Goal: Task Accomplishment & Management: Manage account settings

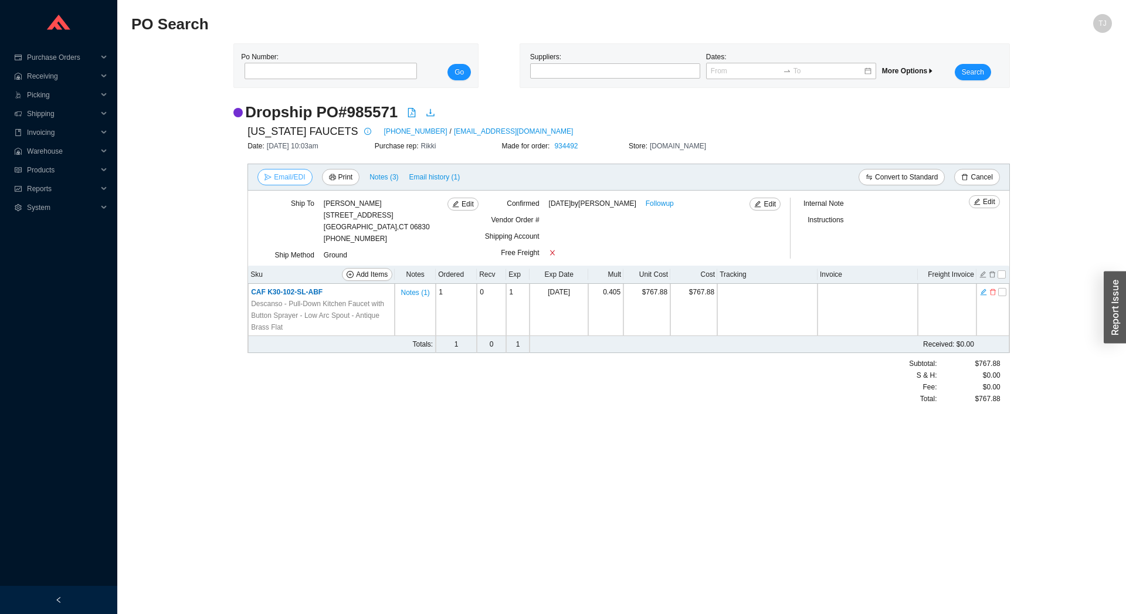
click at [277, 178] on span "Email/EDI" at bounding box center [289, 177] width 31 height 12
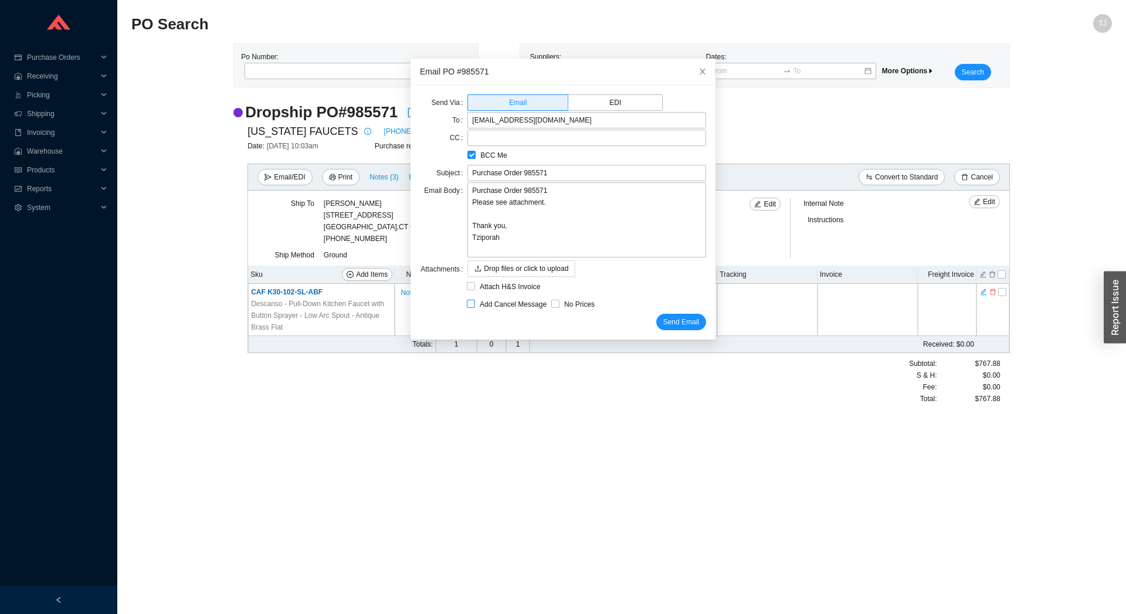
click at [489, 304] on span "Add Cancel Message" at bounding box center [513, 304] width 76 height 12
click at [475, 304] on input "Add Cancel Message" at bounding box center [471, 304] width 8 height 8
checkbox input "true"
type input "Purchase Order 985571 - PLEASE CANCEL"
type textarea "Please cancel and confirm via email. Thank you, Tziporah"
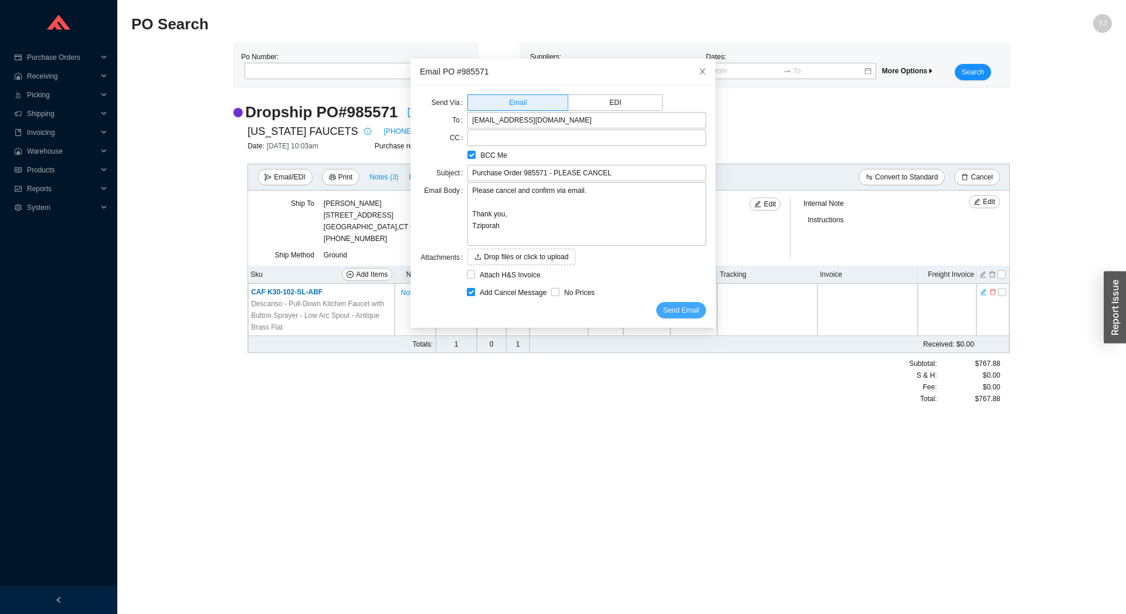
click at [668, 307] on span "Send Email" at bounding box center [681, 310] width 36 height 12
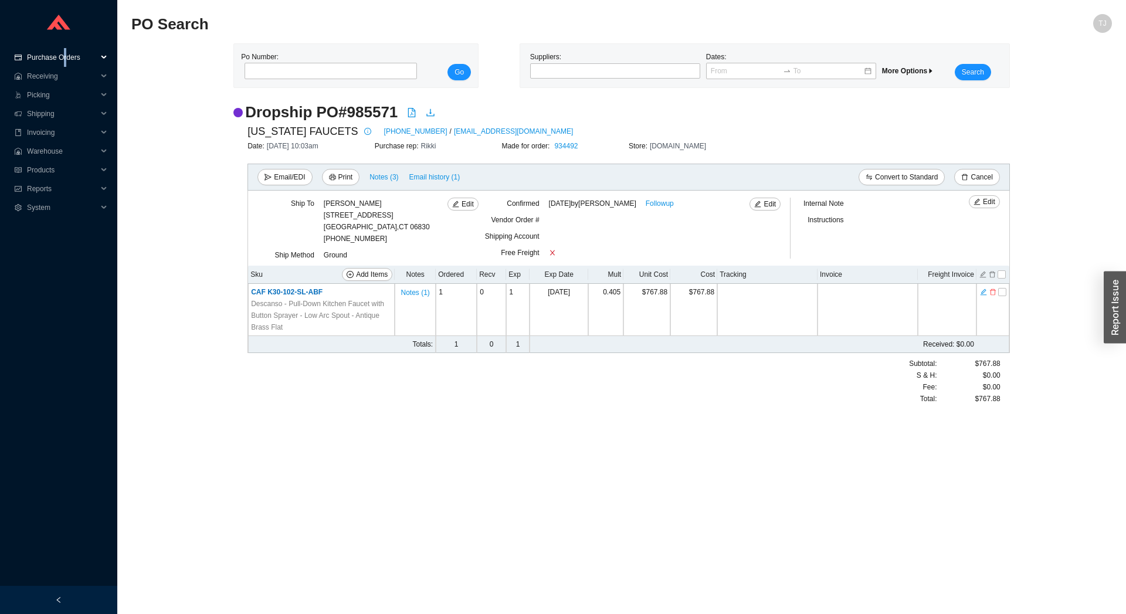
click at [63, 56] on span "Purchase Orders" at bounding box center [62, 57] width 70 height 19
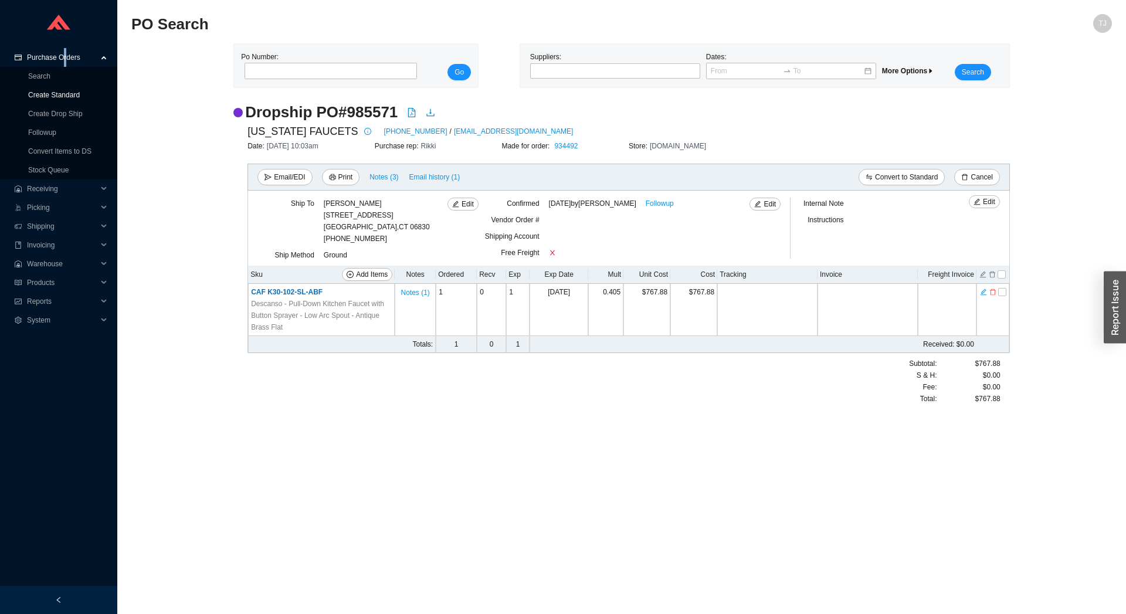
click at [57, 91] on link "Create Standard" at bounding box center [54, 95] width 52 height 8
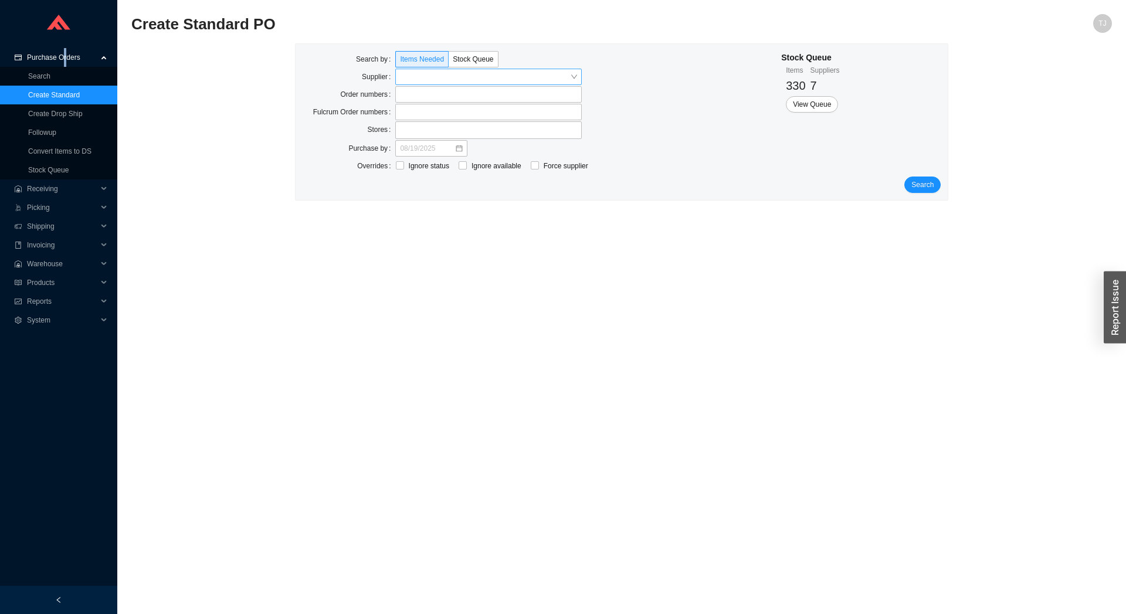
click at [492, 77] on input "search" at bounding box center [485, 76] width 170 height 15
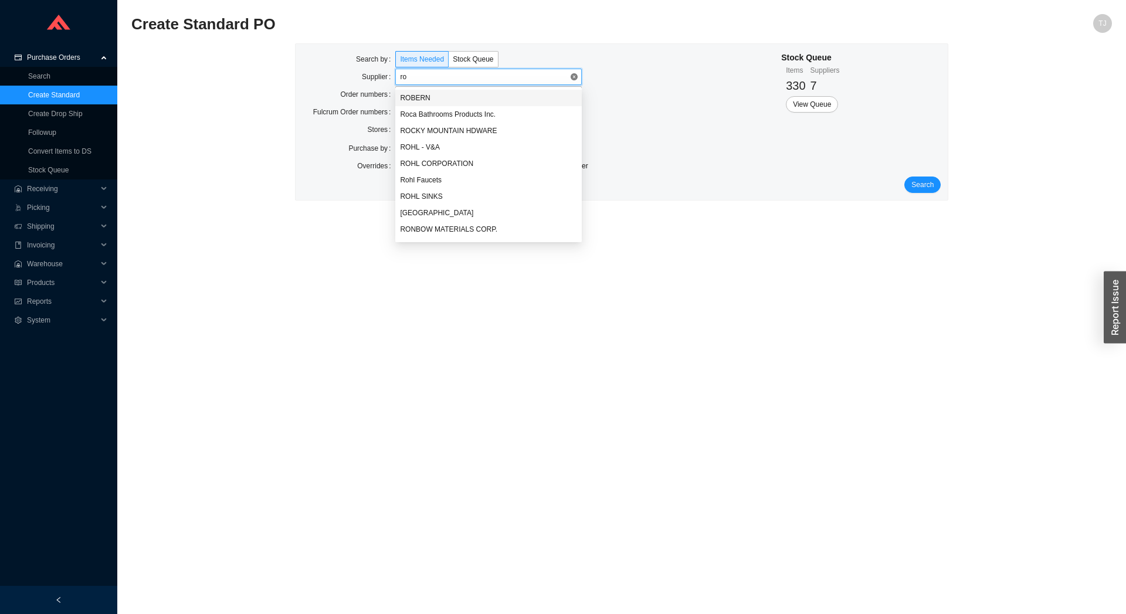
type input "roh"
click at [482, 113] on div "ROHL CORPORATION" at bounding box center [488, 114] width 177 height 11
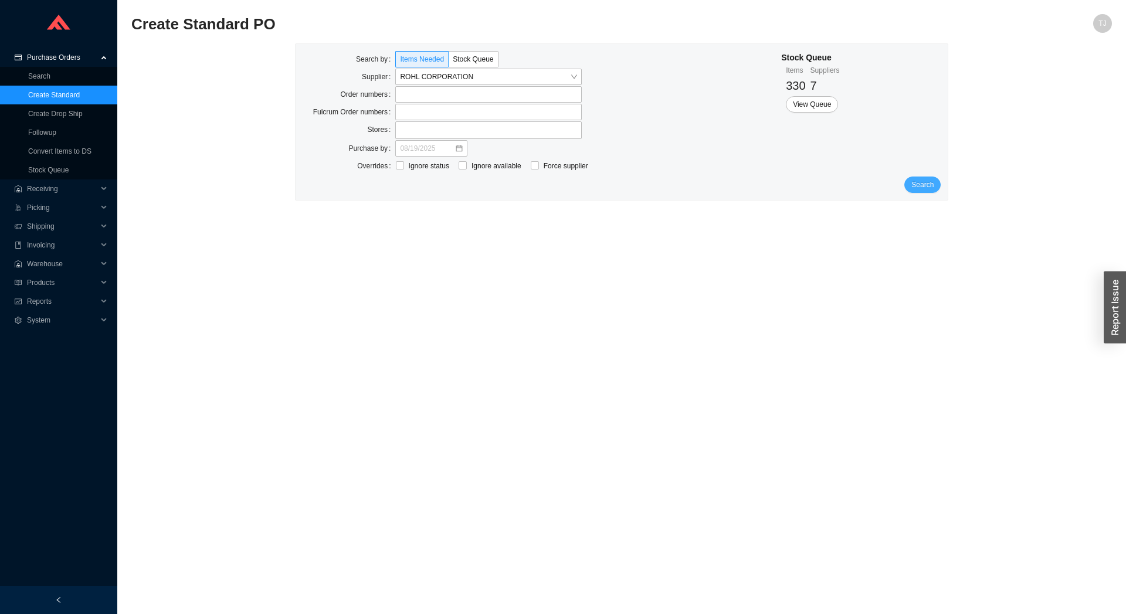
click at [916, 179] on span "Search" at bounding box center [922, 185] width 22 height 12
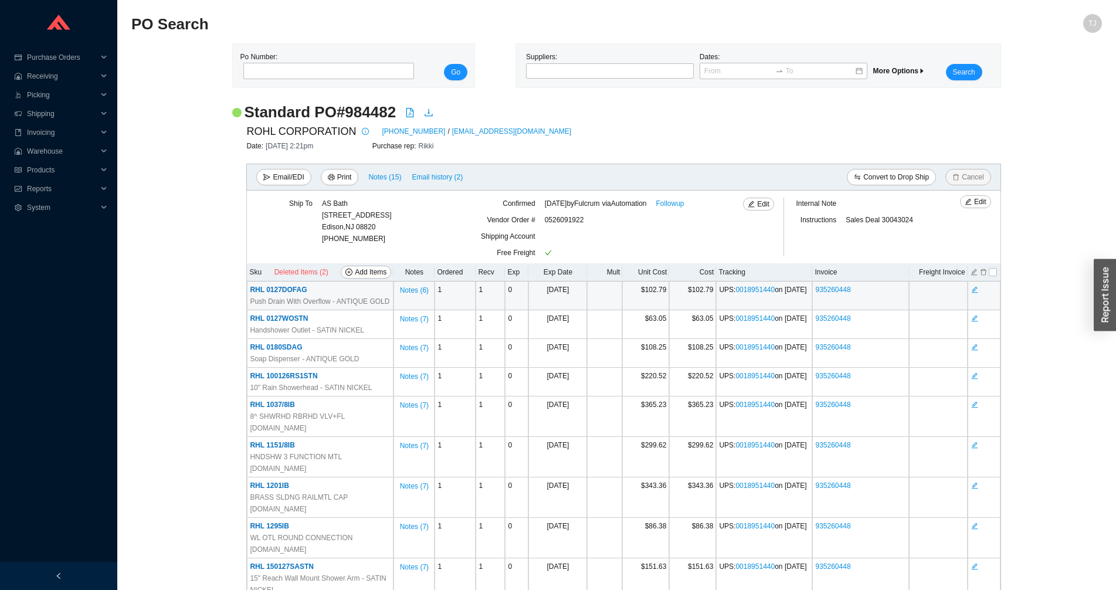
scroll to position [2181, 0]
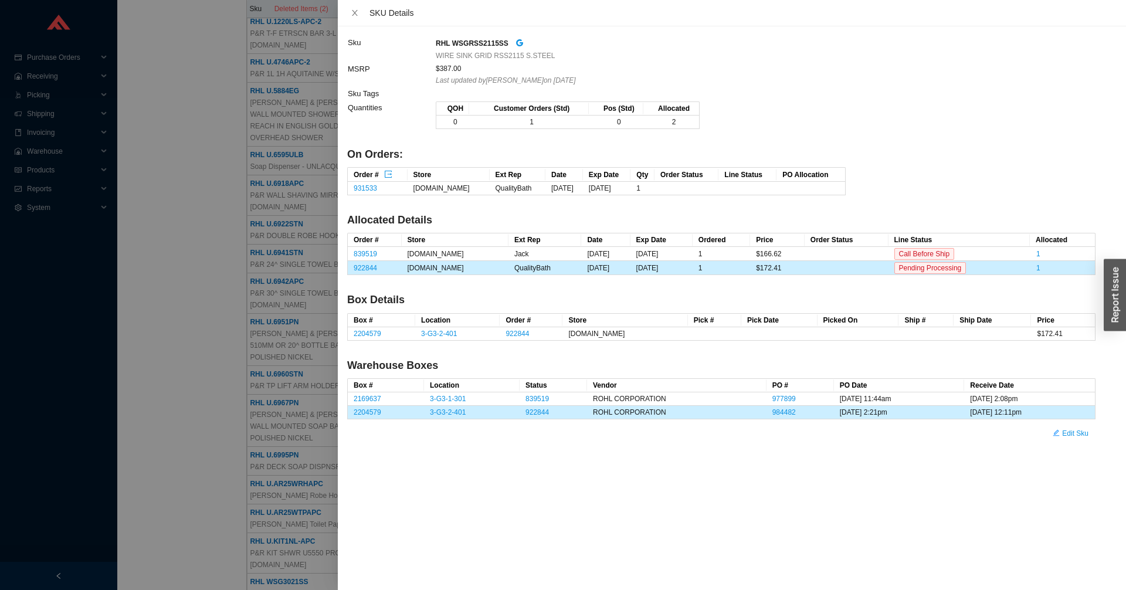
click at [188, 404] on div at bounding box center [563, 295] width 1126 height 590
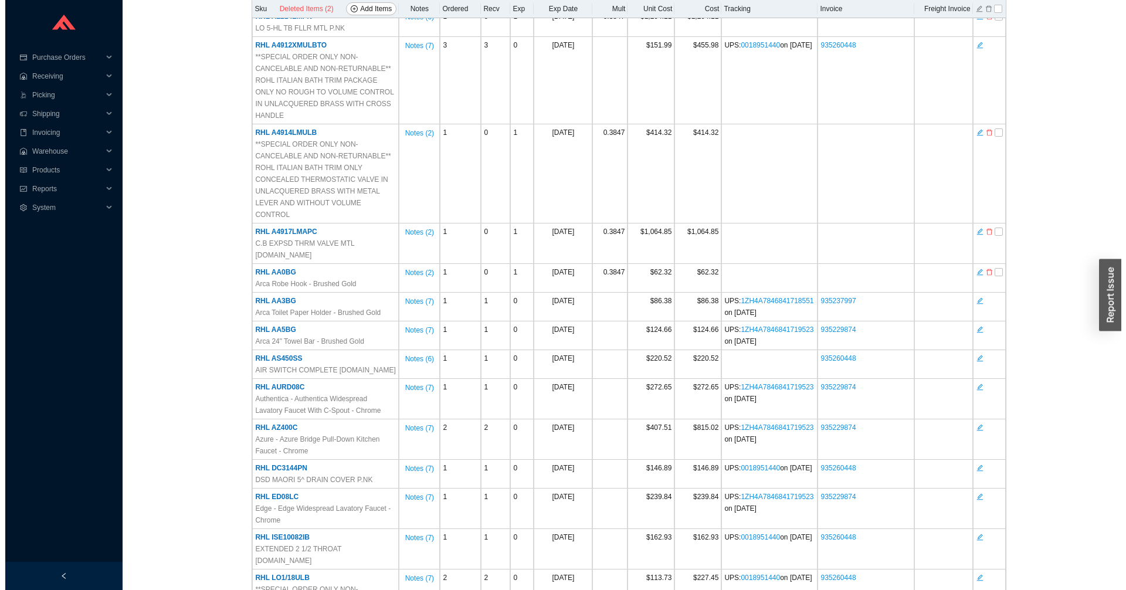
scroll to position [0, 0]
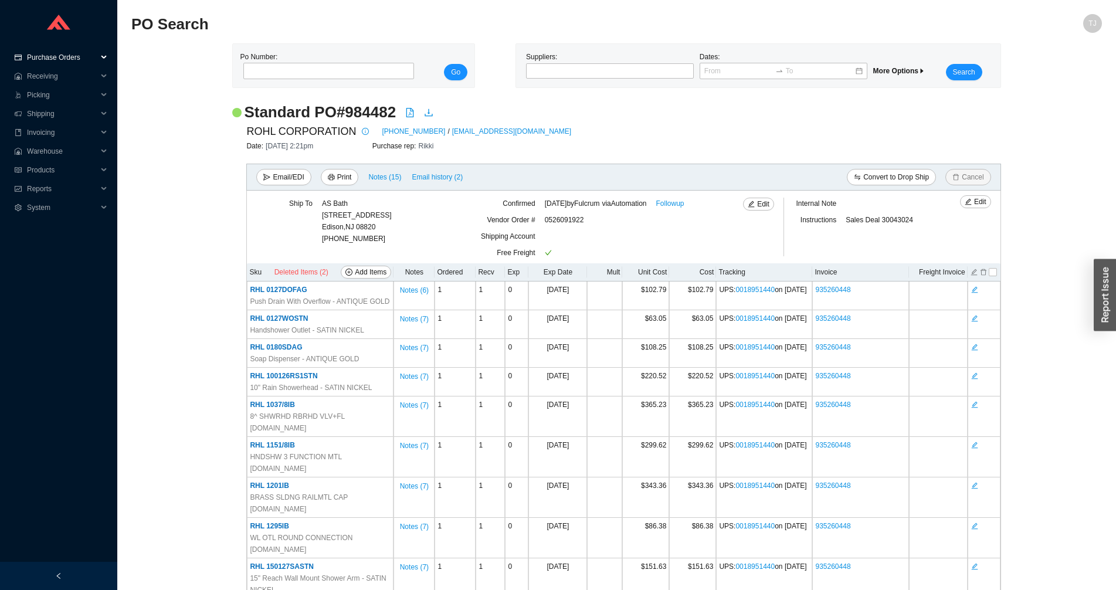
click at [47, 55] on span "Purchase Orders" at bounding box center [62, 57] width 70 height 19
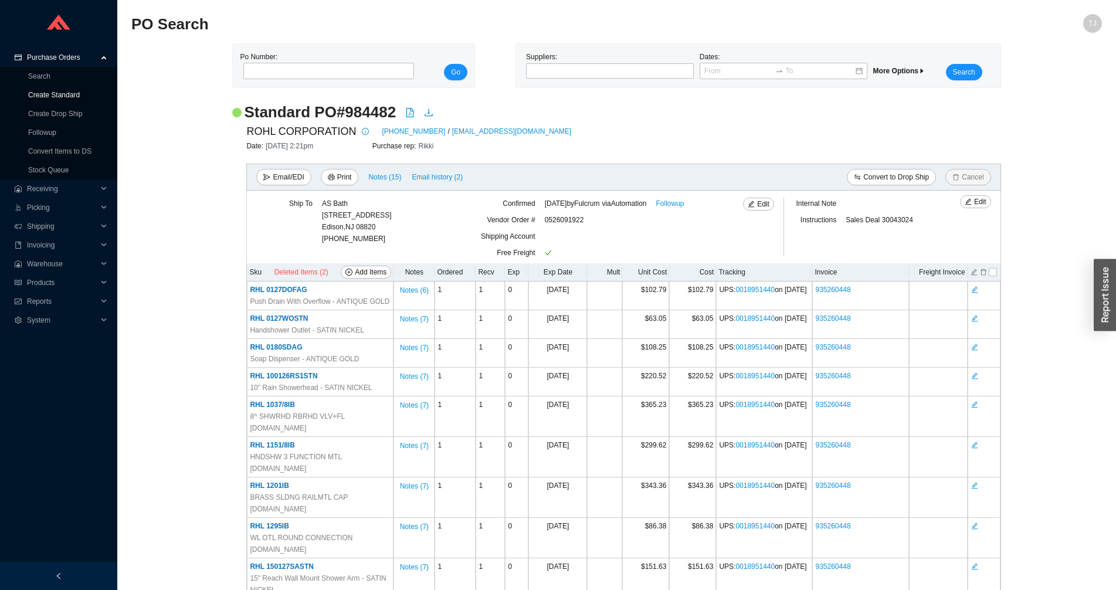
click at [47, 93] on link "Create Standard" at bounding box center [54, 95] width 52 height 8
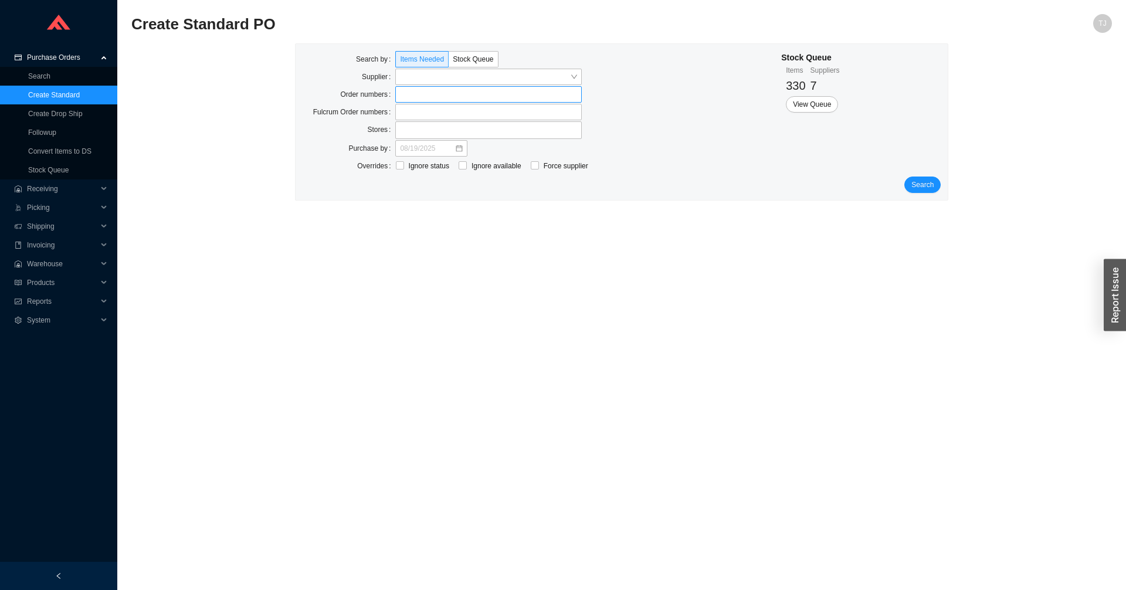
click at [413, 97] on label at bounding box center [488, 94] width 186 height 16
click at [405, 97] on input at bounding box center [401, 94] width 8 height 13
click at [420, 76] on input "search" at bounding box center [485, 76] width 170 height 15
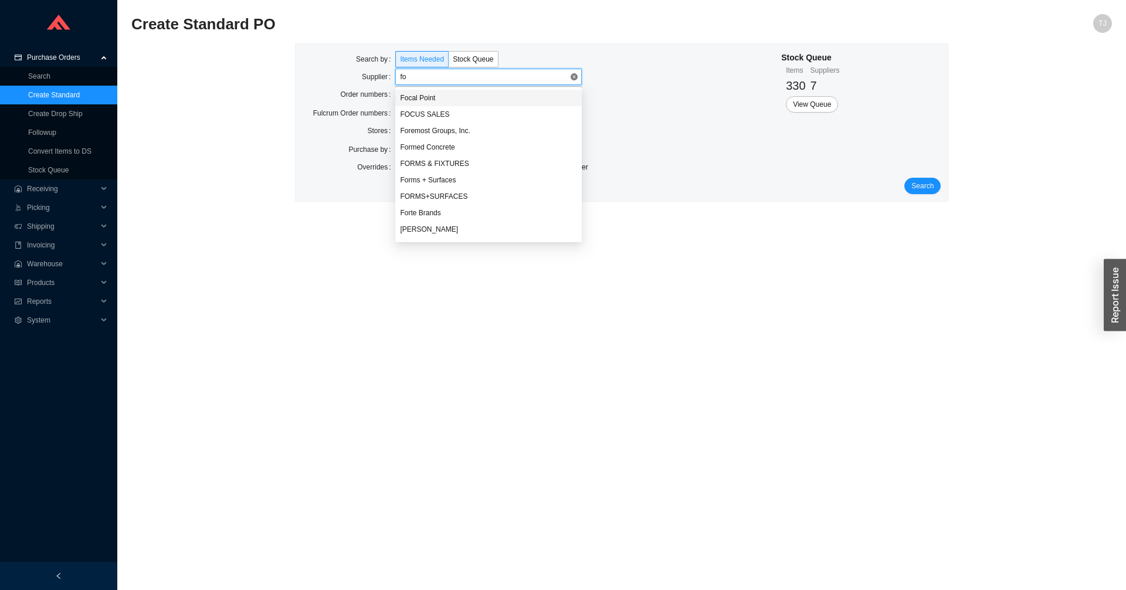
type input "foc"
click at [402, 91] on div "Focal Point" at bounding box center [488, 98] width 186 height 16
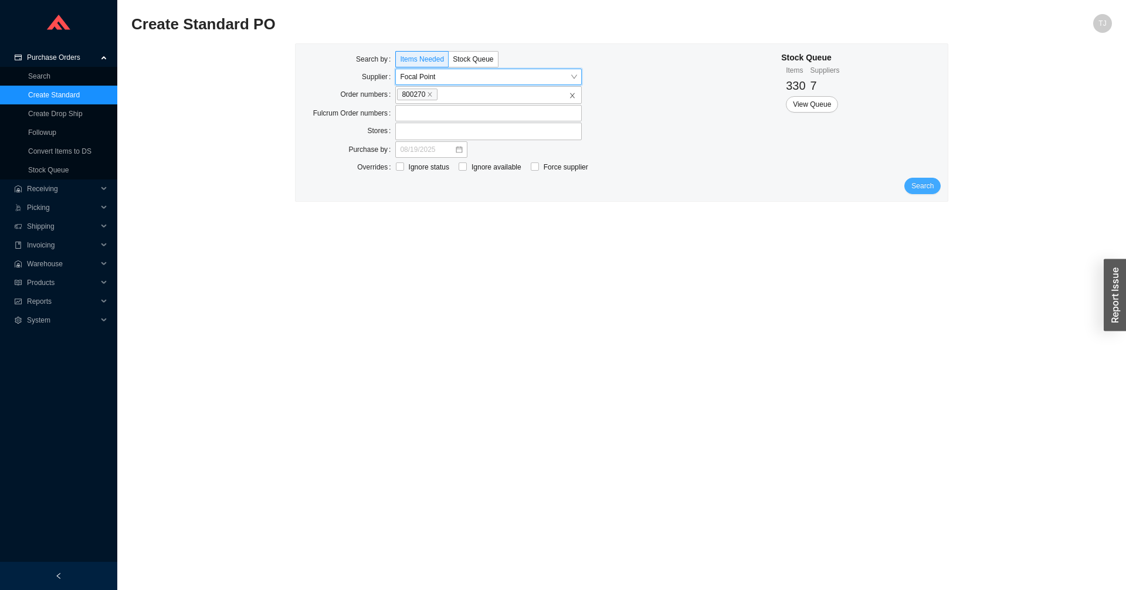
click at [919, 181] on span "Search" at bounding box center [922, 186] width 22 height 12
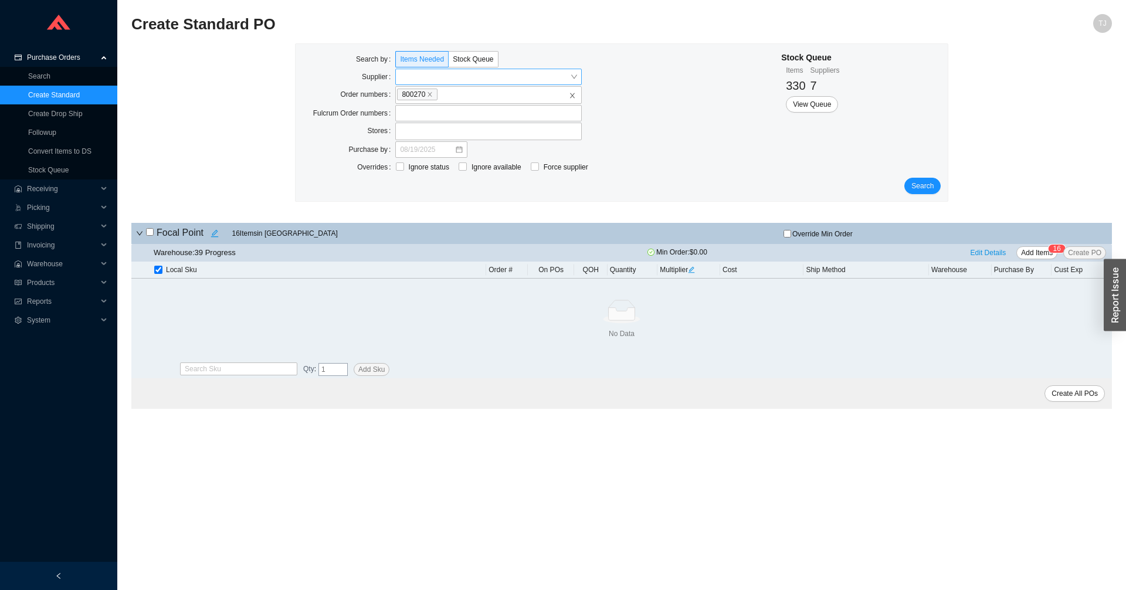
click at [540, 79] on input "search" at bounding box center [485, 76] width 170 height 15
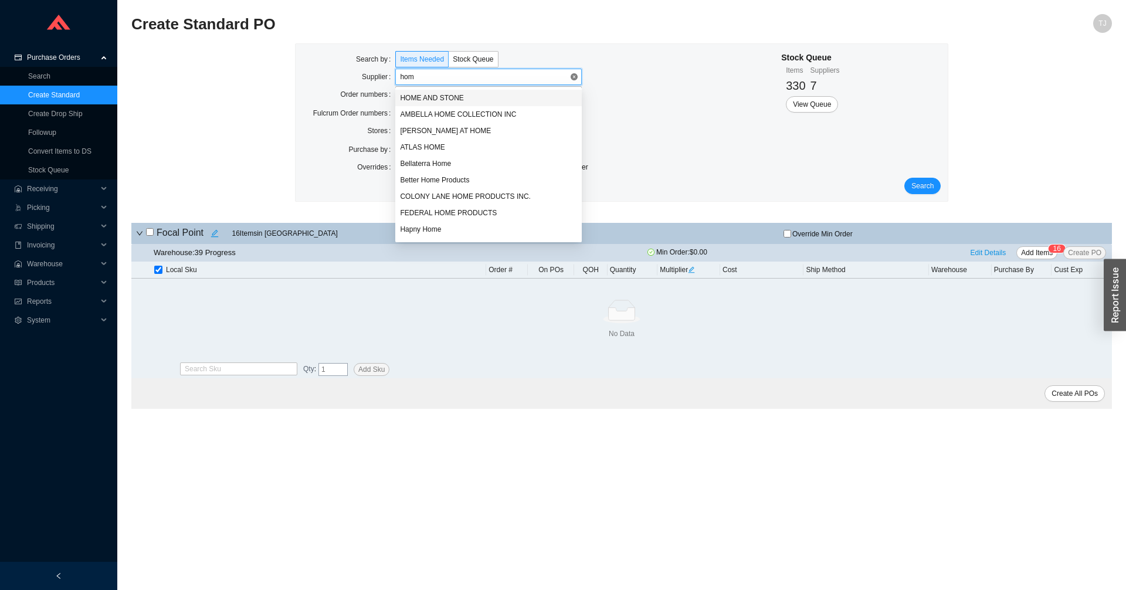
type input "home"
click at [498, 96] on div "HOME AND STONE" at bounding box center [488, 98] width 177 height 11
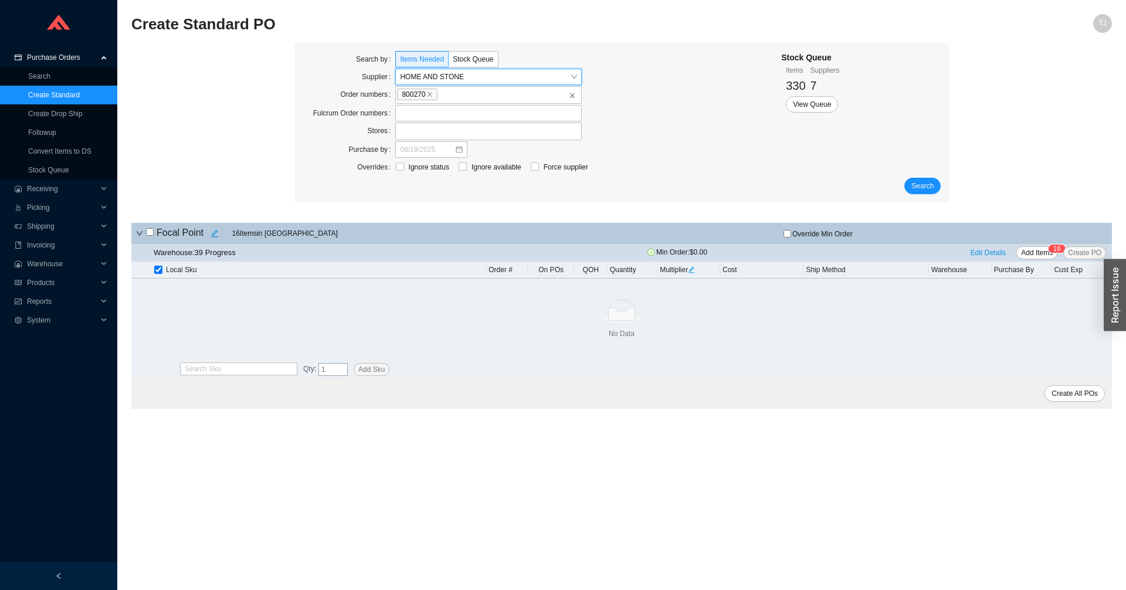
click at [543, 161] on div "Force supplier" at bounding box center [562, 167] width 62 height 16
click at [550, 171] on span "Force supplier" at bounding box center [566, 167] width 54 height 12
click at [539, 171] on input "Force supplier" at bounding box center [535, 166] width 8 height 8
checkbox input "true"
click at [616, 169] on input "search" at bounding box center [637, 166] width 80 height 15
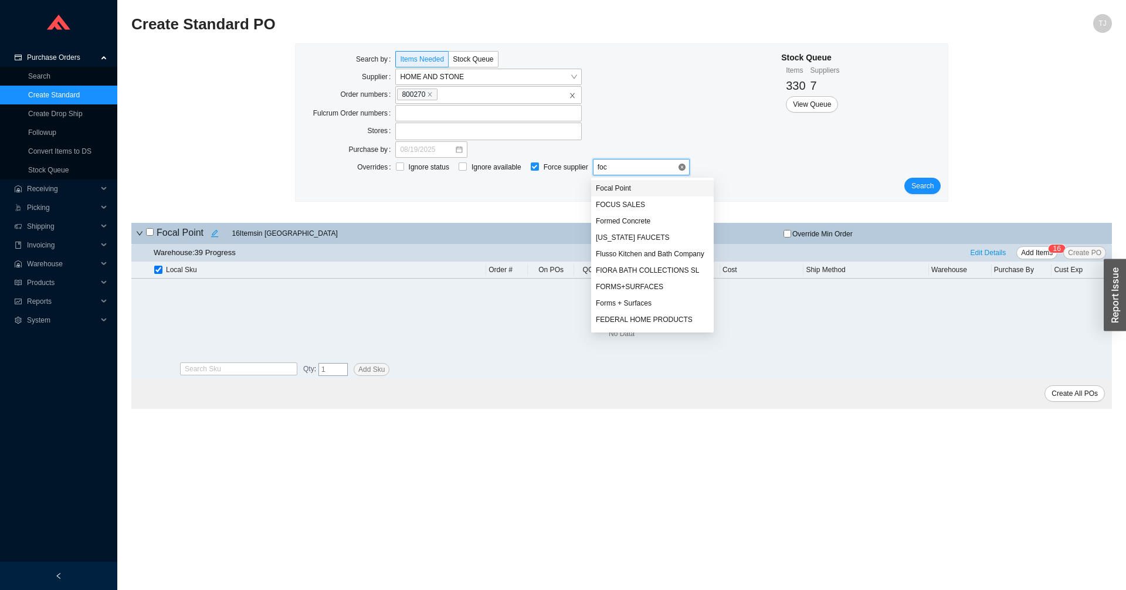
type input "foca"
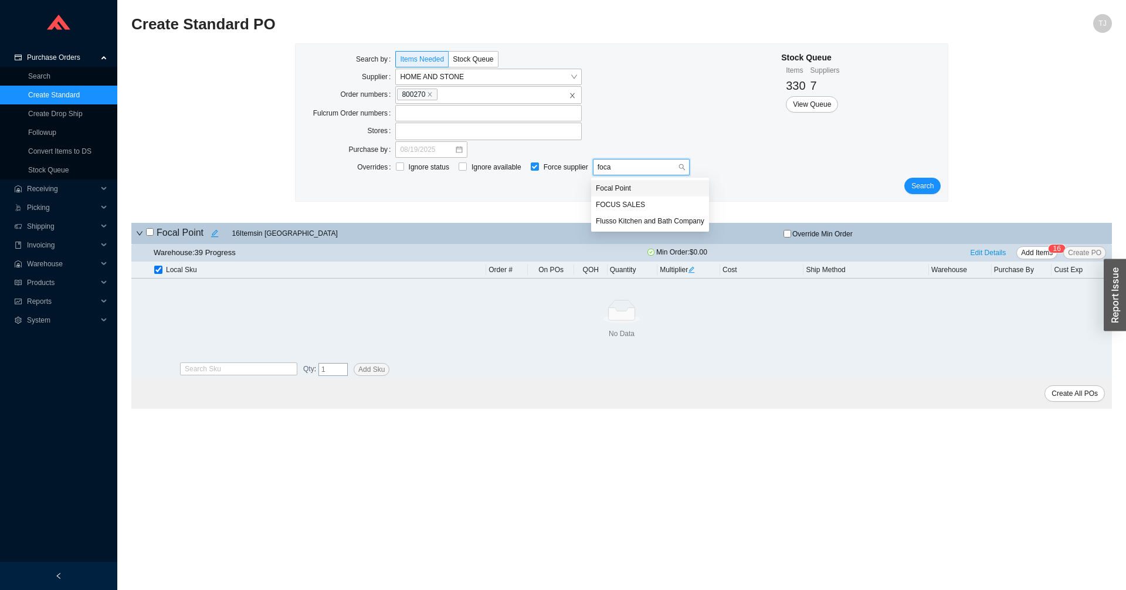
click at [617, 189] on div "Focal Point" at bounding box center [650, 188] width 108 height 11
click at [927, 187] on span "Search" at bounding box center [922, 186] width 22 height 12
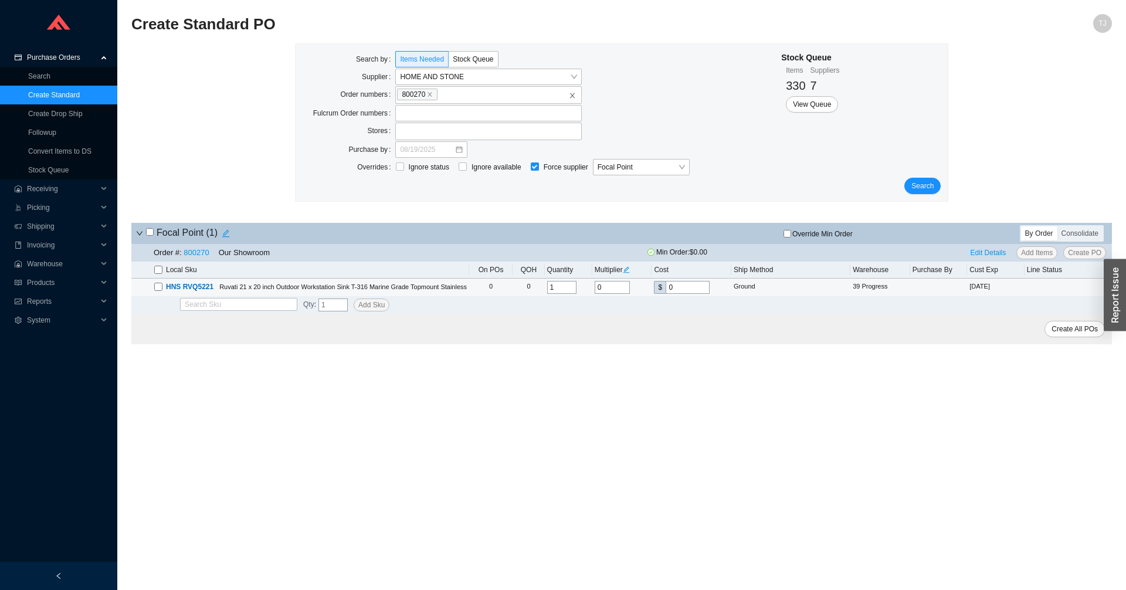
drag, startPoint x: 695, startPoint y: 282, endPoint x: 655, endPoint y: 283, distance: 39.9
click at [655, 283] on span "$ 0" at bounding box center [682, 287] width 56 height 13
paste input "469"
type input "469"
click at [164, 290] on span "HNS RVQ5221" at bounding box center [187, 287] width 51 height 12
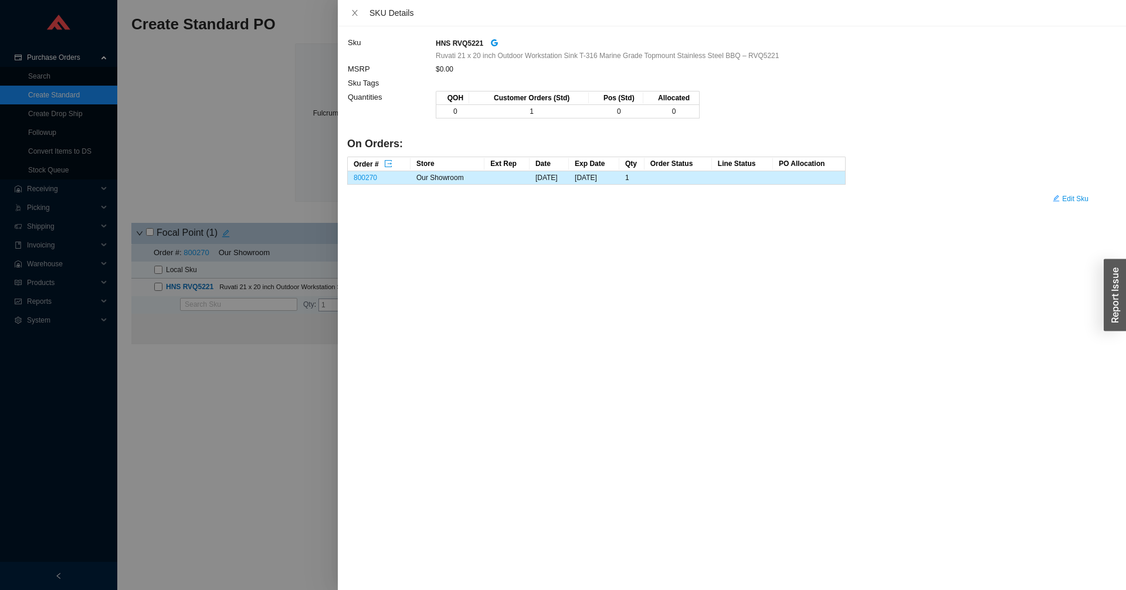
click at [158, 287] on div at bounding box center [563, 295] width 1126 height 590
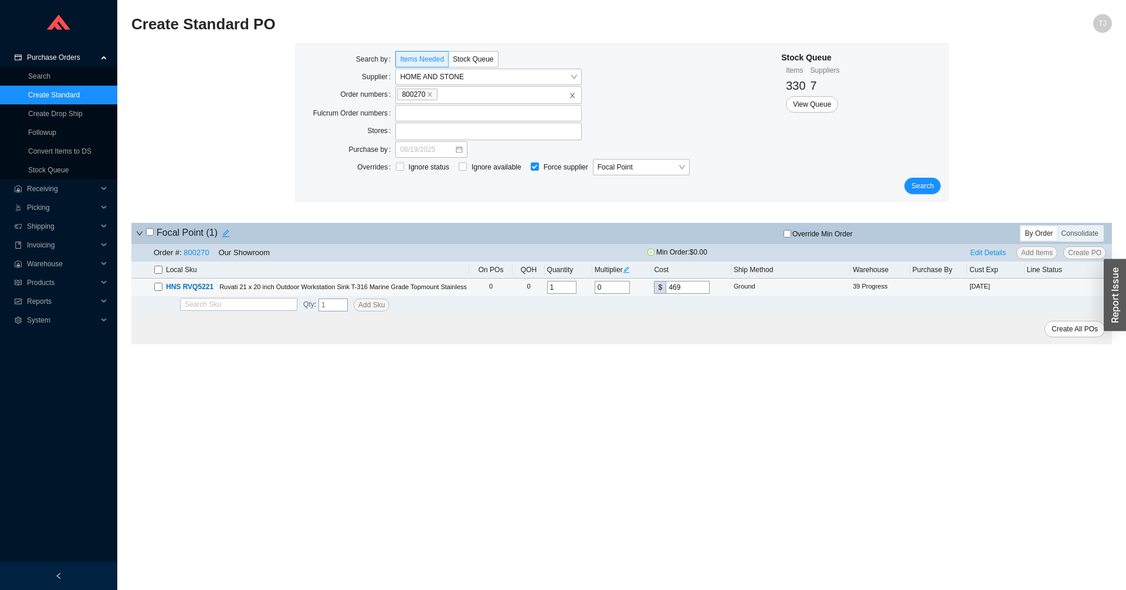
click at [158, 290] on input "checkbox" at bounding box center [158, 287] width 8 height 8
checkbox input "true"
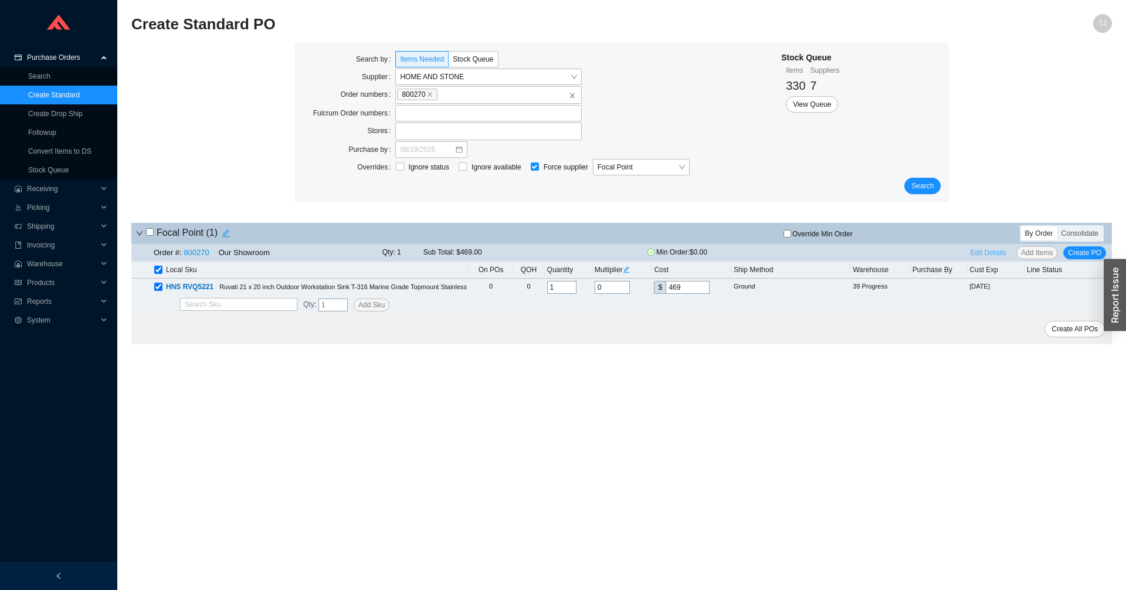
click at [991, 257] on span "Edit Details" at bounding box center [988, 253] width 36 height 12
select select "5"
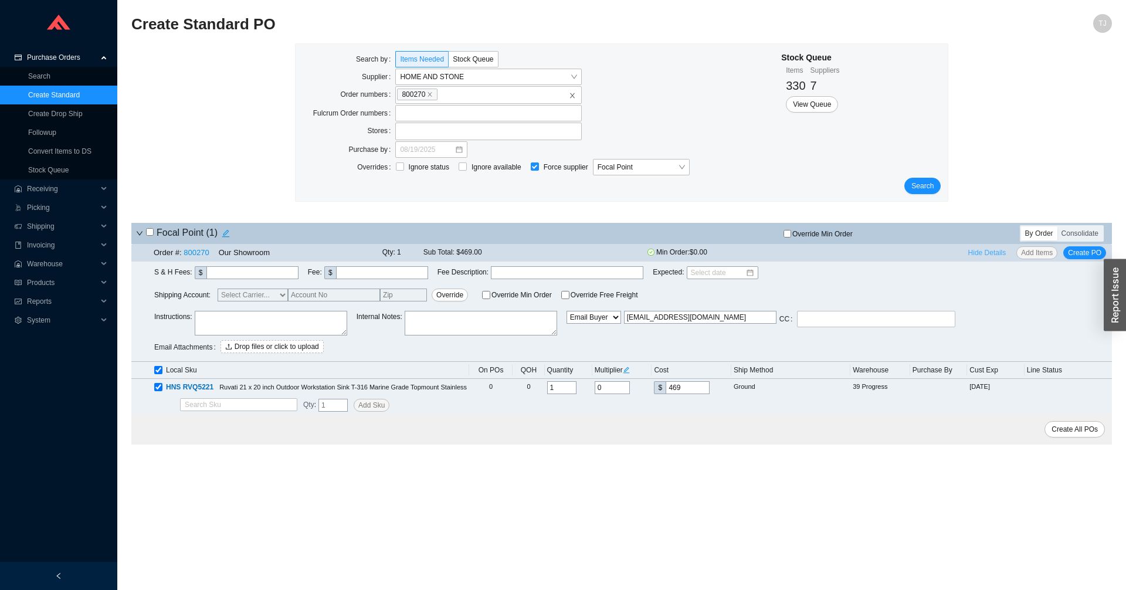
click at [991, 257] on span "Hide Details" at bounding box center [987, 253] width 38 height 12
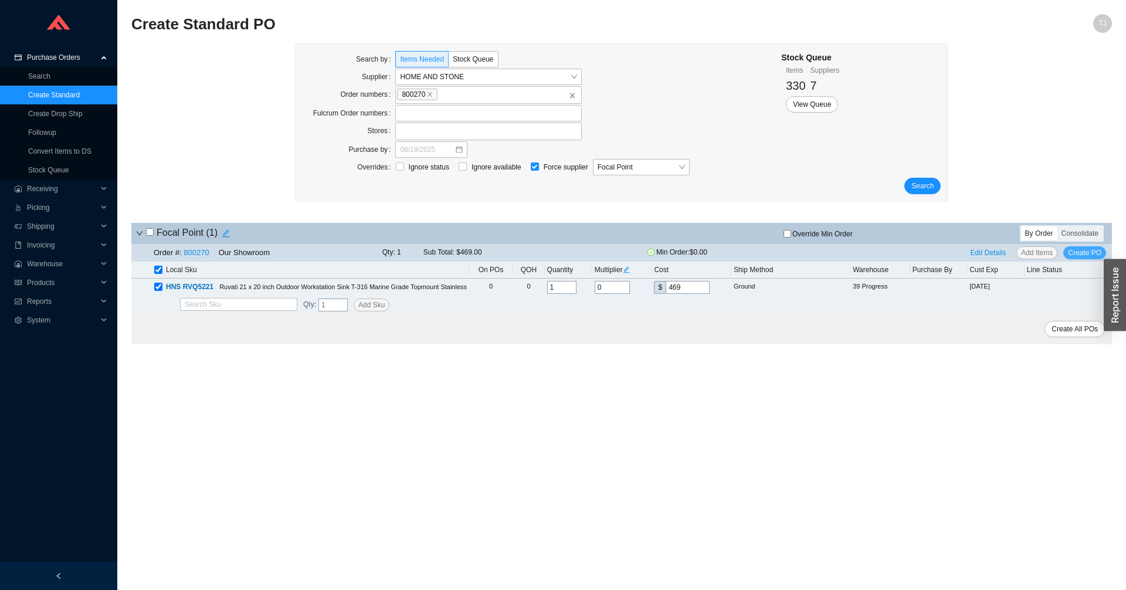
click at [1084, 250] on span "Create PO" at bounding box center [1084, 253] width 33 height 12
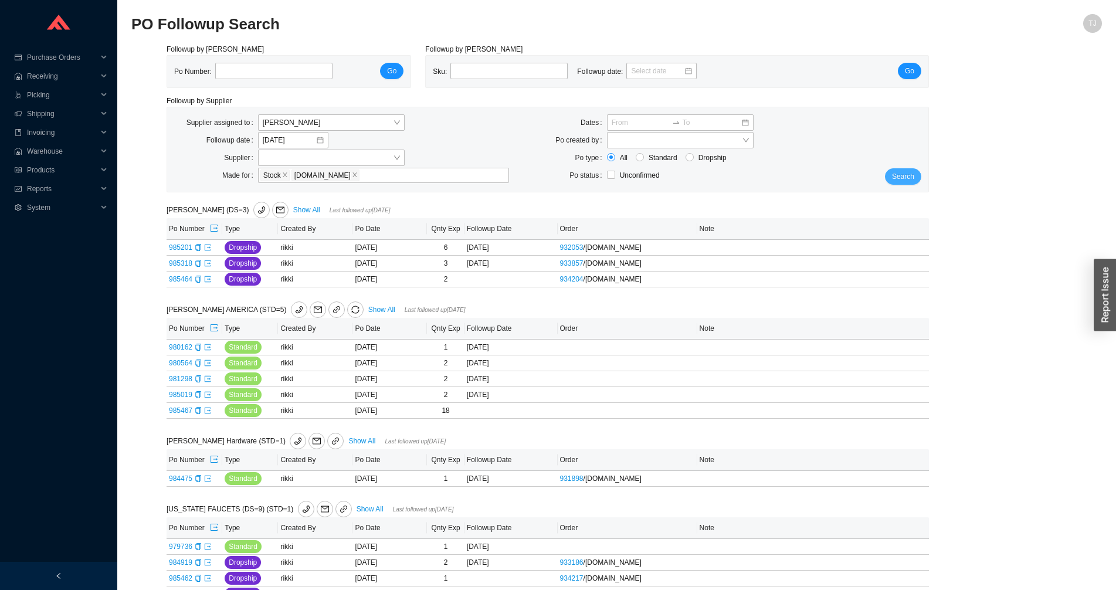
click at [900, 176] on span "Search" at bounding box center [903, 177] width 22 height 12
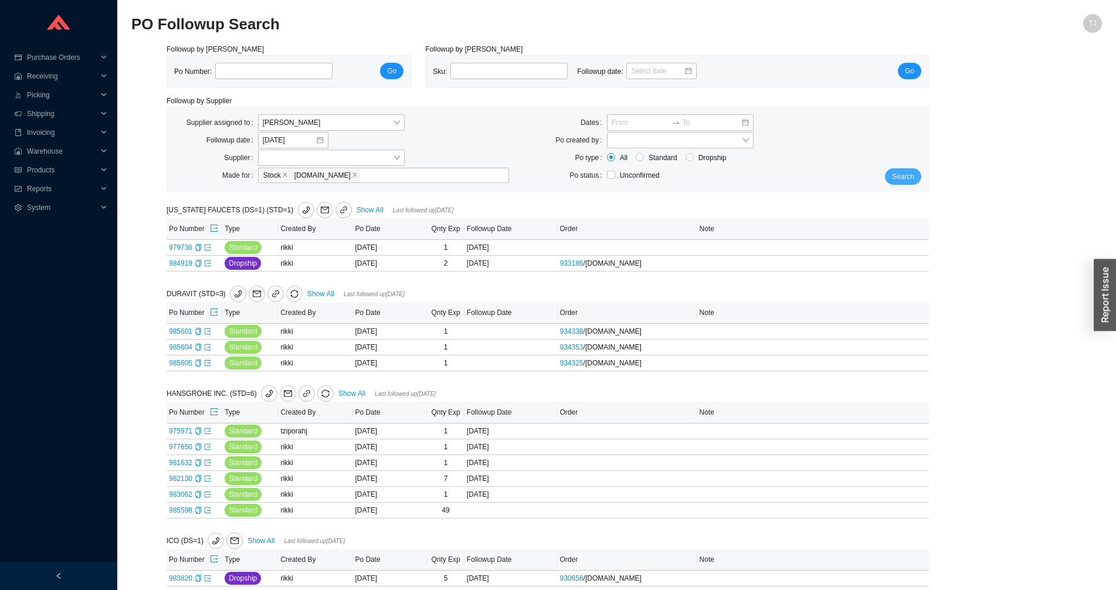
click at [913, 175] on button "Search" at bounding box center [903, 176] width 36 height 16
click at [909, 179] on span "Search" at bounding box center [903, 177] width 22 height 12
click at [287, 119] on span "[PERSON_NAME]" at bounding box center [331, 122] width 137 height 15
click at [293, 144] on div "Unassigned" at bounding box center [331, 143] width 137 height 11
click at [899, 169] on button "Search" at bounding box center [903, 176] width 36 height 16
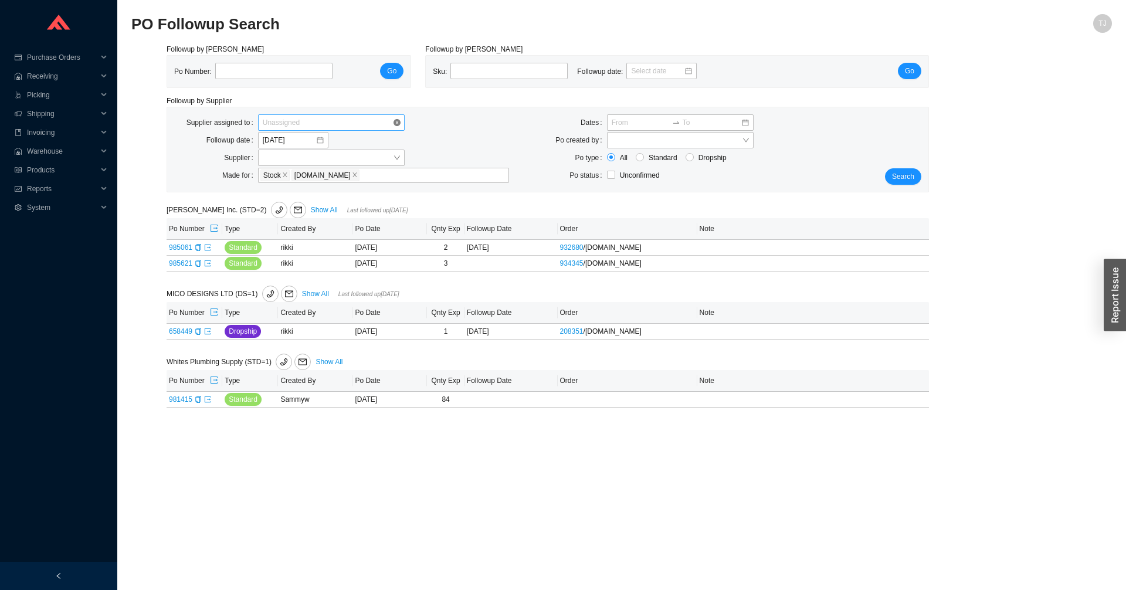
click at [346, 118] on span "Unassigned" at bounding box center [331, 122] width 137 height 15
click at [318, 195] on div "Miri Newman" at bounding box center [331, 193] width 137 height 11
click at [899, 184] on button "Search" at bounding box center [903, 176] width 36 height 16
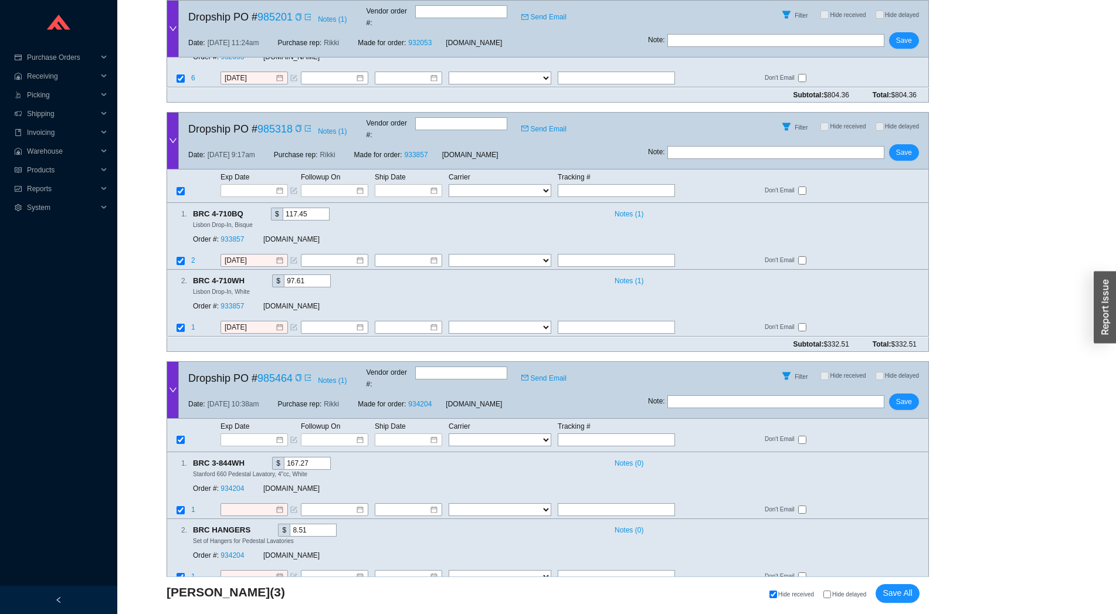
scroll to position [79, 0]
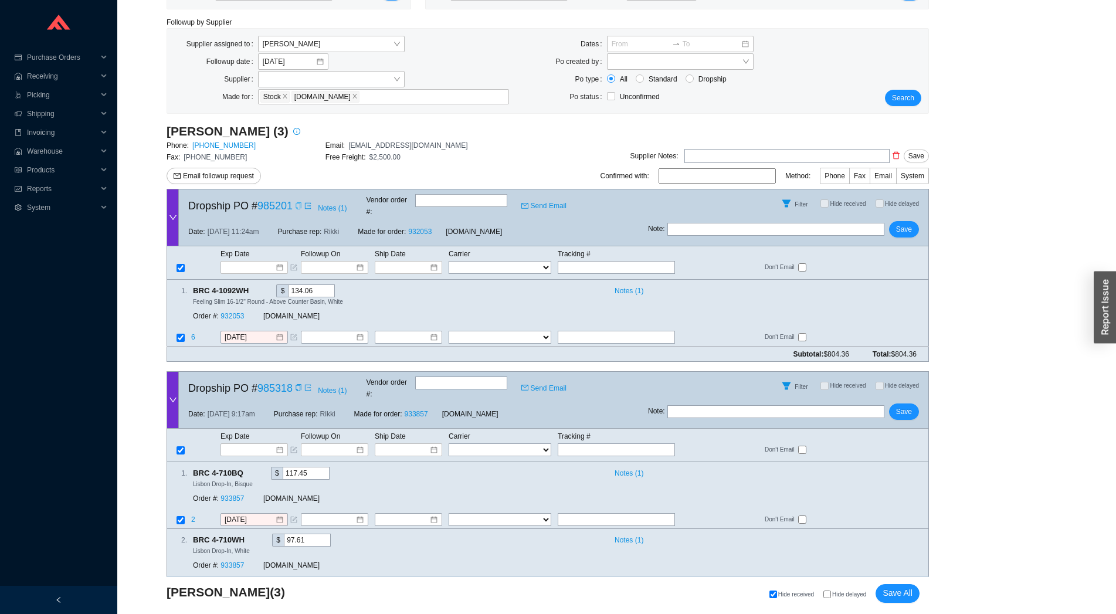
click at [298, 204] on icon "copy" at bounding box center [297, 205] width 5 height 7
click at [269, 207] on link "985201" at bounding box center [274, 206] width 35 height 12
click at [295, 200] on div "Copy" at bounding box center [298, 206] width 7 height 12
click at [269, 205] on link "985201" at bounding box center [274, 206] width 35 height 12
click at [295, 384] on icon "copy" at bounding box center [298, 387] width 7 height 7
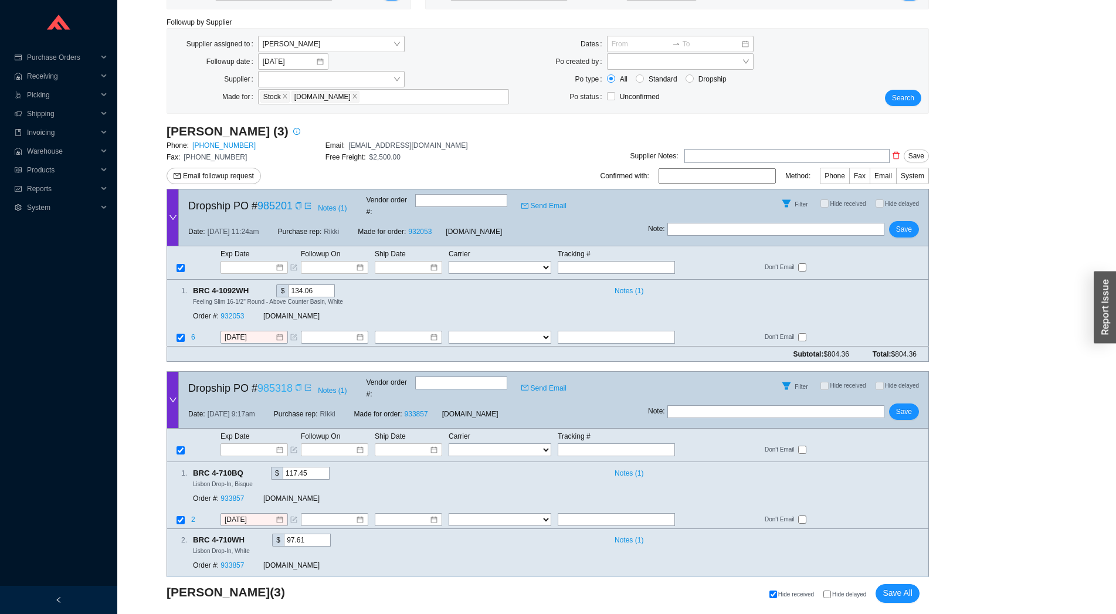
click at [271, 382] on link "985318" at bounding box center [274, 388] width 35 height 12
click at [572, 443] on input "text" at bounding box center [616, 449] width 117 height 13
paste input "392242402645"
type input "392242402645"
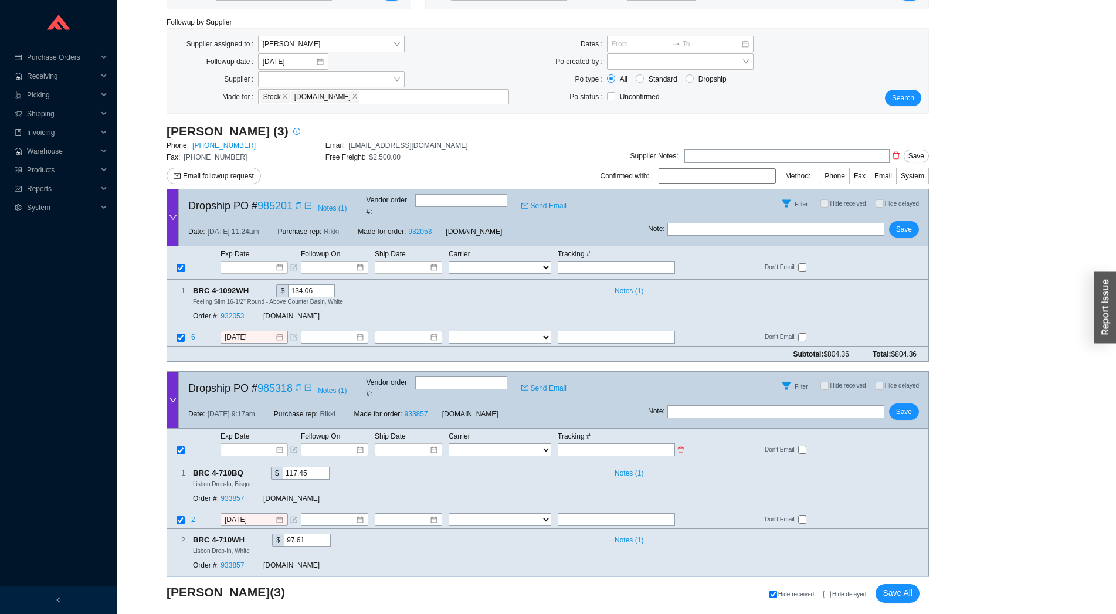
type input "392242402645"
click at [448, 443] on select "FedEx UPS ---------------- 2 Day Transportation INC A&B Freight A. Duie Pyle AA…" at bounding box center [499, 449] width 103 height 13
select select "1"
click option "FedEx" at bounding box center [0, 0] width 0 height 0
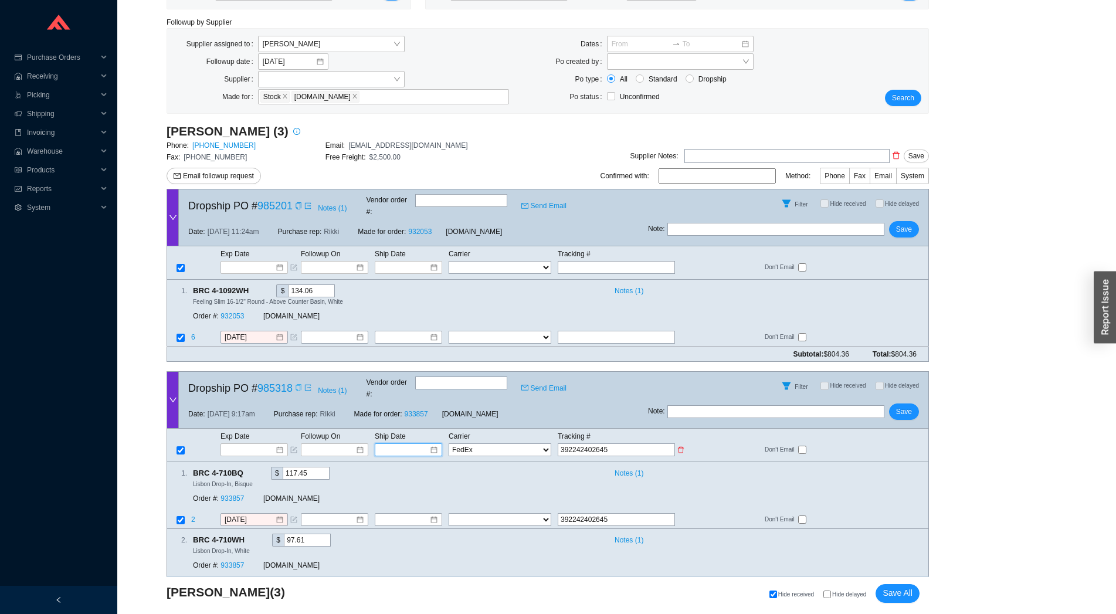
select select "1"
click at [407, 444] on input at bounding box center [404, 450] width 50 height 12
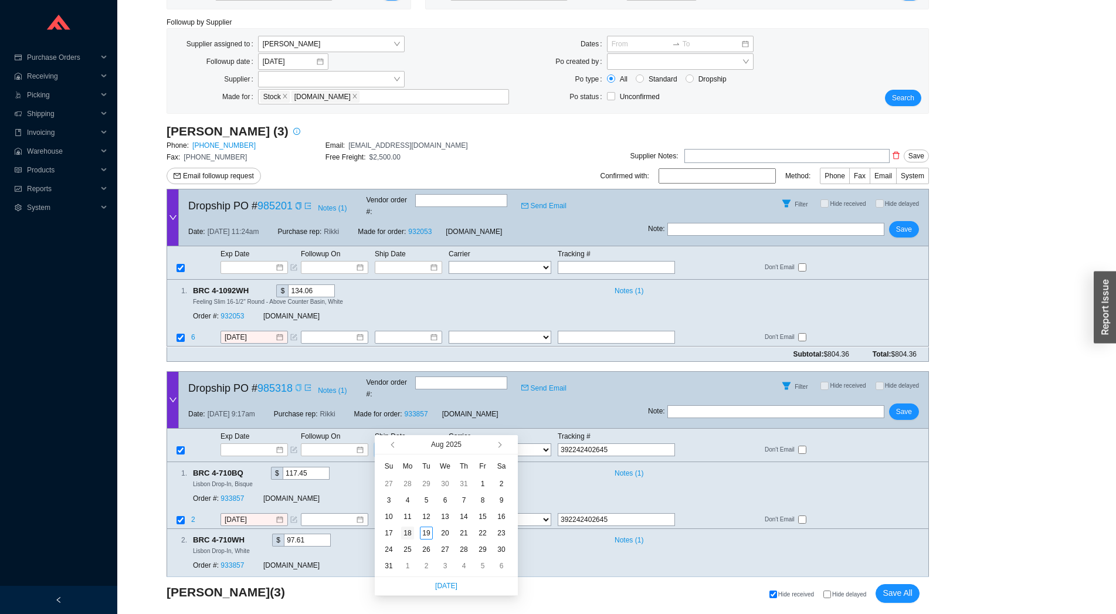
type input "8/18/2025"
click at [409, 531] on div "18" at bounding box center [407, 532] width 13 height 13
type input "8/18/2025"
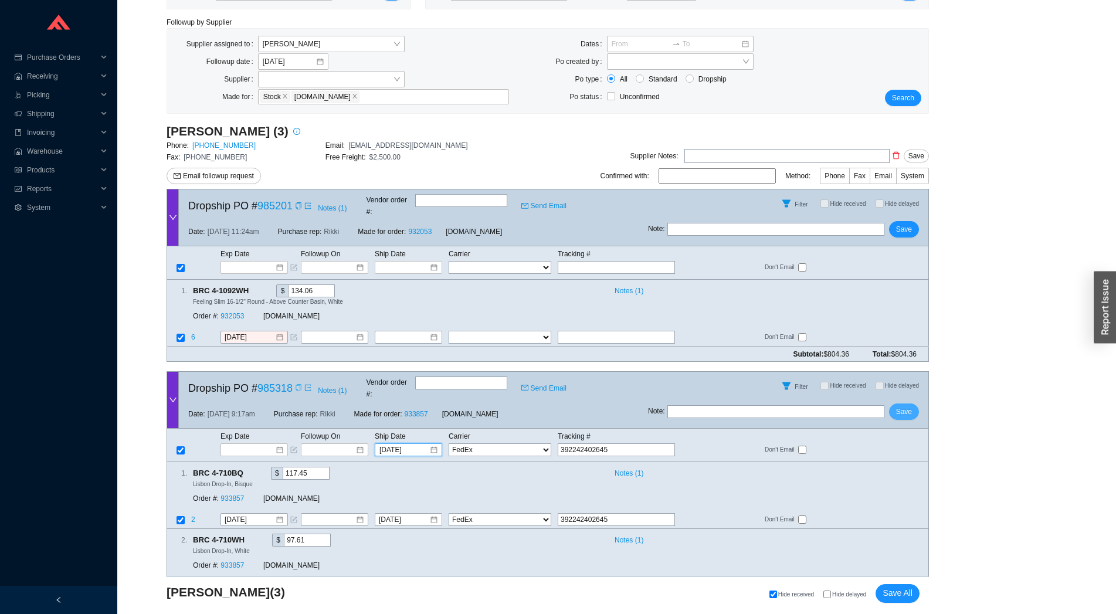
click at [895, 403] on button "Save" at bounding box center [904, 411] width 30 height 16
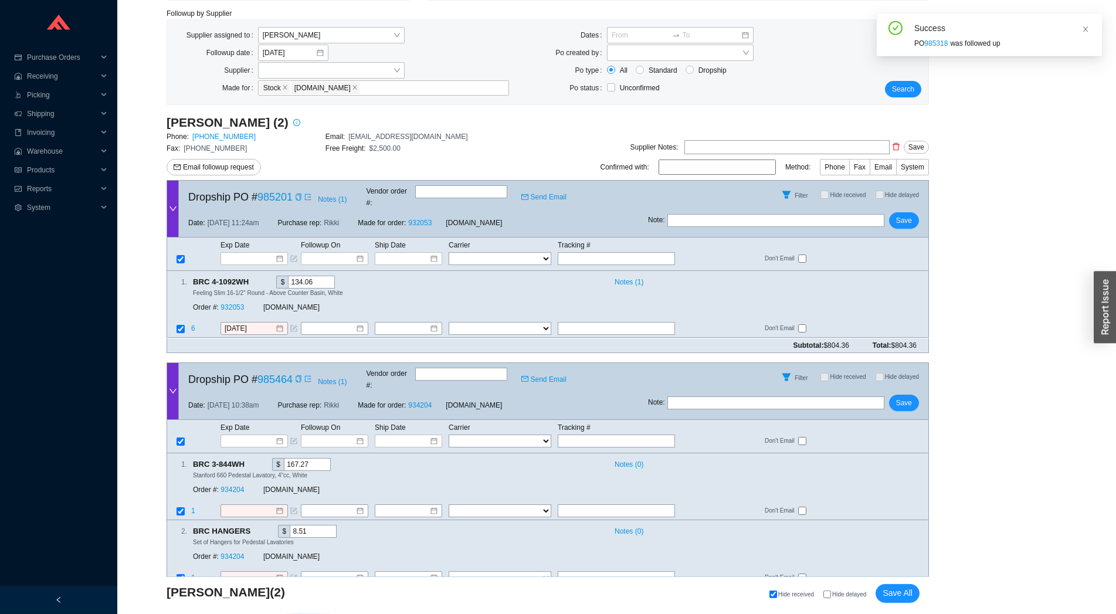
scroll to position [100, 0]
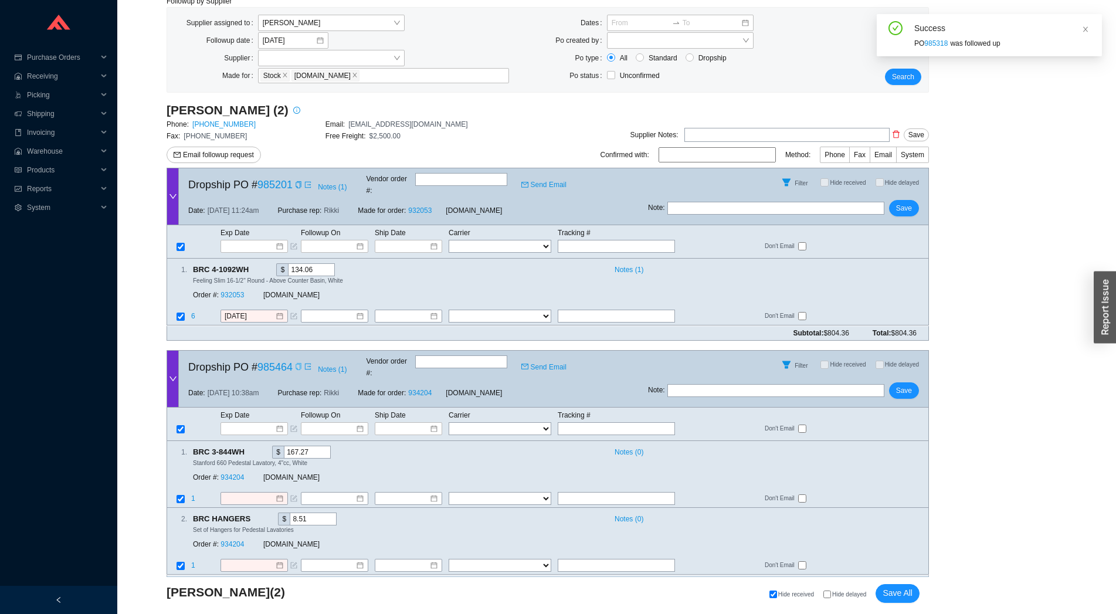
click at [295, 363] on icon "copy" at bounding box center [297, 366] width 5 height 7
click at [271, 361] on link "985464" at bounding box center [274, 367] width 35 height 12
click at [570, 414] on div "Exp Date Followup On Ship Date Carrier Tracking # FedEx UPS ---------------- 2 …" at bounding box center [547, 423] width 762 height 33
click at [570, 422] on input "text" at bounding box center [616, 428] width 117 height 13
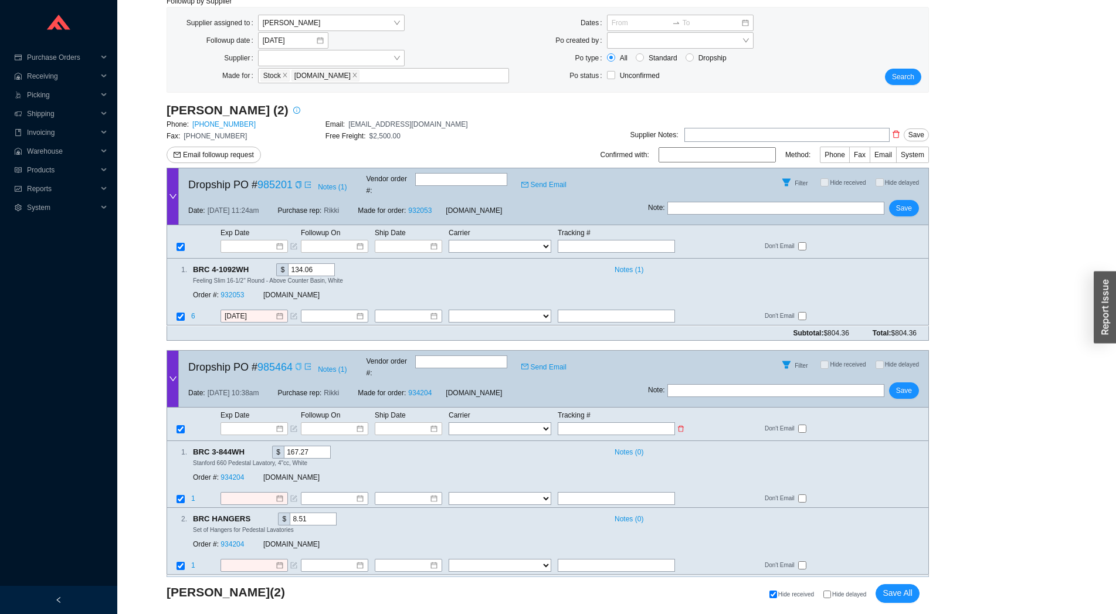
paste input "392240259705"
type input "392240259705"
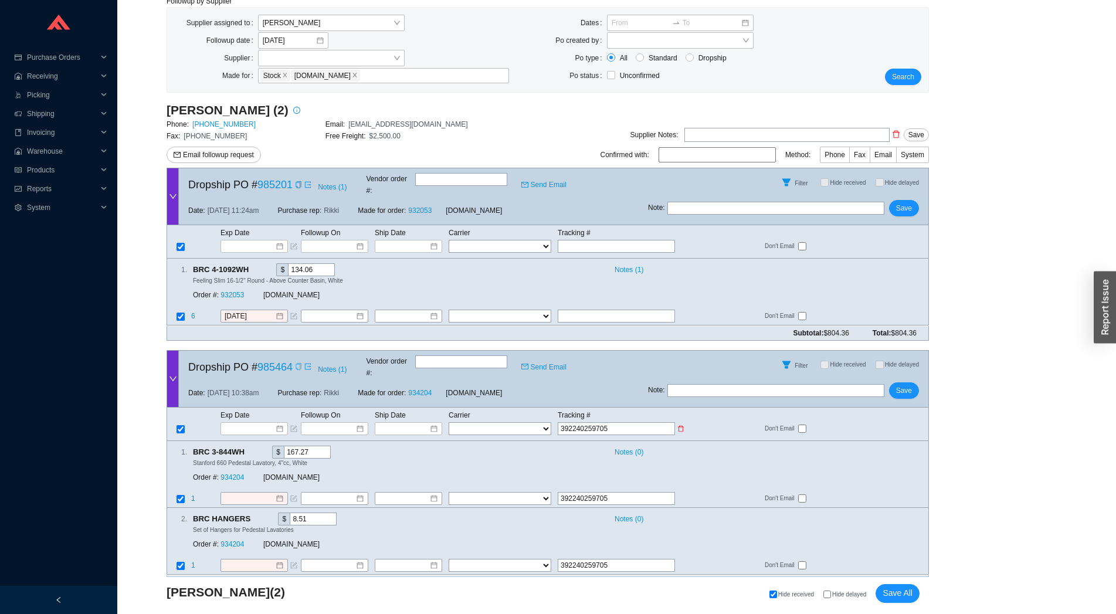
click at [448, 422] on select "FedEx UPS ---------------- 2 Day Transportation INC A&B Freight A. Duie Pyle AA…" at bounding box center [499, 428] width 103 height 13
select select "1"
click option "FedEx" at bounding box center [0, 0] width 0 height 0
select select "1"
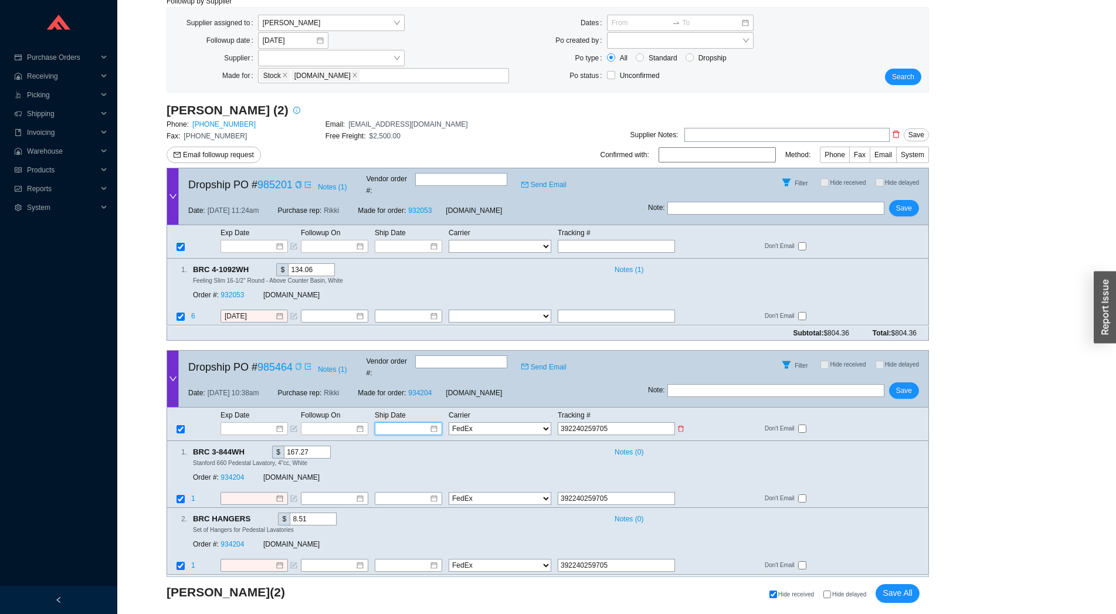
click at [401, 423] on input at bounding box center [404, 429] width 50 height 12
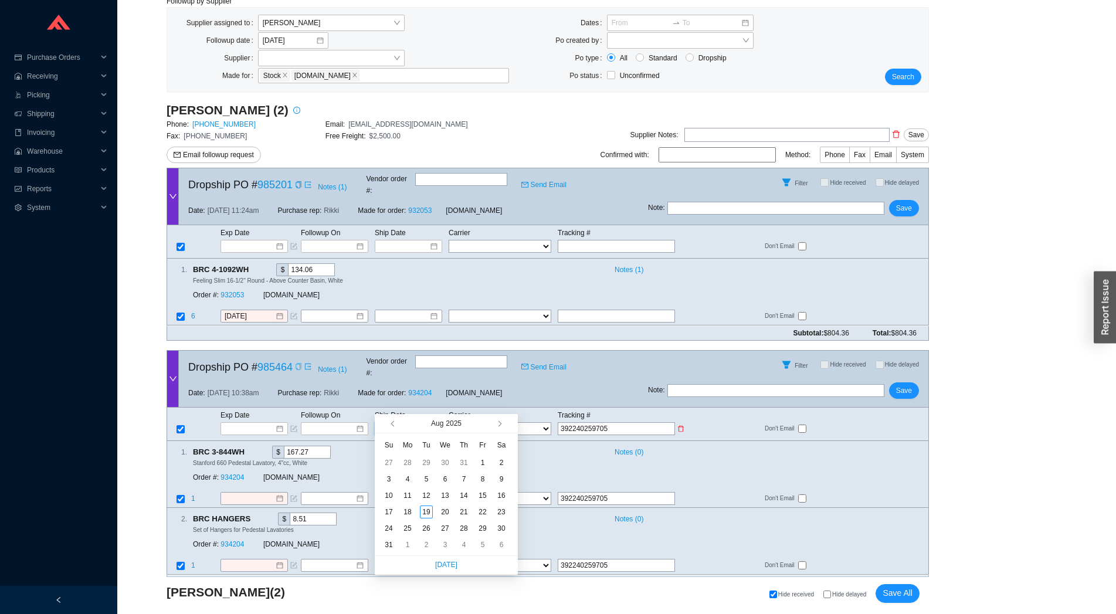
click at [399, 423] on input at bounding box center [404, 429] width 50 height 12
type input "8/17/2025"
click at [397, 507] on td "17" at bounding box center [388, 512] width 19 height 16
type input "8/17/2025"
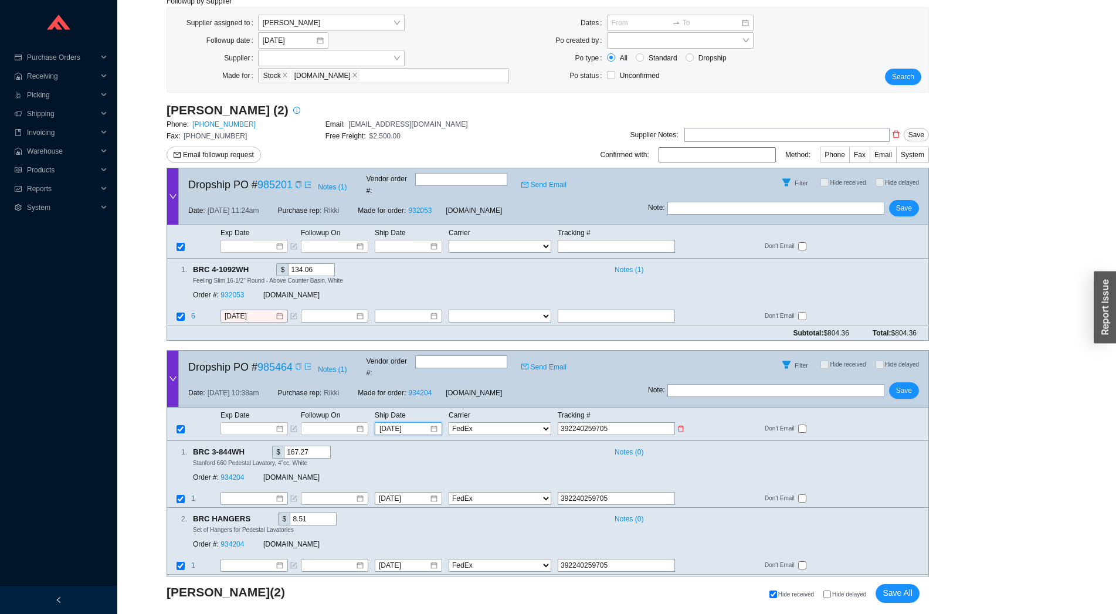
click at [413, 409] on td "Ship Date" at bounding box center [411, 415] width 74 height 13
click at [410, 423] on input "8/17/2025" at bounding box center [404, 429] width 50 height 12
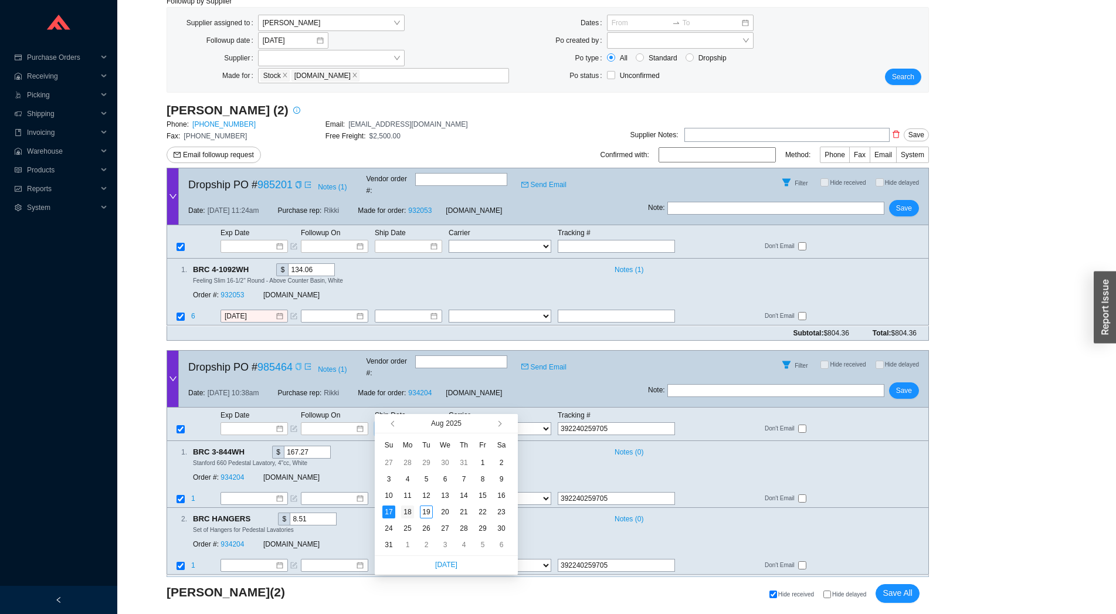
type input "8/18/2025"
click at [410, 517] on div "18" at bounding box center [407, 511] width 13 height 13
type input "8/18/2025"
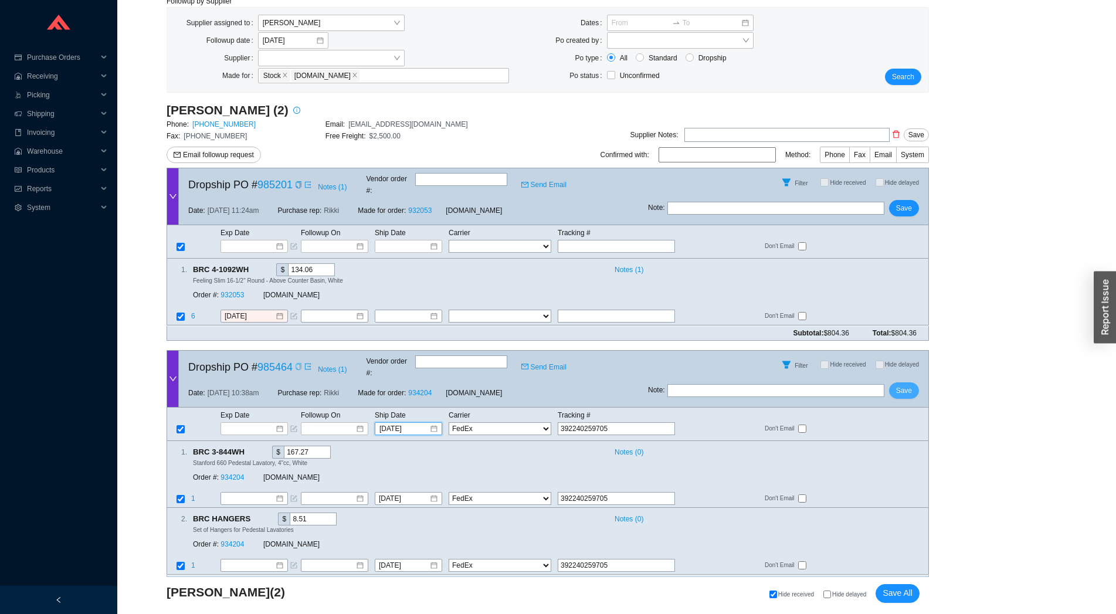
click at [902, 385] on span "Save" at bounding box center [904, 391] width 16 height 12
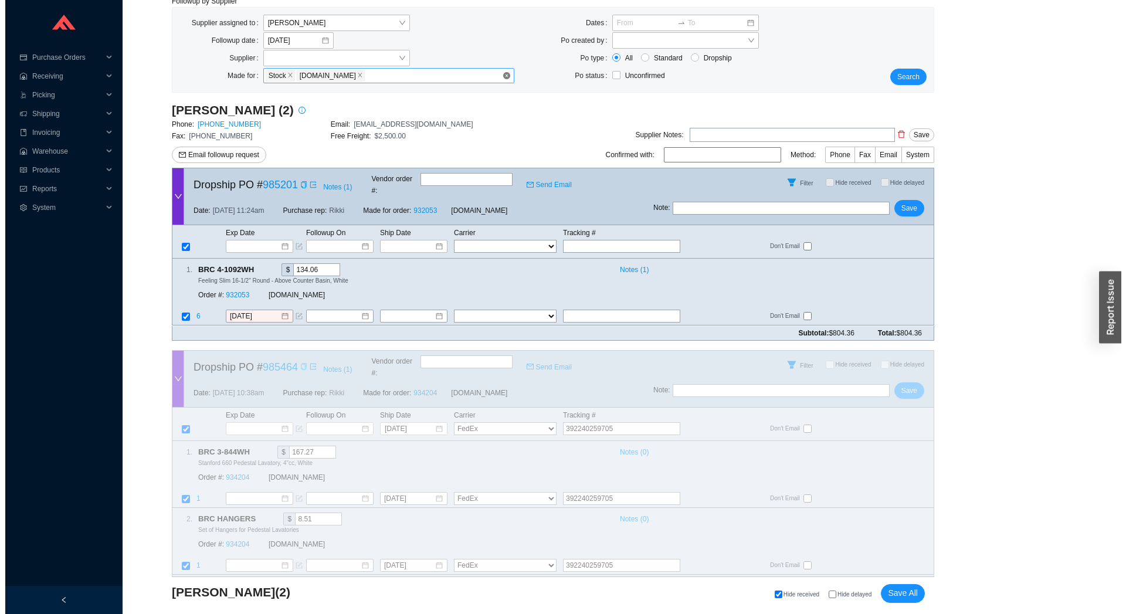
scroll to position [0, 0]
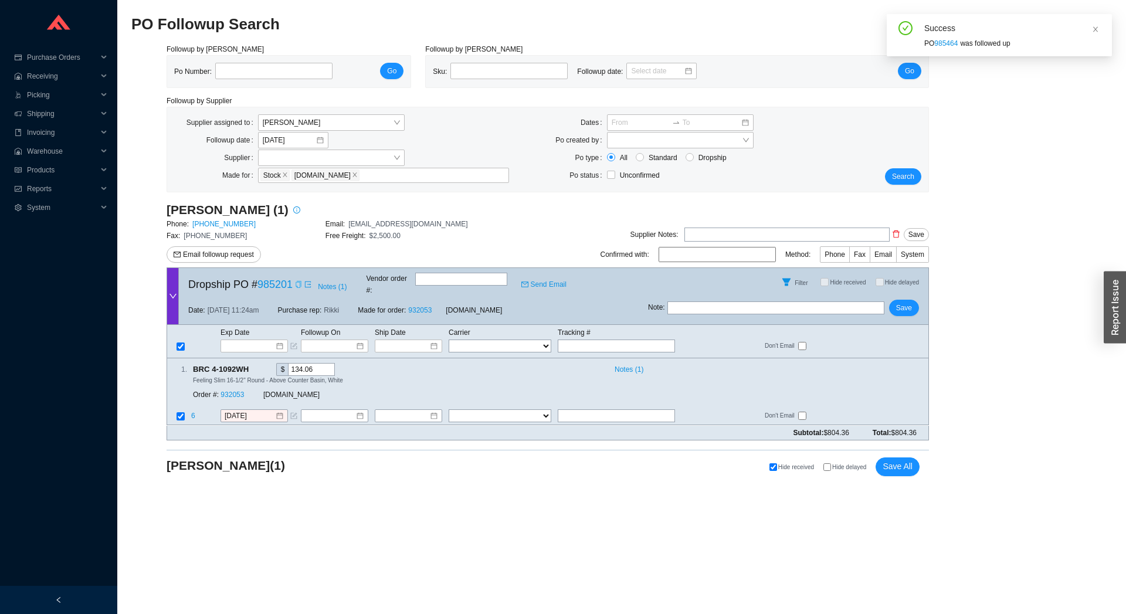
click at [296, 281] on icon "copy" at bounding box center [298, 284] width 7 height 7
click at [448, 410] on select "FedEx UPS ---------------- 2 Day Transportation INC A&B Freight A. Duie Pyle AA…" at bounding box center [499, 416] width 103 height 13
select select "122"
click option "[PERSON_NAME]" at bounding box center [0, 0] width 0 height 0
click at [621, 410] on input "text" at bounding box center [616, 416] width 117 height 13
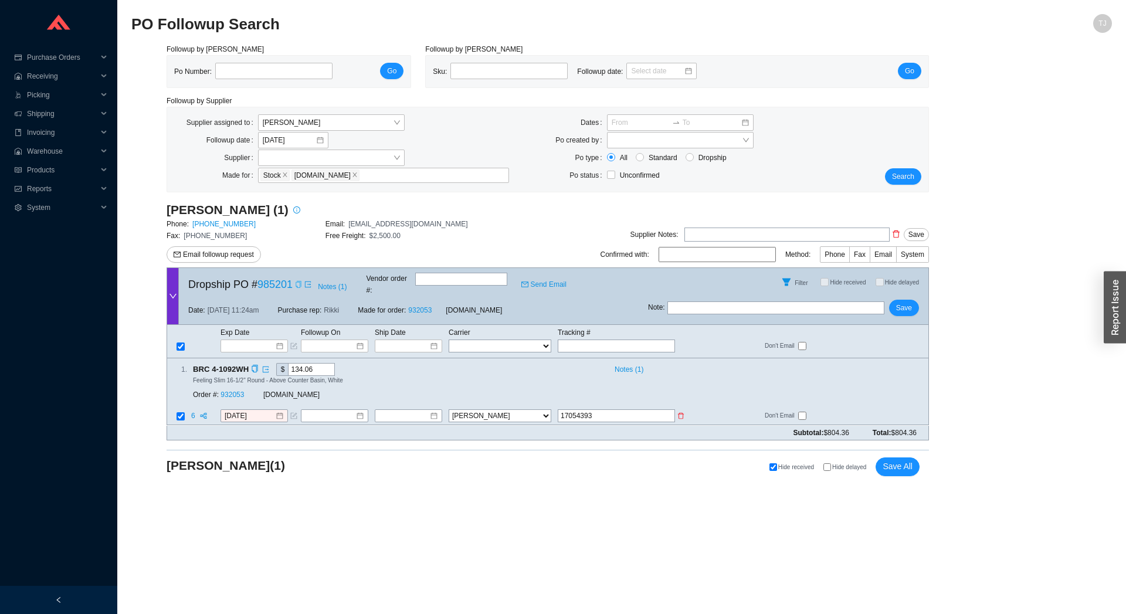
type input "17054393"
click at [448, 410] on select "FedEx UPS ---------------- 2 Day Transportation INC A&B Freight A. Duie Pyle AA…" at bounding box center [499, 416] width 103 height 13
select select "16"
click option "Custom Companies Inc." at bounding box center [0, 0] width 0 height 0
click at [467, 410] on select "FedEx UPS ---------------- 2 Day Transportation INC A&B Freight A. Duie Pyle AA…" at bounding box center [499, 416] width 103 height 13
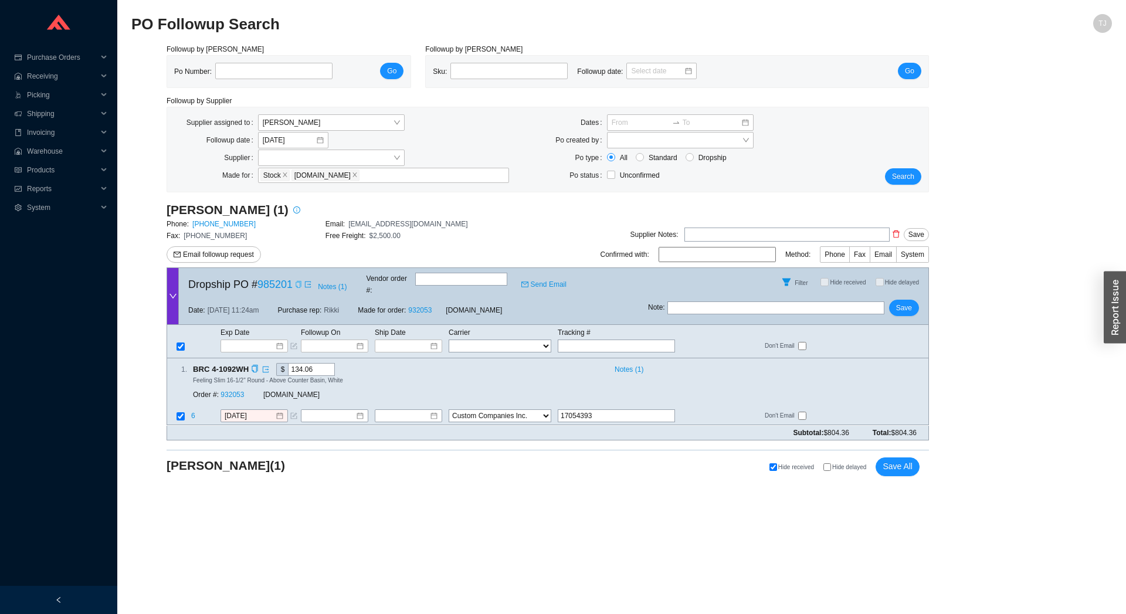
click at [405, 396] on div "1 . BRC 4-1092WH $ 134.06 Notes ( 1 ) Feeling Slim 16-1/2" Round - Above Counte…" at bounding box center [547, 391] width 762 height 67
click at [399, 410] on input at bounding box center [404, 416] width 50 height 12
type input "[DATE]"
click at [403, 509] on div "18" at bounding box center [407, 511] width 13 height 13
click at [902, 302] on span "Save" at bounding box center [904, 308] width 16 height 12
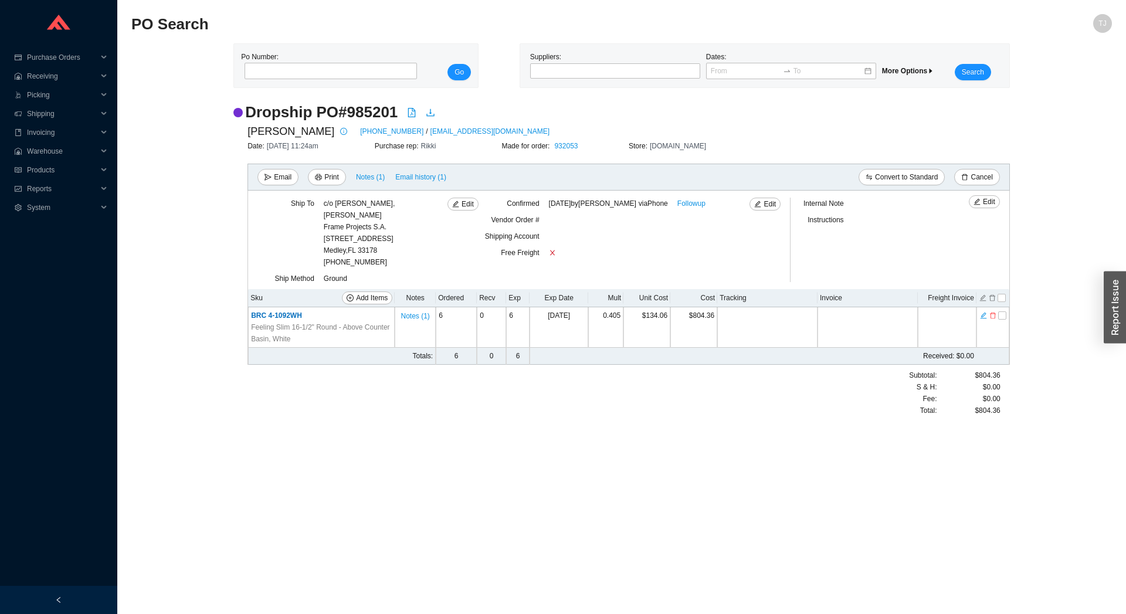
click at [362, 249] on div "c/o [PERSON_NAME], [PERSON_NAME] Frame Projects S.A. [STREET_ADDRESS] (305) 885…" at bounding box center [386, 233] width 124 height 70
click at [369, 242] on div "c/o [PERSON_NAME], [PERSON_NAME] Frame Projects S.A. [STREET_ADDRESS]" at bounding box center [386, 227] width 124 height 59
copy div "33178"
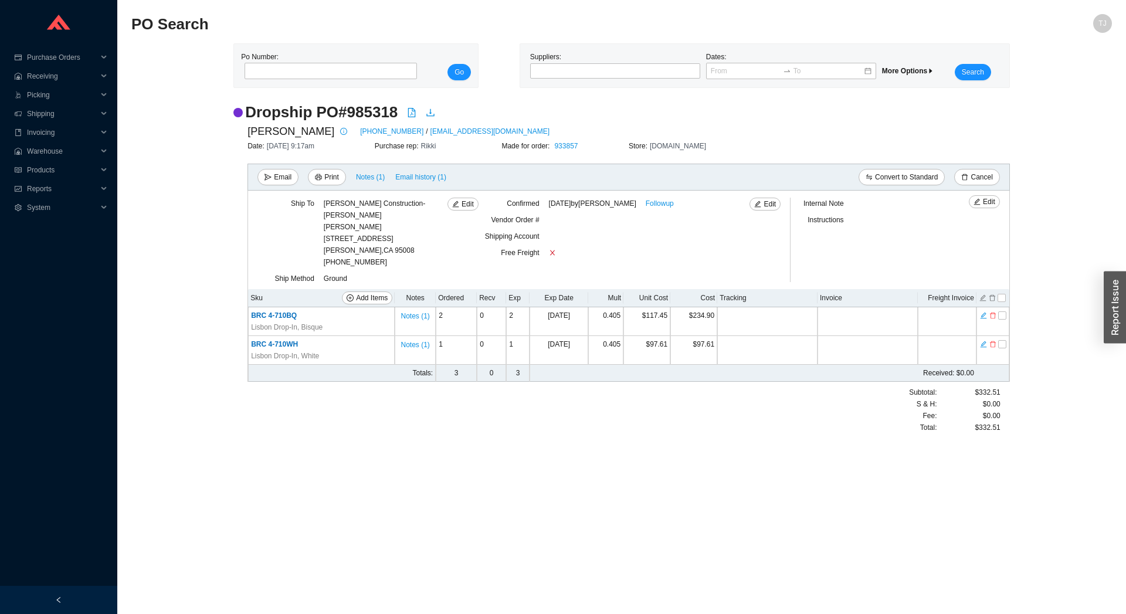
click at [385, 253] on div "[PERSON_NAME] Construction-Fremont [PERSON_NAME] A [STREET_ADDRESS]" at bounding box center [386, 227] width 124 height 59
copy div "95008"
click at [413, 248] on div "Erie Insurance Exchange [PERSON_NAME] Greenland [STREET_ADDRESS]" at bounding box center [374, 227] width 100 height 59
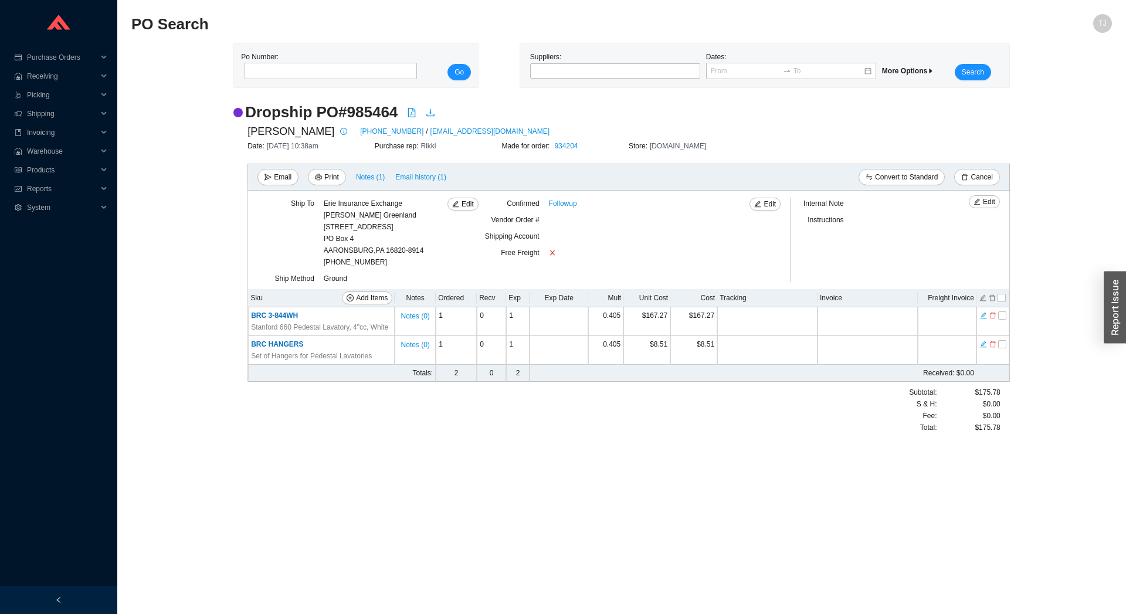
click at [392, 253] on div "Erie Insurance Exchange [PERSON_NAME] Greenland [STREET_ADDRESS]" at bounding box center [374, 227] width 100 height 59
copy div "16820"
click at [317, 73] on input "tel" at bounding box center [330, 71] width 172 height 16
paste input "985201"
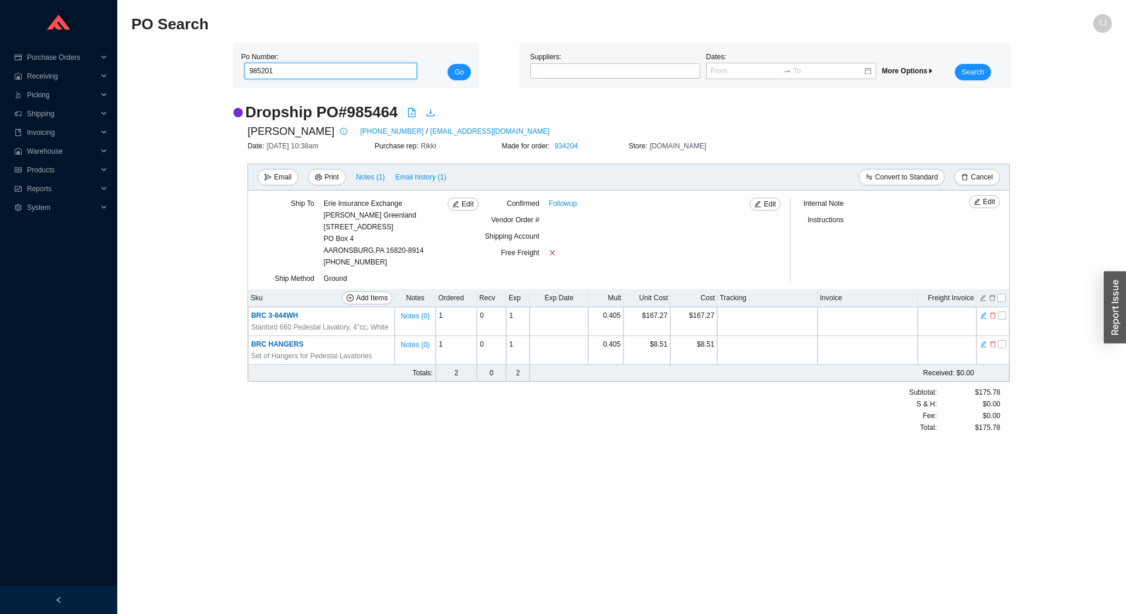
type input "985201"
click at [443, 75] on div "Po Number: 985201 Go" at bounding box center [356, 65] width 230 height 29
click at [450, 73] on button "Go" at bounding box center [458, 72] width 23 height 16
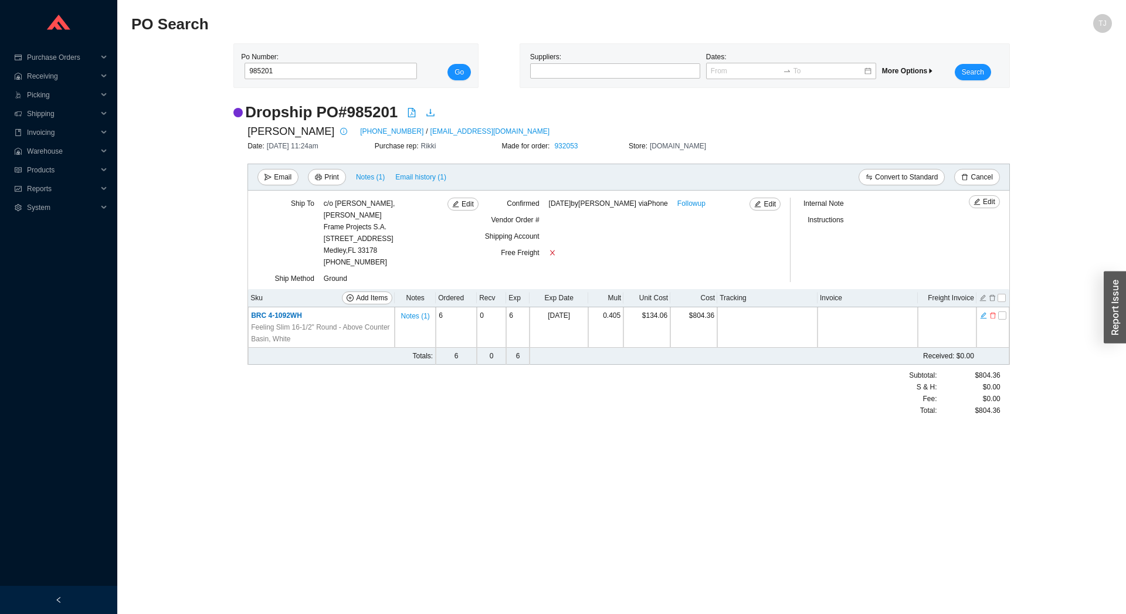
click at [366, 237] on div "c/o Miguel Morales, Miguel Morales Jr. Frame Projects S.A. 9372 Northwest 101st…" at bounding box center [386, 227] width 124 height 59
copy div "33178"
click at [360, 128] on link "1800-446-9700" at bounding box center [391, 131] width 63 height 12
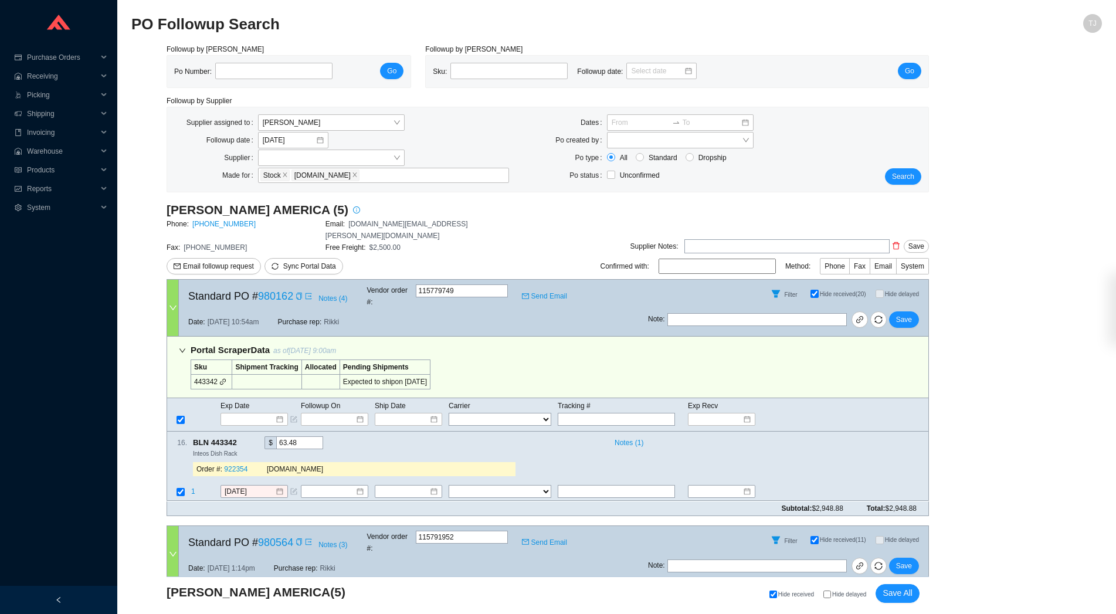
select select "94"
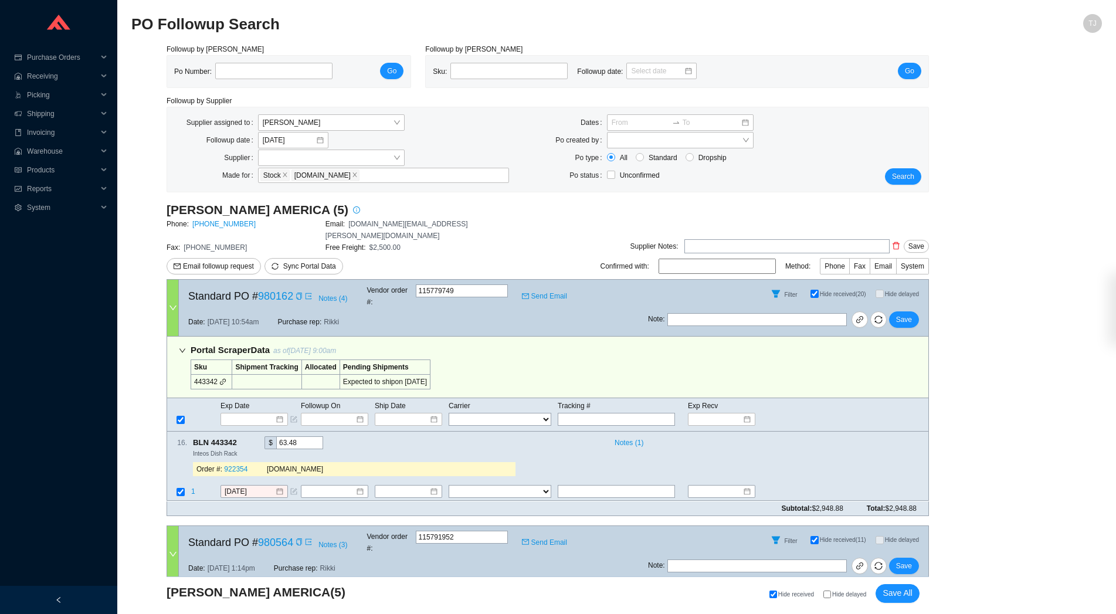
select select "94"
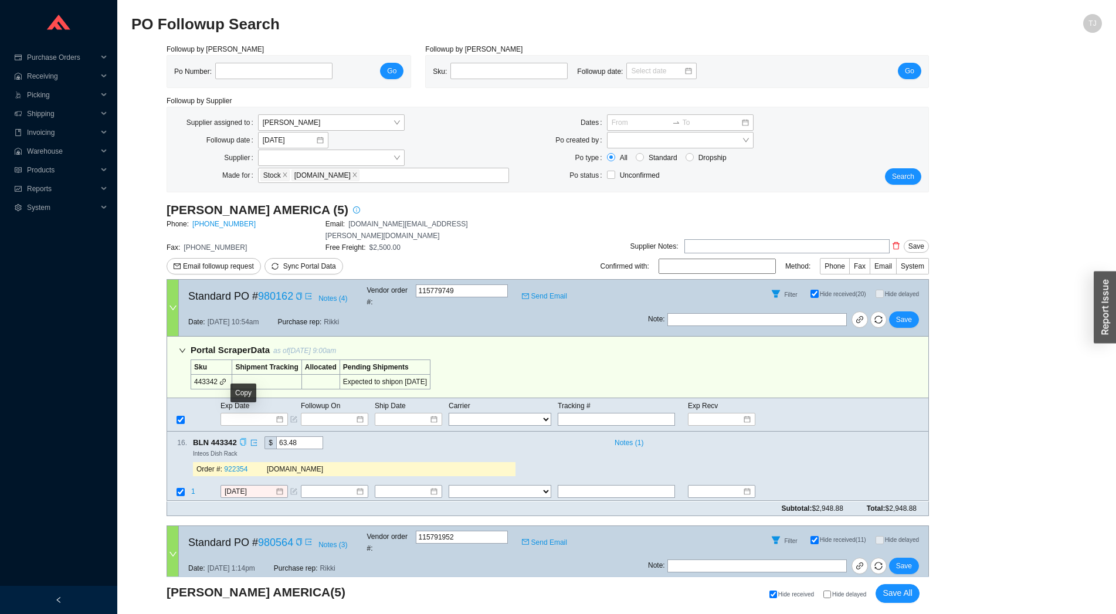
click at [244, 436] on div "Copy" at bounding box center [243, 442] width 8 height 13
click at [194, 488] on span "1" at bounding box center [193, 492] width 4 height 8
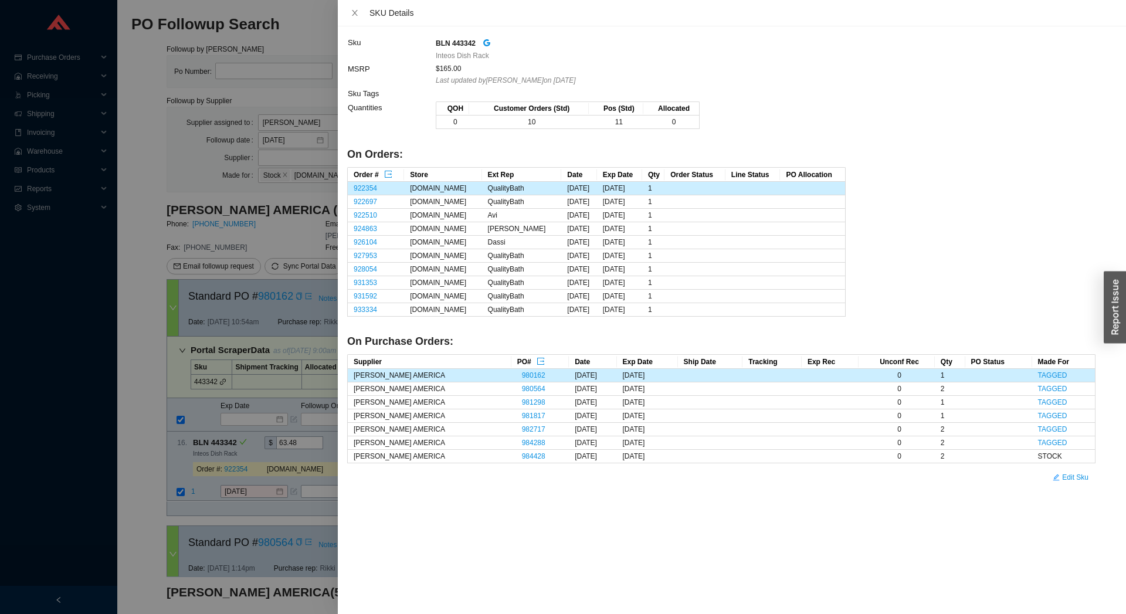
click at [137, 258] on div at bounding box center [563, 307] width 1126 height 614
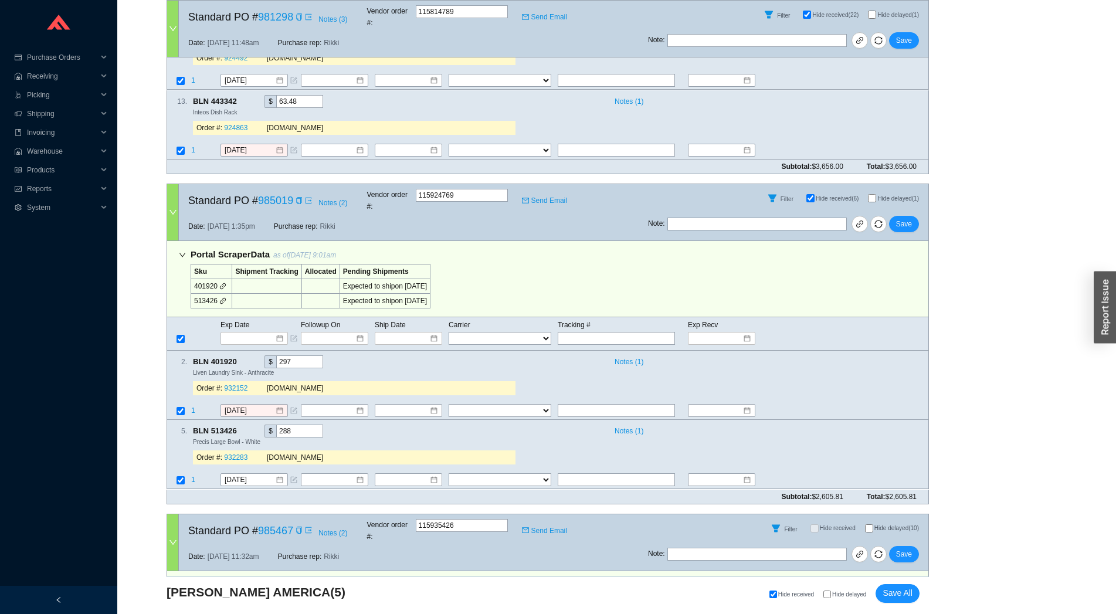
scroll to position [670, 0]
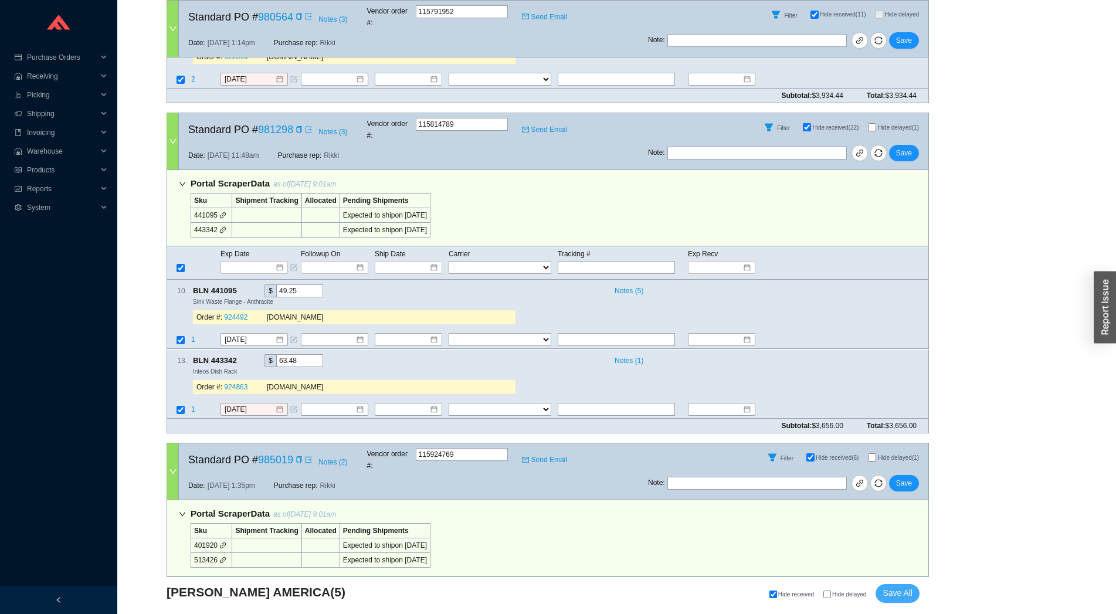
click at [900, 599] on span "Save All" at bounding box center [897, 592] width 30 height 13
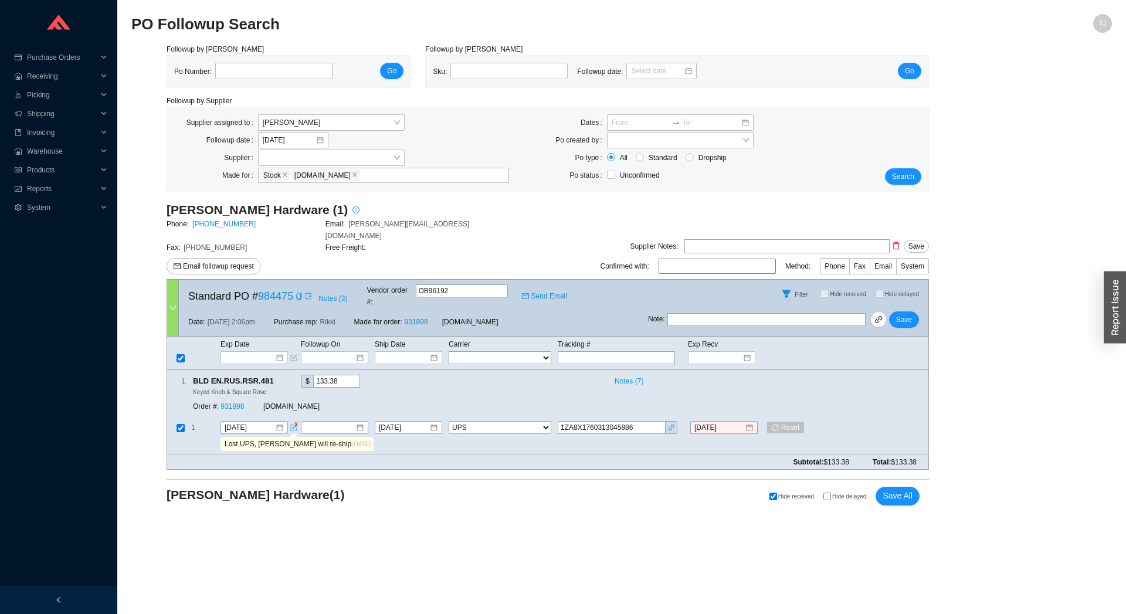
select select "2"
click at [295, 293] on icon "copy" at bounding box center [298, 296] width 7 height 7
click at [674, 424] on icon "link" at bounding box center [671, 427] width 6 height 6
click at [253, 422] on input "8/11/2025" at bounding box center [250, 428] width 50 height 12
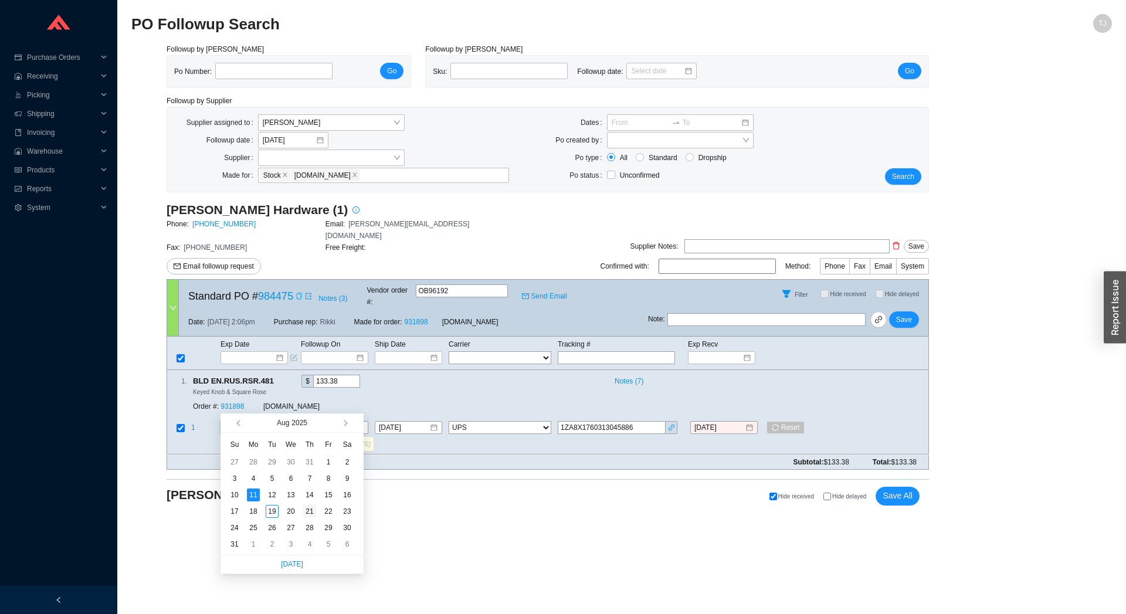
type input "8/21/2025"
click at [307, 516] on div "21" at bounding box center [309, 511] width 13 height 13
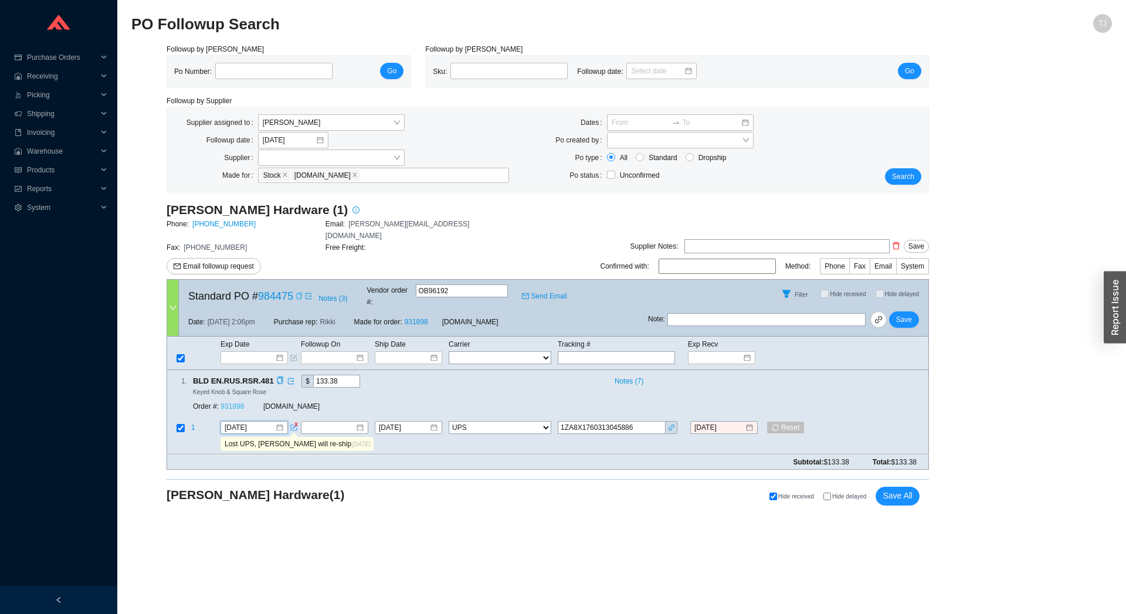
click at [233, 403] on link "931898" at bounding box center [231, 407] width 23 height 8
click at [684, 424] on icon "delete" at bounding box center [682, 427] width 7 height 7
select select
drag, startPoint x: 317, startPoint y: 424, endPoint x: 392, endPoint y: 425, distance: 74.5
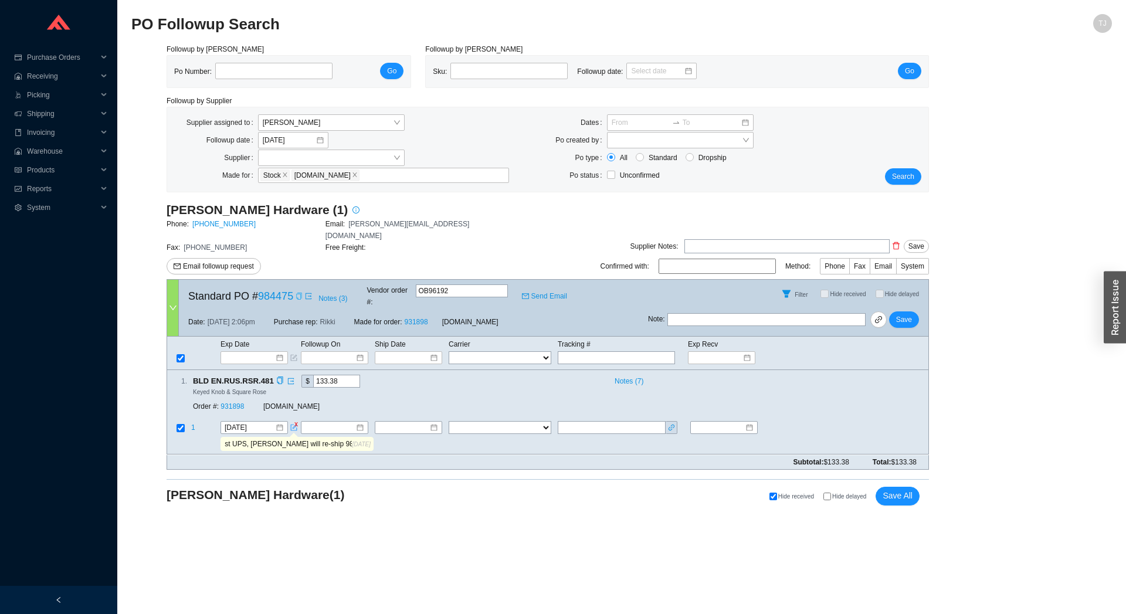
click at [352, 438] on input "Lost UPS, Baldwin will re-ship 984475-RP" at bounding box center [287, 444] width 130 height 13
click at [324, 455] on div "Subtotal: $133.38 Total: $133.38" at bounding box center [547, 462] width 762 height 15
click at [315, 438] on input "Lost UPS, Baldwin will re-ship 984475-RP" at bounding box center [287, 444] width 130 height 13
drag, startPoint x: 309, startPoint y: 420, endPoint x: 350, endPoint y: 420, distance: 41.0
click at [350, 438] on input "Lost UPS, Baldwin will re-ship 984475-RP" at bounding box center [287, 444] width 130 height 13
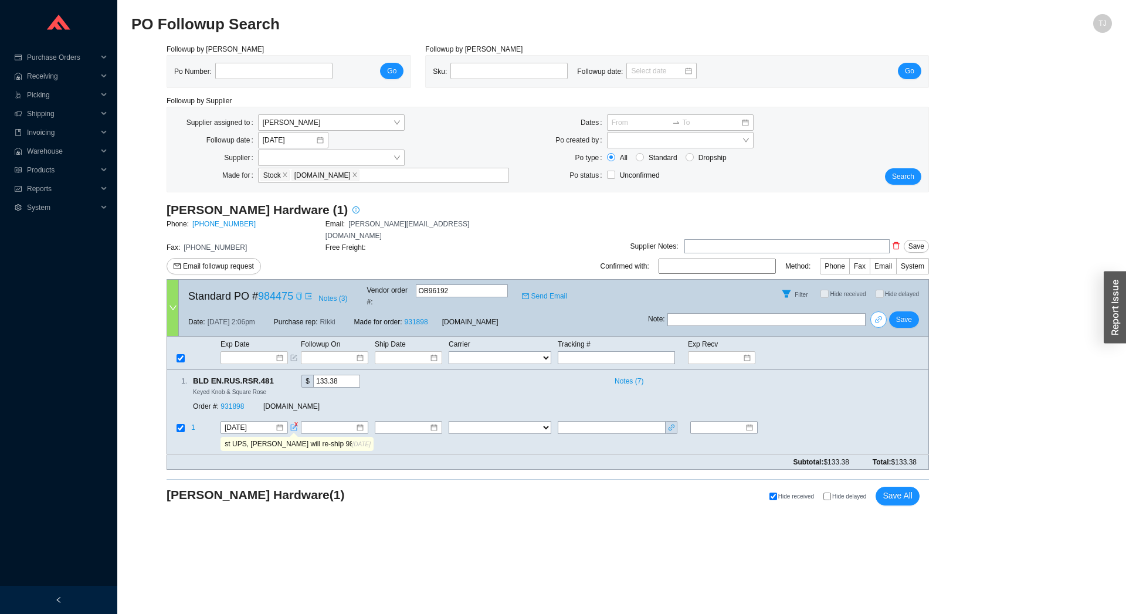
click at [882, 311] on link at bounding box center [878, 319] width 16 height 16
click at [895, 489] on span "Save All" at bounding box center [897, 495] width 30 height 13
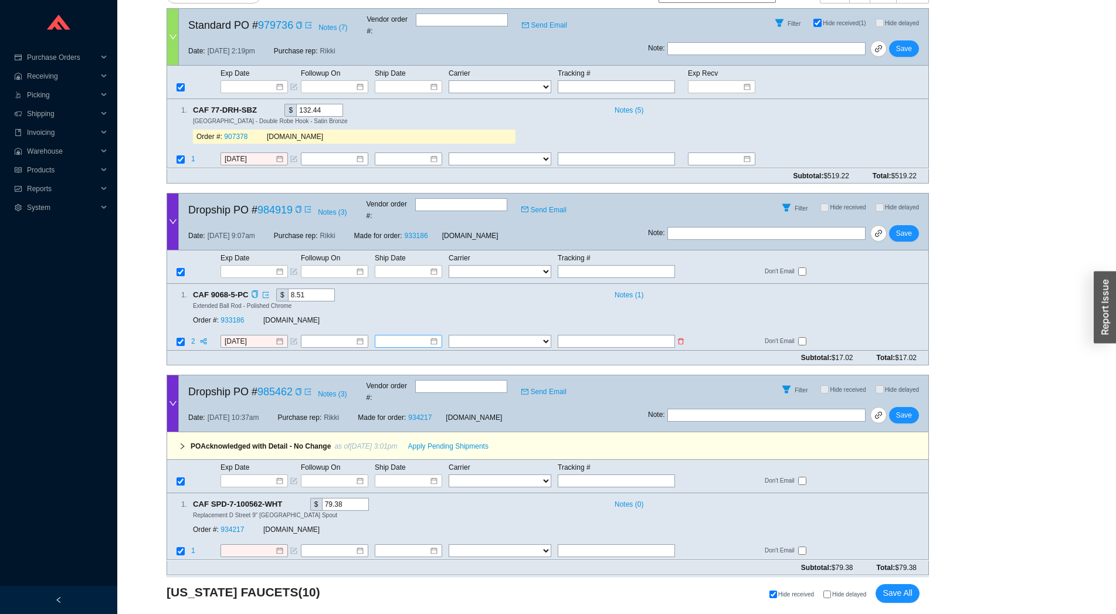
scroll to position [518, 0]
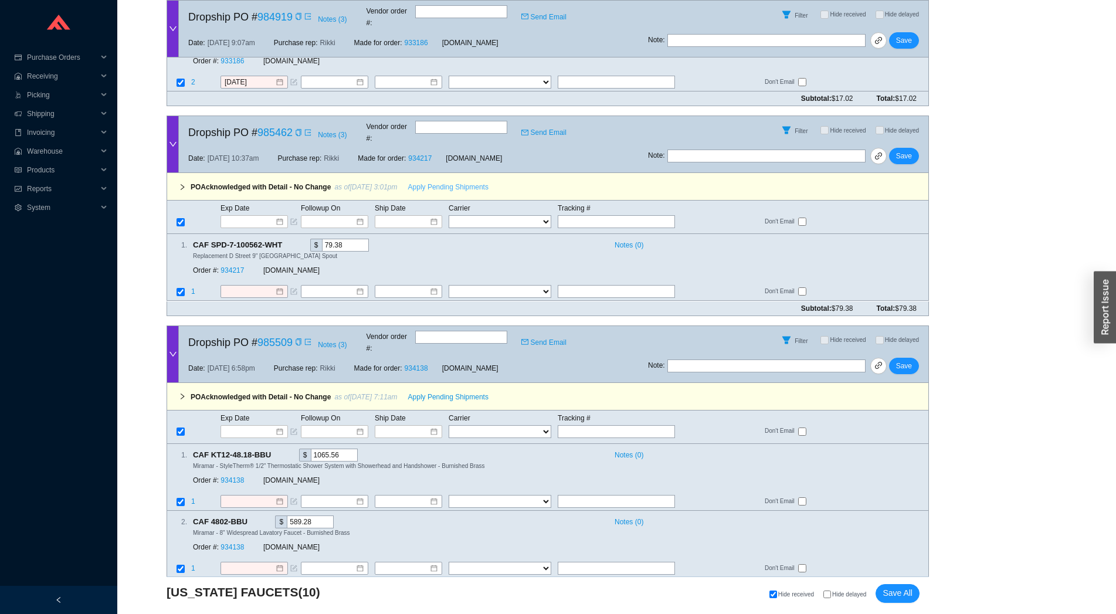
click at [433, 181] on span "Apply Pending Shipments" at bounding box center [448, 187] width 80 height 12
click at [424, 391] on span "Apply Pending Shipments" at bounding box center [448, 397] width 80 height 12
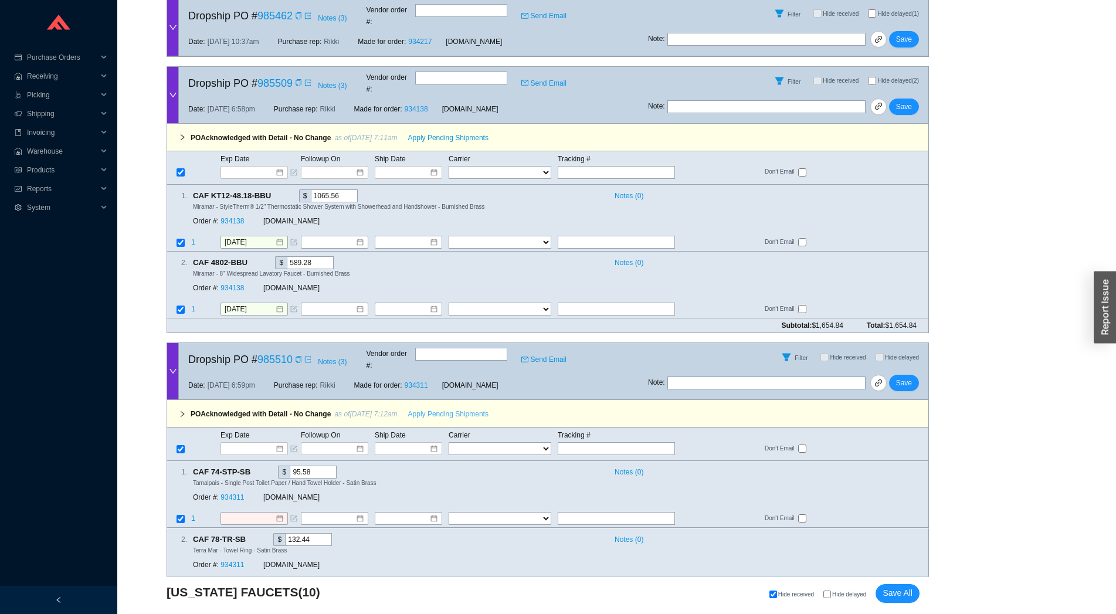
click at [426, 408] on span "Apply Pending Shipments" at bounding box center [448, 414] width 80 height 12
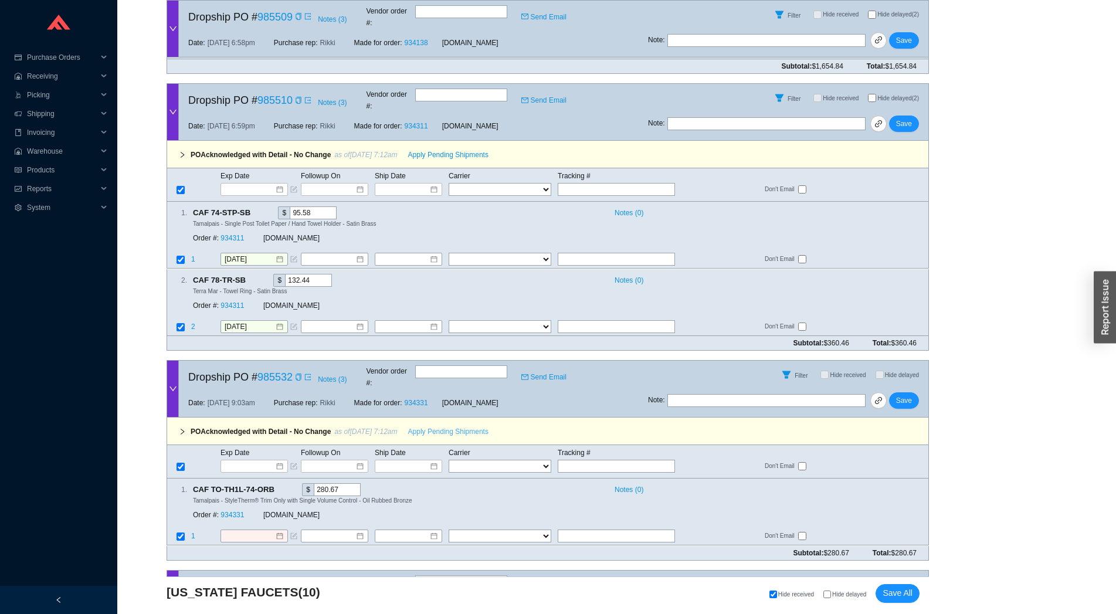
click at [414, 426] on span "Apply Pending Shipments" at bounding box center [448, 432] width 80 height 12
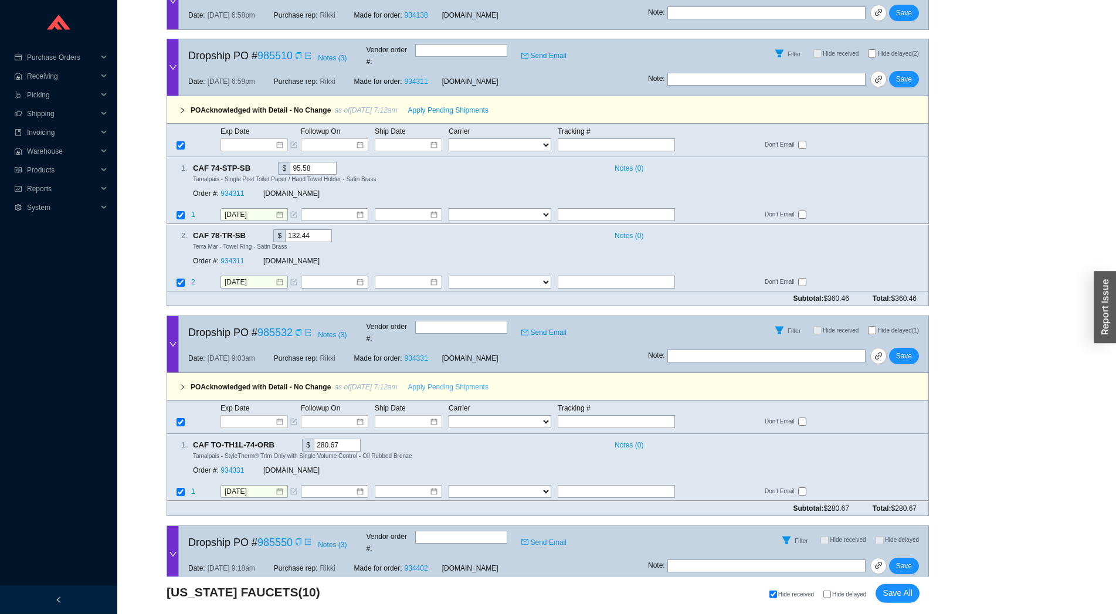
scroll to position [1296, 0]
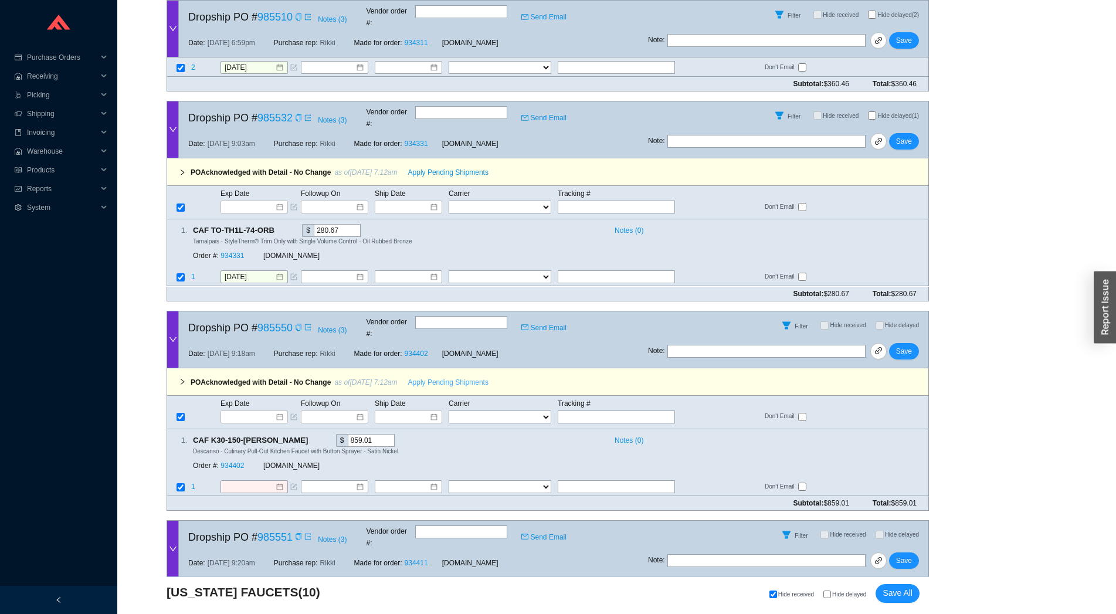
click at [433, 376] on span "Apply Pending Shipments" at bounding box center [448, 382] width 80 height 12
click at [433, 586] on span "Apply Pending Shipments" at bounding box center [448, 592] width 80 height 12
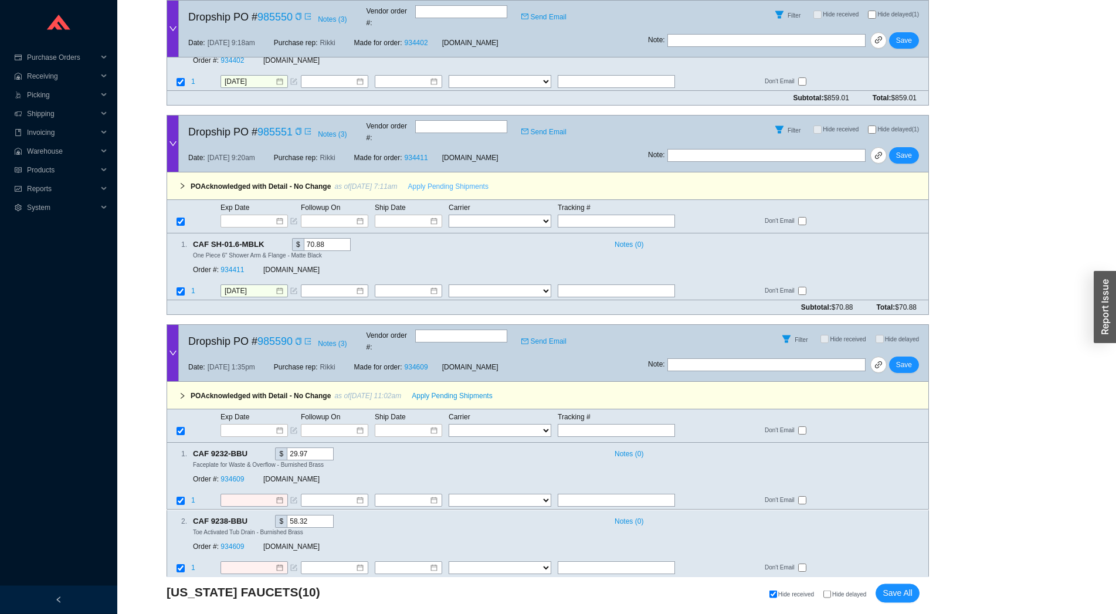
scroll to position [1814, 0]
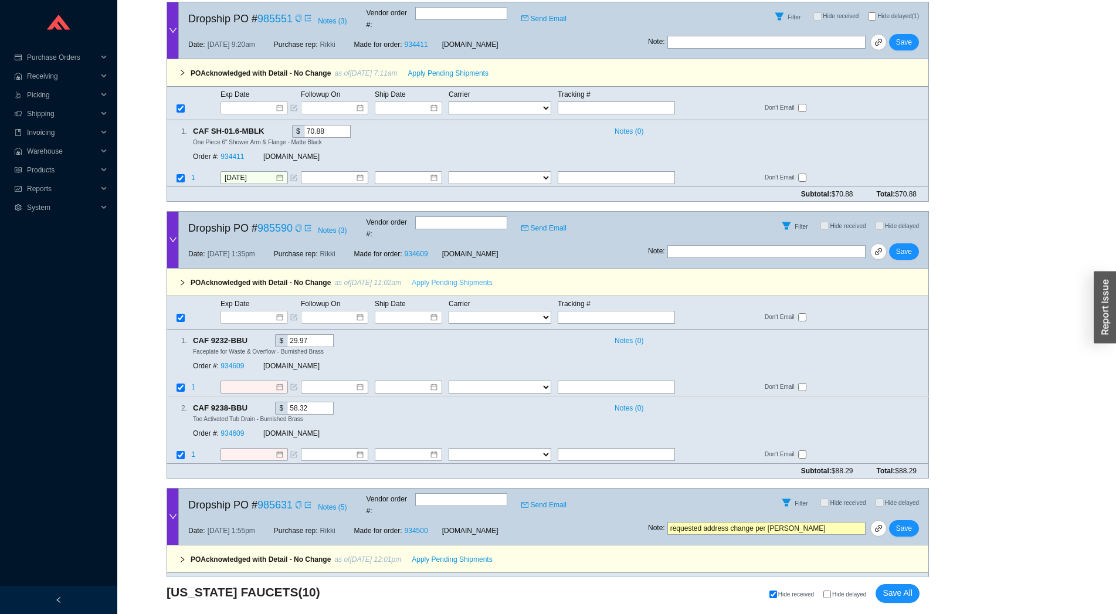
click at [439, 277] on span "Apply Pending Shipments" at bounding box center [452, 283] width 80 height 12
click at [232, 362] on link "934609" at bounding box center [231, 366] width 23 height 8
click at [334, 311] on input at bounding box center [330, 317] width 50 height 12
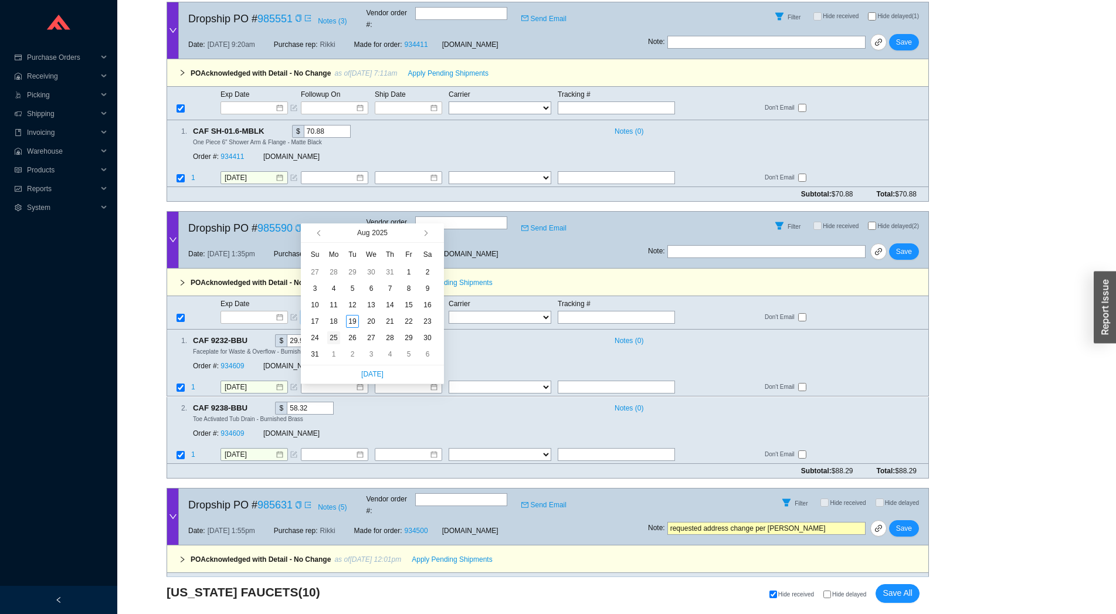
type input "[DATE]"
click at [338, 339] on div "25" at bounding box center [333, 337] width 13 height 13
type input "[DATE]"
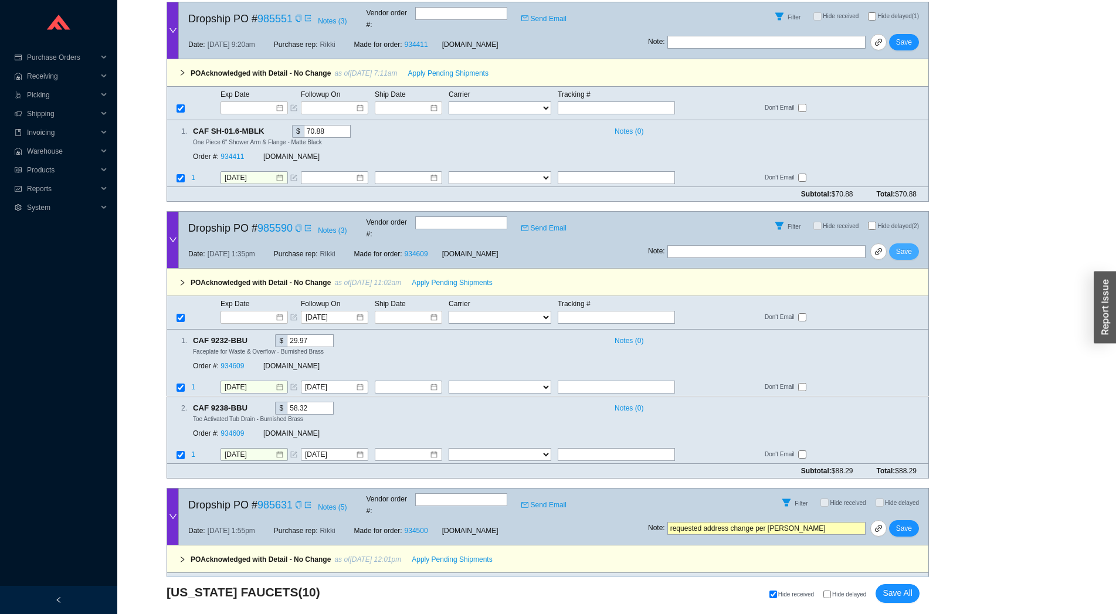
click at [906, 246] on span "Save" at bounding box center [904, 252] width 16 height 12
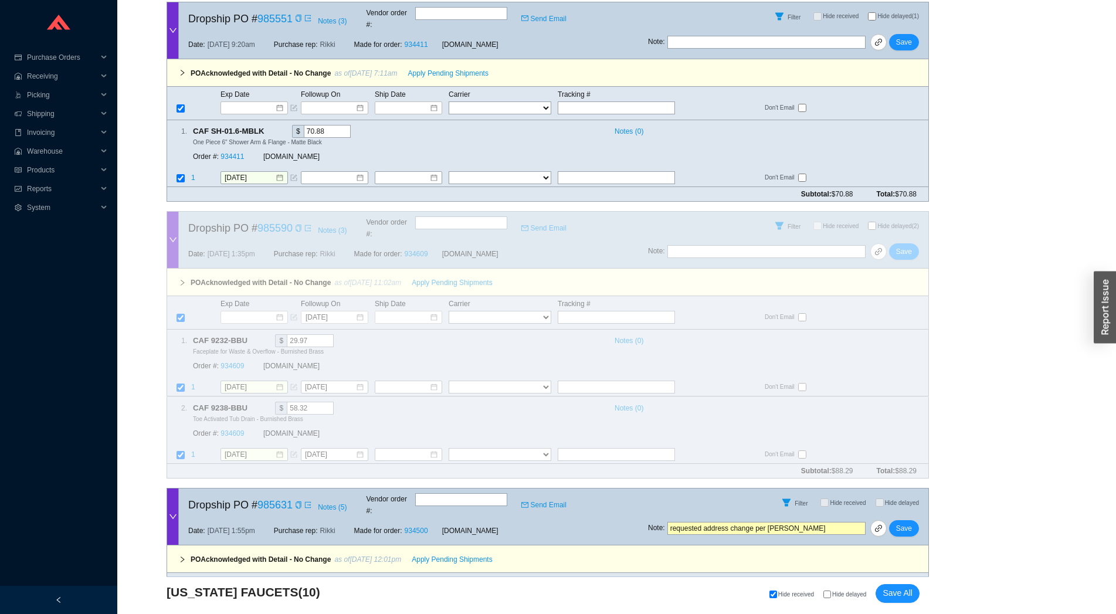
scroll to position [1556, 0]
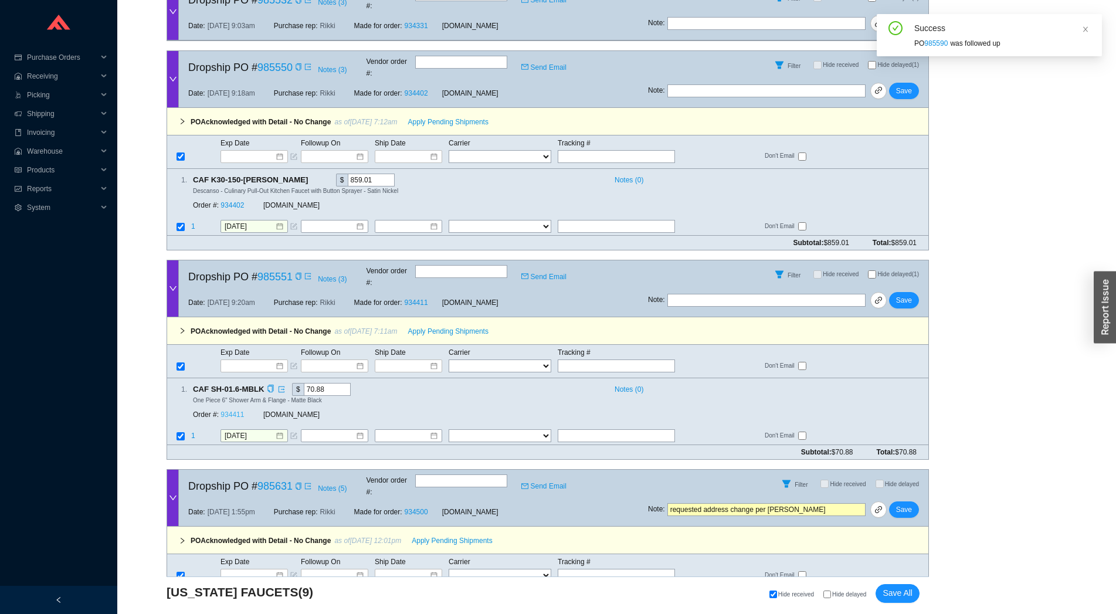
click at [226, 410] on link "934411" at bounding box center [231, 414] width 23 height 8
click at [323, 429] on div at bounding box center [334, 435] width 67 height 13
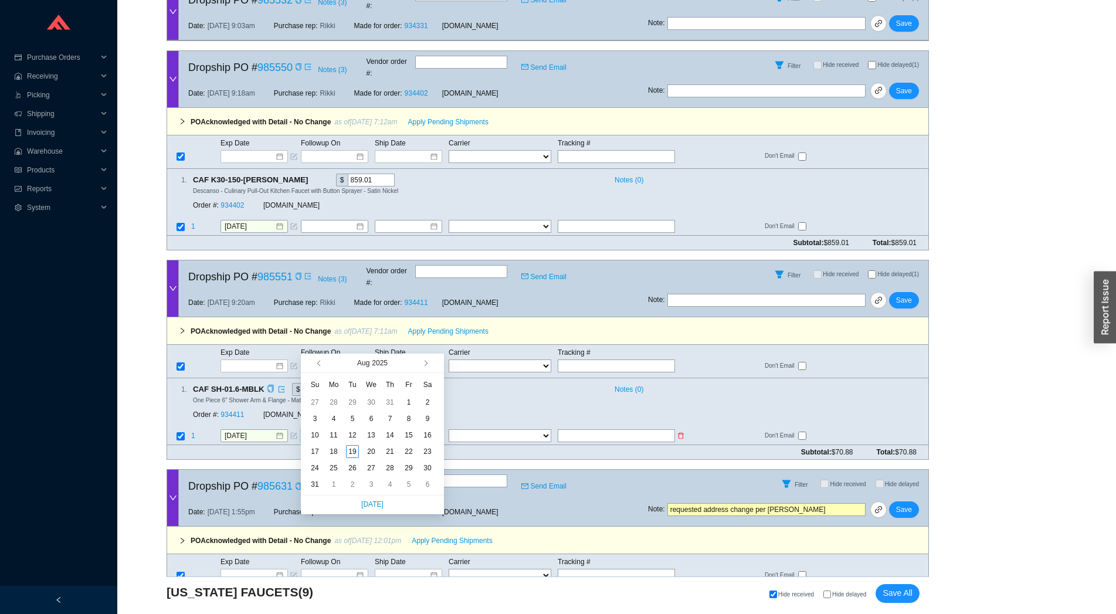
click at [331, 430] on input at bounding box center [330, 436] width 50 height 12
type input "8/25/2025"
click at [332, 471] on div "25" at bounding box center [333, 467] width 13 height 13
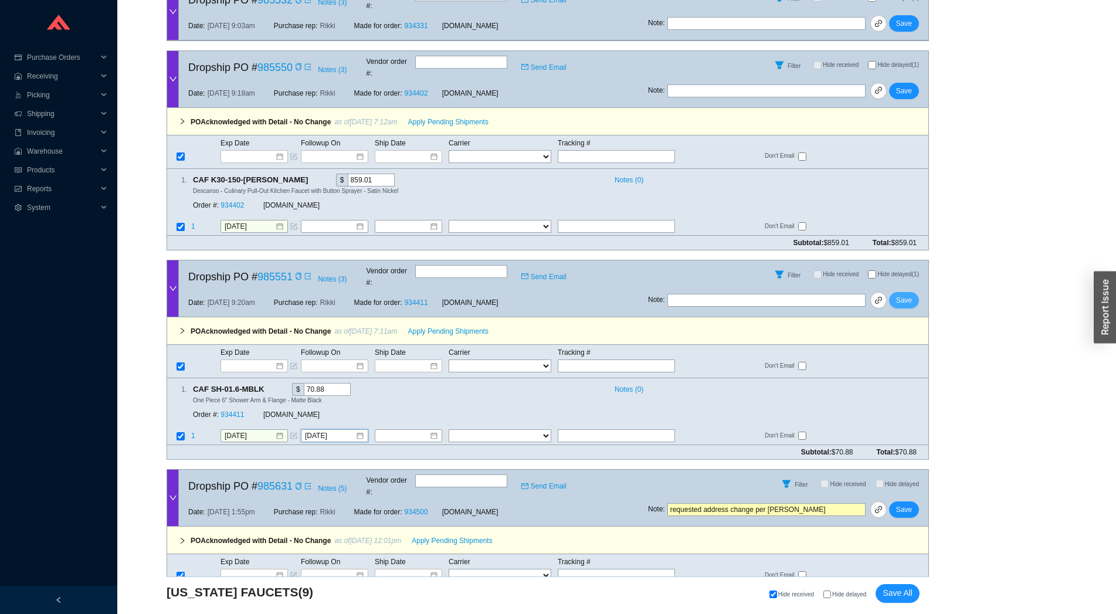
click at [902, 294] on span "Save" at bounding box center [904, 300] width 16 height 12
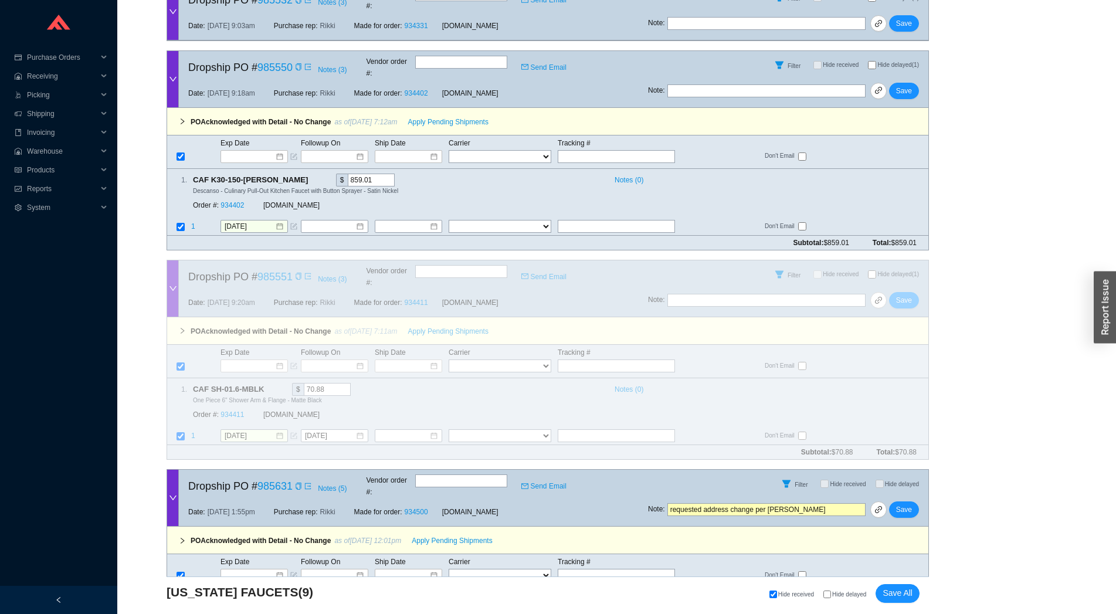
scroll to position [1358, 0]
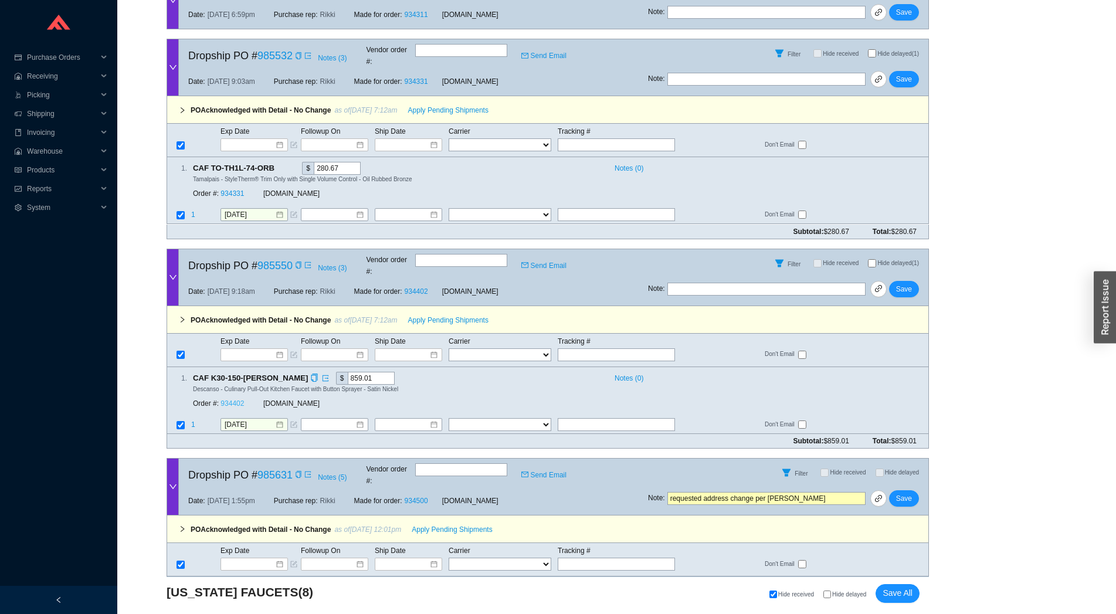
click at [232, 399] on link "934402" at bounding box center [231, 403] width 23 height 8
click at [909, 283] on span "Save" at bounding box center [904, 289] width 16 height 12
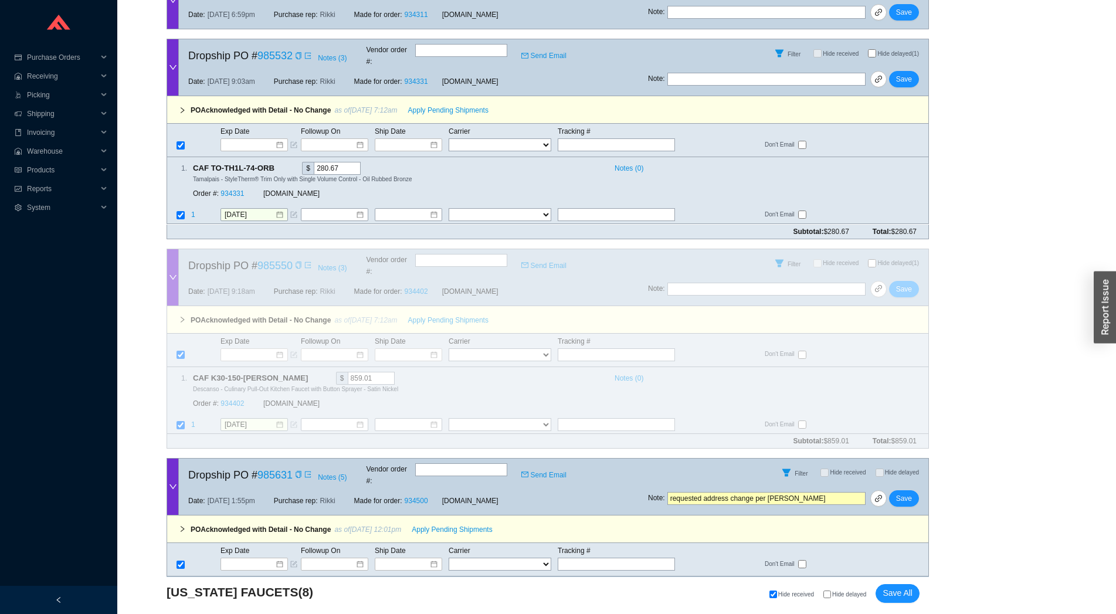
scroll to position [1160, 0]
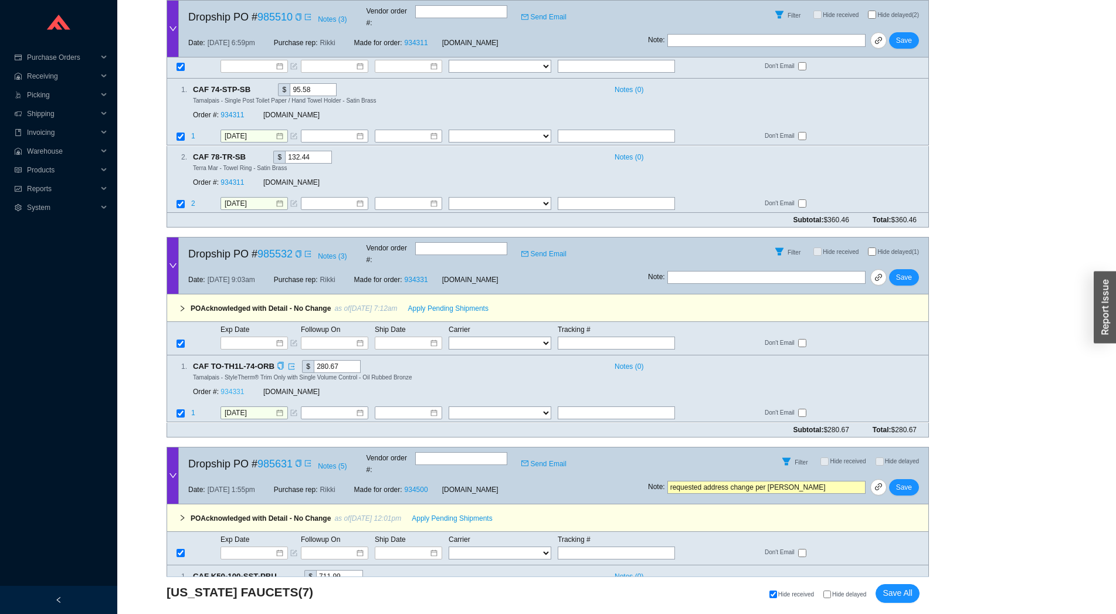
click at [226, 388] on link "934331" at bounding box center [231, 392] width 23 height 8
click at [329, 407] on input at bounding box center [330, 413] width 50 height 12
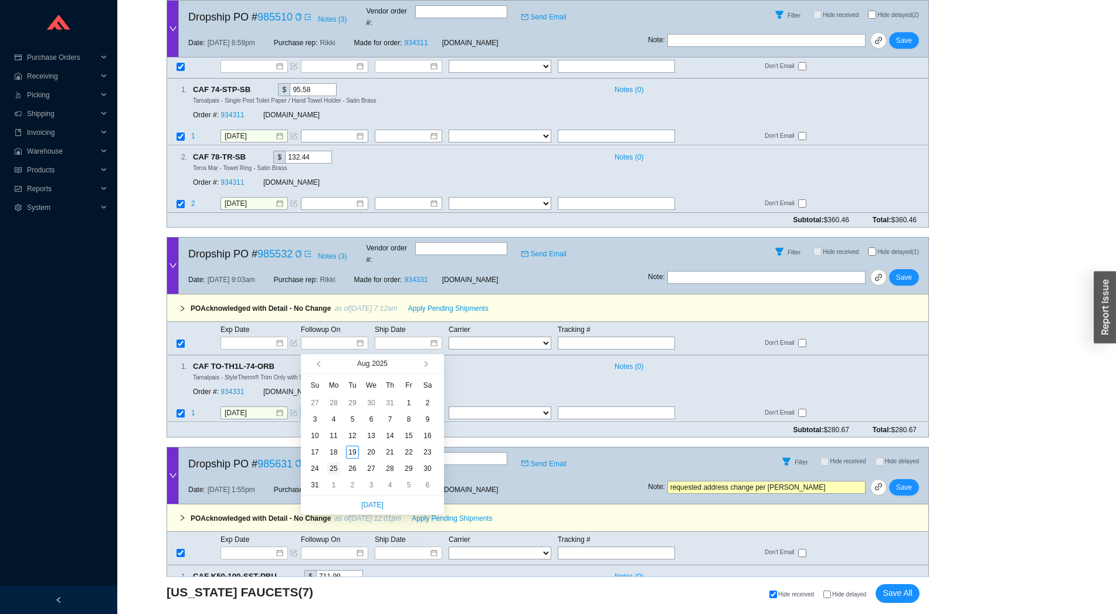
type input "8/25/2025"
click at [334, 466] on div "25" at bounding box center [333, 468] width 13 height 13
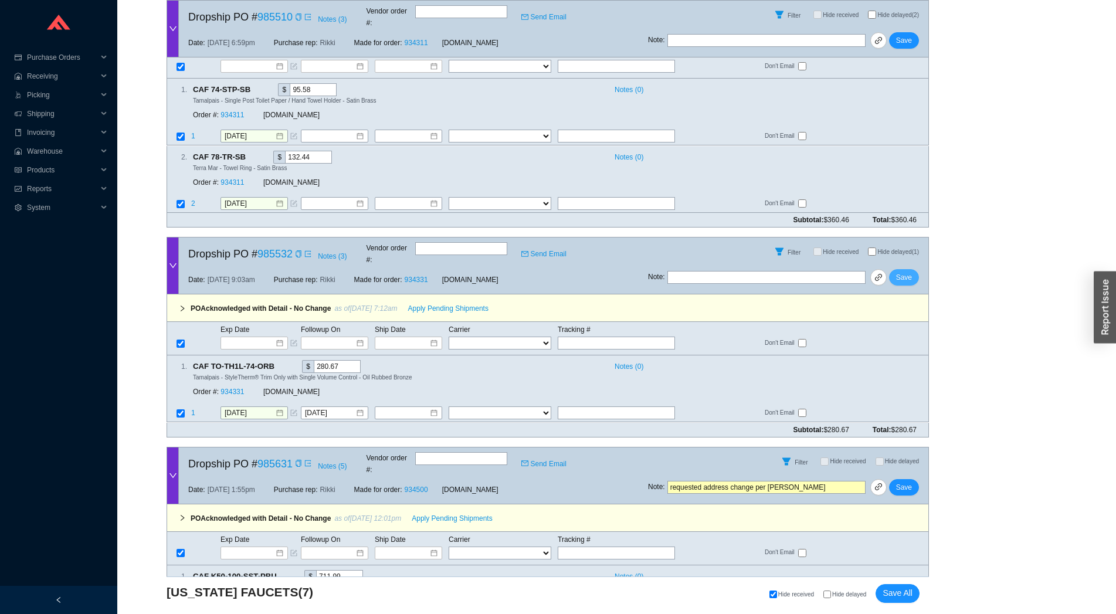
click at [911, 271] on span "Save" at bounding box center [904, 277] width 16 height 12
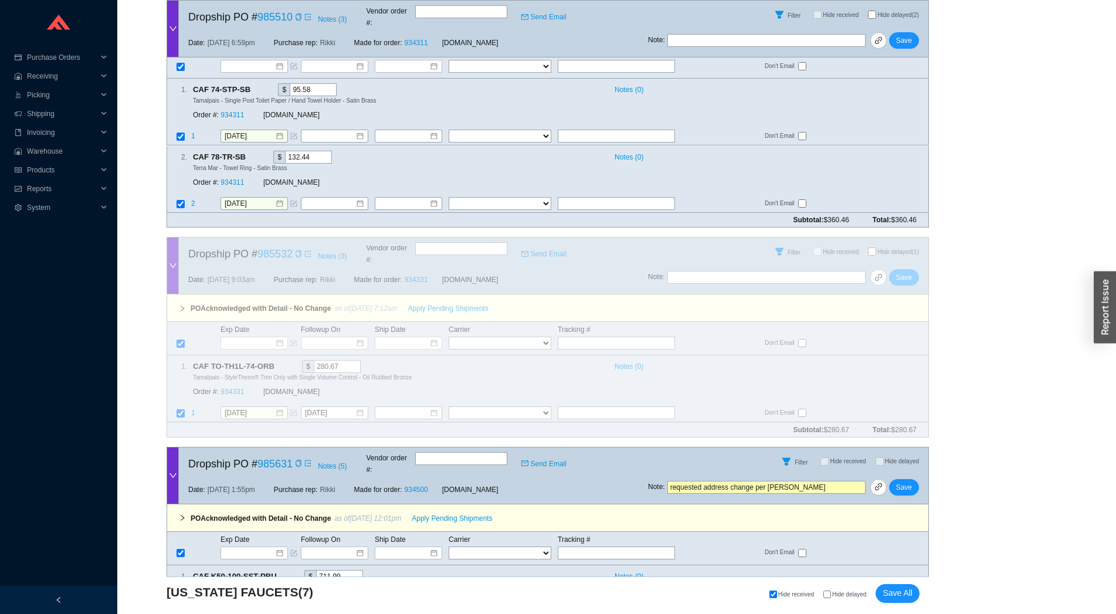
scroll to position [962, 0]
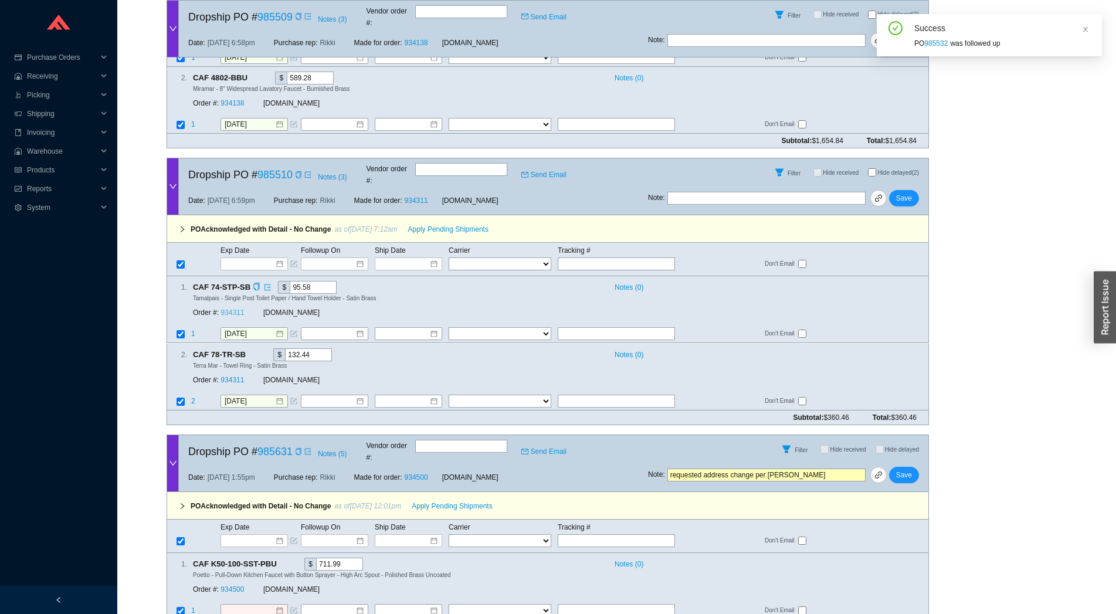
click at [229, 309] on link "934311" at bounding box center [231, 313] width 23 height 8
click at [915, 190] on button "Save" at bounding box center [904, 198] width 30 height 16
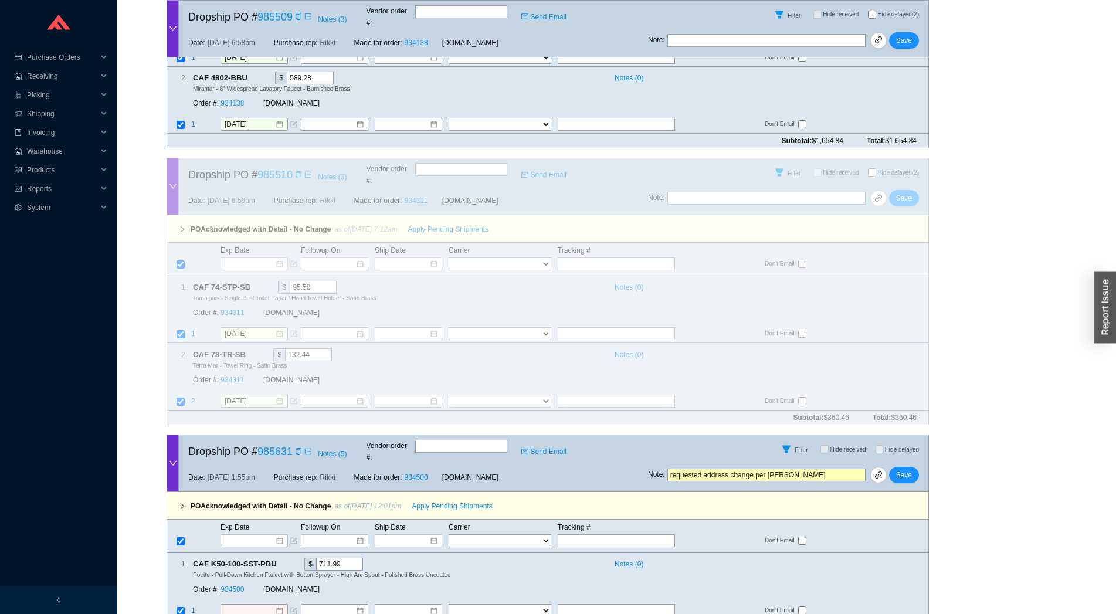
scroll to position [696, 0]
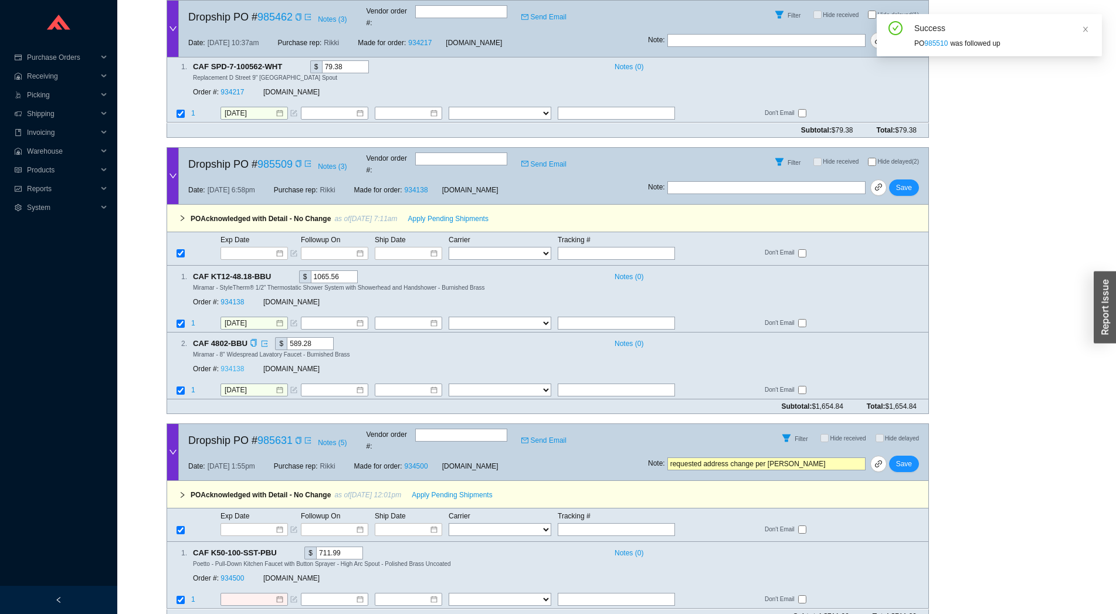
click at [235, 365] on link "934138" at bounding box center [231, 369] width 23 height 8
click at [906, 182] on span "Save" at bounding box center [904, 188] width 16 height 12
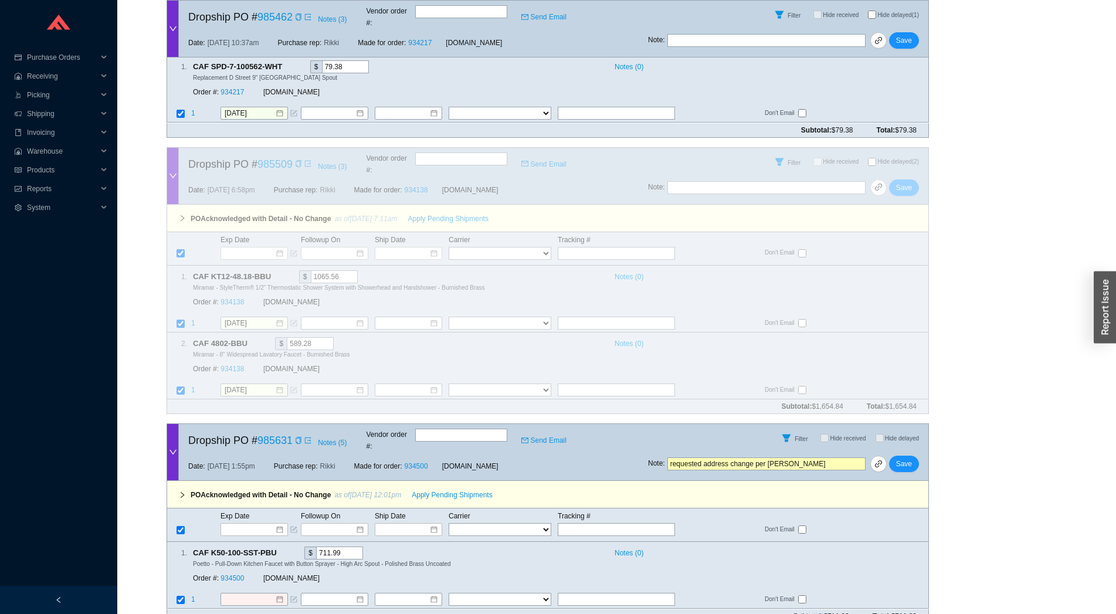
scroll to position [431, 0]
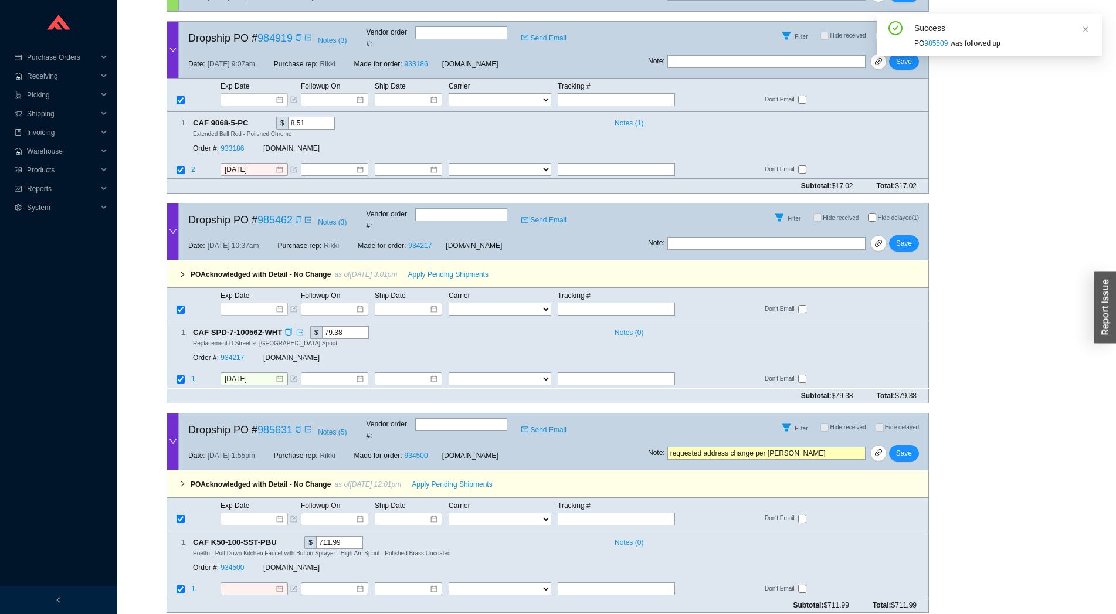
click at [232, 352] on div "Order #: 934217" at bounding box center [228, 358] width 70 height 12
click at [237, 354] on link "934217" at bounding box center [231, 358] width 23 height 8
click at [900, 237] on span "Save" at bounding box center [904, 243] width 16 height 12
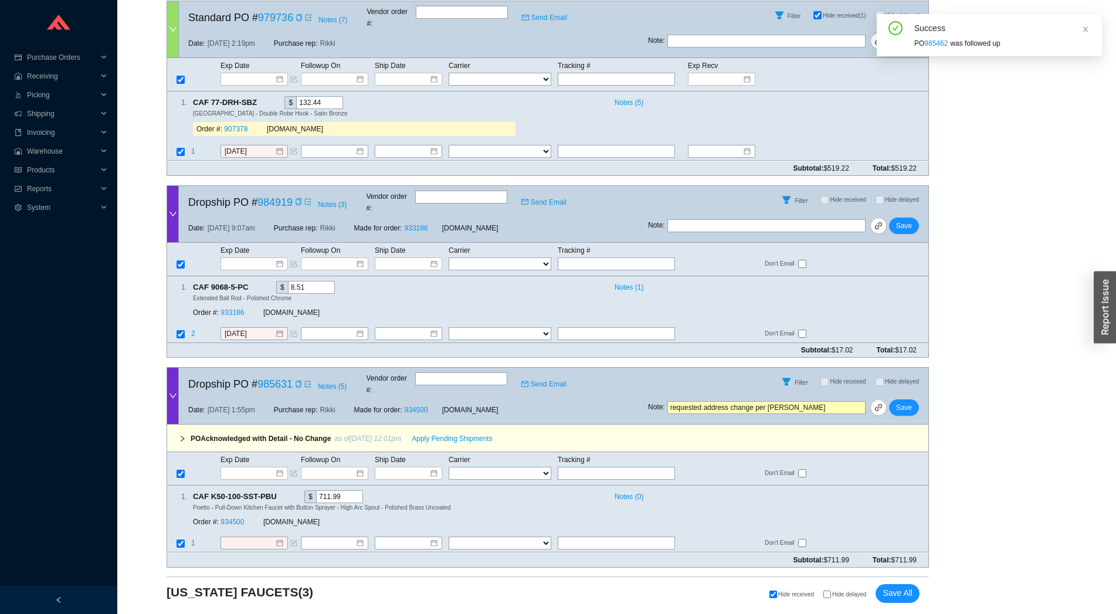
scroll to position [233, 0]
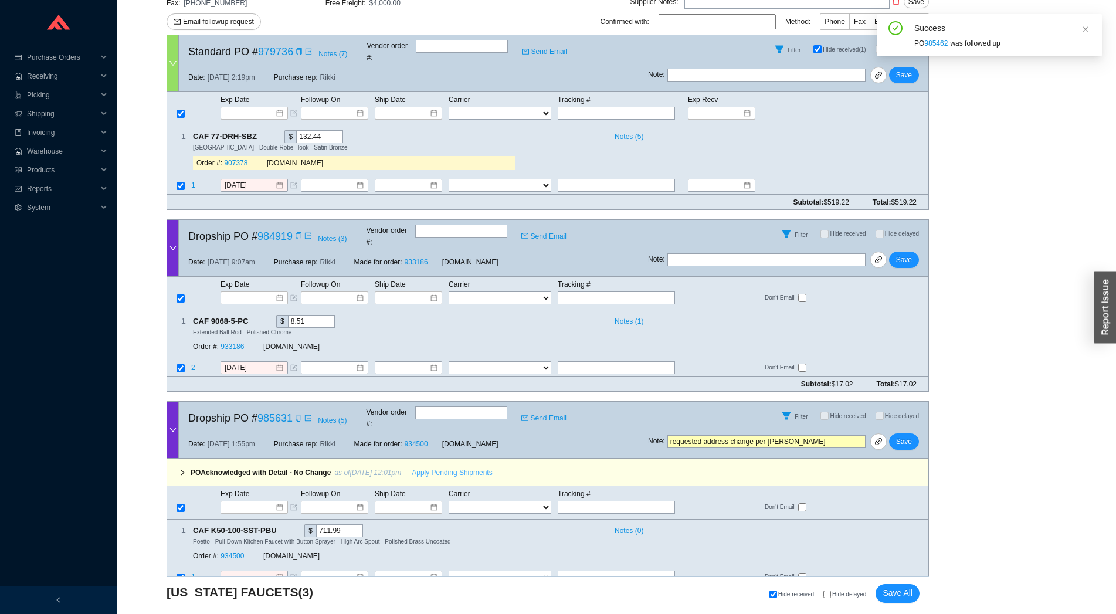
click at [429, 467] on span "Apply Pending Shipments" at bounding box center [452, 473] width 80 height 12
click at [223, 552] on link "934500" at bounding box center [231, 556] width 23 height 8
click at [899, 593] on span "Save All" at bounding box center [897, 592] width 30 height 13
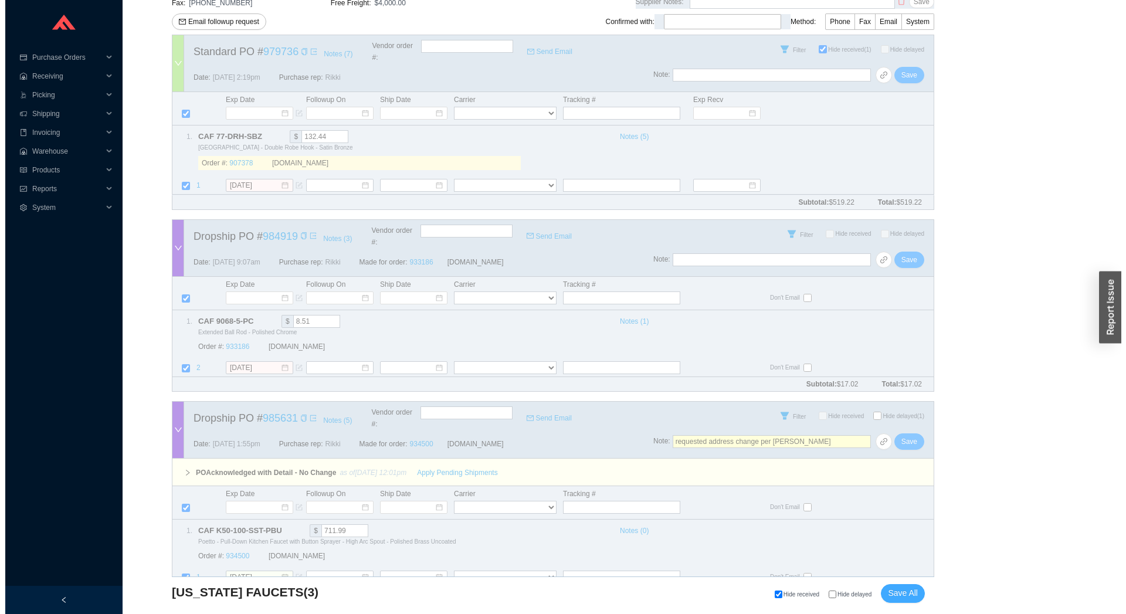
scroll to position [35, 0]
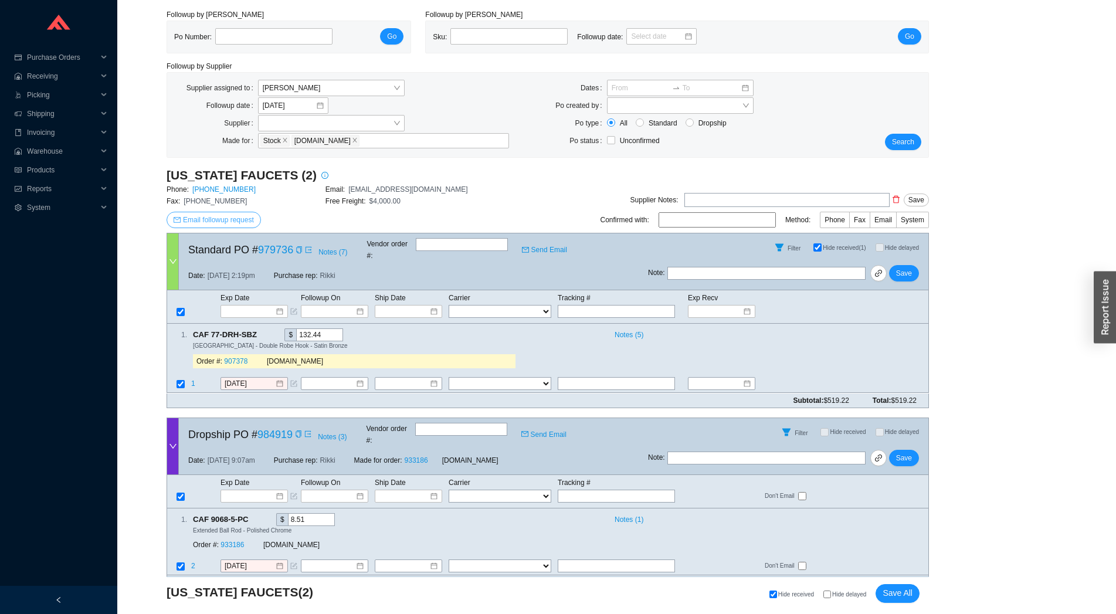
click at [234, 223] on span "Email followup request" at bounding box center [218, 220] width 71 height 12
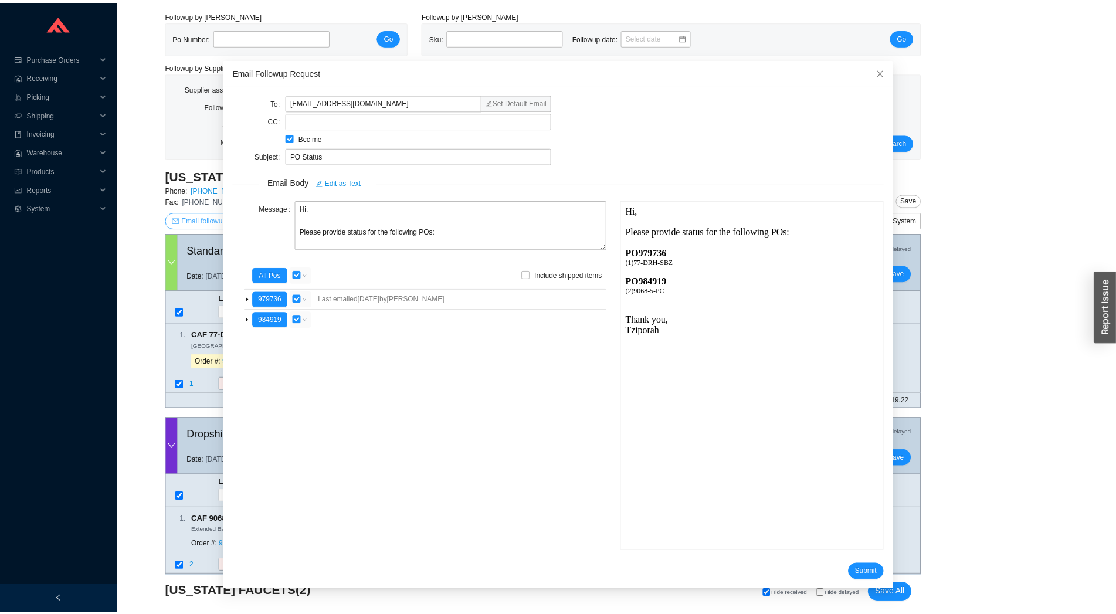
scroll to position [0, 0]
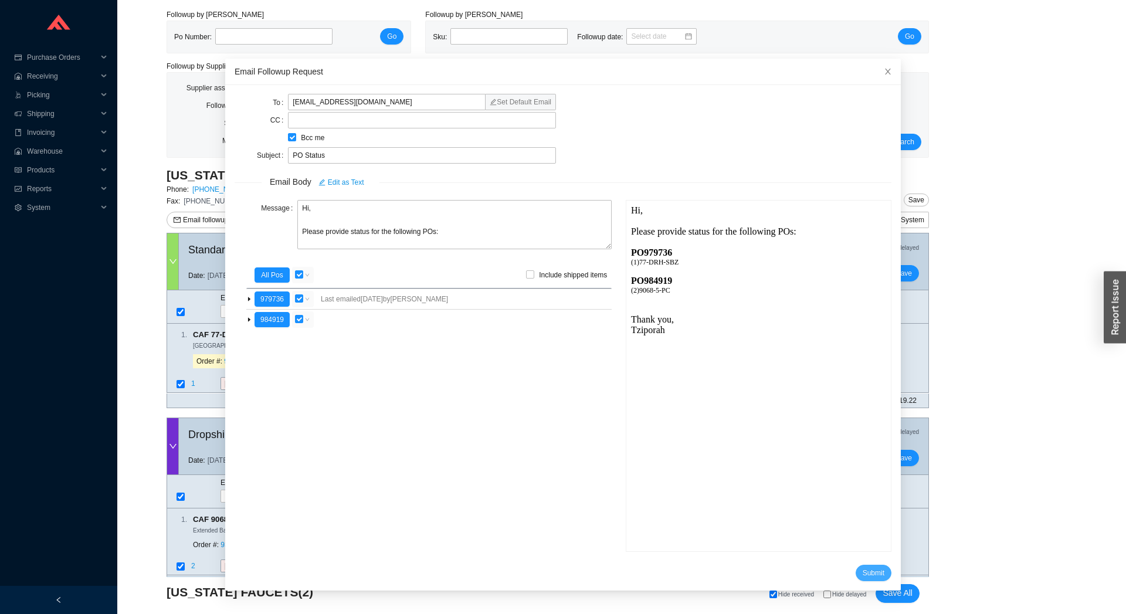
drag, startPoint x: 851, startPoint y: 576, endPoint x: 92, endPoint y: 314, distance: 802.4
click at [862, 576] on span "Submit" at bounding box center [873, 573] width 22 height 12
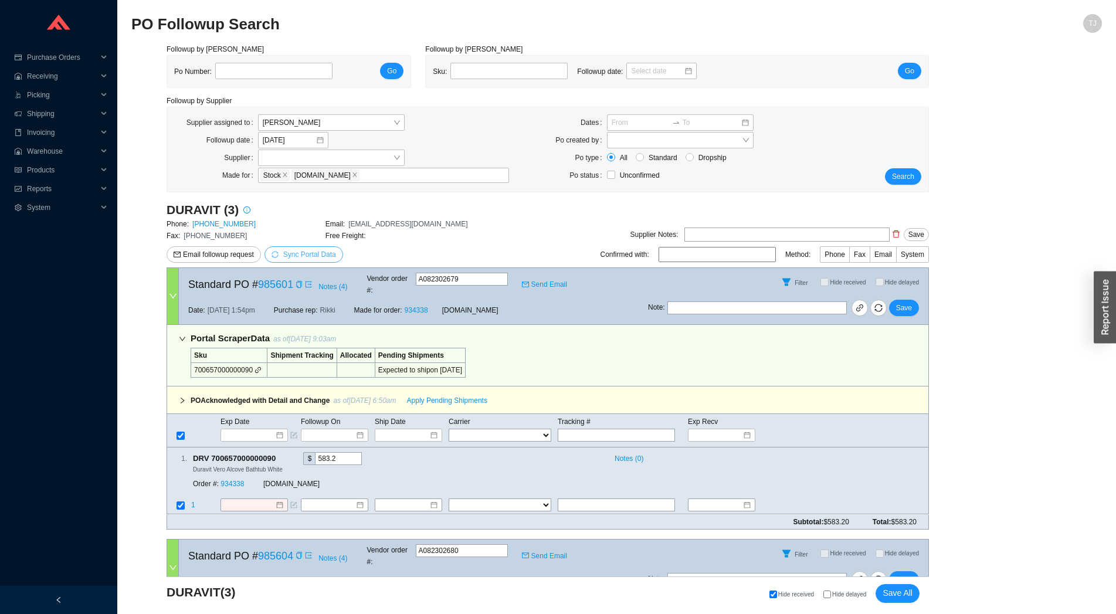
click at [278, 253] on icon "sync" at bounding box center [274, 254] width 7 height 7
click at [363, 222] on span "OK" at bounding box center [366, 222] width 10 height 12
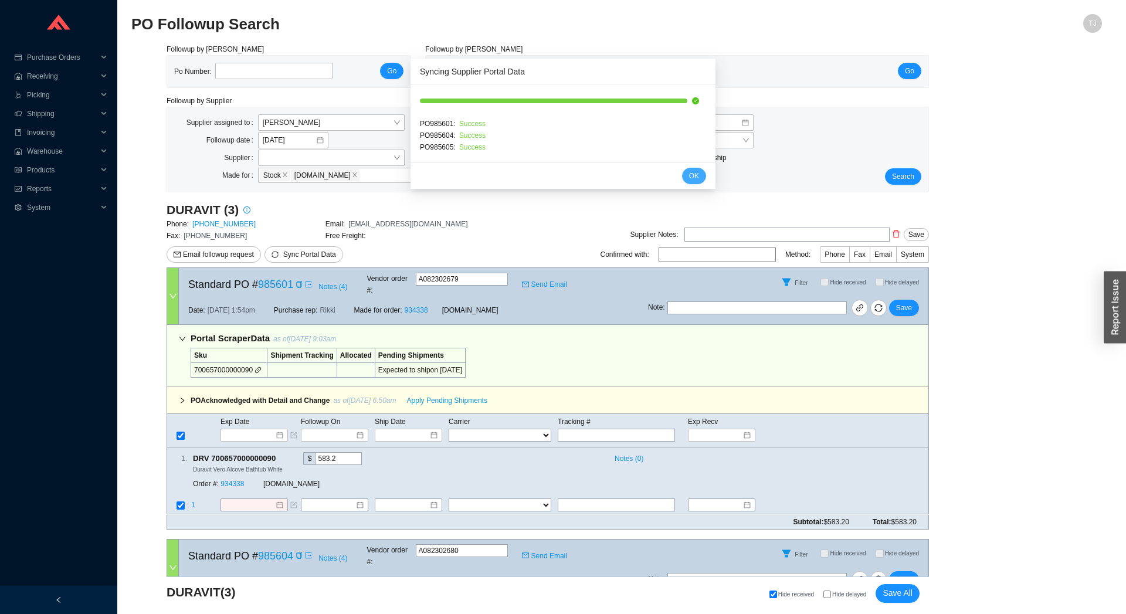
click at [686, 181] on button "OK" at bounding box center [694, 176] width 24 height 16
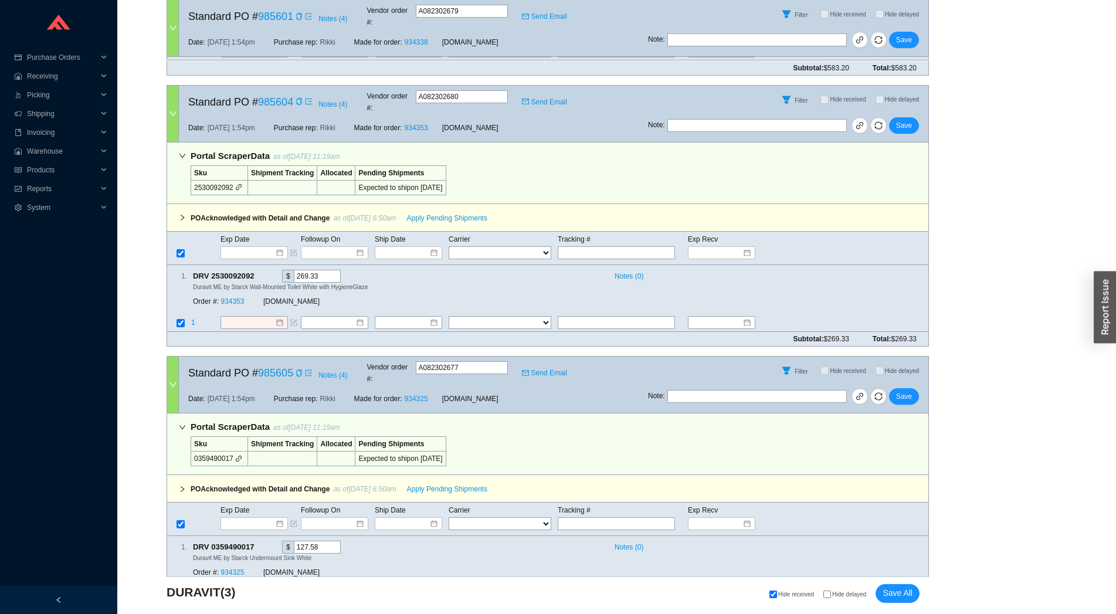
scroll to position [470, 0]
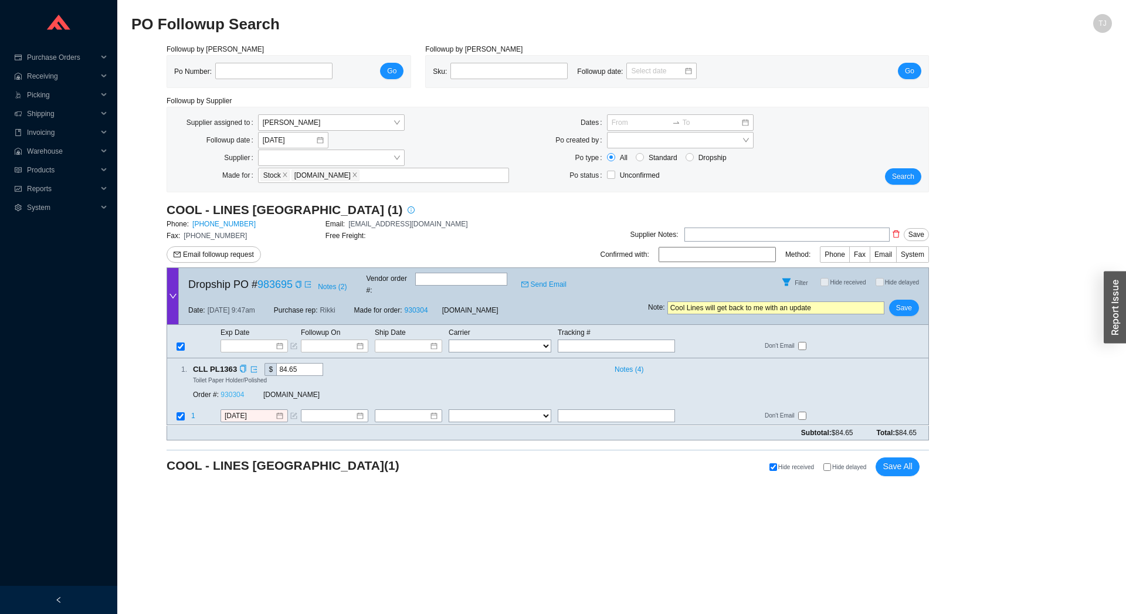
click at [234, 391] on link "930304" at bounding box center [231, 395] width 23 height 8
drag, startPoint x: 254, startPoint y: 412, endPoint x: 254, endPoint y: 400, distance: 11.1
click at [254, 410] on td "[DATE]" at bounding box center [260, 417] width 80 height 16
click at [254, 410] on input "[DATE]" at bounding box center [250, 416] width 50 height 12
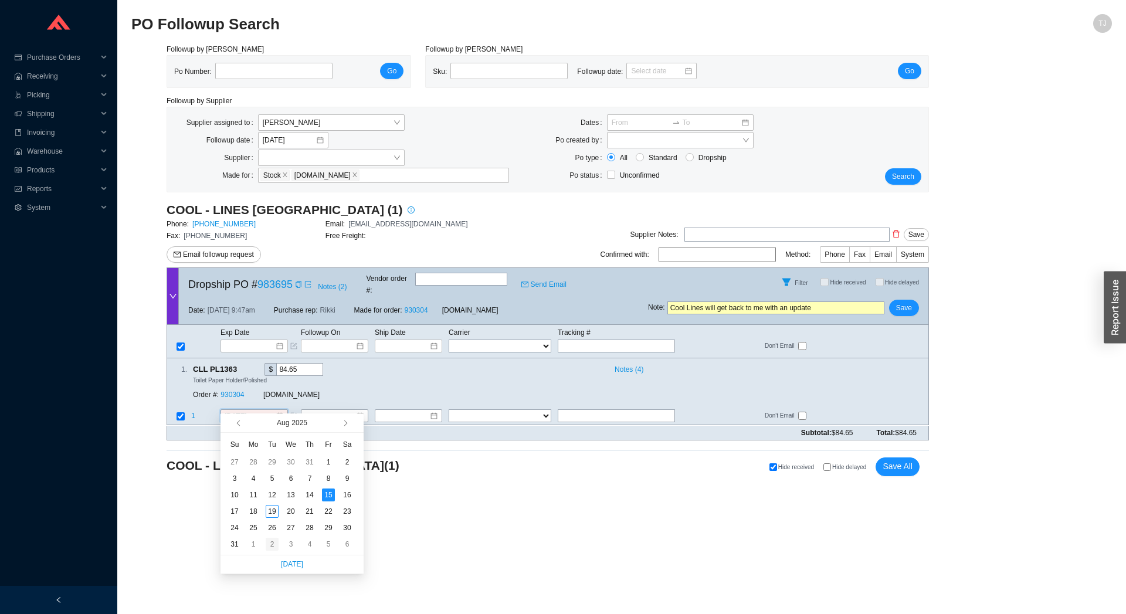
type input "[DATE]"
click at [273, 545] on div "2" at bounding box center [272, 544] width 13 height 13
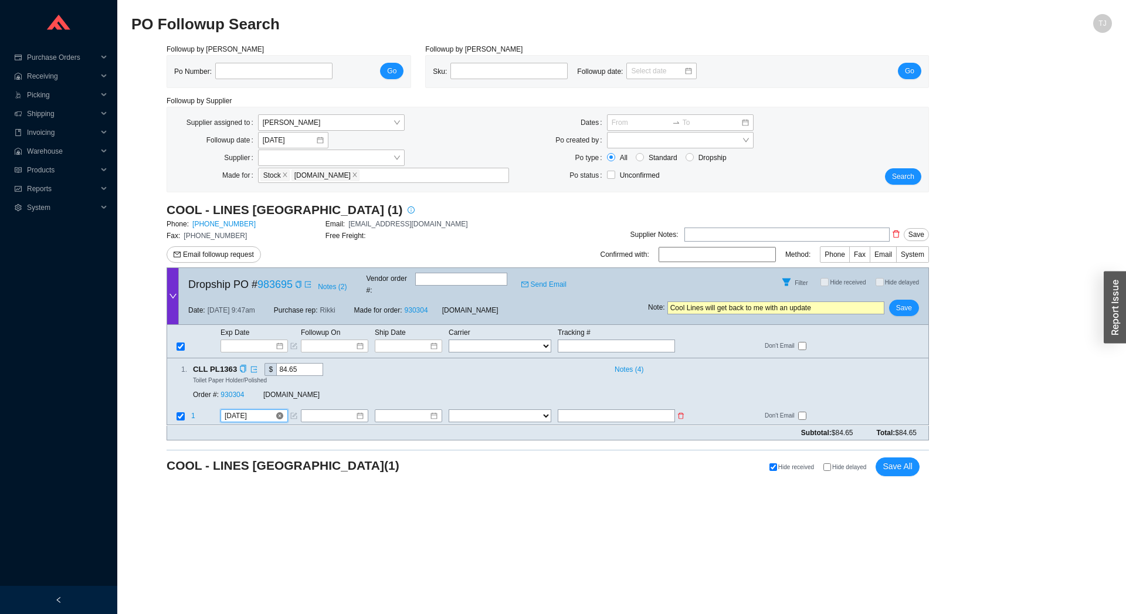
click at [248, 410] on input "[DATE]" at bounding box center [250, 416] width 50 height 12
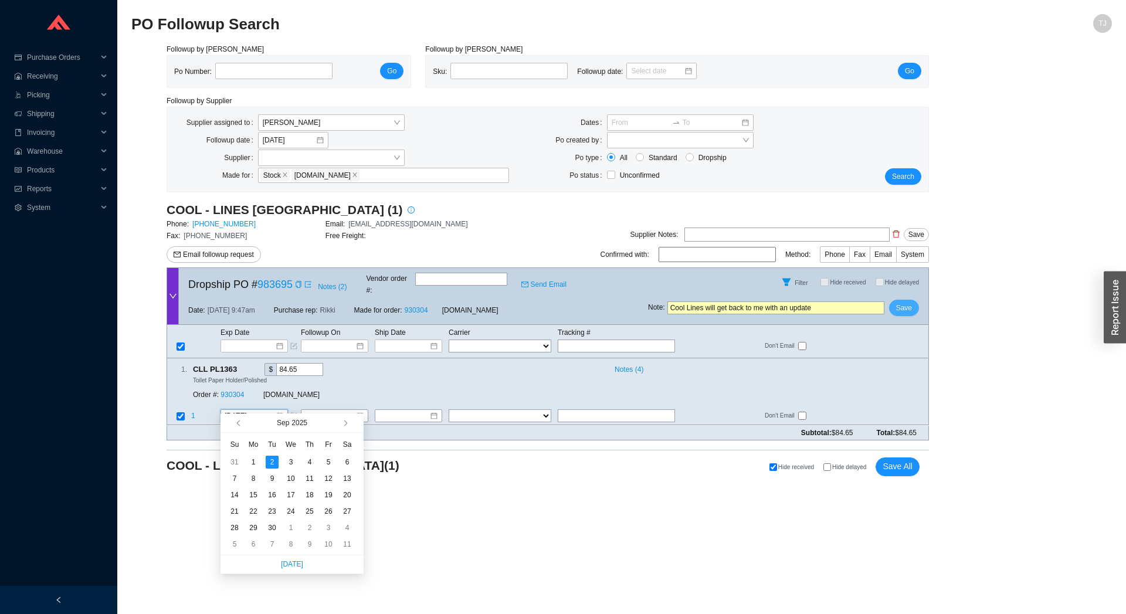
click at [908, 302] on span "Save" at bounding box center [904, 308] width 16 height 12
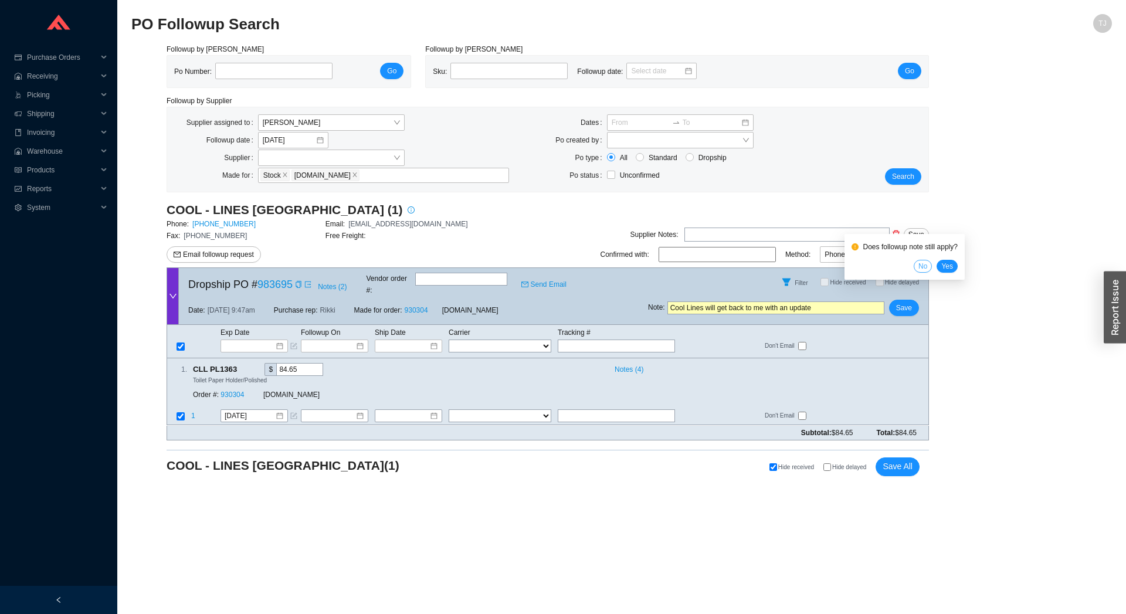
click at [927, 264] on span "No" at bounding box center [922, 266] width 9 height 12
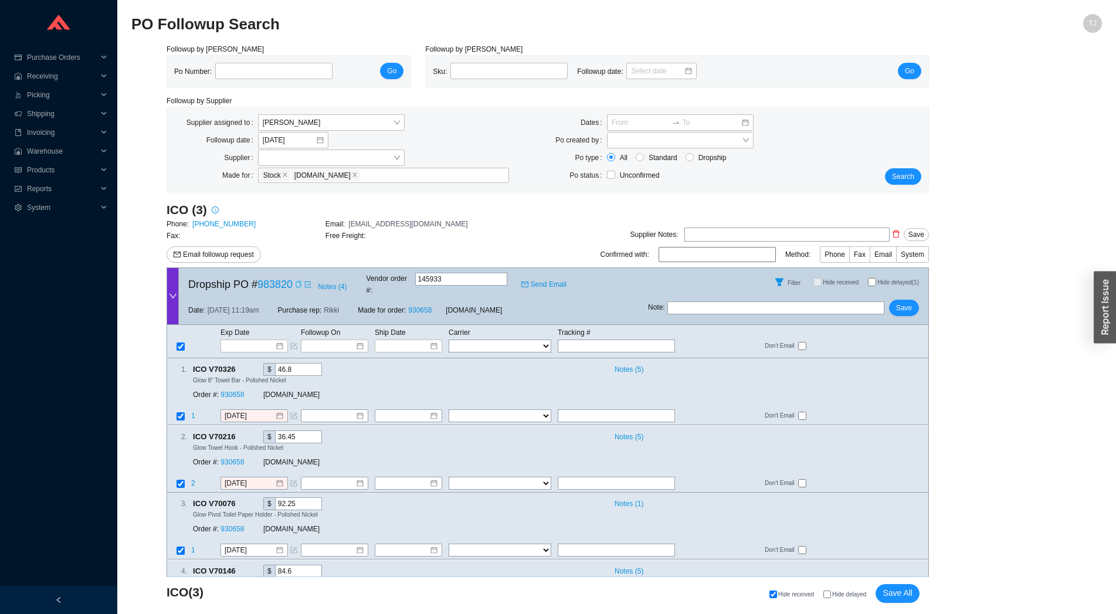
click at [298, 281] on icon "copy" at bounding box center [298, 284] width 7 height 7
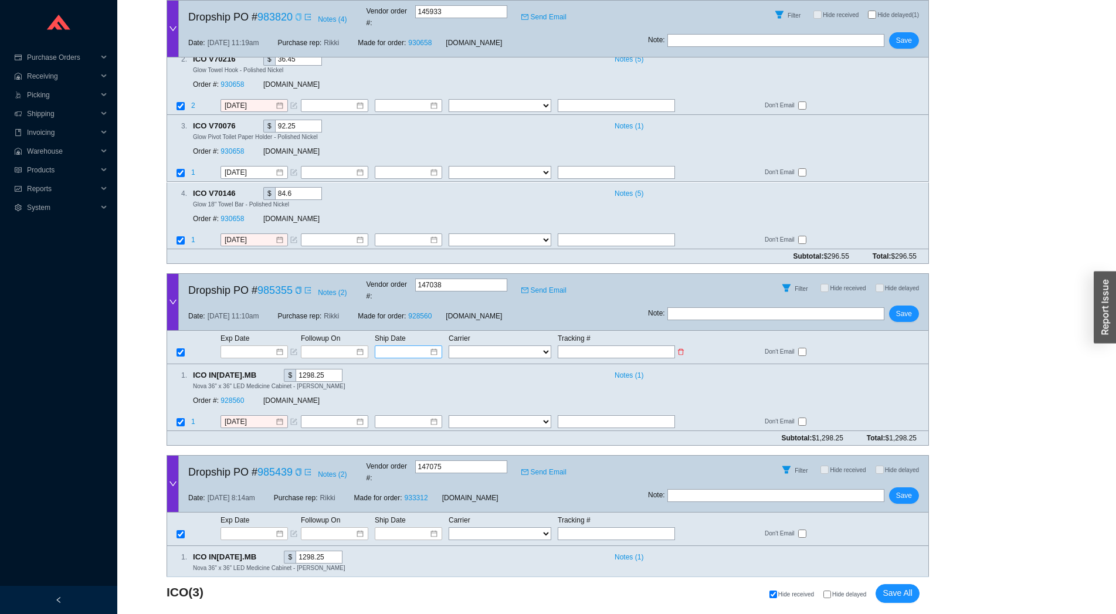
scroll to position [405, 0]
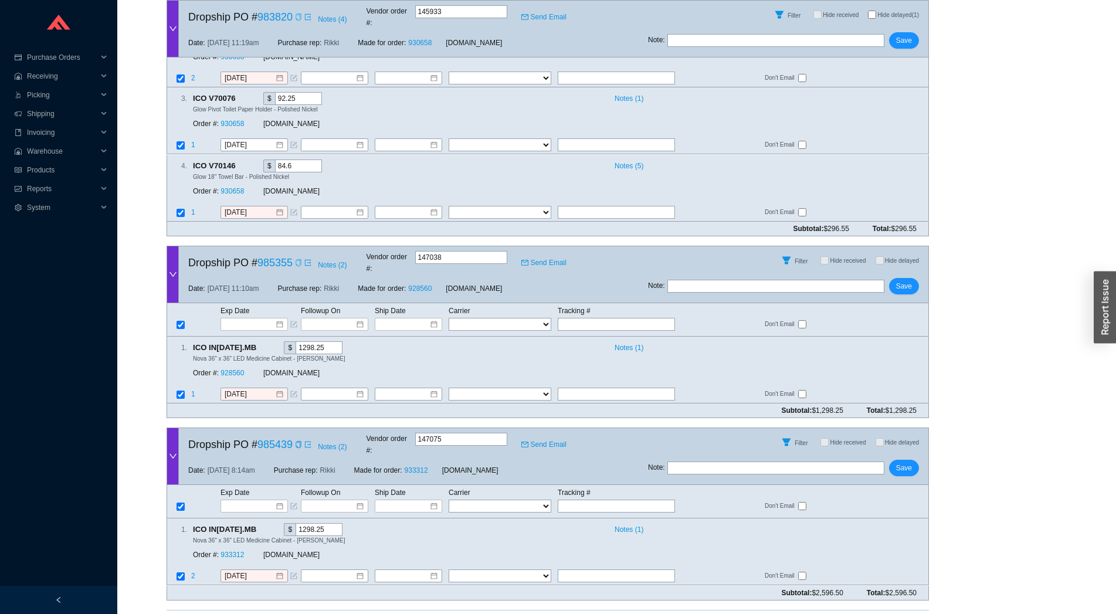
click at [296, 259] on icon "copy" at bounding box center [298, 262] width 7 height 7
drag, startPoint x: 575, startPoint y: 379, endPoint x: 583, endPoint y: 381, distance: 8.0
click at [576, 387] on td at bounding box center [622, 395] width 130 height 16
click at [583, 388] on input "text" at bounding box center [616, 394] width 117 height 13
paste input "8392008267"
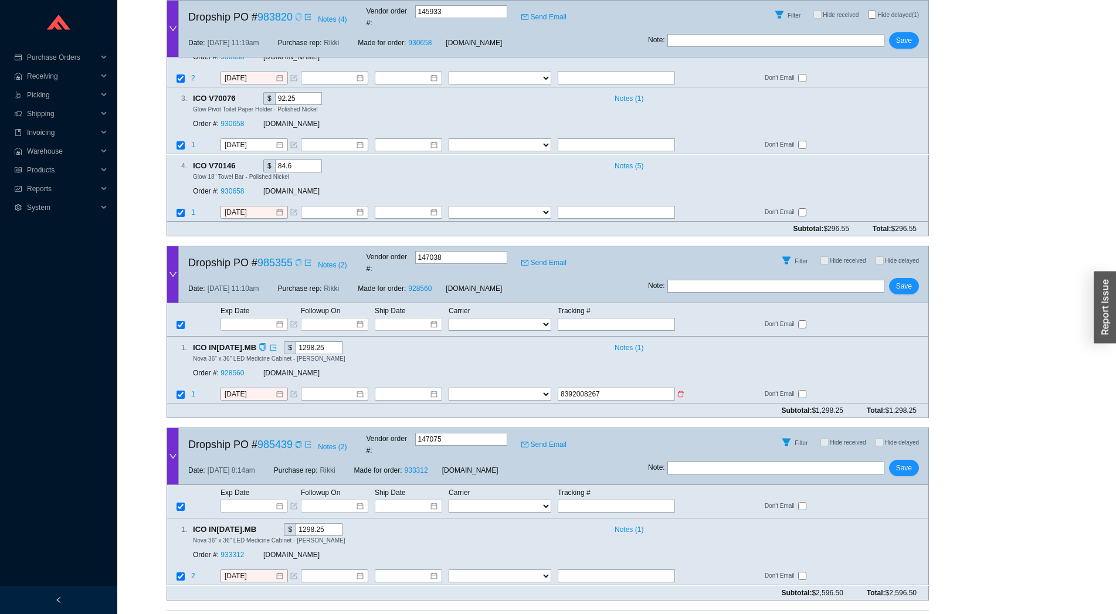
type input "8392008267"
click at [448, 388] on select "FedEx UPS ---------------- 2 Day Transportation INC A&B Freight A. Duie Pyle AA…" at bounding box center [499, 394] width 103 height 13
select select "104"
click option "TST Overland Express" at bounding box center [0, 0] width 0 height 0
click at [414, 388] on input at bounding box center [404, 394] width 50 height 12
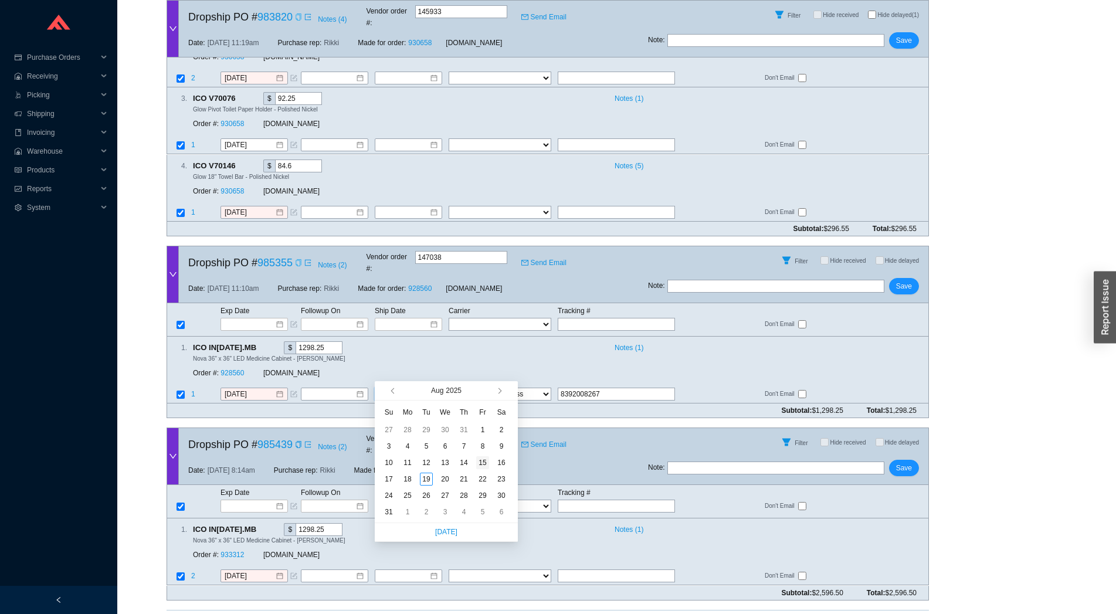
type input "8/15/2025"
click at [484, 457] on div "15" at bounding box center [482, 462] width 13 height 13
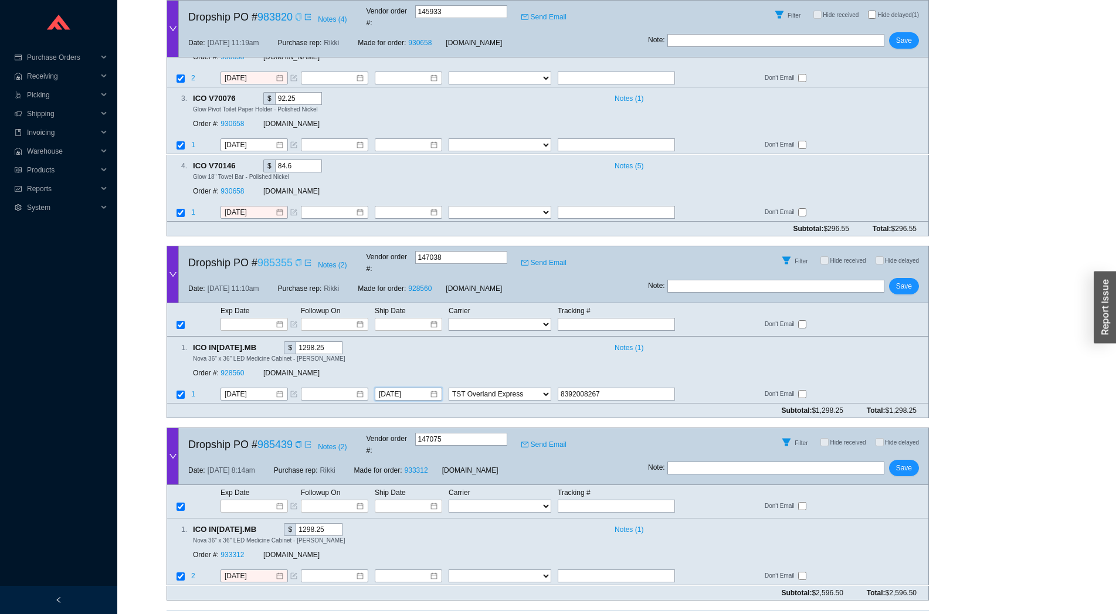
click at [275, 257] on link "985355" at bounding box center [274, 263] width 35 height 12
click at [901, 280] on span "Save" at bounding box center [904, 286] width 16 height 12
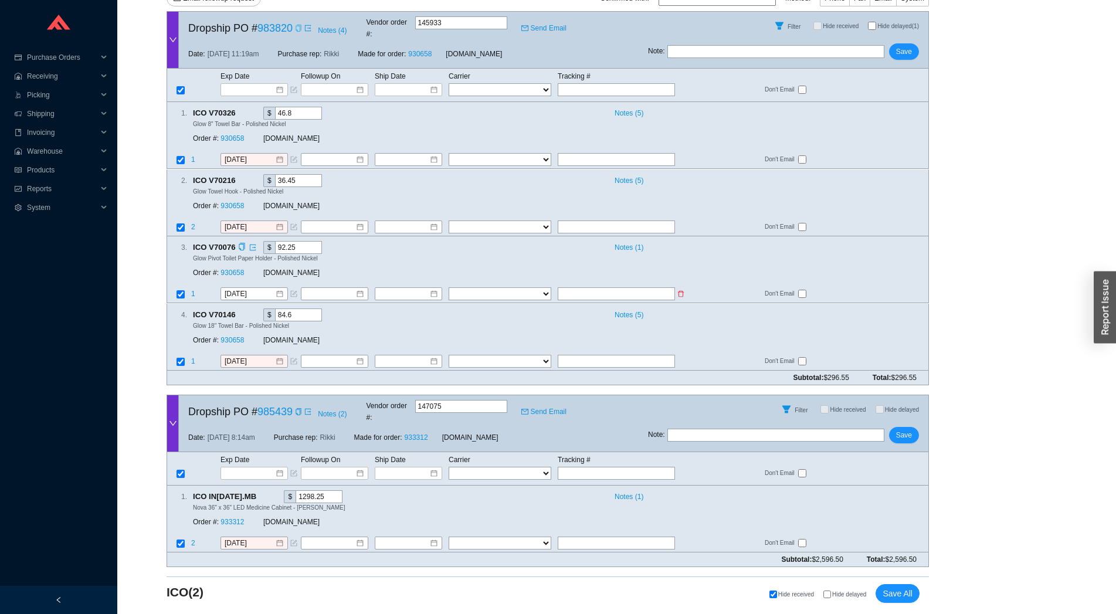
scroll to position [234, 0]
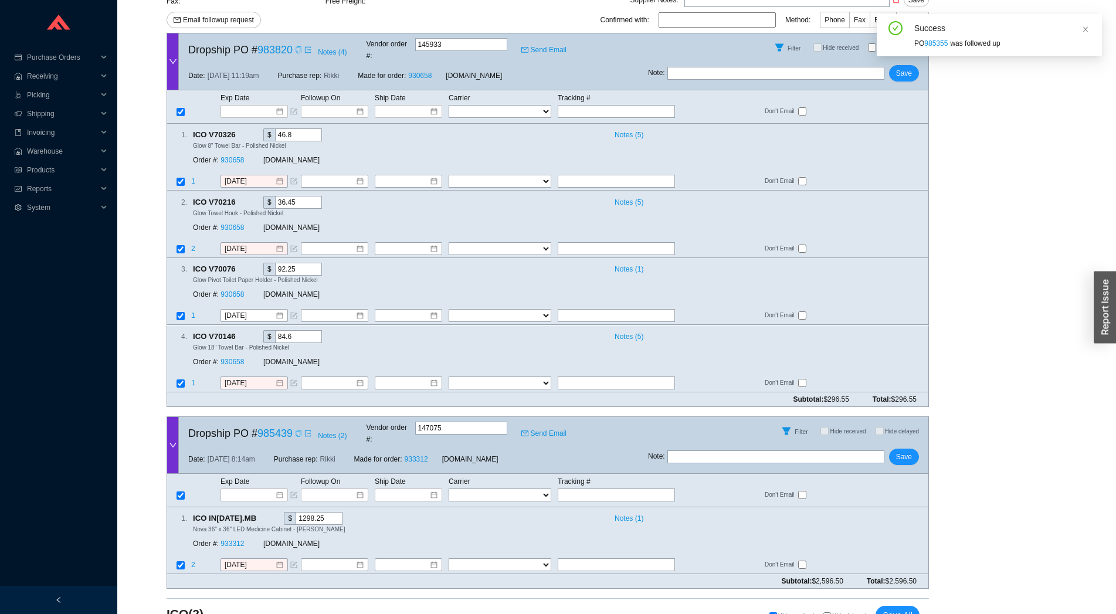
click at [295, 430] on icon "copy" at bounding box center [298, 433] width 7 height 7
click at [577, 558] on input "text" at bounding box center [616, 564] width 117 height 13
click at [596, 558] on input "text" at bounding box center [616, 564] width 117 height 13
paste input "8392008268"
type input "8392008268"
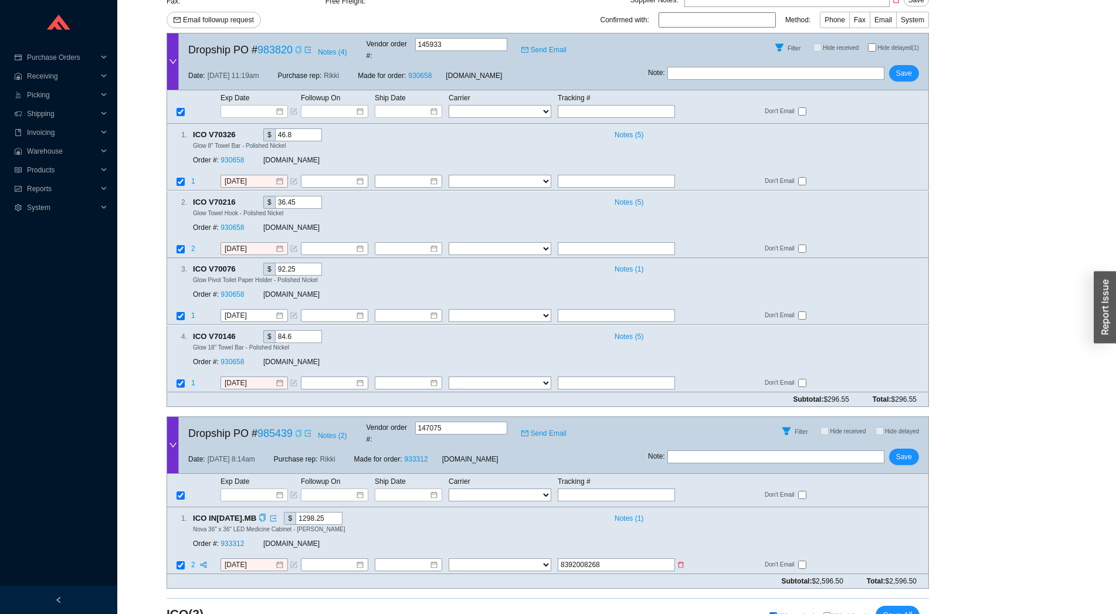
click at [448, 558] on select "FedEx UPS ---------------- 2 Day Transportation INC A&B Freight A. [PERSON_NAME…" at bounding box center [499, 564] width 103 height 13
select select "104"
click option "TST Overland Express" at bounding box center [0, 0] width 0 height 0
click at [423, 559] on input at bounding box center [404, 565] width 50 height 12
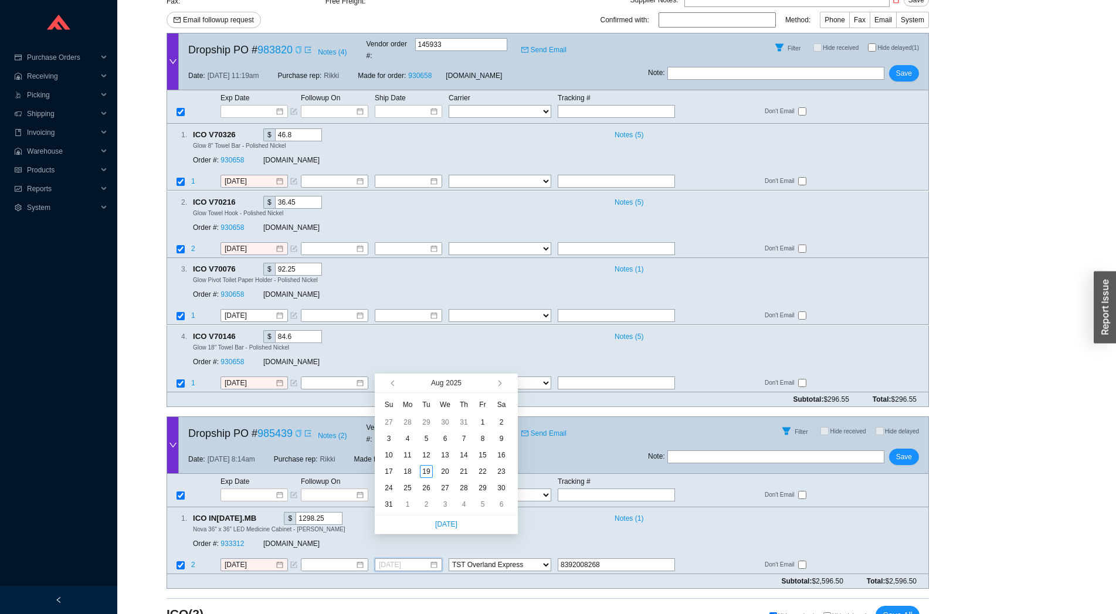
type input "8/29/2025"
type input "8/18/2025"
click at [413, 468] on div "18" at bounding box center [407, 471] width 13 height 13
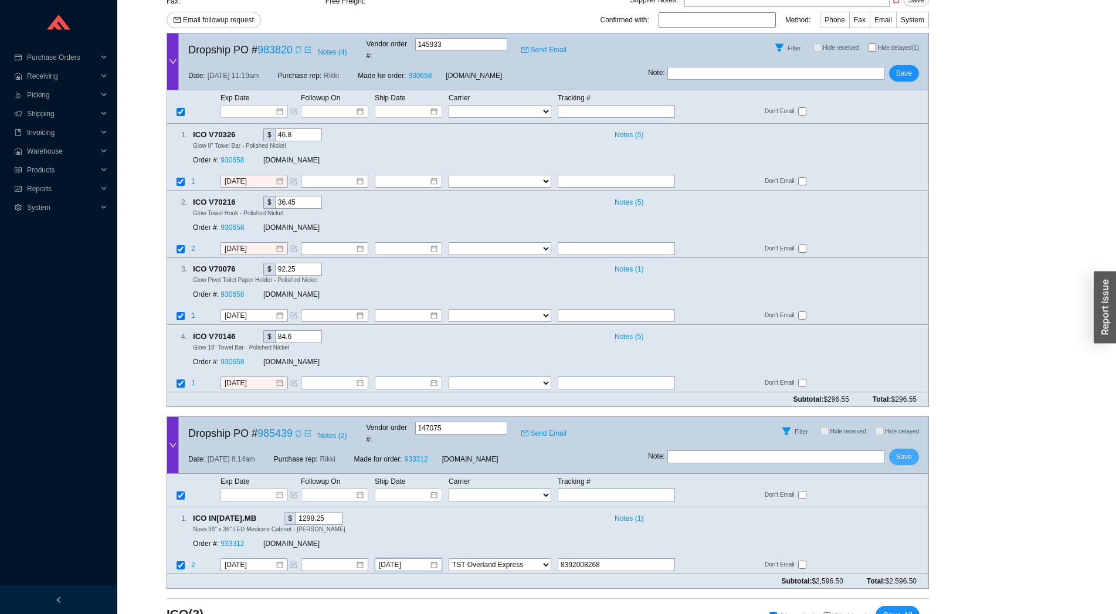
click at [910, 451] on span "Save" at bounding box center [904, 457] width 16 height 12
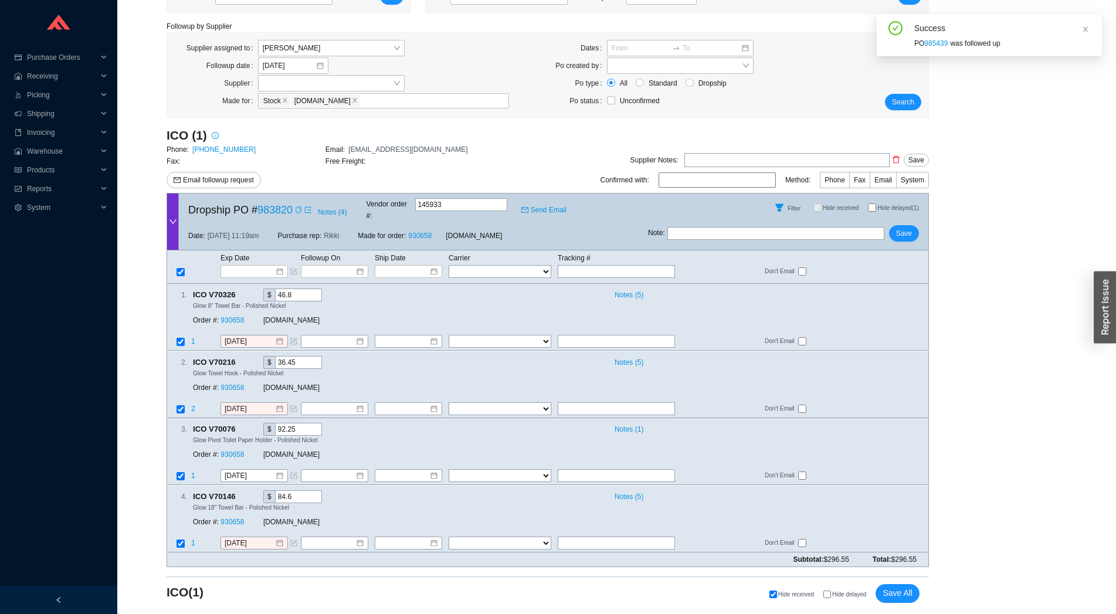
scroll to position [64, 0]
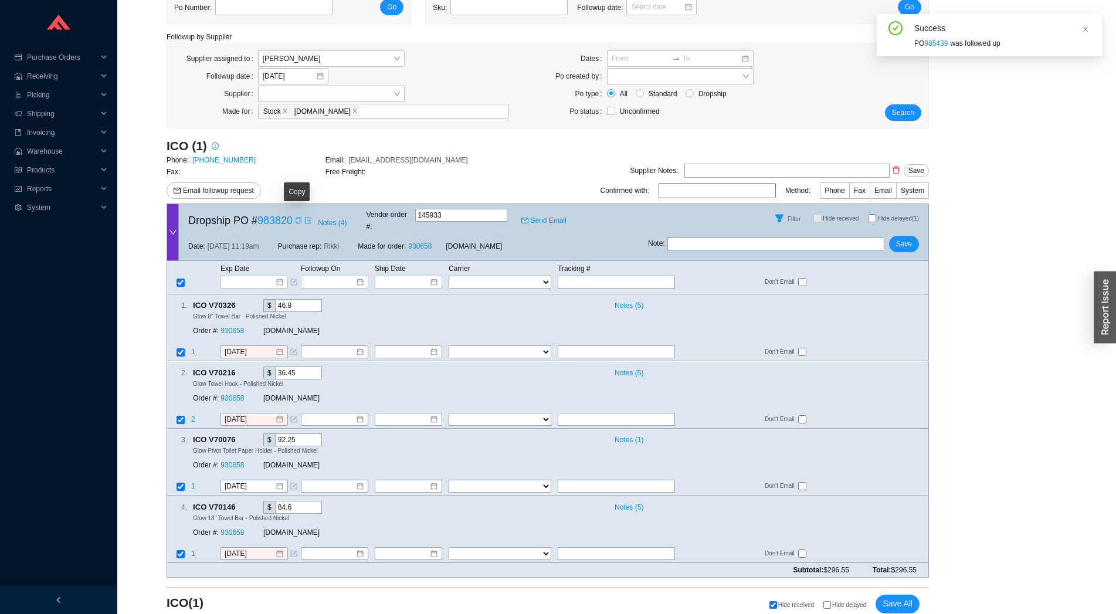
click at [296, 222] on div "Copy" at bounding box center [298, 221] width 7 height 12
click at [226, 394] on link "930658" at bounding box center [231, 398] width 23 height 8
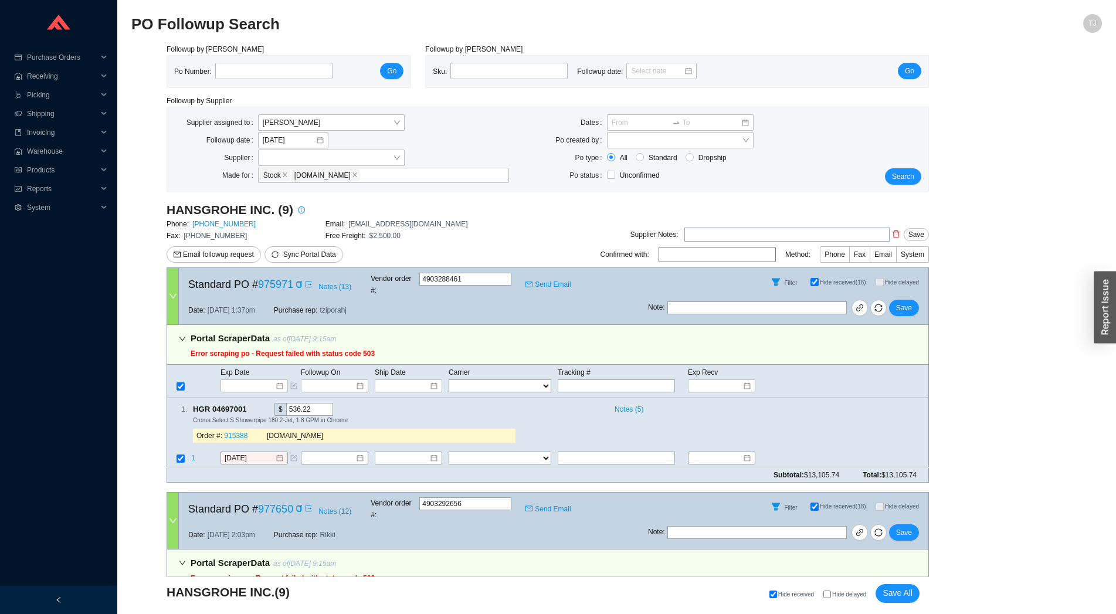
select select "4"
select select "1"
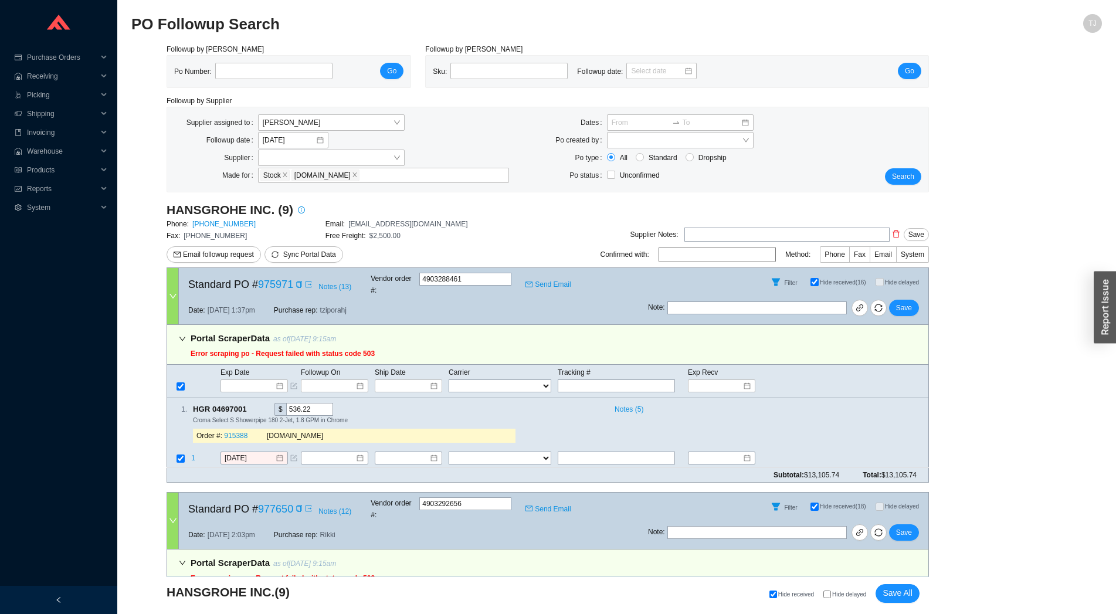
select select "1"
click at [313, 254] on span "Sync Portal Data" at bounding box center [309, 254] width 53 height 8
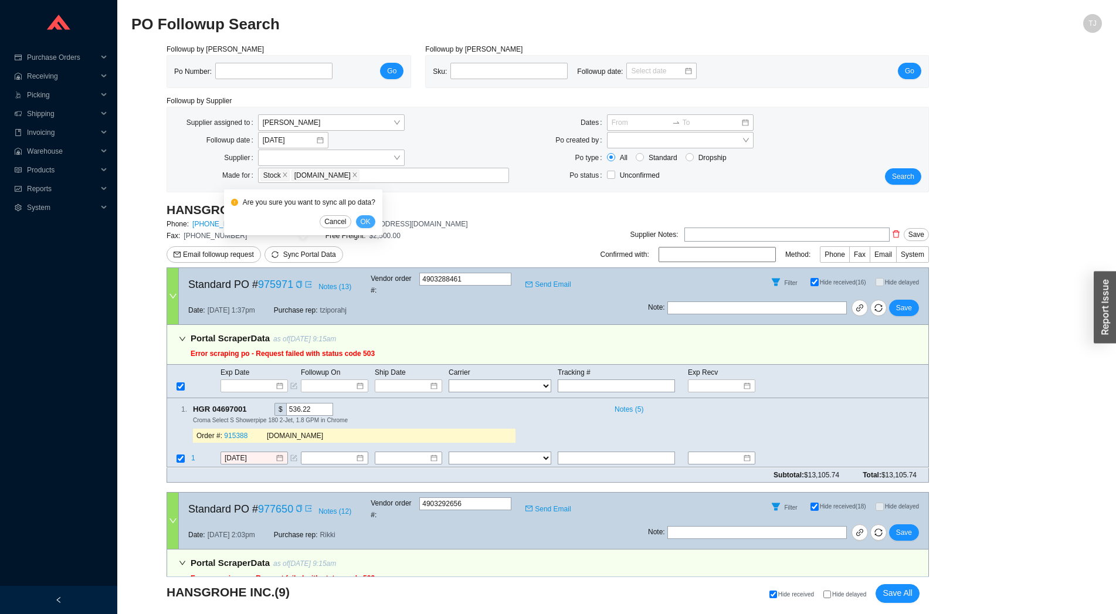
click at [363, 222] on span "OK" at bounding box center [366, 222] width 10 height 12
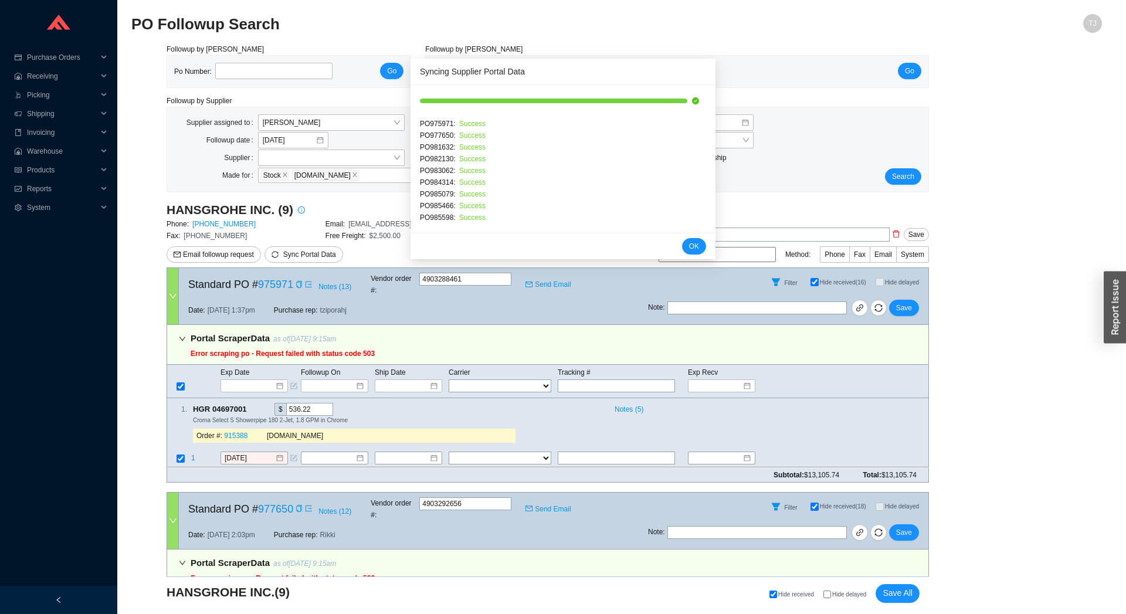
click at [668, 246] on div "Cancel OK" at bounding box center [562, 246] width 305 height 26
click at [689, 244] on span "OK" at bounding box center [694, 246] width 10 height 12
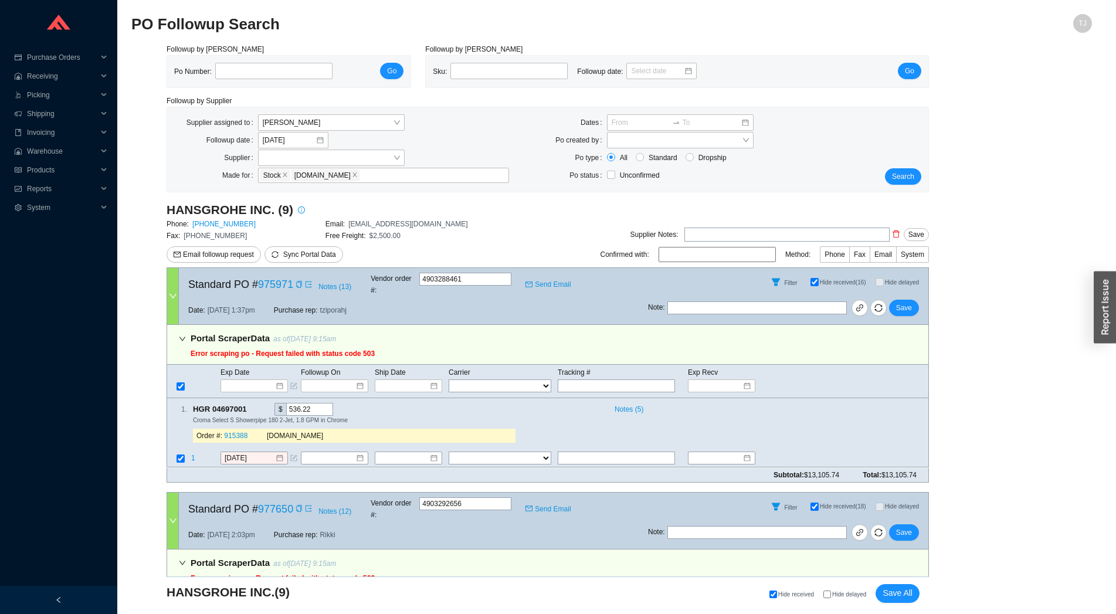
select select "4"
select select "1"
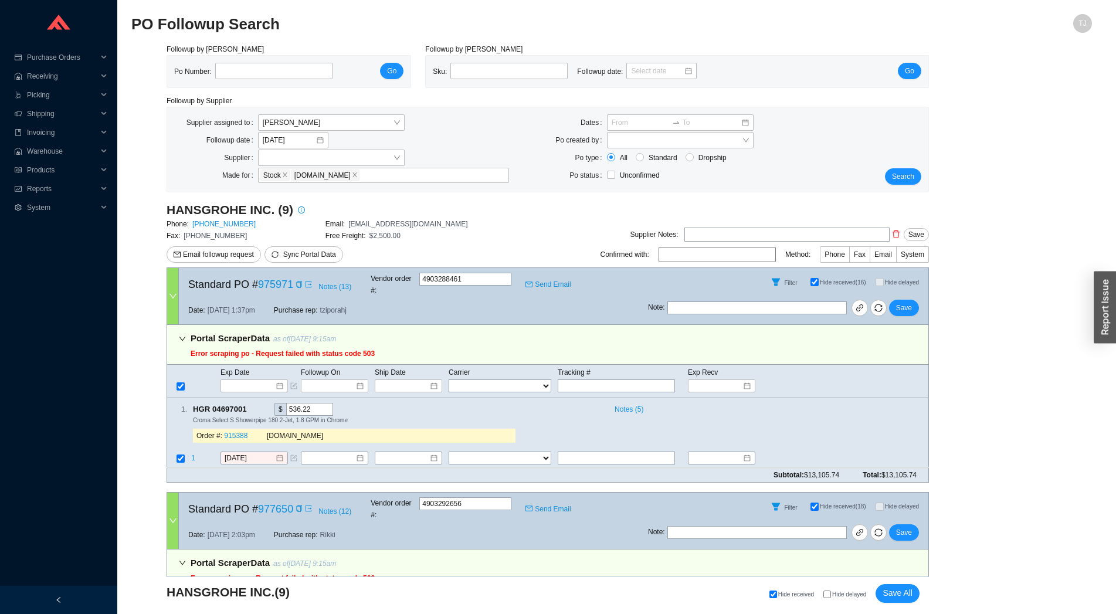
select select "1"
click at [842, 594] on span "Hide delayed" at bounding box center [849, 594] width 34 height 6
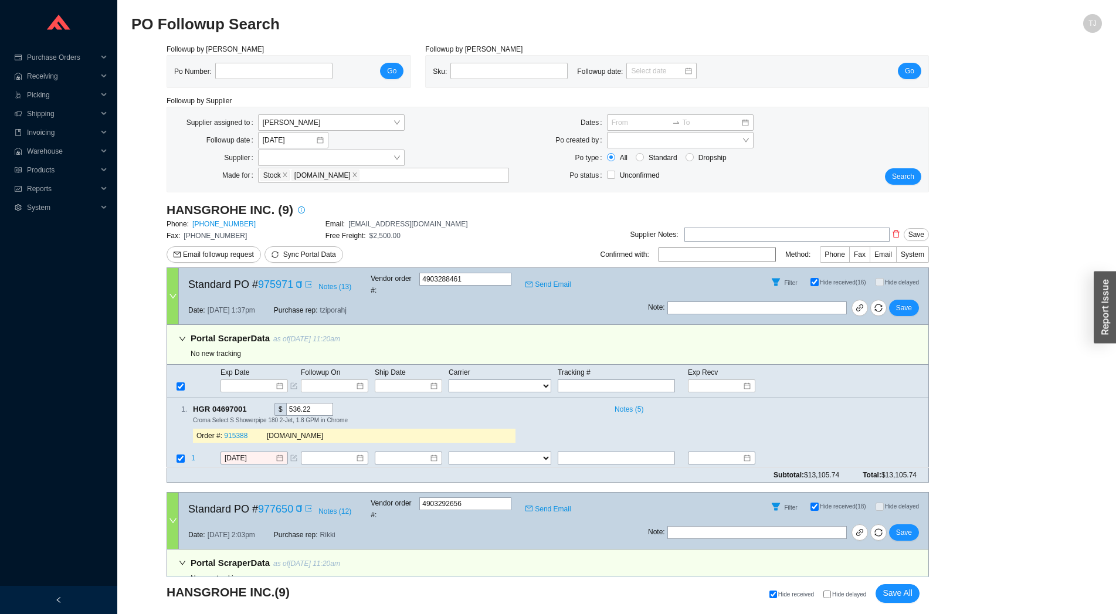
click at [831, 594] on input "Hide delayed" at bounding box center [827, 594] width 8 height 8
checkbox input "true"
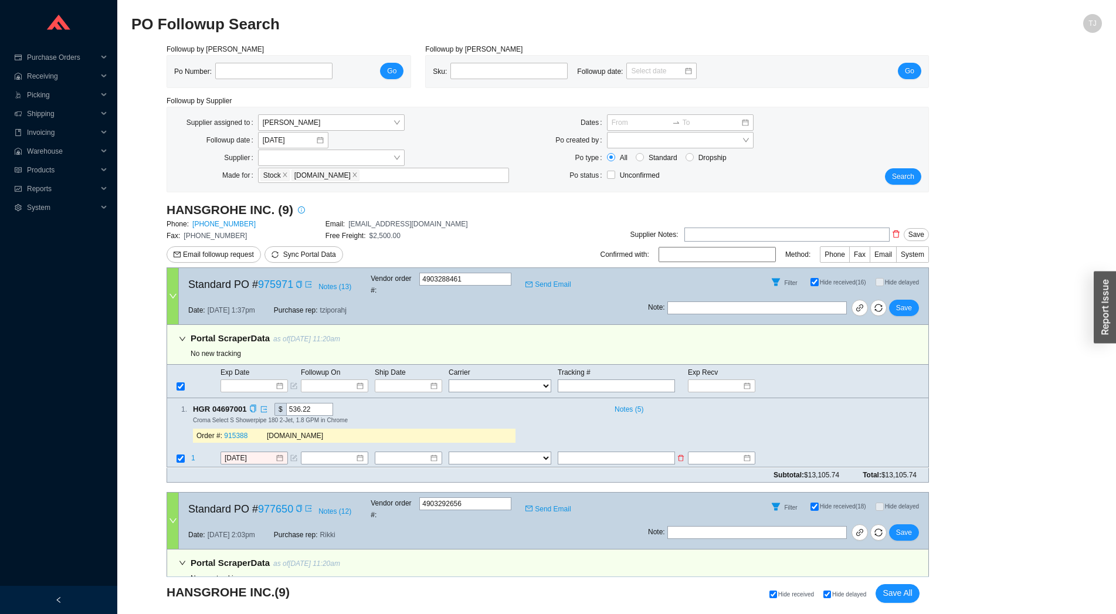
checkbox input "true"
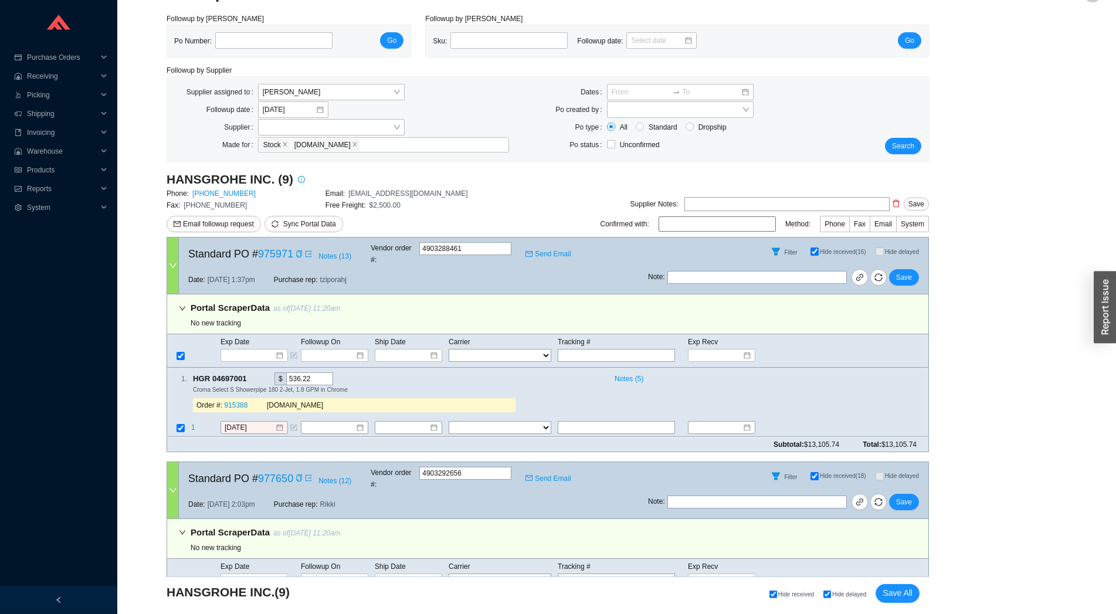
scroll to position [259, 0]
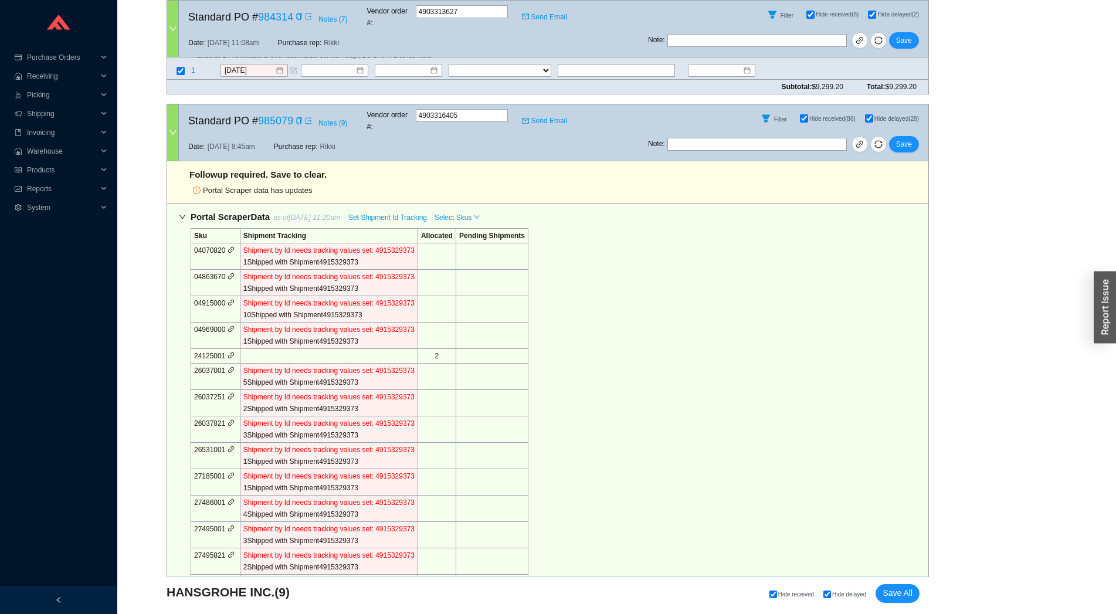
scroll to position [1296, 0]
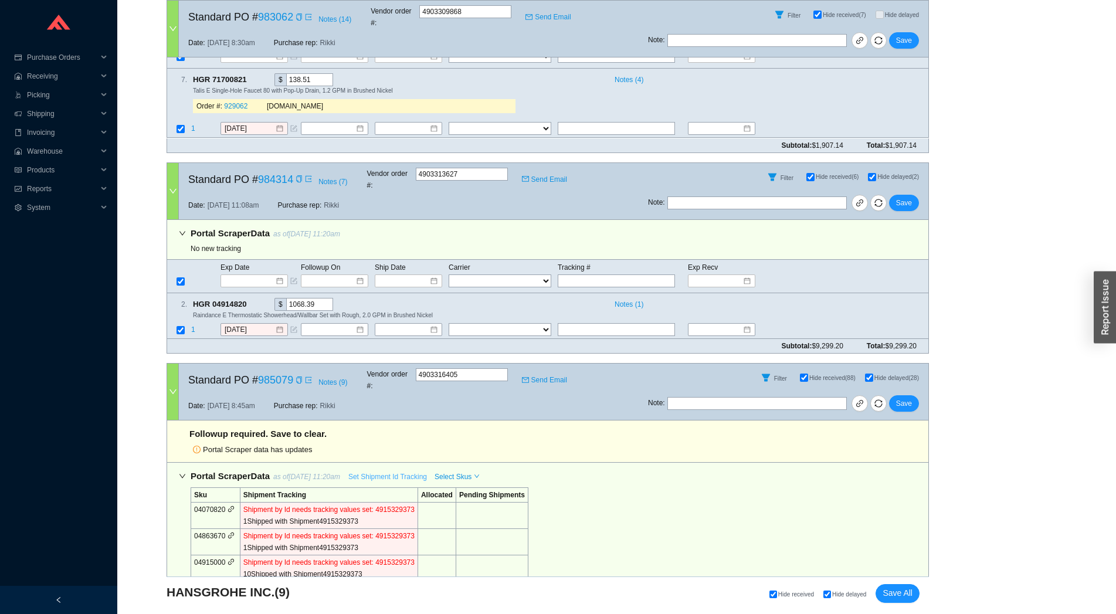
click at [379, 471] on span "Set Shipment Id Tracking" at bounding box center [387, 477] width 79 height 12
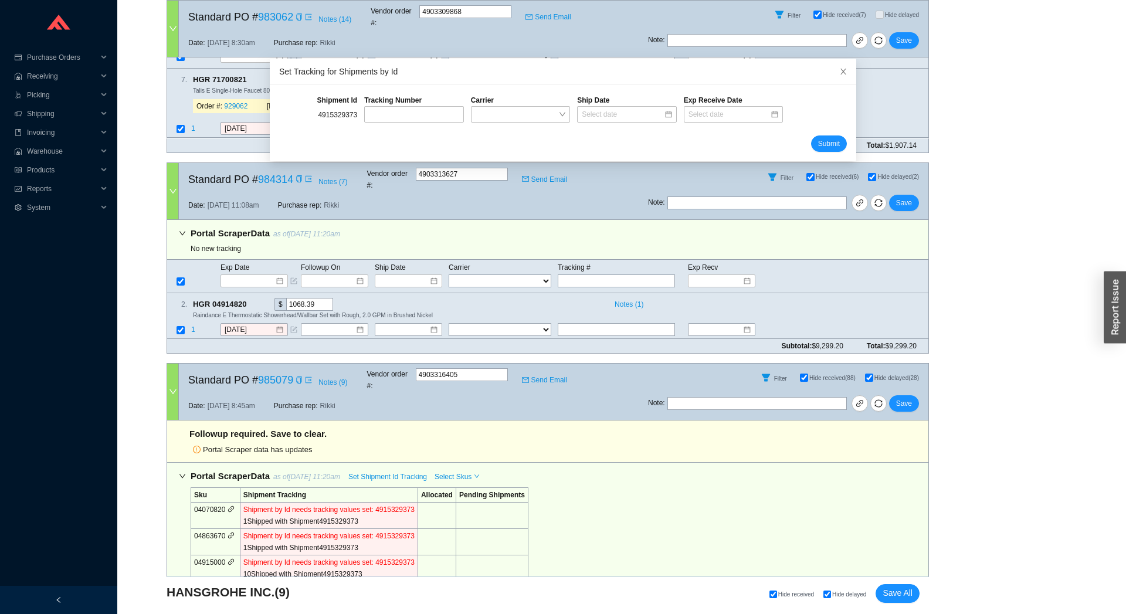
click at [335, 111] on div "4915329373" at bounding box center [318, 115] width 85 height 18
copy div "4915329373"
click at [421, 100] on div "Tracking Number" at bounding box center [414, 100] width 106 height 12
click at [416, 109] on input "text" at bounding box center [413, 114] width 99 height 16
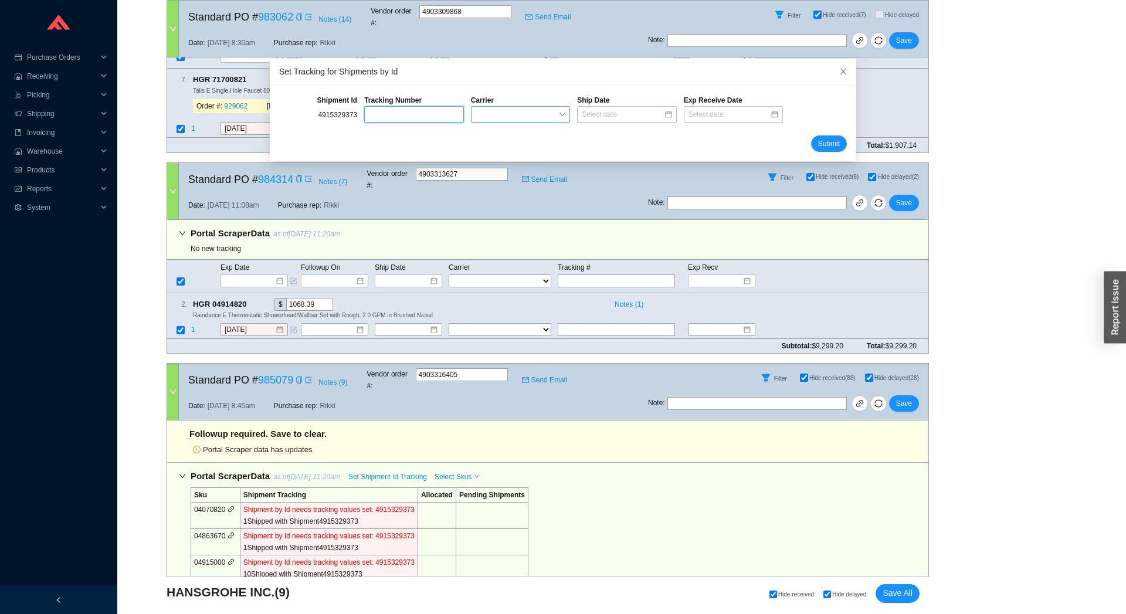
paste input "322670526"
click at [490, 109] on span at bounding box center [520, 114] width 90 height 15
type input "322670526"
type input "x"
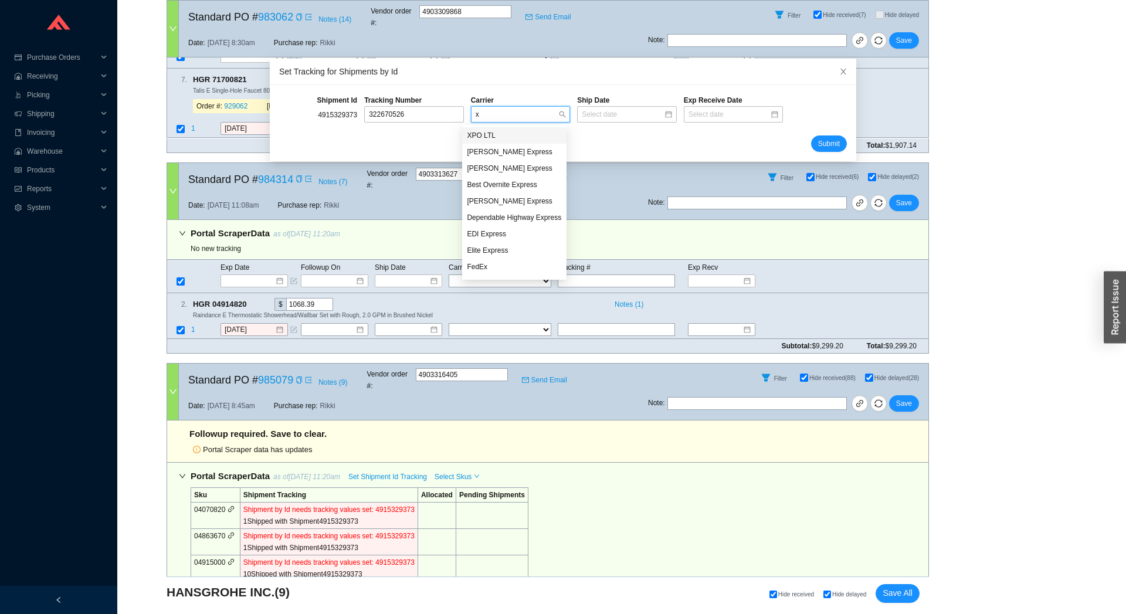
click at [499, 136] on div "XPO LTL" at bounding box center [514, 135] width 95 height 11
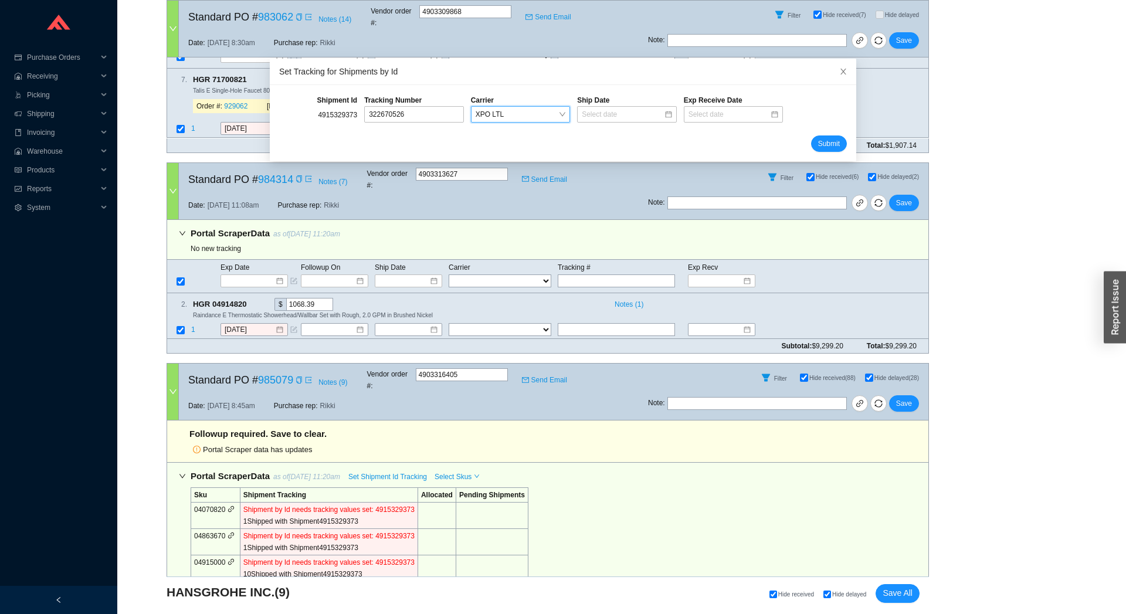
click at [642, 123] on div at bounding box center [626, 115] width 106 height 18
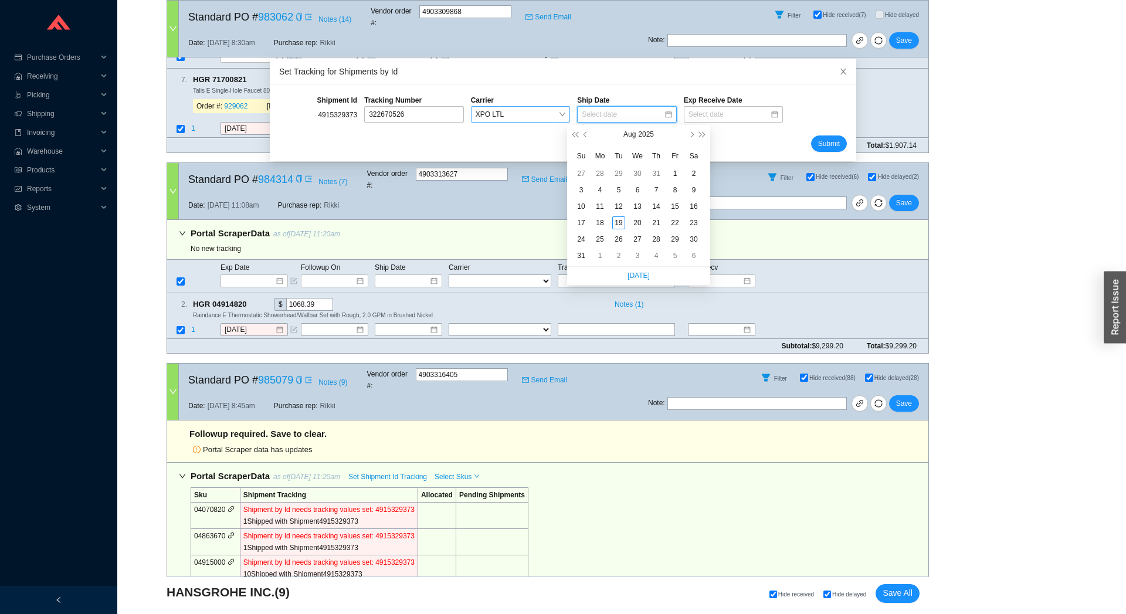
click at [640, 117] on input at bounding box center [622, 114] width 81 height 12
type input "08/19/2025"
click at [619, 222] on div "19" at bounding box center [618, 222] width 13 height 13
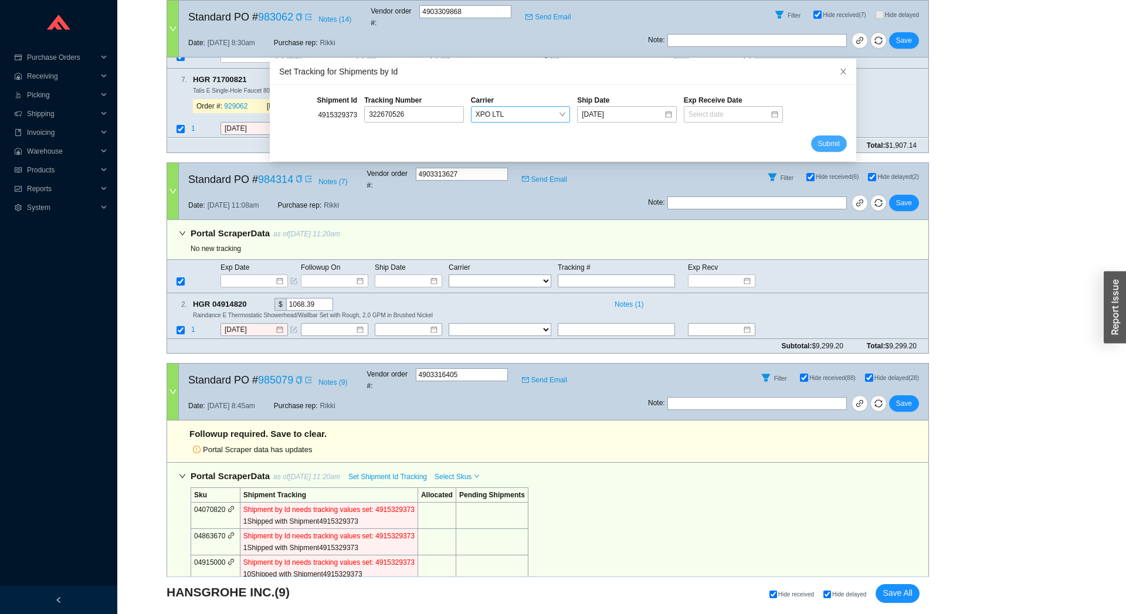
drag, startPoint x: 800, startPoint y: 148, endPoint x: 810, endPoint y: 145, distance: 9.7
click at [811, 147] on button "Submit" at bounding box center [829, 143] width 36 height 16
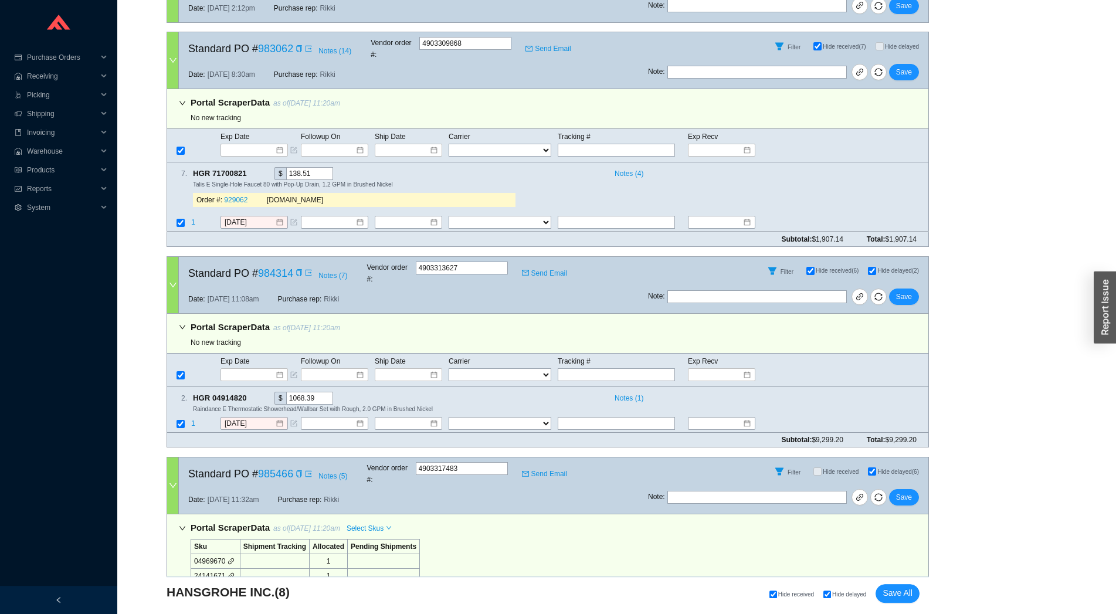
scroll to position [1555, 0]
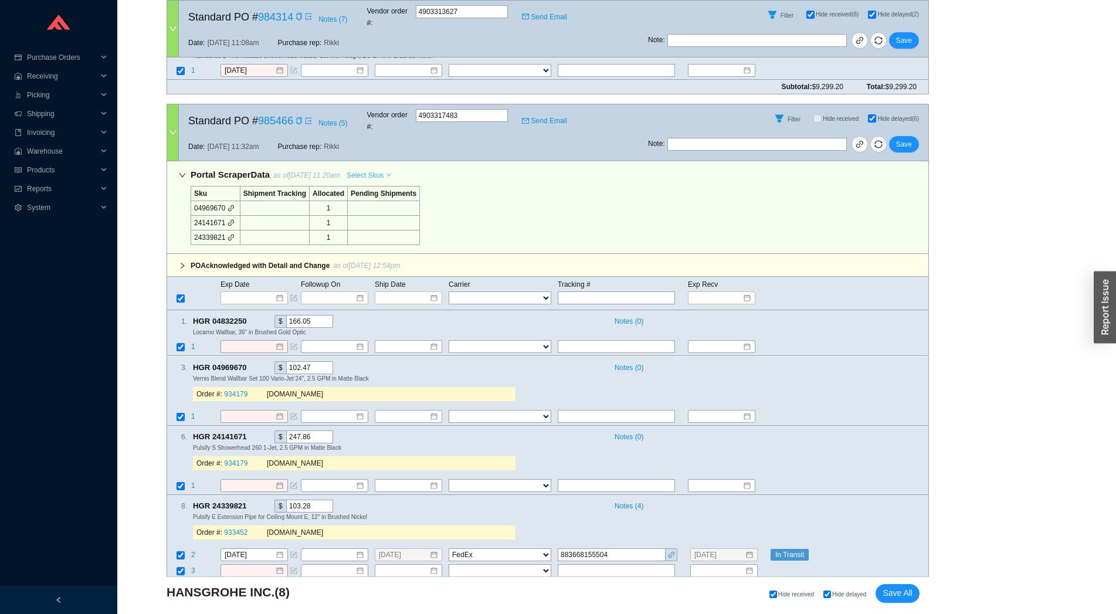
click at [369, 169] on span "Select Skus" at bounding box center [364, 175] width 37 height 12
click at [366, 117] on span "Allocated" at bounding box center [368, 116] width 38 height 11
checkbox input "false"
select select "1"
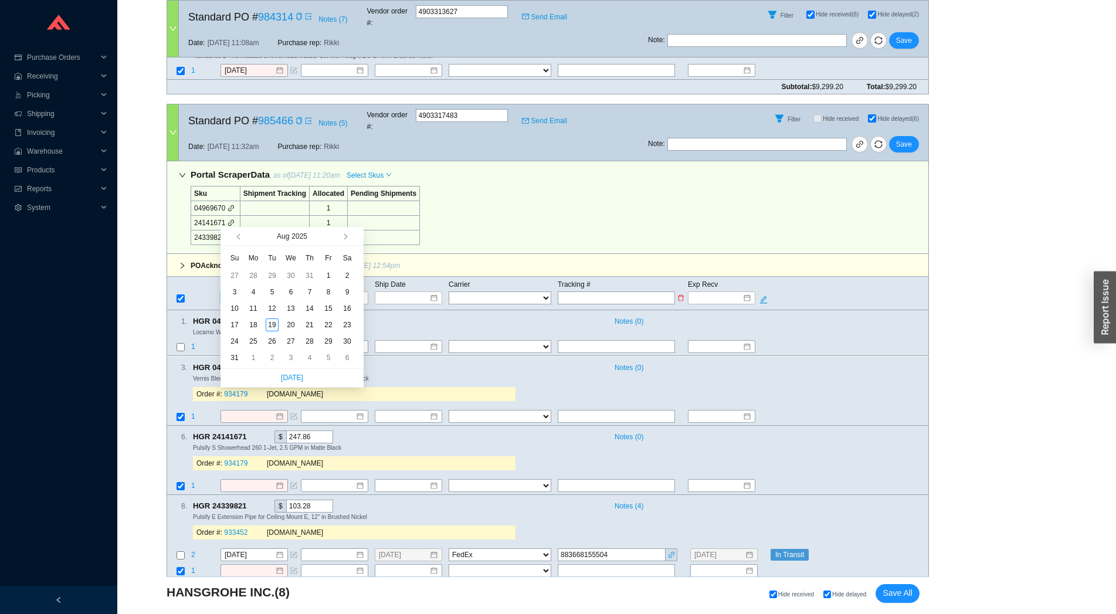
click at [244, 292] on input at bounding box center [250, 298] width 50 height 12
type input "8/21/2025"
click at [303, 327] on div "21" at bounding box center [309, 324] width 13 height 13
type input "8/21/2025"
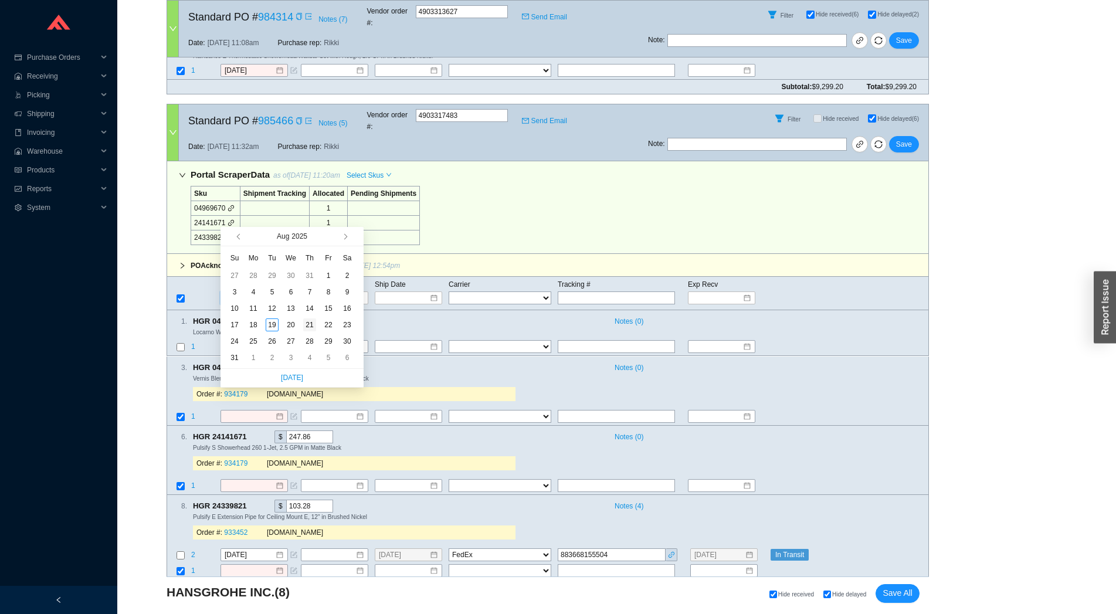
type input "8/21/2025"
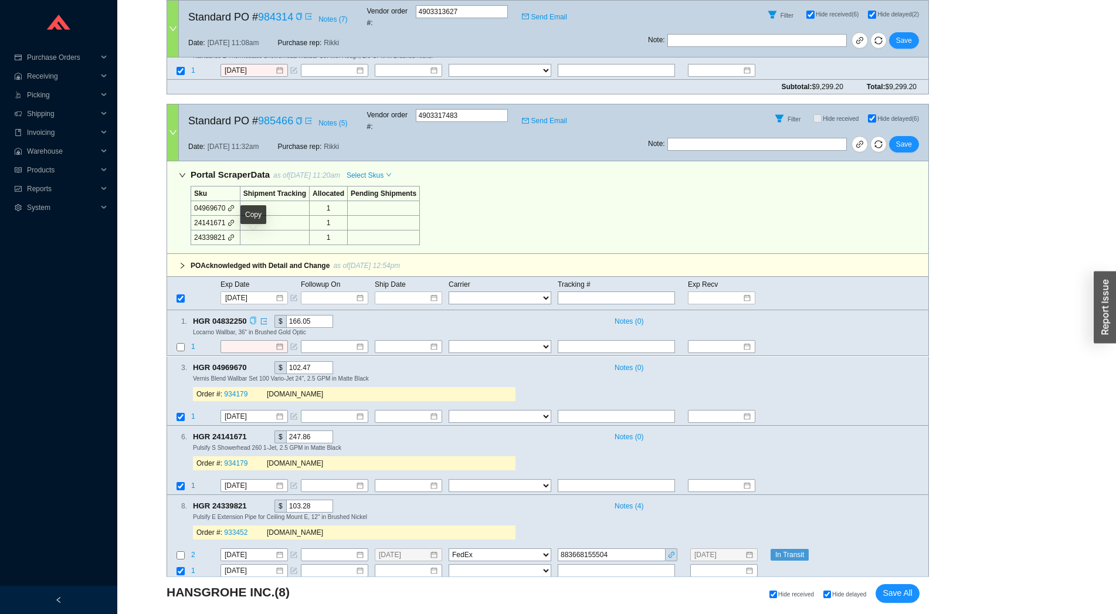
click at [252, 317] on icon "copy" at bounding box center [253, 321] width 6 height 8
click at [232, 341] on input at bounding box center [250, 347] width 50 height 12
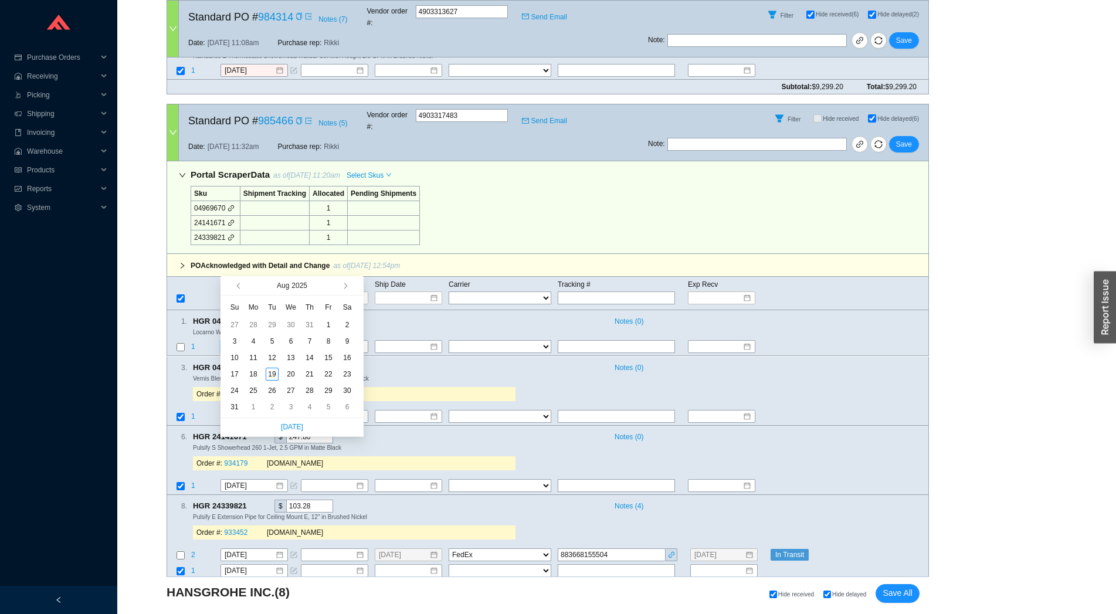
click at [352, 287] on span "button" at bounding box center [355, 285] width 11 height 19
click at [345, 285] on span "button" at bounding box center [344, 286] width 6 height 6
type input "9/19/2025"
click at [333, 356] on div "19" at bounding box center [328, 357] width 13 height 13
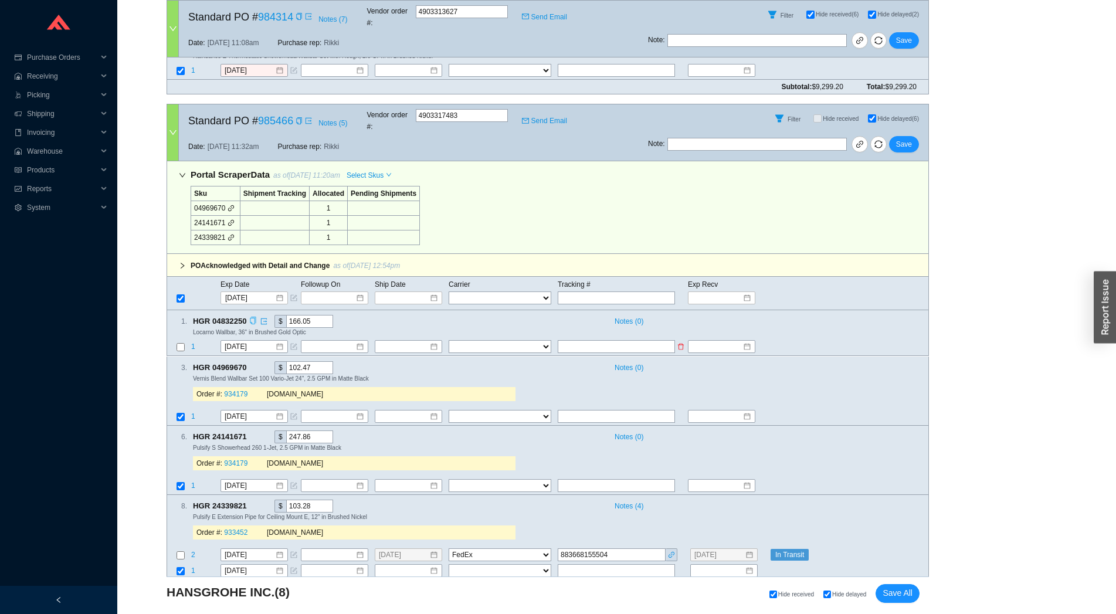
click at [193, 343] on span "1" at bounding box center [193, 347] width 4 height 8
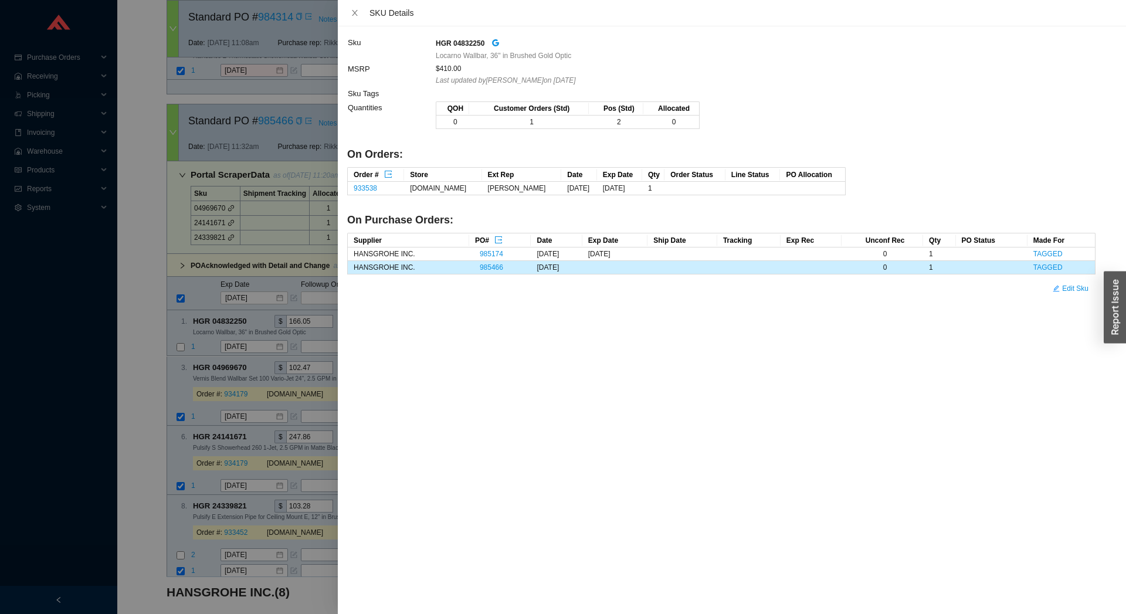
click at [203, 267] on div at bounding box center [563, 307] width 1126 height 614
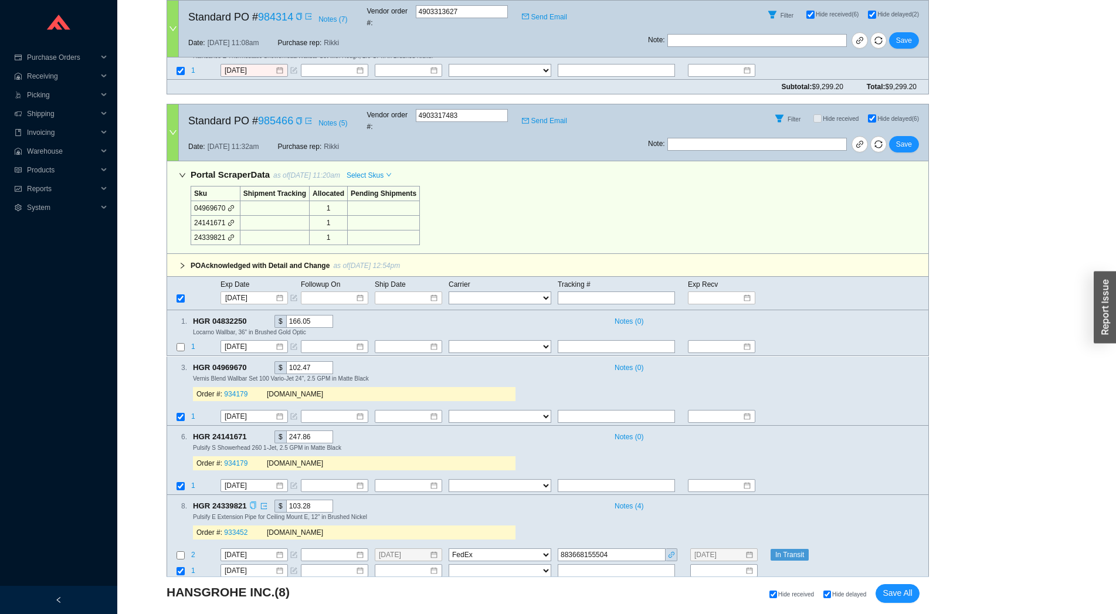
click at [252, 502] on icon "copy" at bounding box center [253, 506] width 6 height 8
click at [195, 583] on span "2" at bounding box center [194, 587] width 6 height 8
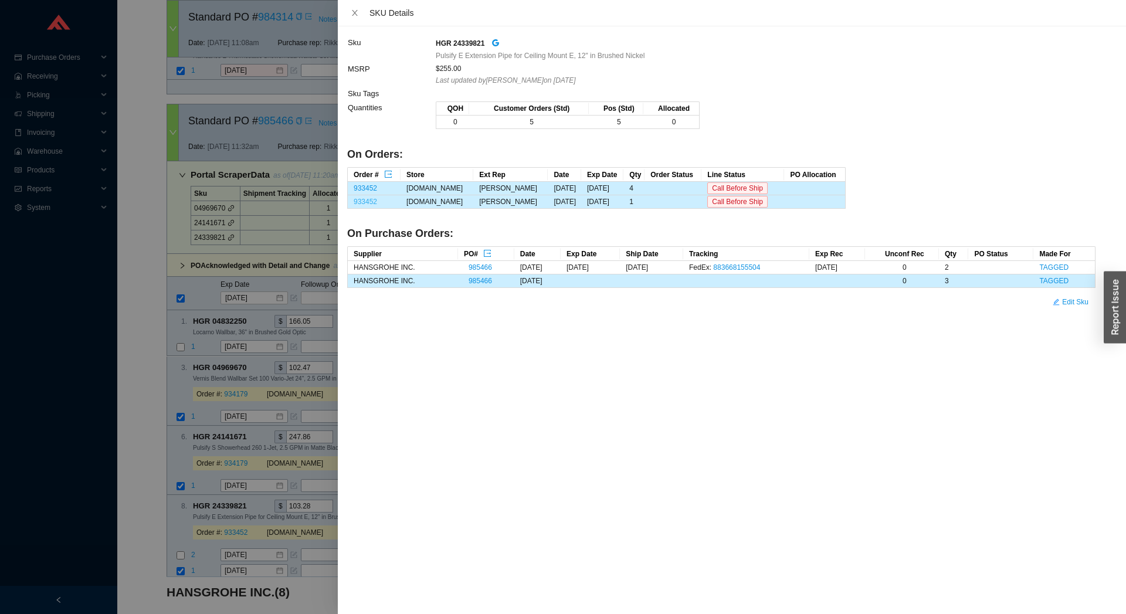
click at [373, 203] on link "933452" at bounding box center [365, 202] width 23 height 8
click at [237, 511] on div at bounding box center [563, 307] width 1126 height 614
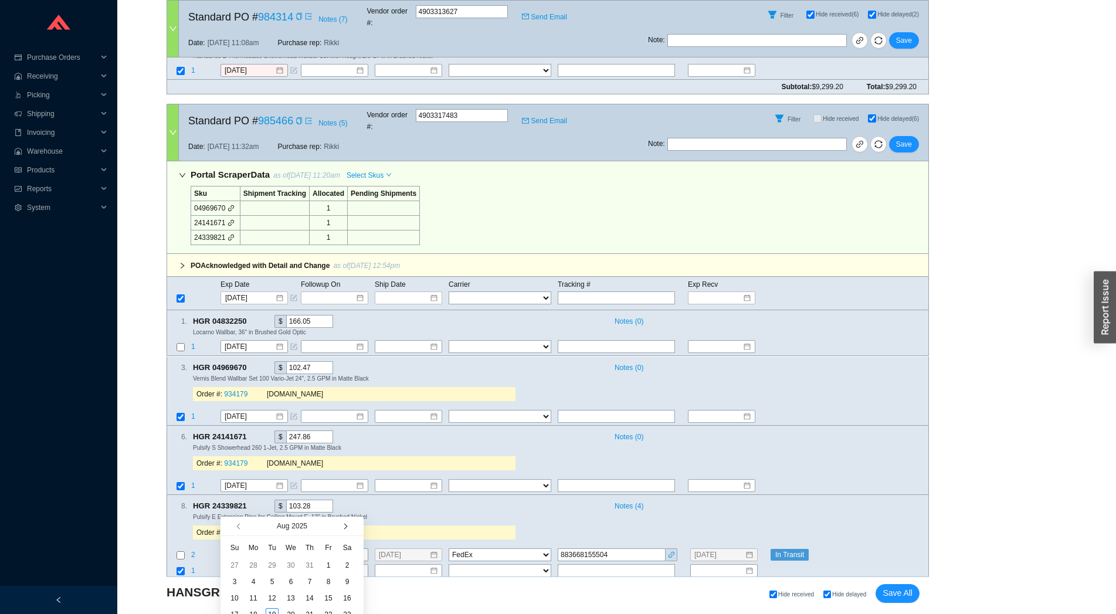
click at [341, 531] on button "button" at bounding box center [344, 525] width 11 height 19
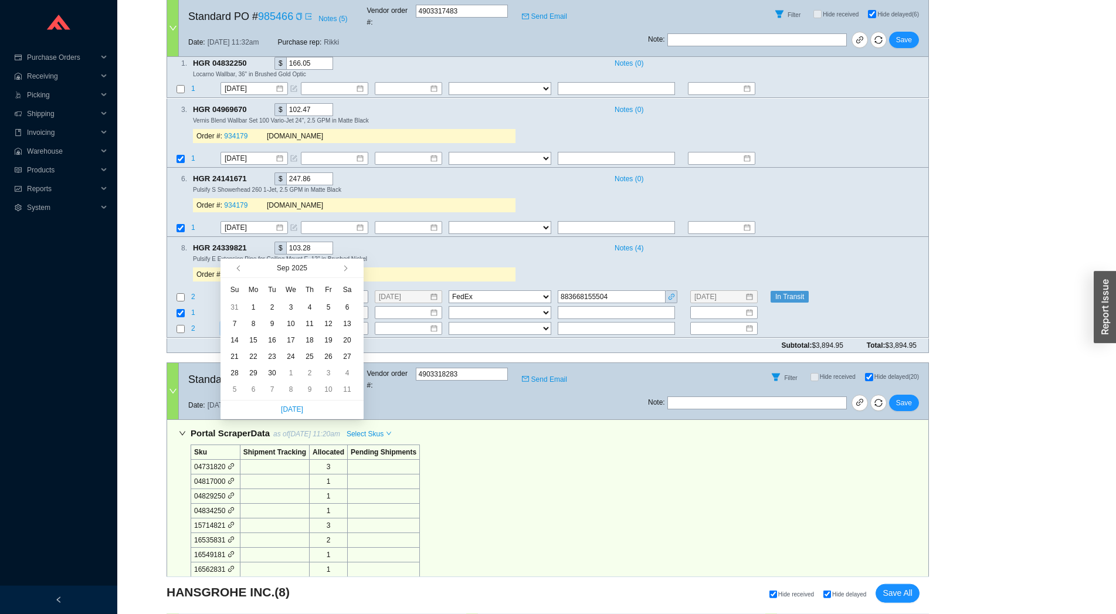
scroll to position [1814, 0]
type input "9/12/2025"
click div "12"
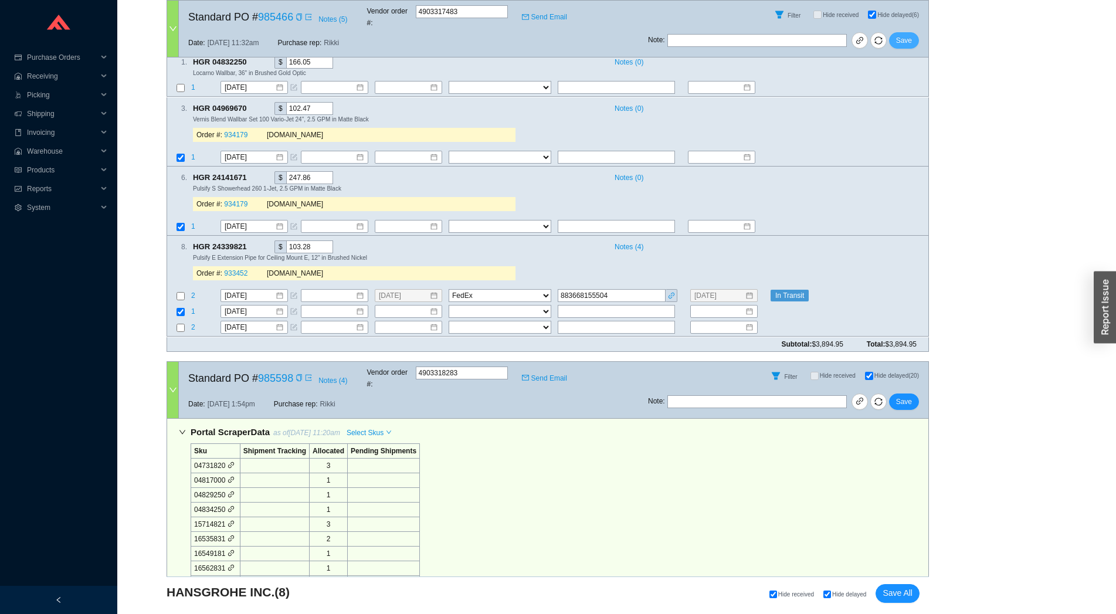
click button "Save"
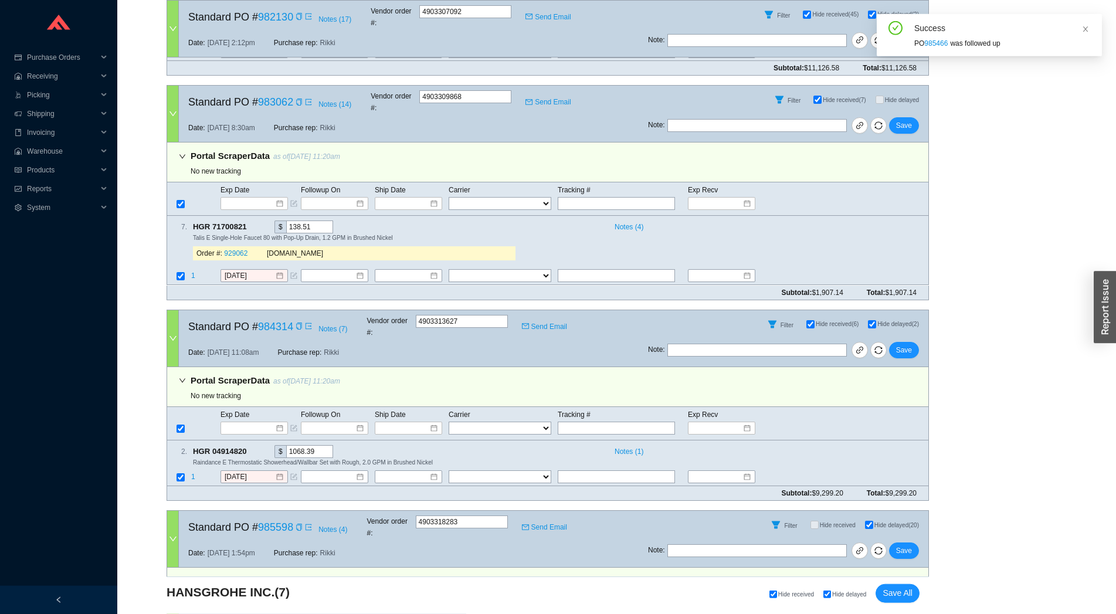
scroll to position [1069, 0]
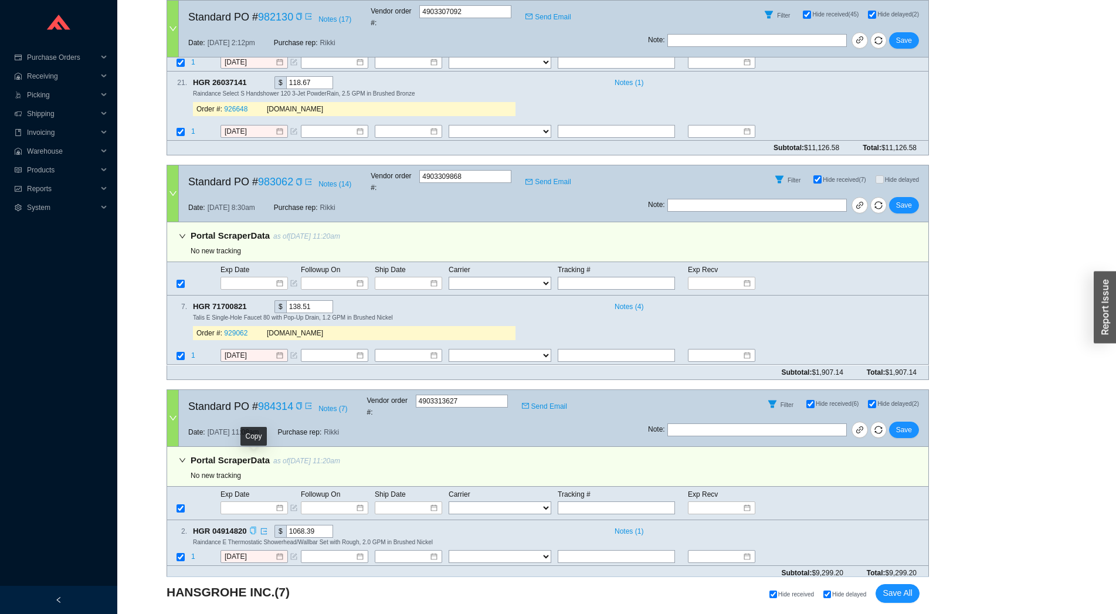
click icon "copy"
click span "Raindance E Thermostatic Showerhead/Wallbar Set with Rough, 2.0 GPM in Brushed …"
click input "8/18/2025"
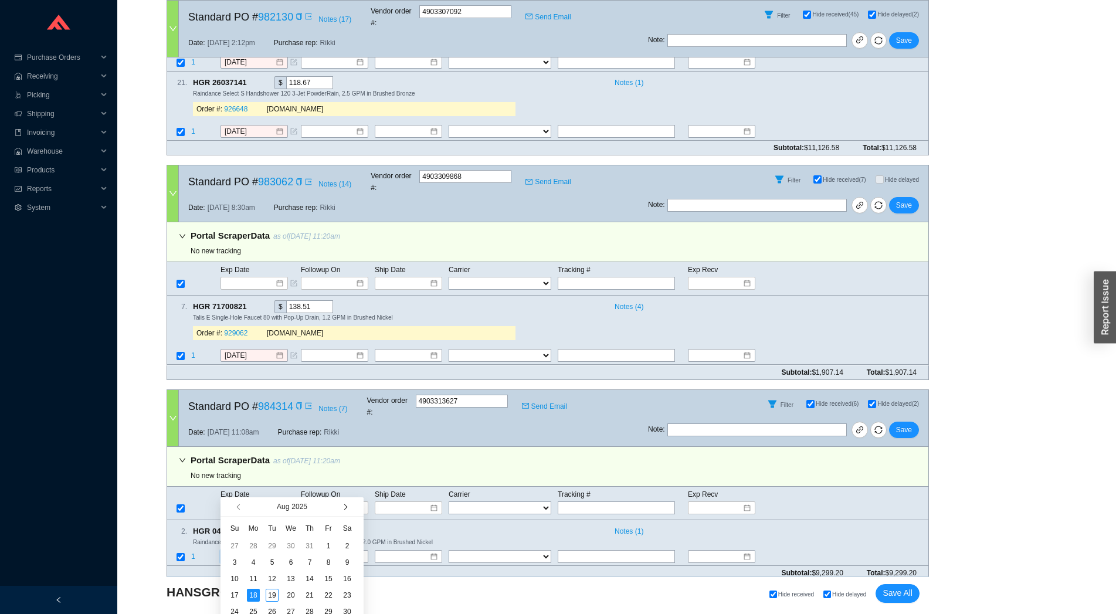
click button "button"
type input "9/19/2025"
click div "19"
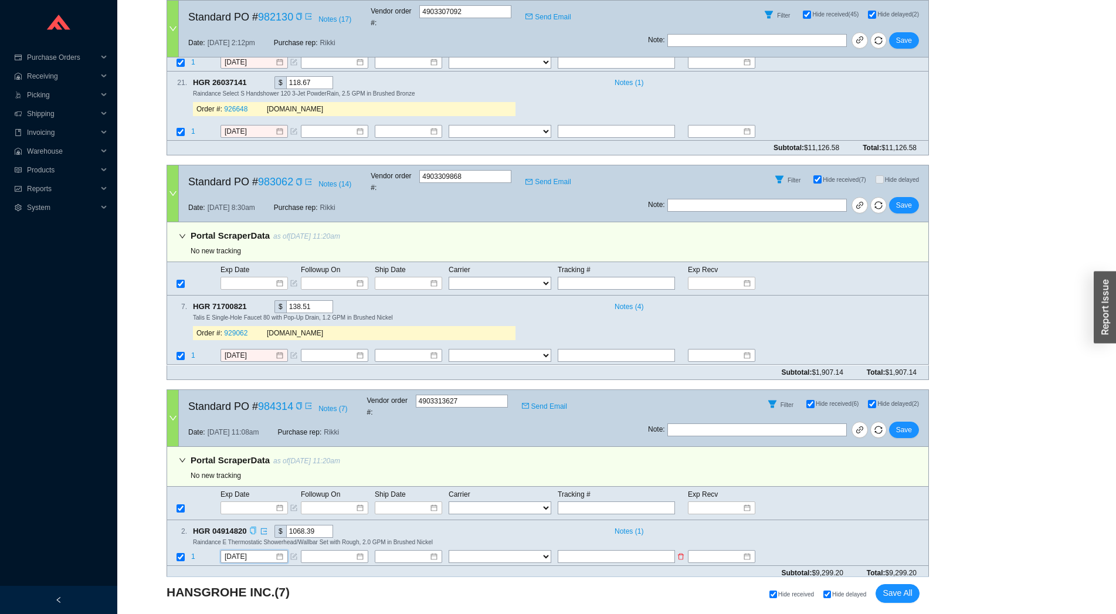
click span "1"
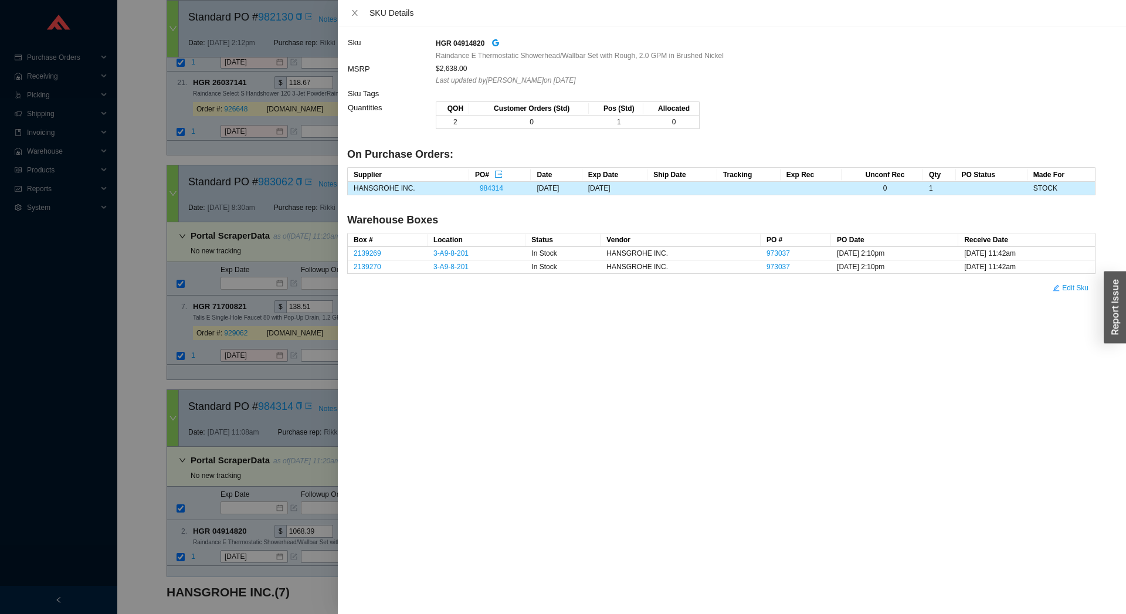
click div
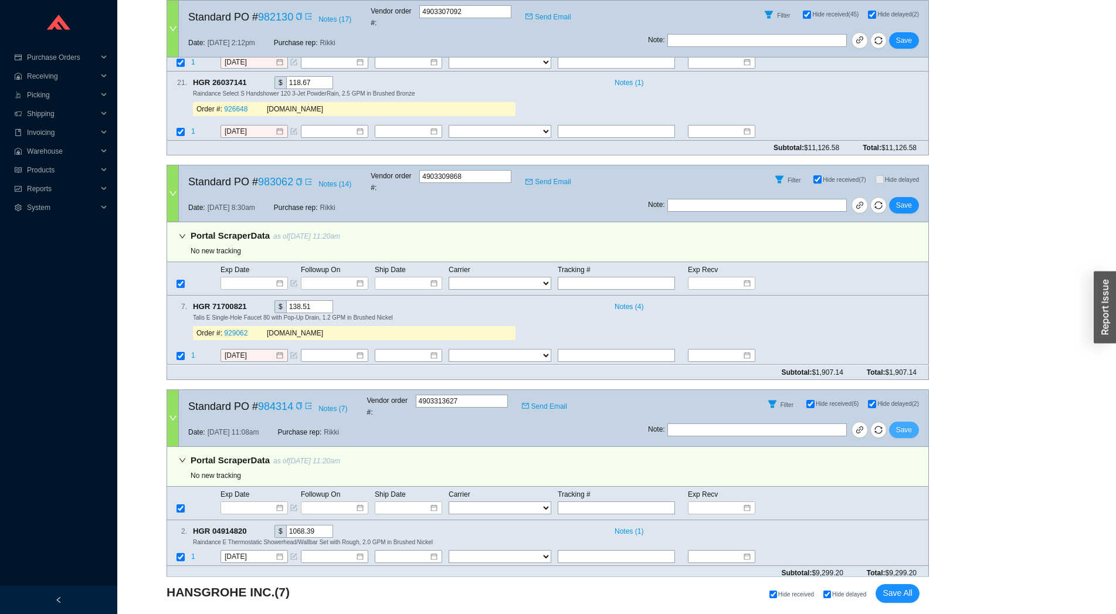
click span "Save"
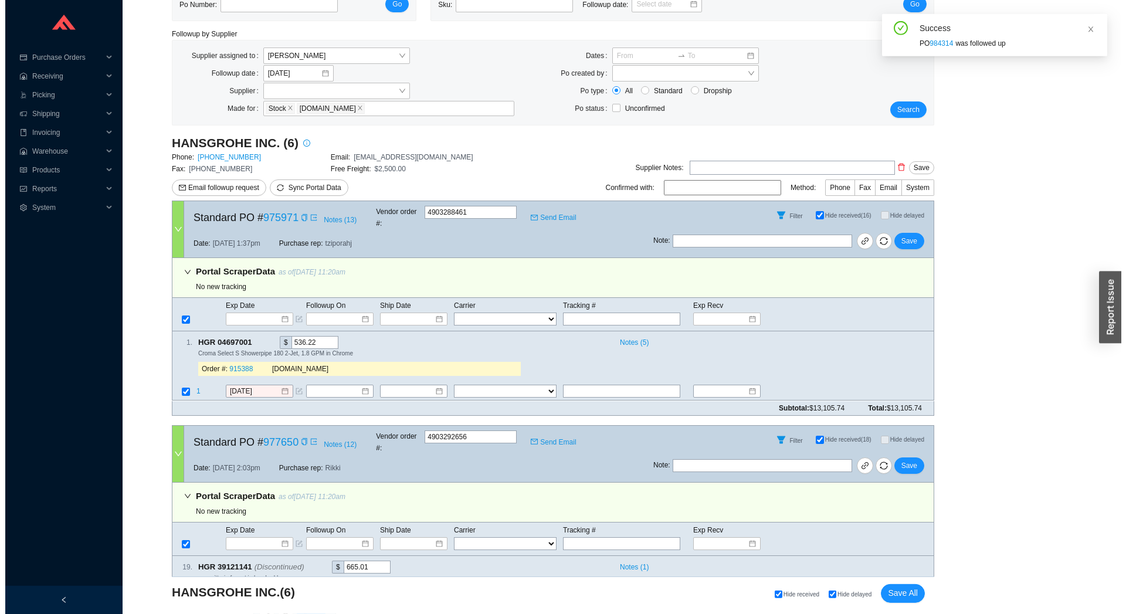
scroll to position [32, 0]
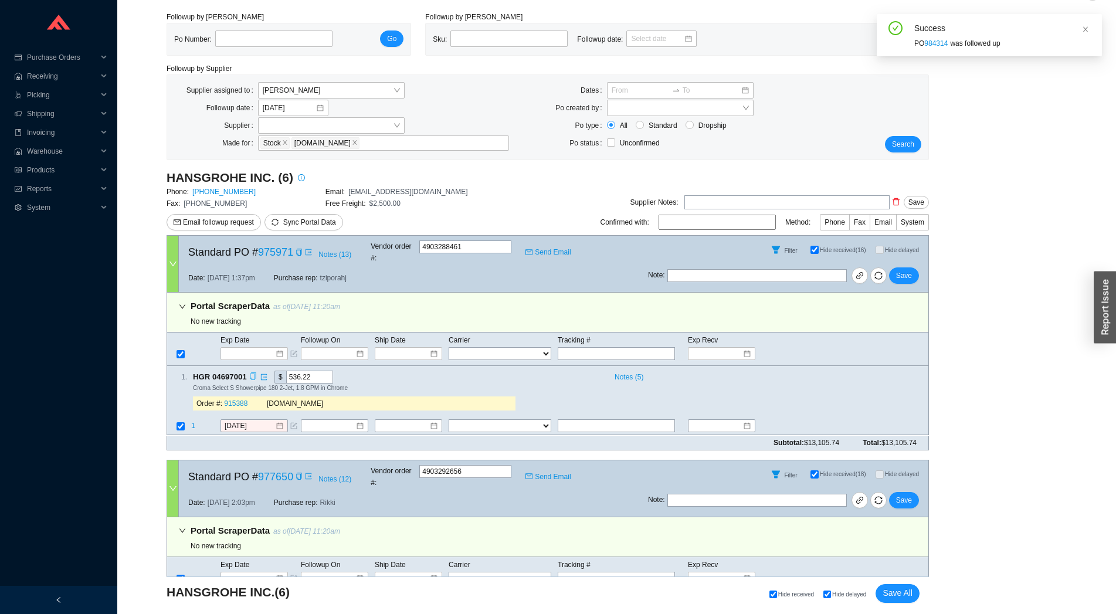
click icon "copy"
click span "1"
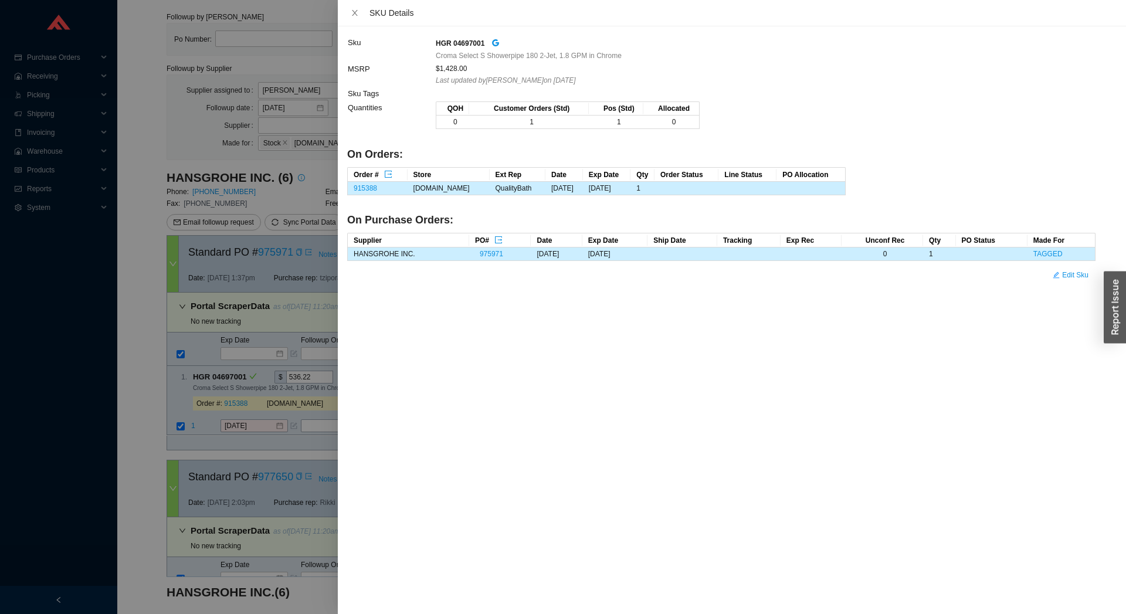
click td "915388"
click link "915388"
click div
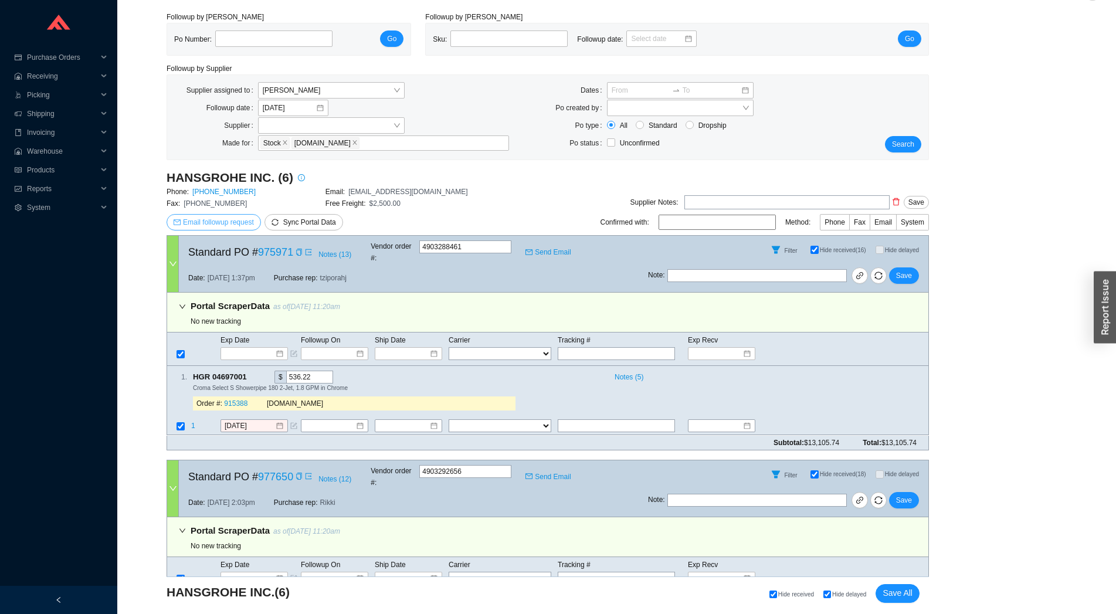
click span "Email followup request"
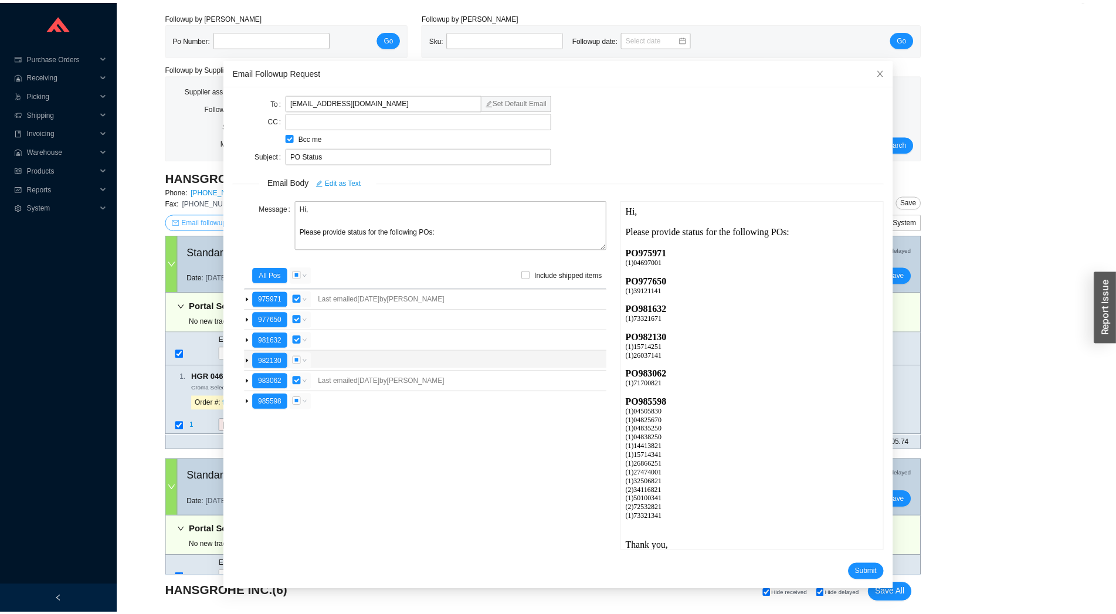
scroll to position [0, 0]
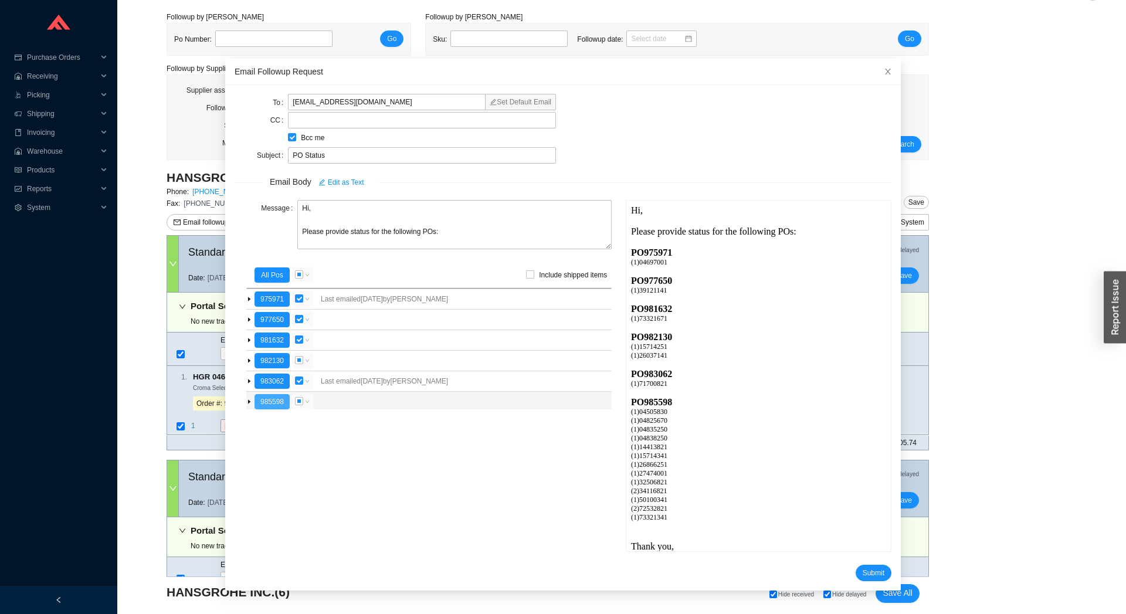
click button "985598"
click span "Submit"
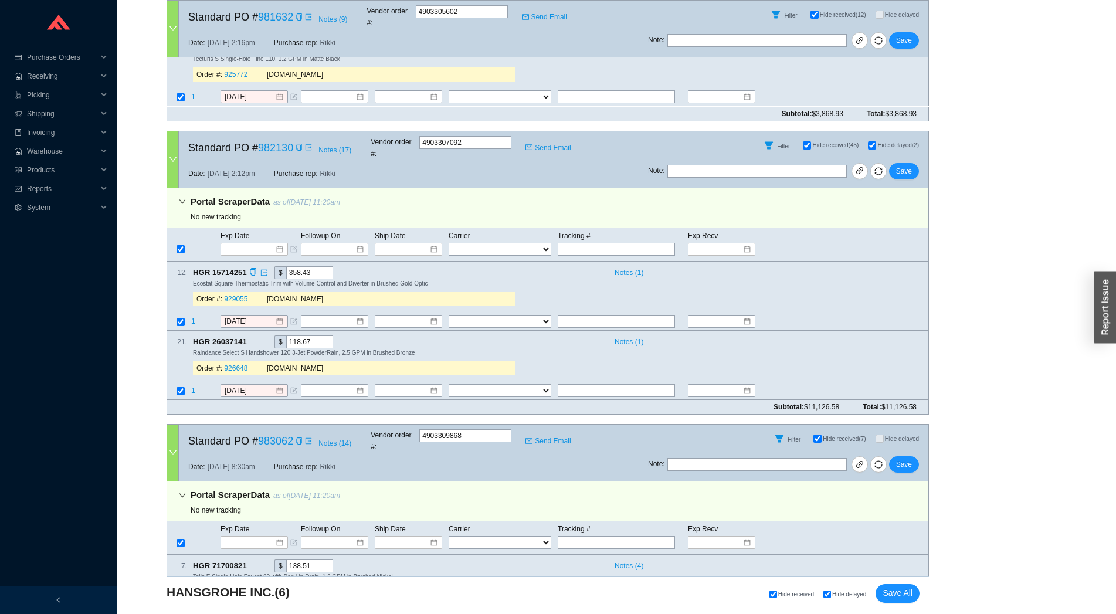
scroll to position [2175, 0]
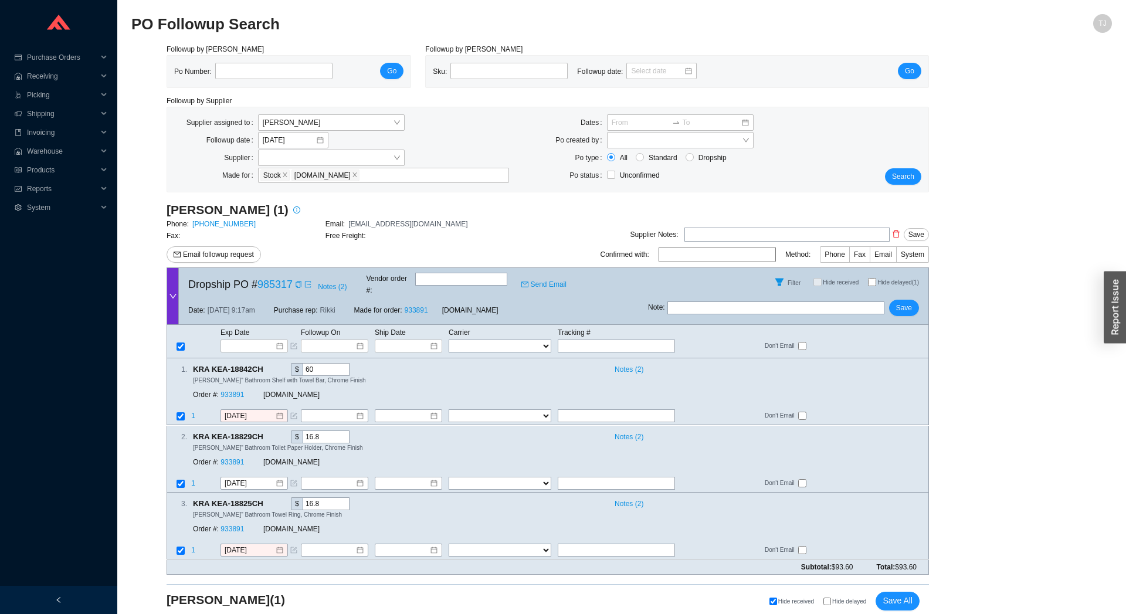
click at [846, 592] on div "Hide received Hide delayed Save All" at bounding box center [668, 601] width 502 height 19
click at [845, 598] on span "Hide delayed" at bounding box center [849, 601] width 34 height 6
click at [831, 597] on input "Hide delayed" at bounding box center [827, 601] width 8 height 8
checkbox input "true"
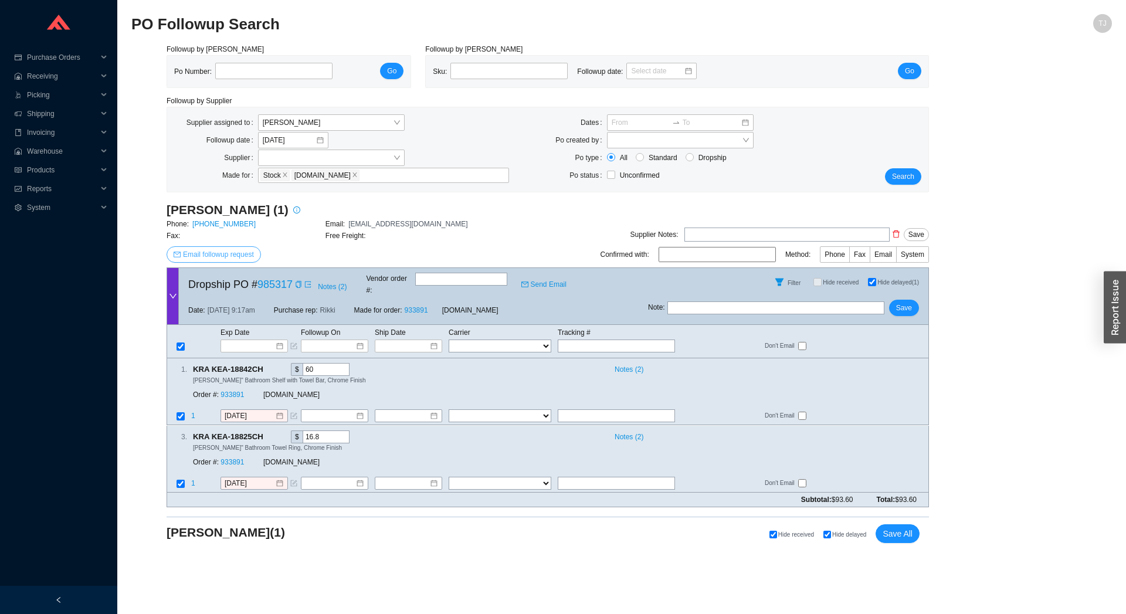
click at [216, 251] on span "Email followup request" at bounding box center [218, 255] width 71 height 12
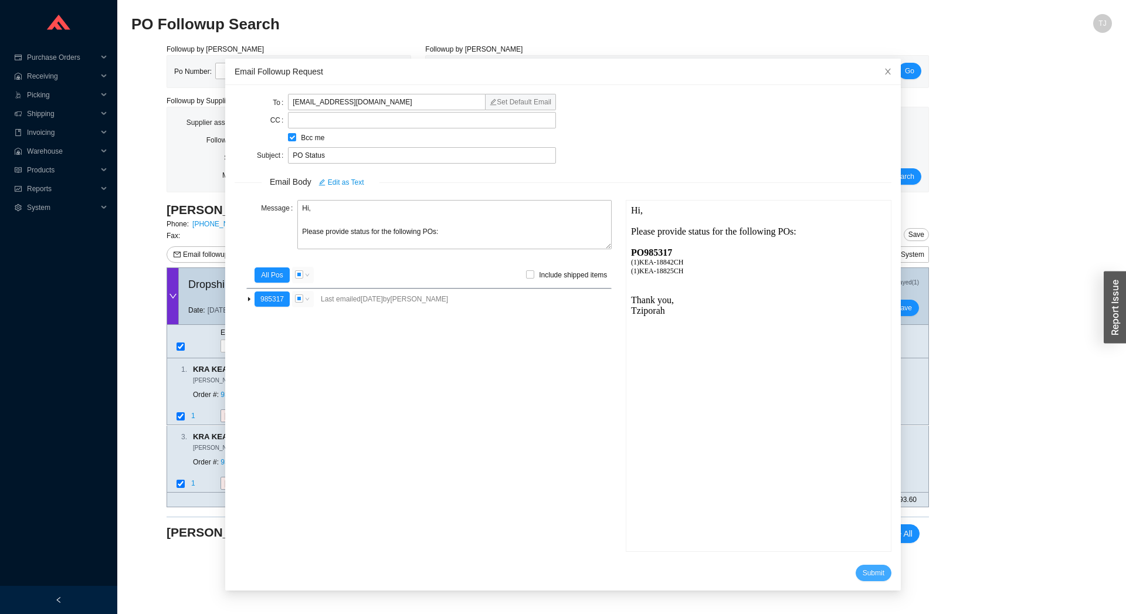
click at [862, 567] on span "Submit" at bounding box center [873, 573] width 22 height 12
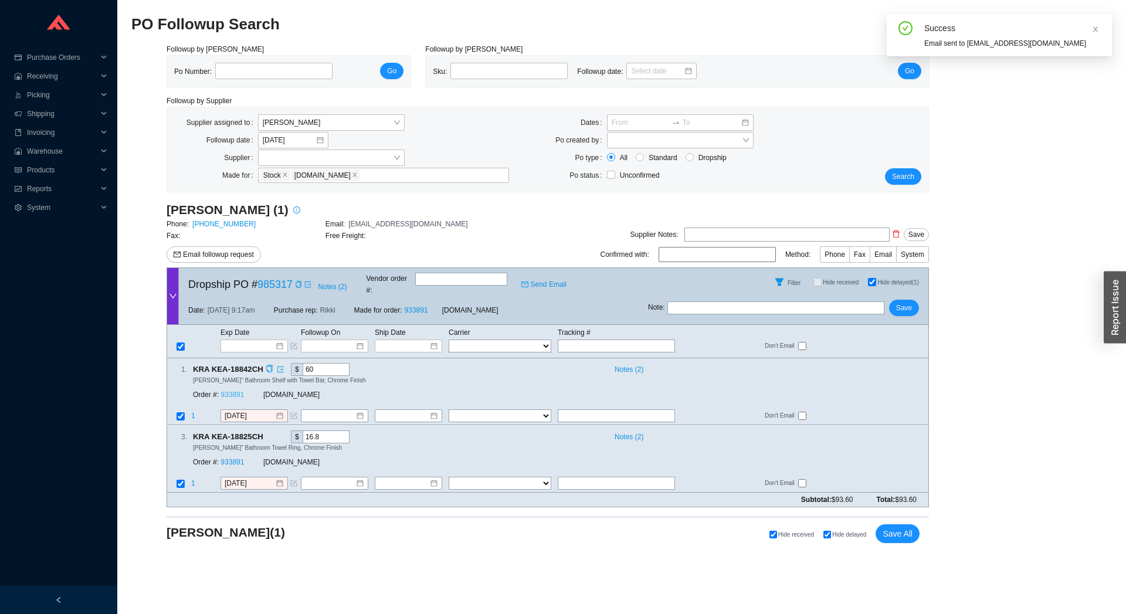
click at [229, 391] on link "933891" at bounding box center [231, 395] width 23 height 8
click at [249, 340] on input at bounding box center [250, 346] width 50 height 12
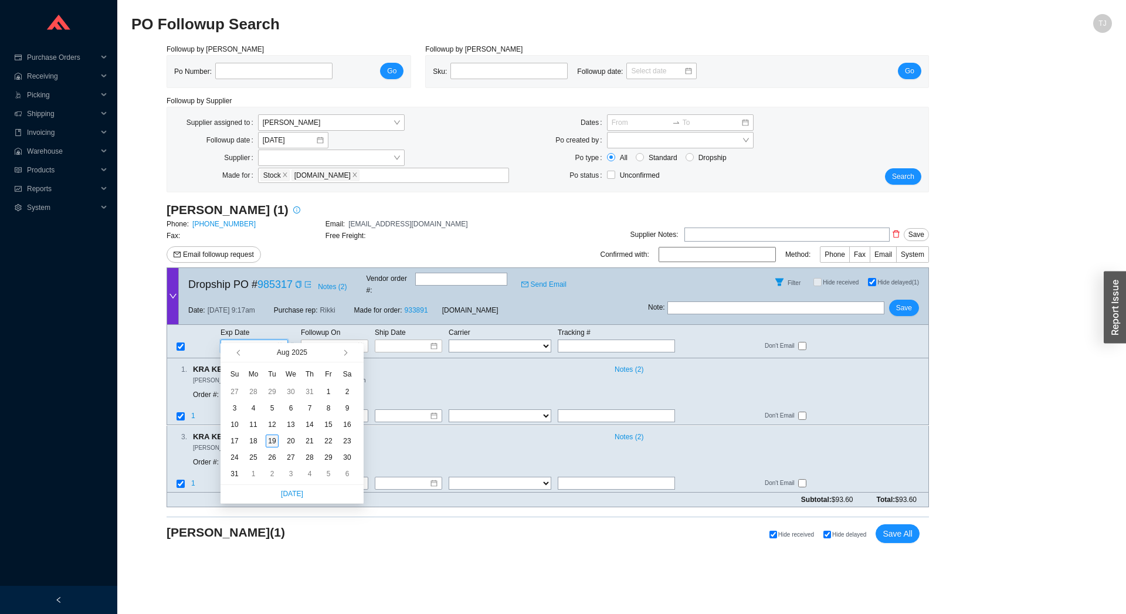
type input "[DATE]"
click at [274, 439] on div "19" at bounding box center [272, 440] width 13 height 13
type input "[DATE]"
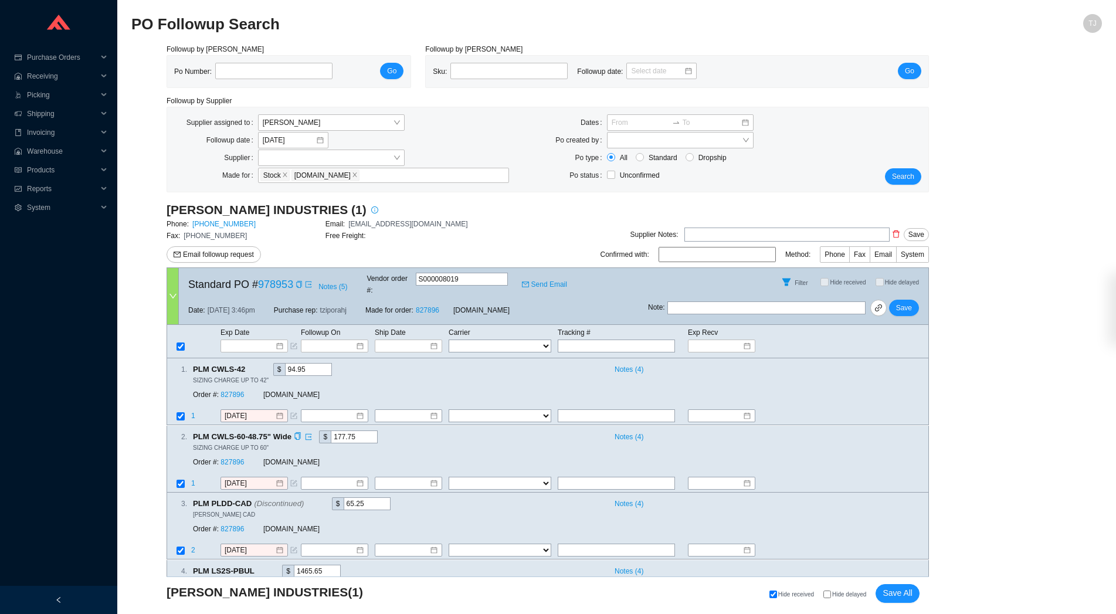
scroll to position [131, 0]
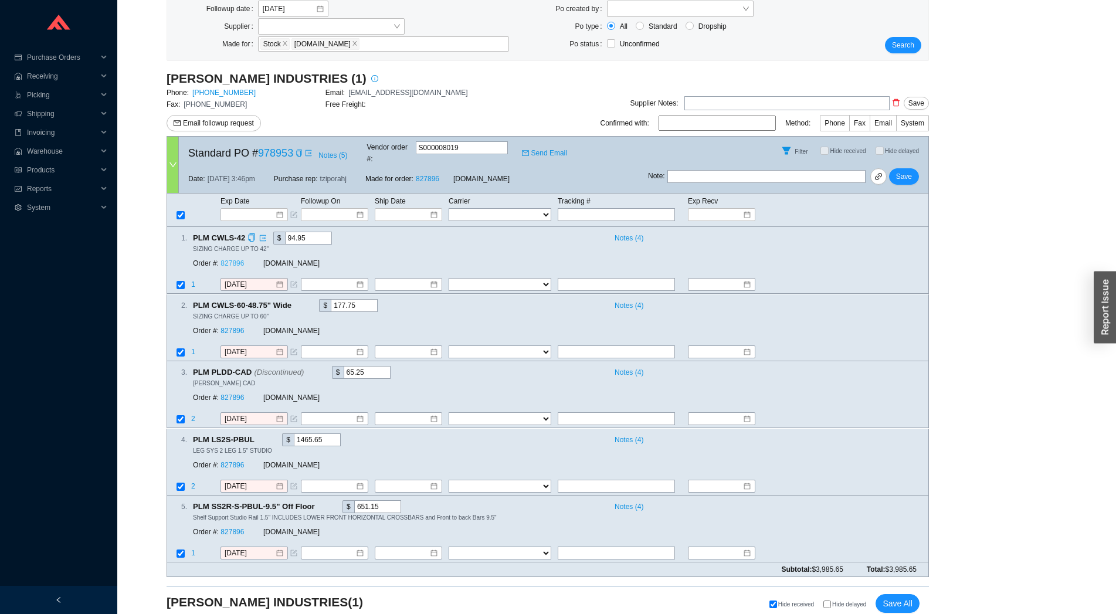
click at [234, 260] on link "827896" at bounding box center [231, 264] width 23 height 8
click at [240, 209] on input at bounding box center [250, 215] width 50 height 12
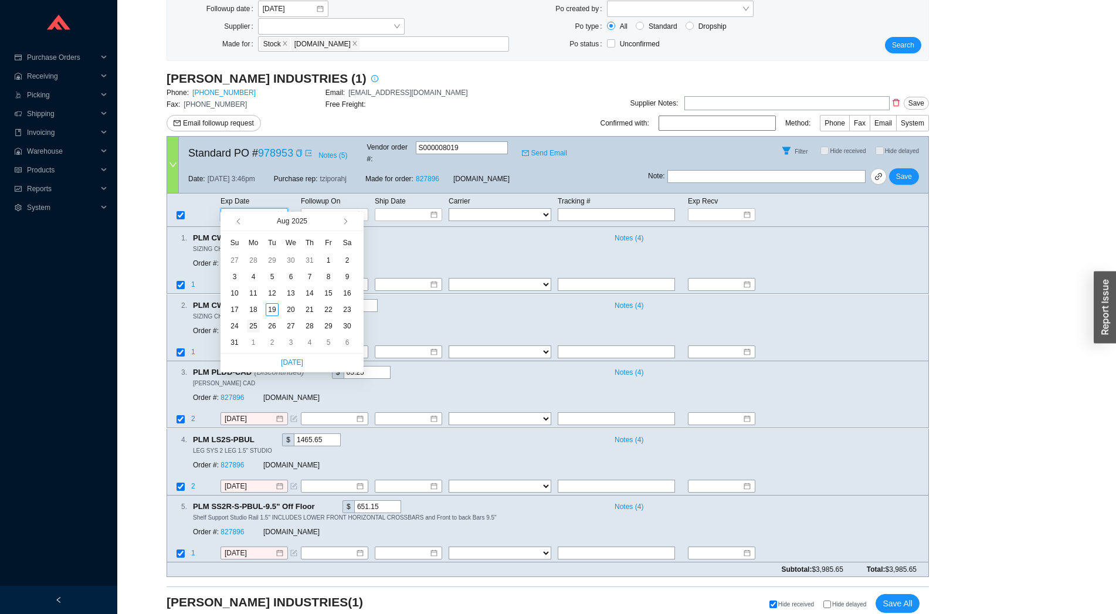
type input "[DATE]"
click at [253, 331] on div "25" at bounding box center [253, 326] width 13 height 13
type input "[DATE]"
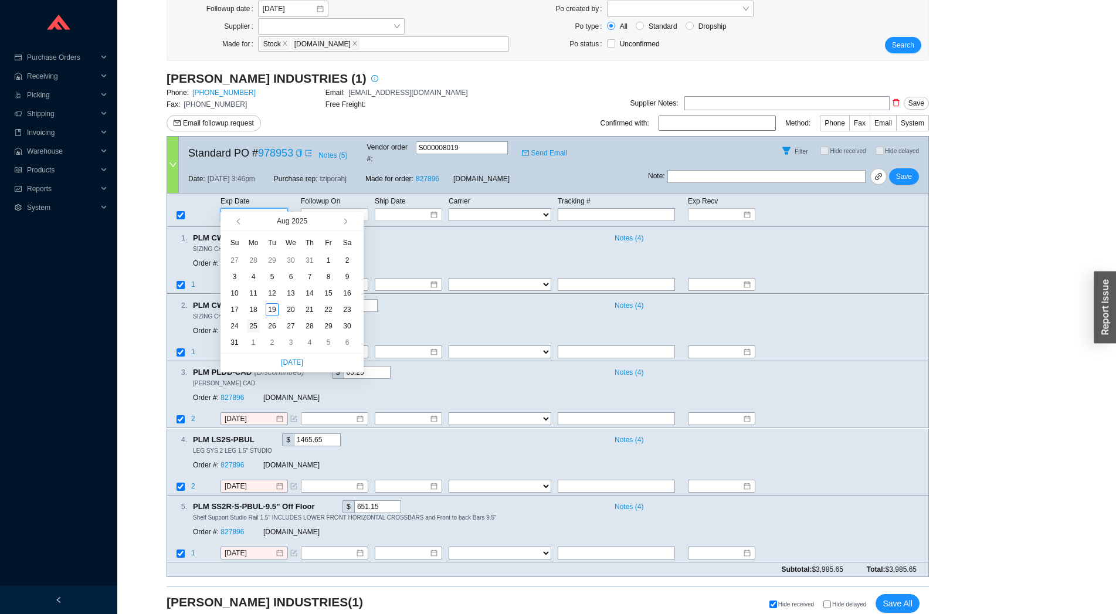
type input "[DATE]"
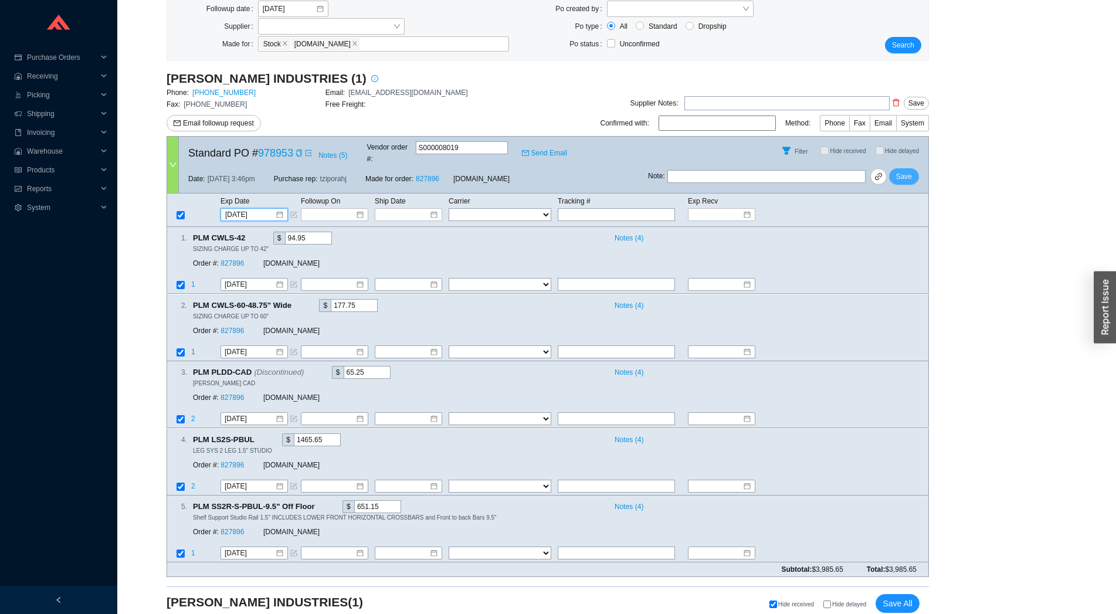
click at [902, 171] on span "Save" at bounding box center [904, 177] width 16 height 12
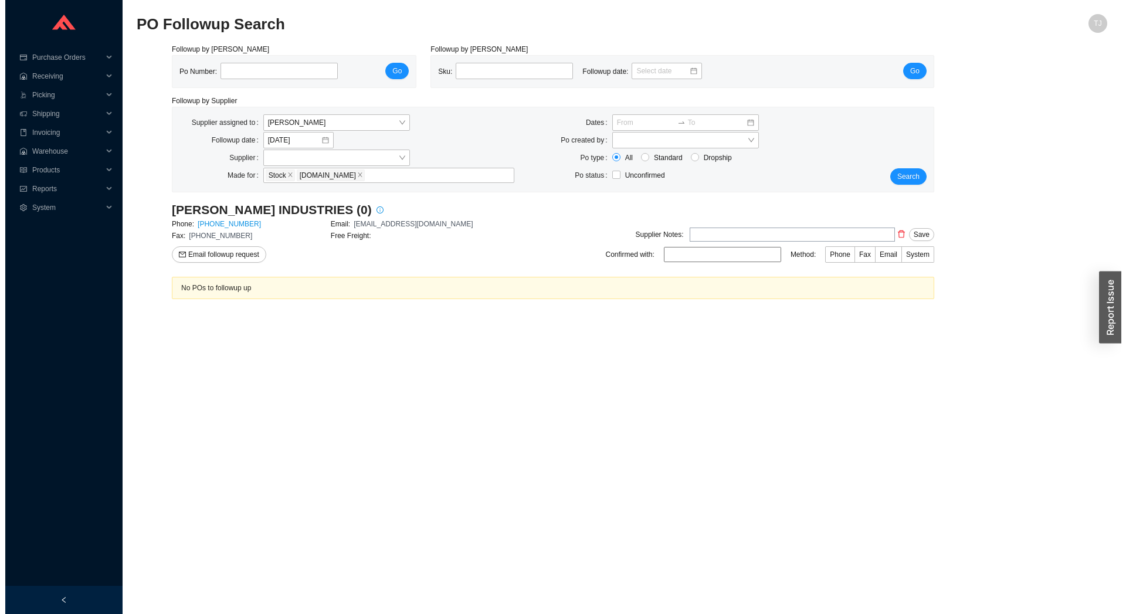
scroll to position [0, 0]
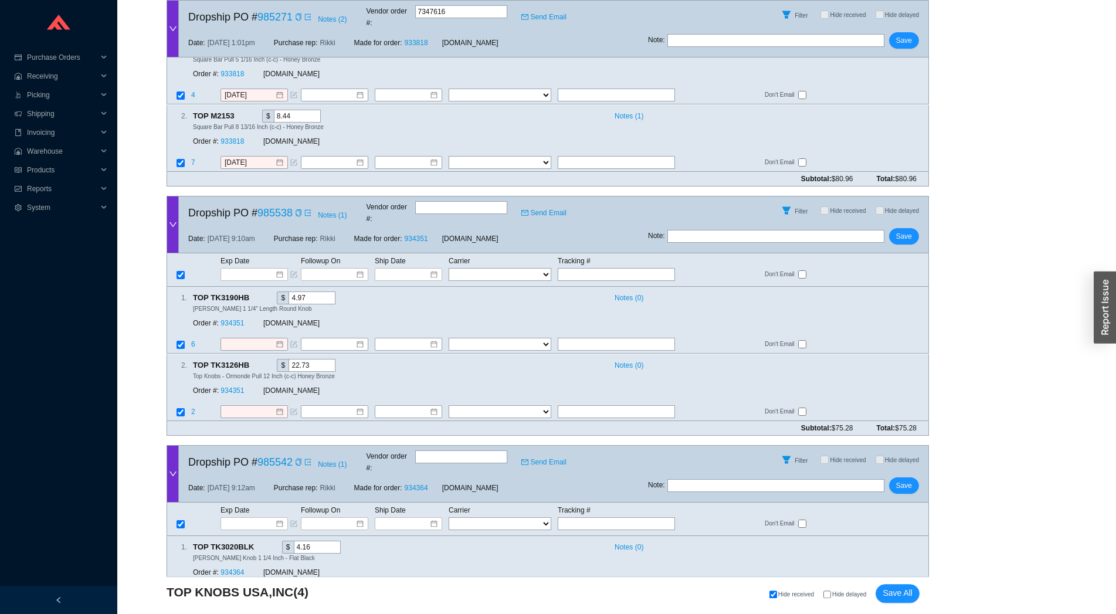
scroll to position [192, 0]
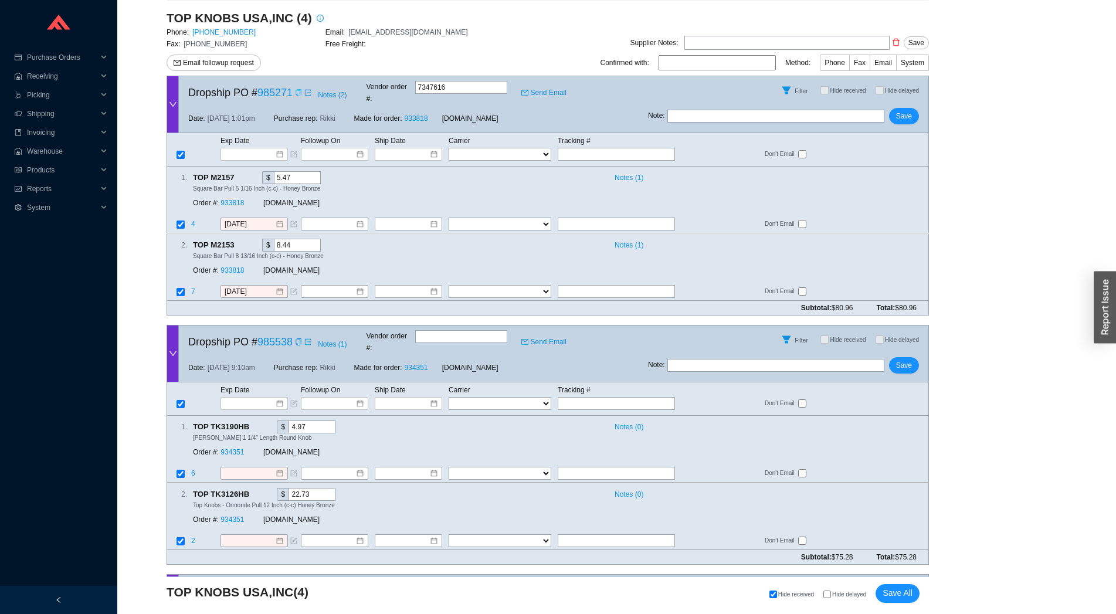
click at [299, 90] on icon "copy" at bounding box center [297, 92] width 5 height 7
click at [573, 148] on input "text" at bounding box center [616, 154] width 117 height 13
paste input "472772963177"
type input "472772963177"
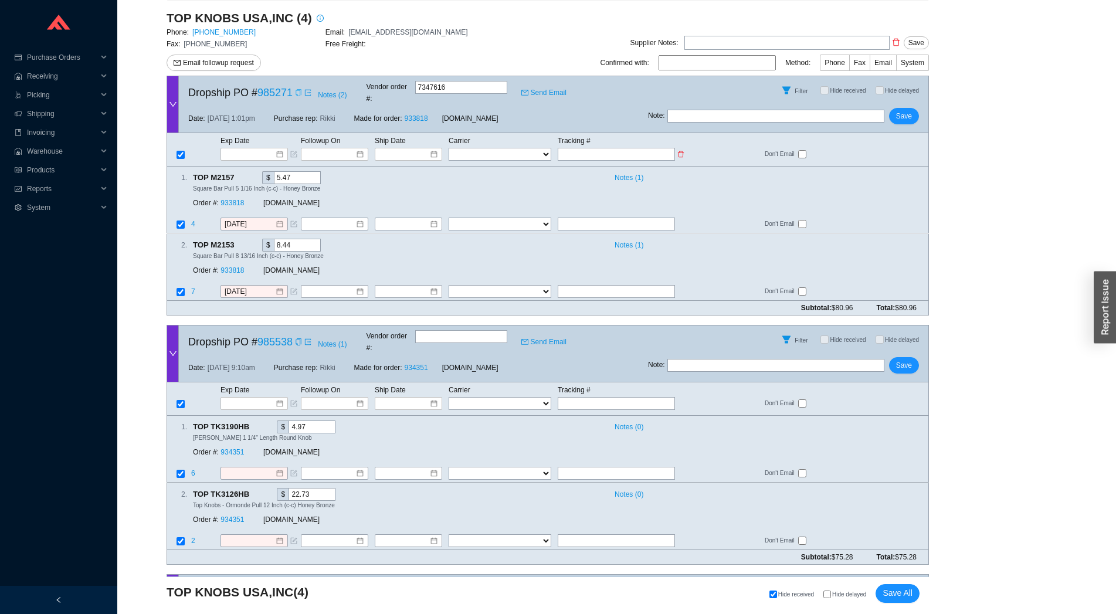
type input "472772963177"
click at [448, 148] on select "FedEx UPS ---------------- 2 Day Transportation INC A&B Freight A. [PERSON_NAME…" at bounding box center [499, 154] width 103 height 13
select select "1"
click option "FedEx" at bounding box center [0, 0] width 0 height 0
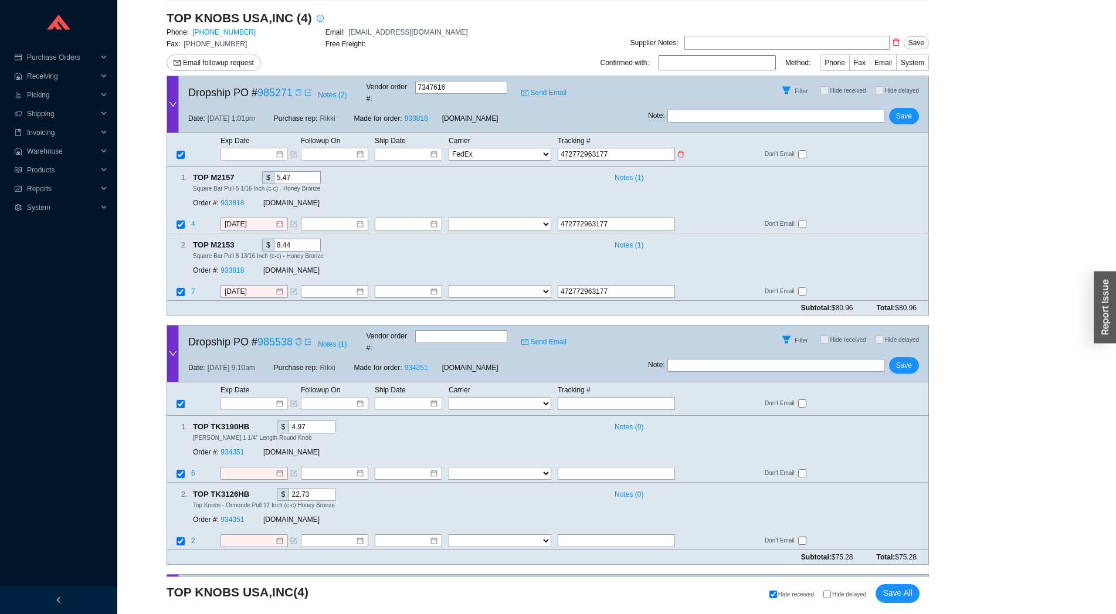
select select "1"
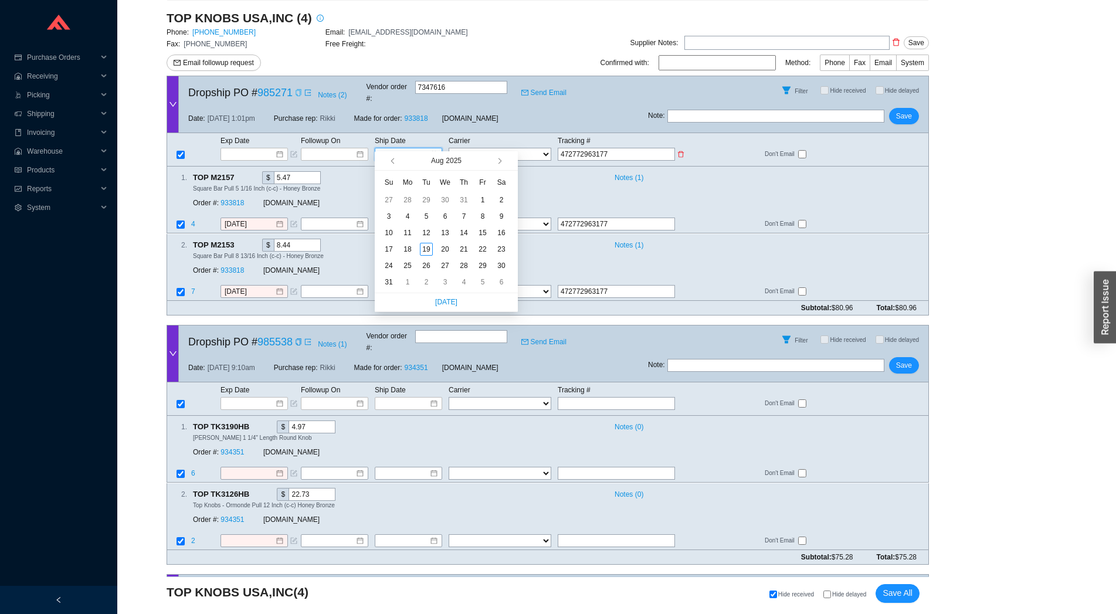
click at [422, 148] on input at bounding box center [404, 154] width 50 height 12
type input "[DATE]"
click at [430, 247] on div "19" at bounding box center [426, 249] width 13 height 13
type input "[DATE]"
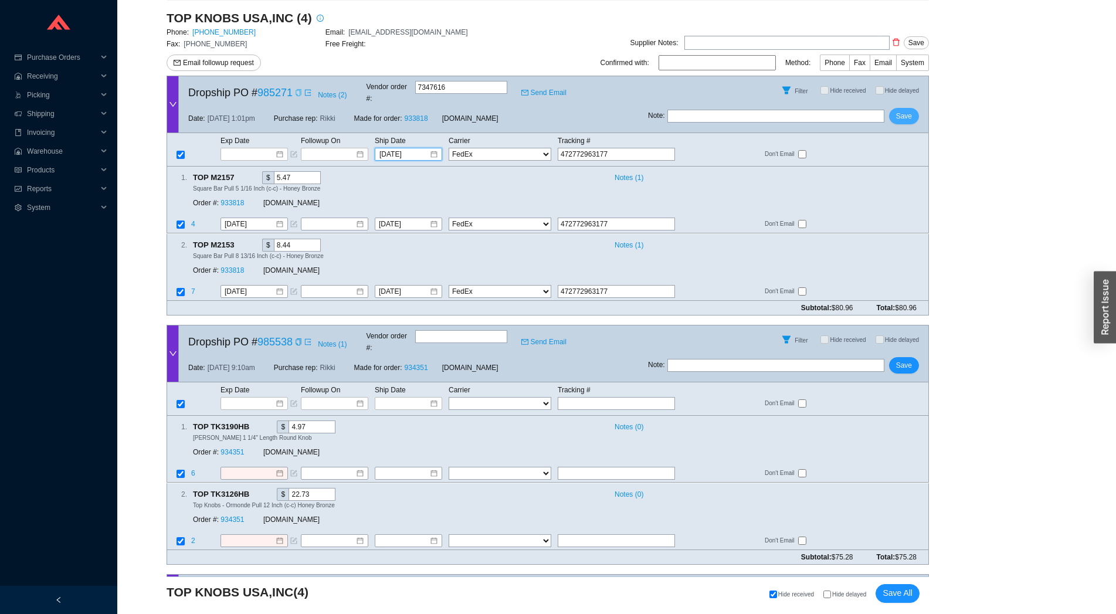
click at [910, 110] on span "Save" at bounding box center [904, 116] width 16 height 12
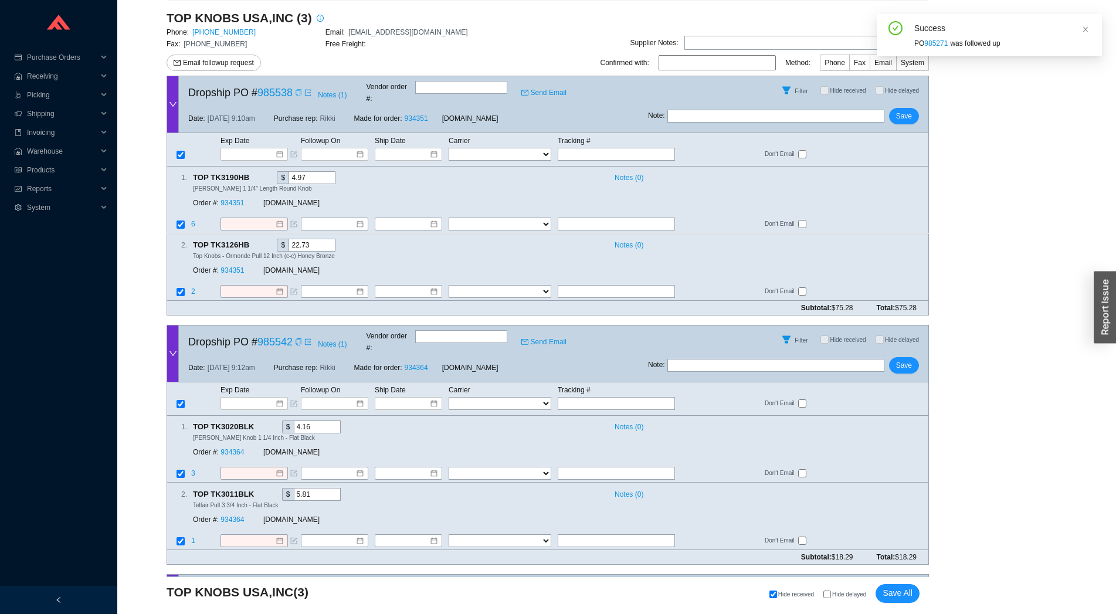
click at [295, 89] on icon "copy" at bounding box center [297, 92] width 5 height 7
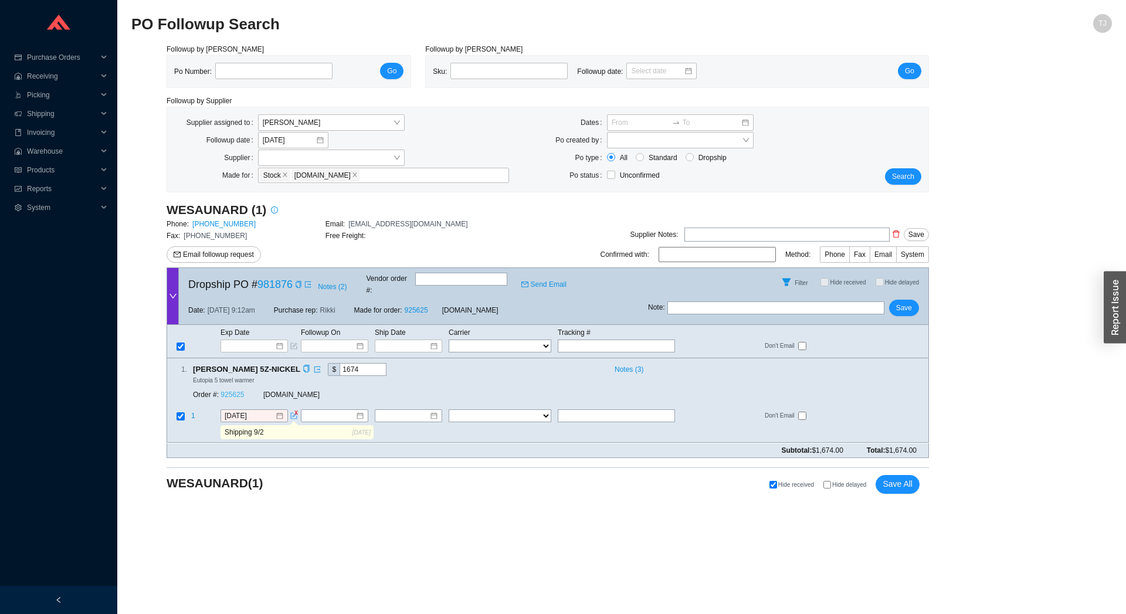
click at [229, 391] on link "925625" at bounding box center [231, 395] width 23 height 8
click at [259, 410] on input "[DATE]" at bounding box center [250, 416] width 50 height 12
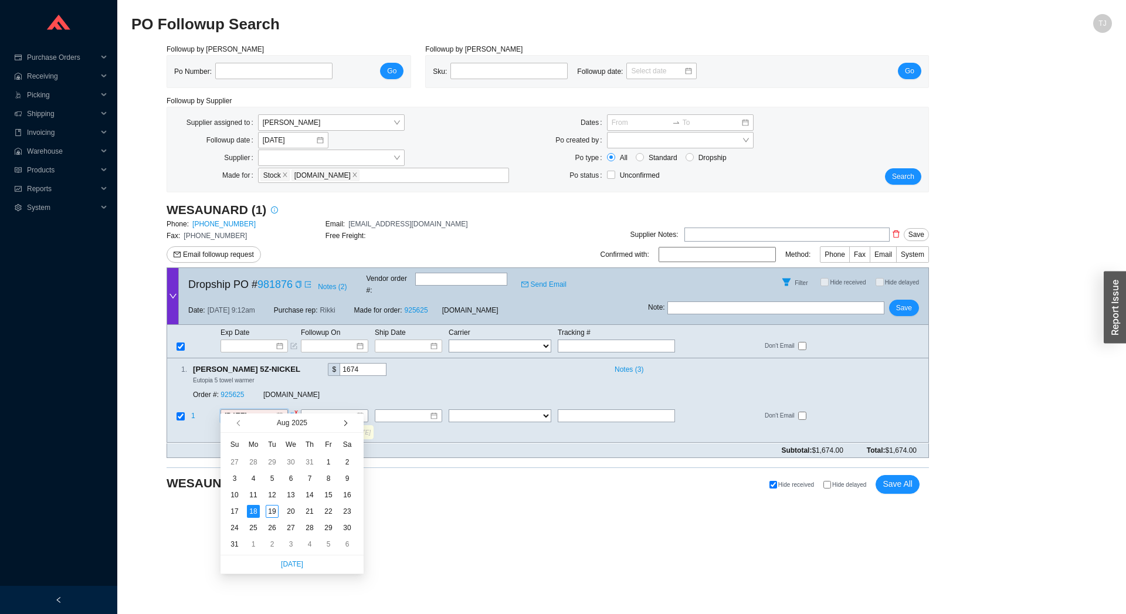
click at [344, 422] on button "button" at bounding box center [344, 422] width 11 height 19
type input "9/2/2025"
click at [270, 460] on div "2" at bounding box center [272, 462] width 13 height 13
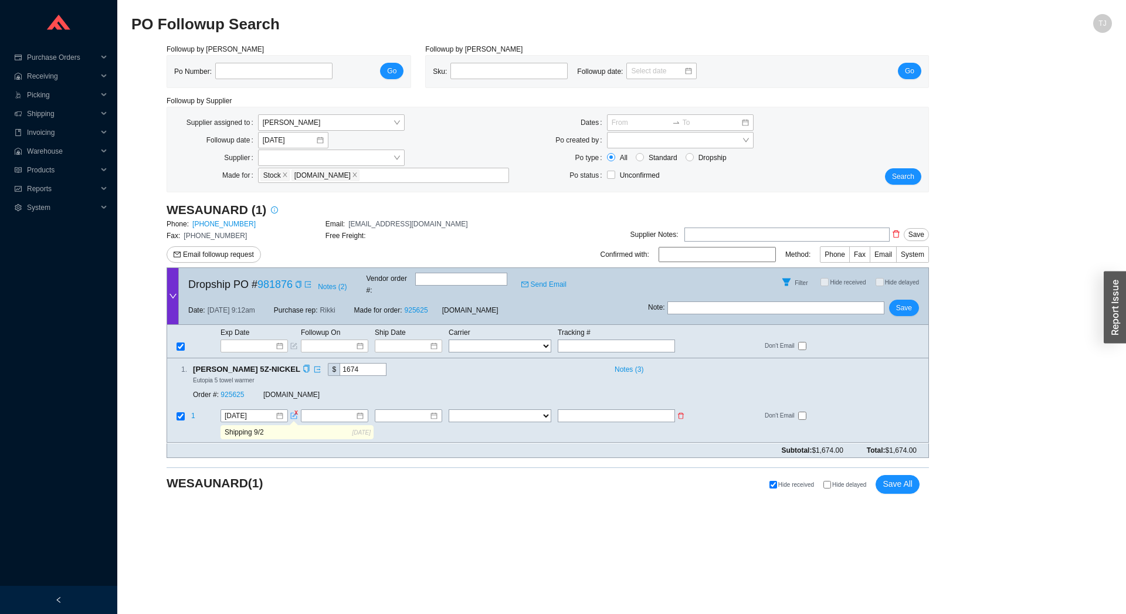
click at [293, 413] on icon "form" at bounding box center [295, 415] width 4 height 4
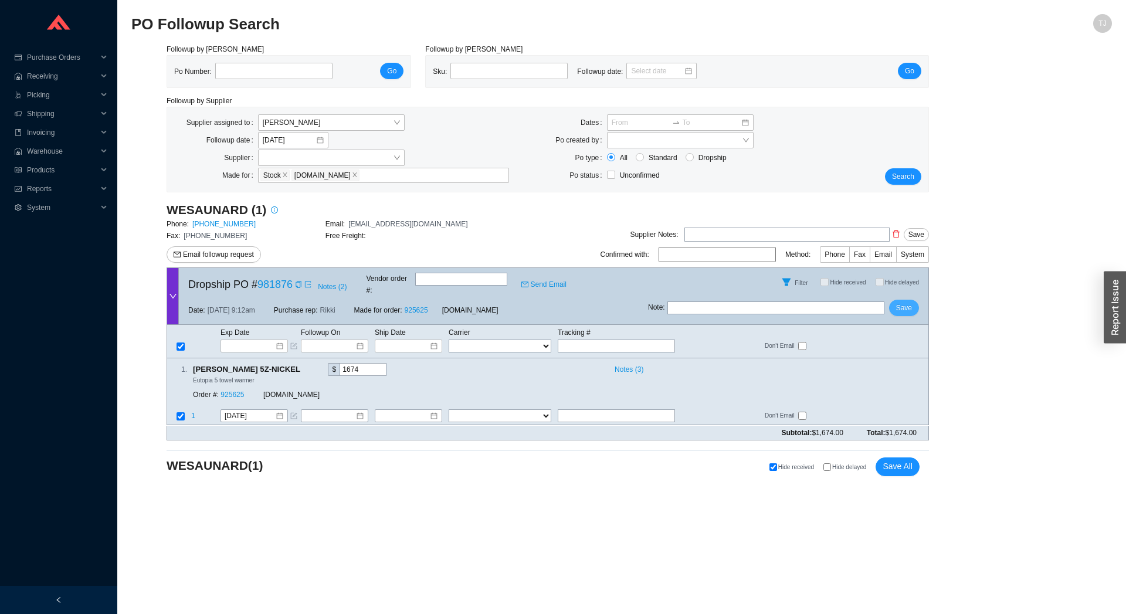
click at [908, 302] on span "Save" at bounding box center [904, 308] width 16 height 12
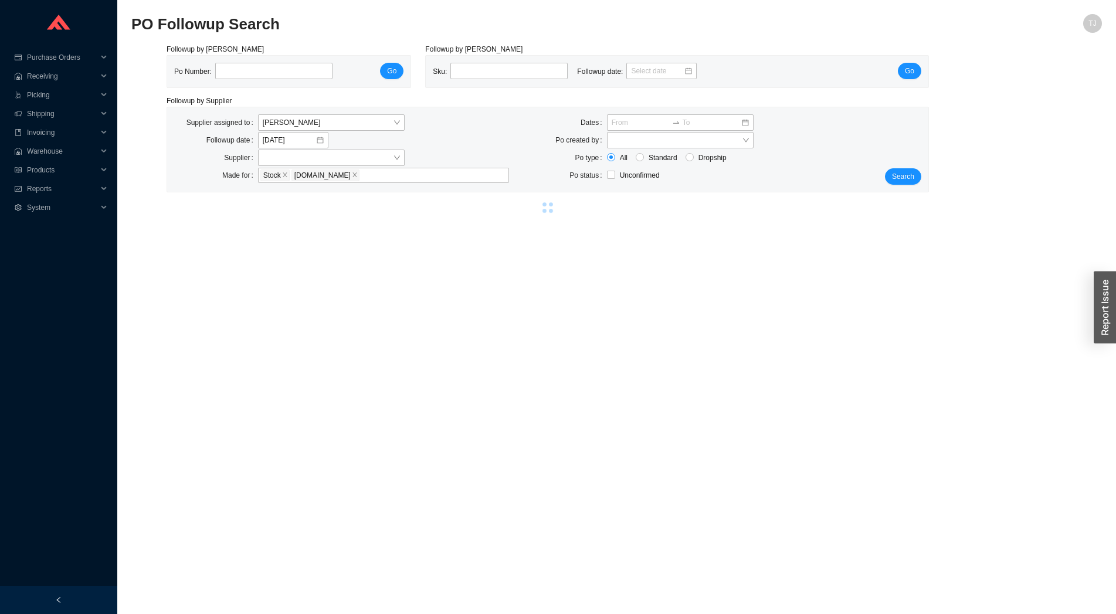
select select "94"
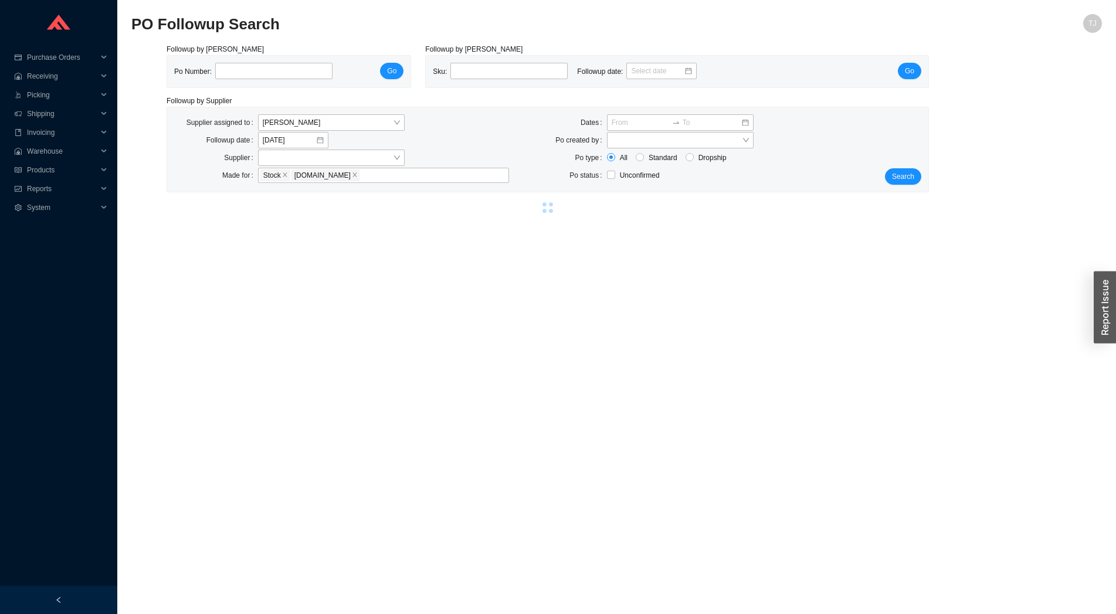
select select "94"
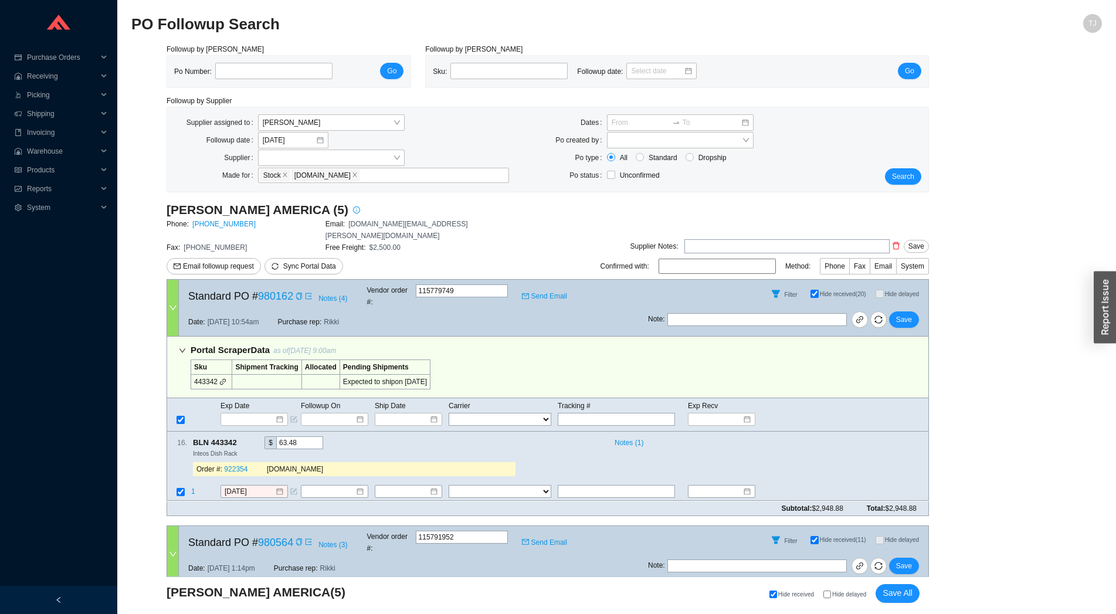
click at [835, 593] on span "Hide delayed" at bounding box center [849, 594] width 34 height 6
click at [831, 593] on input "Hide delayed" at bounding box center [827, 594] width 8 height 8
checkbox input "true"
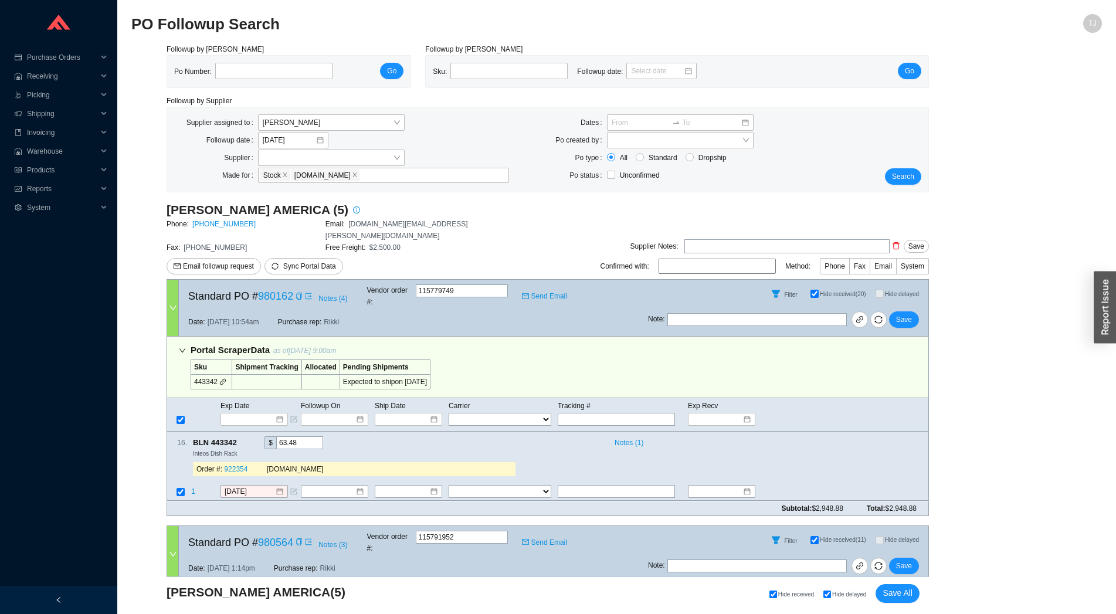
checkbox input "true"
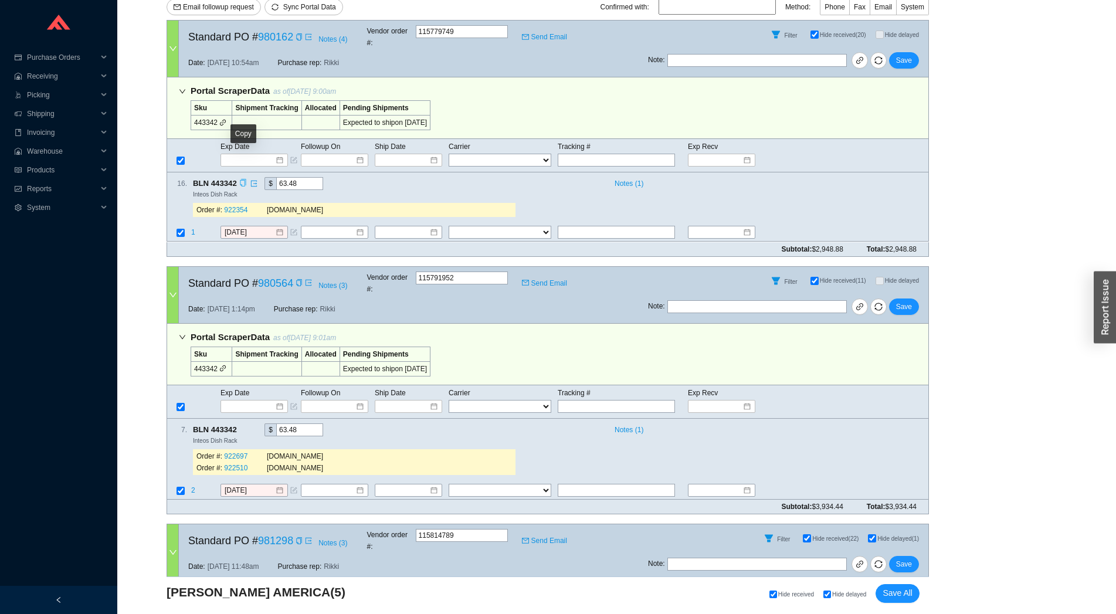
click at [241, 179] on icon "copy" at bounding box center [243, 183] width 8 height 8
click at [191, 229] on span "1" at bounding box center [193, 233] width 4 height 8
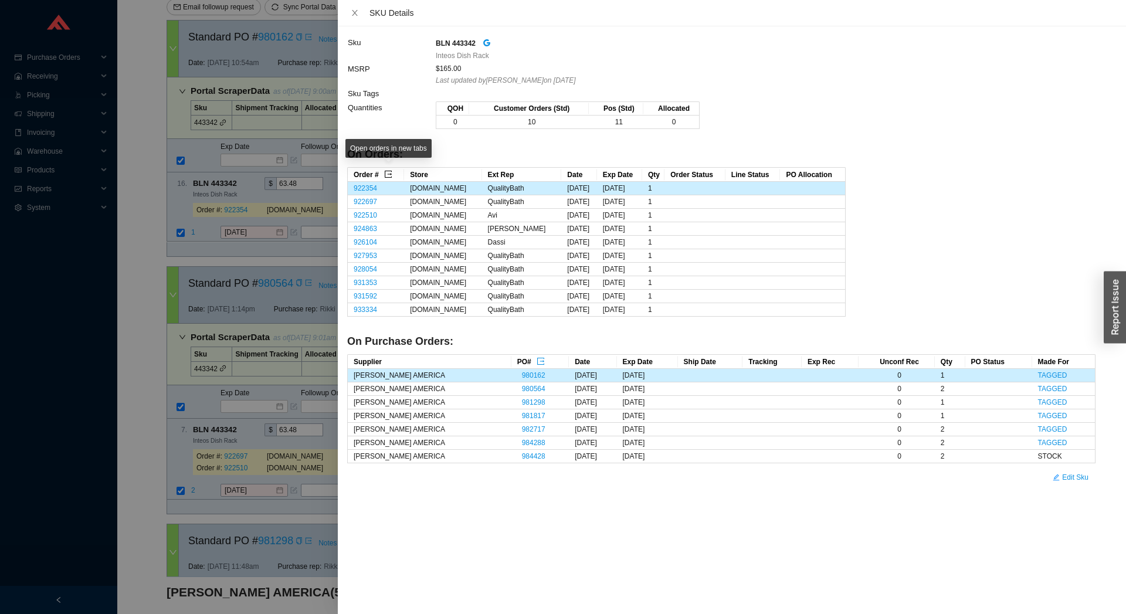
click at [389, 176] on icon "export" at bounding box center [388, 174] width 8 height 8
click at [123, 135] on div at bounding box center [563, 307] width 1126 height 614
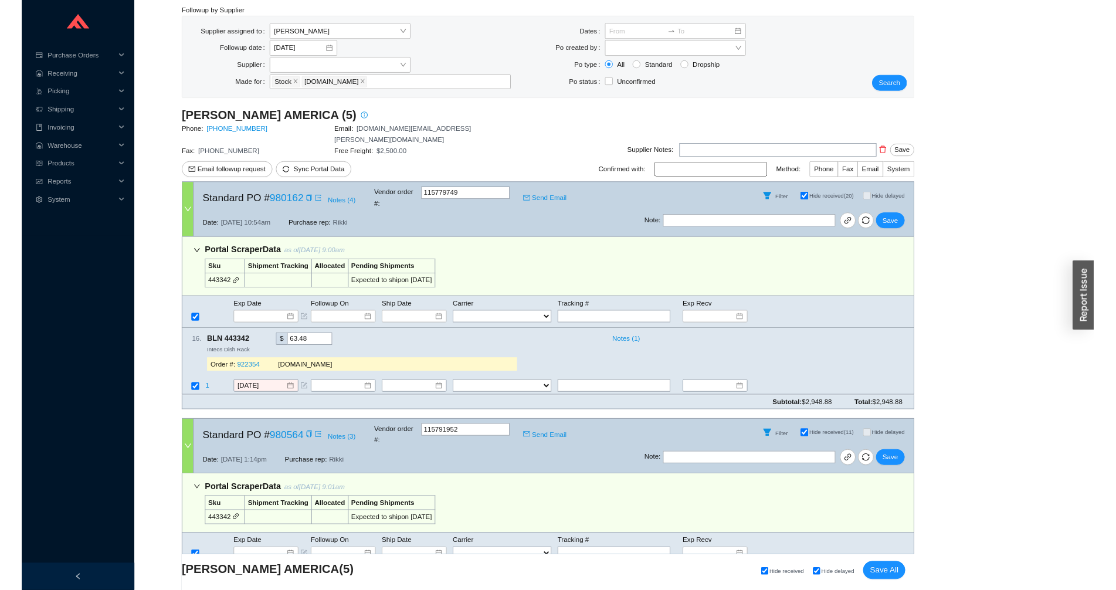
scroll to position [0, 0]
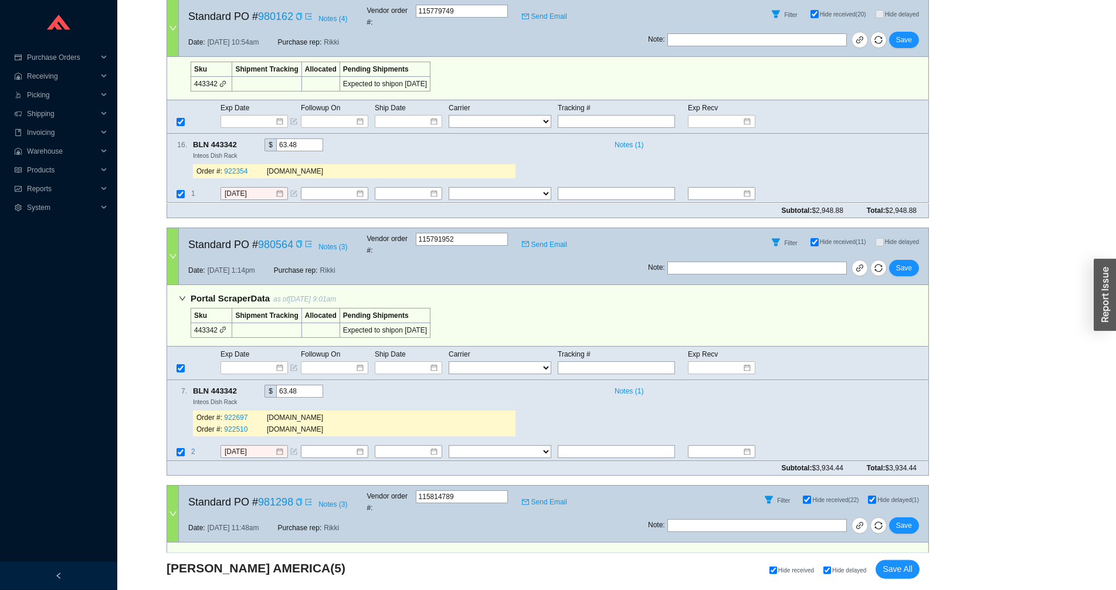
scroll to position [620, 0]
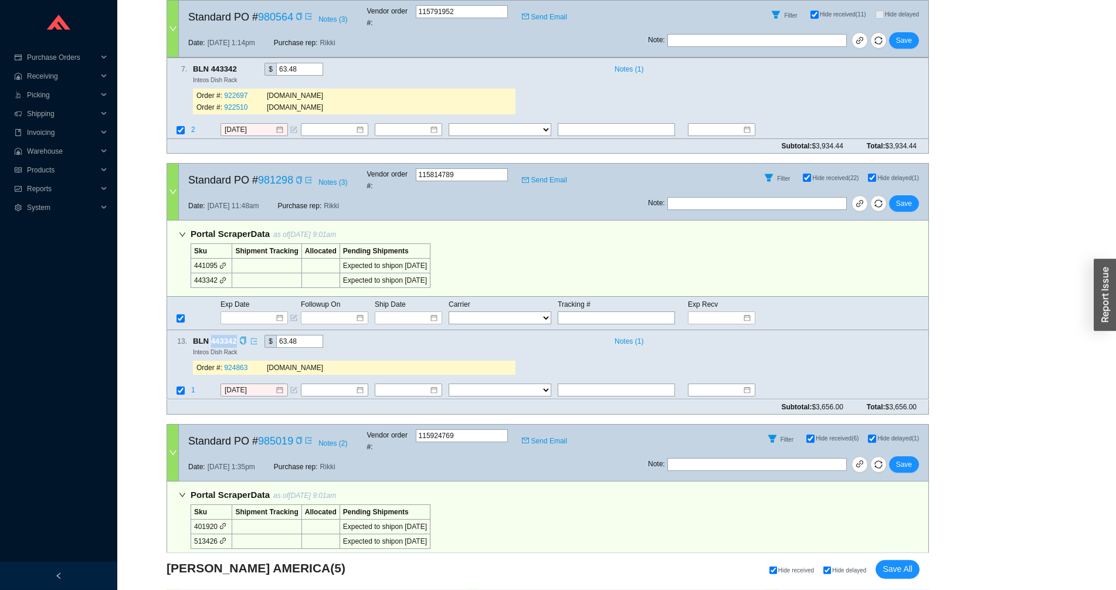
click at [256, 338] on icon "export" at bounding box center [253, 341] width 7 height 7
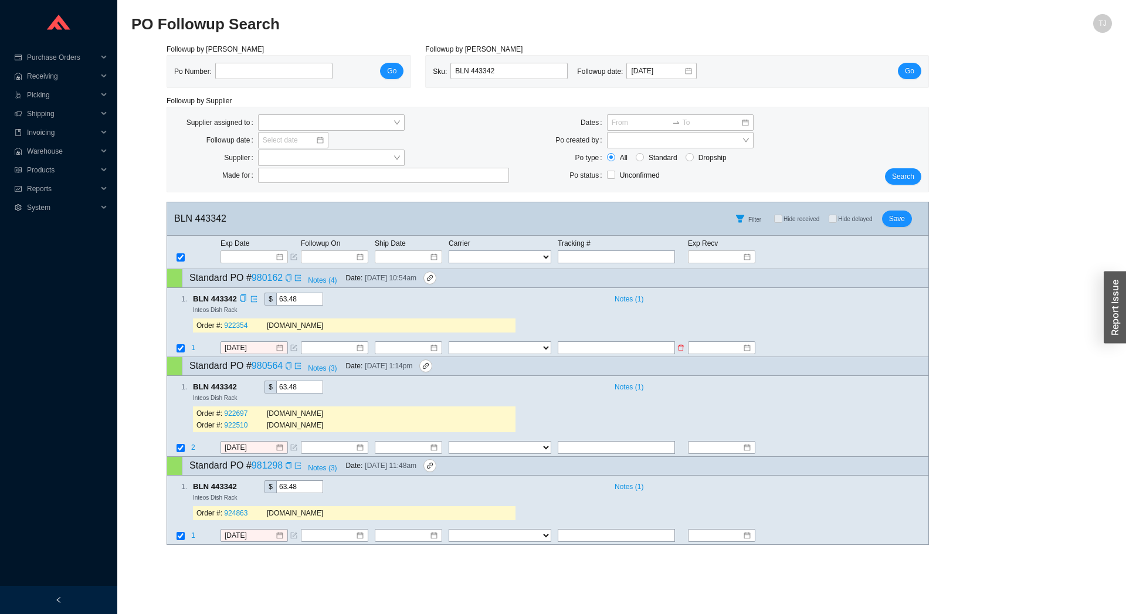
click at [193, 351] on span "1" at bounding box center [193, 348] width 4 height 8
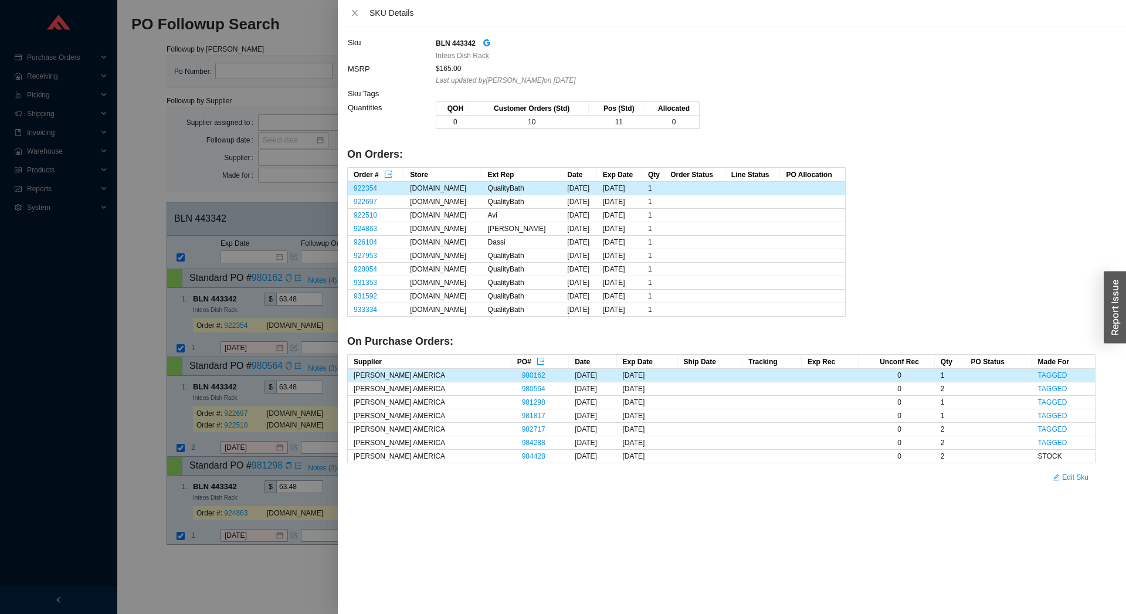
click at [193, 352] on div at bounding box center [563, 307] width 1126 height 614
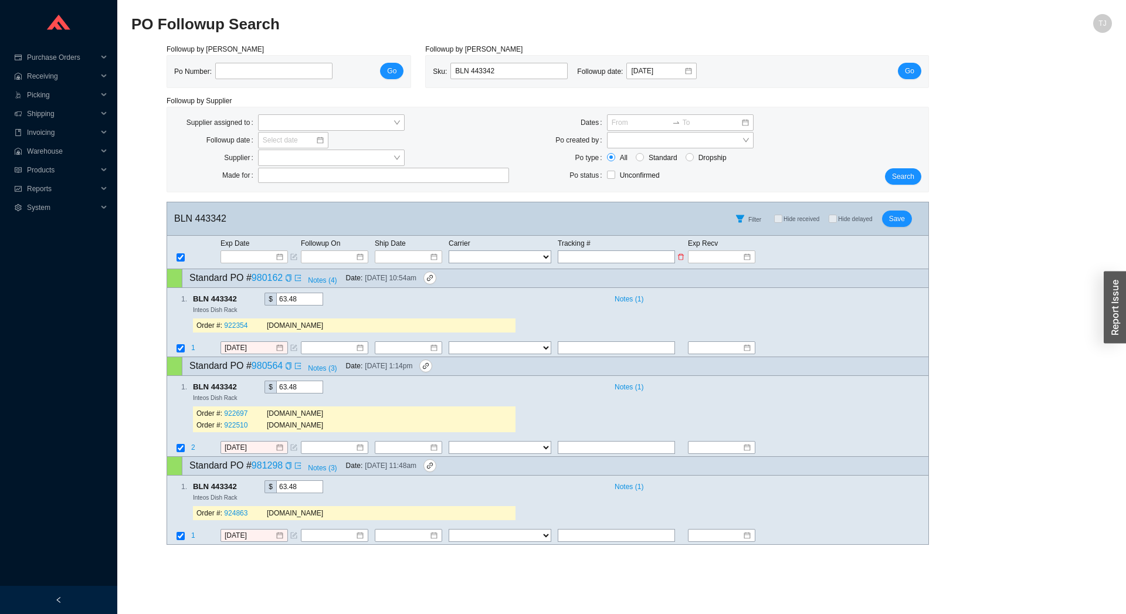
click at [254, 246] on td "Exp Date" at bounding box center [260, 243] width 80 height 13
click at [252, 260] on input at bounding box center [250, 257] width 50 height 12
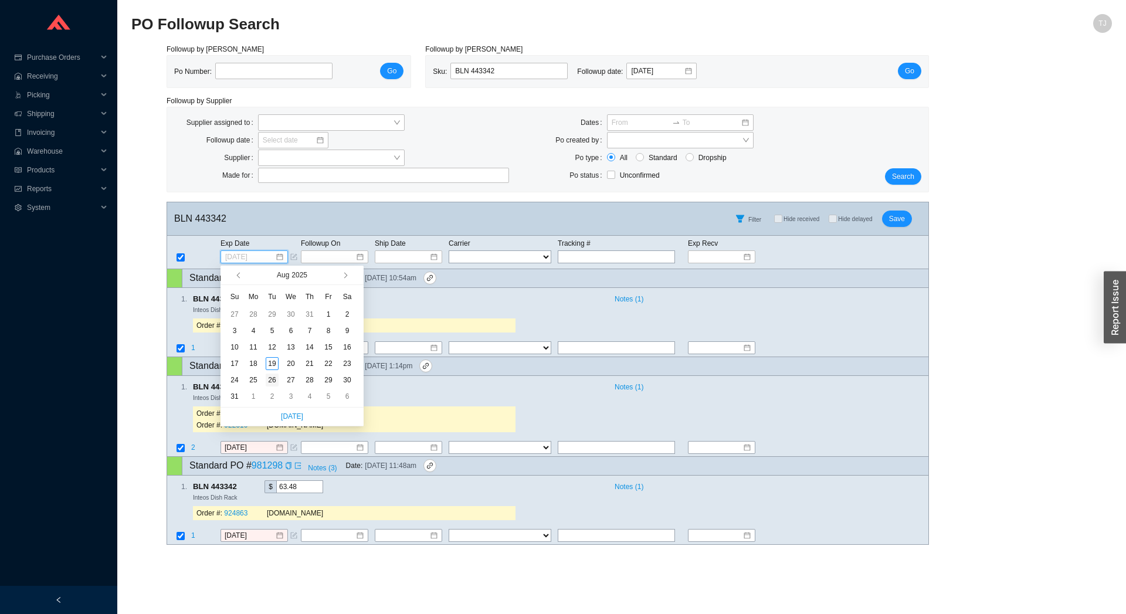
type input "8/26/2025"
click at [278, 383] on div "26" at bounding box center [272, 379] width 13 height 13
type input "8/26/2025"
type input "[DATE]"
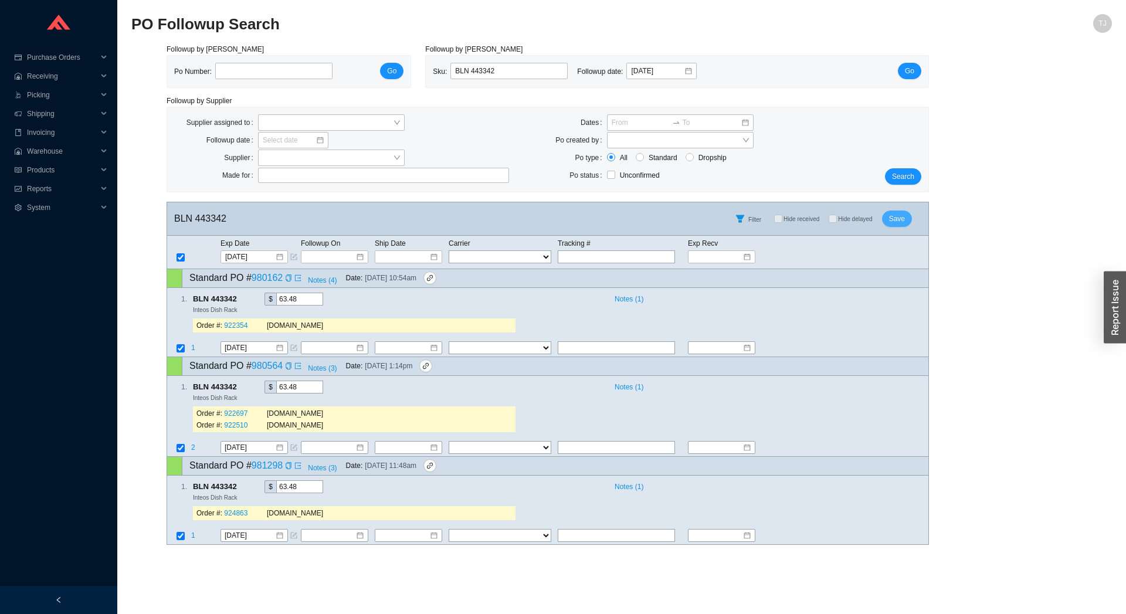
click at [895, 219] on span "Save" at bounding box center [897, 219] width 16 height 12
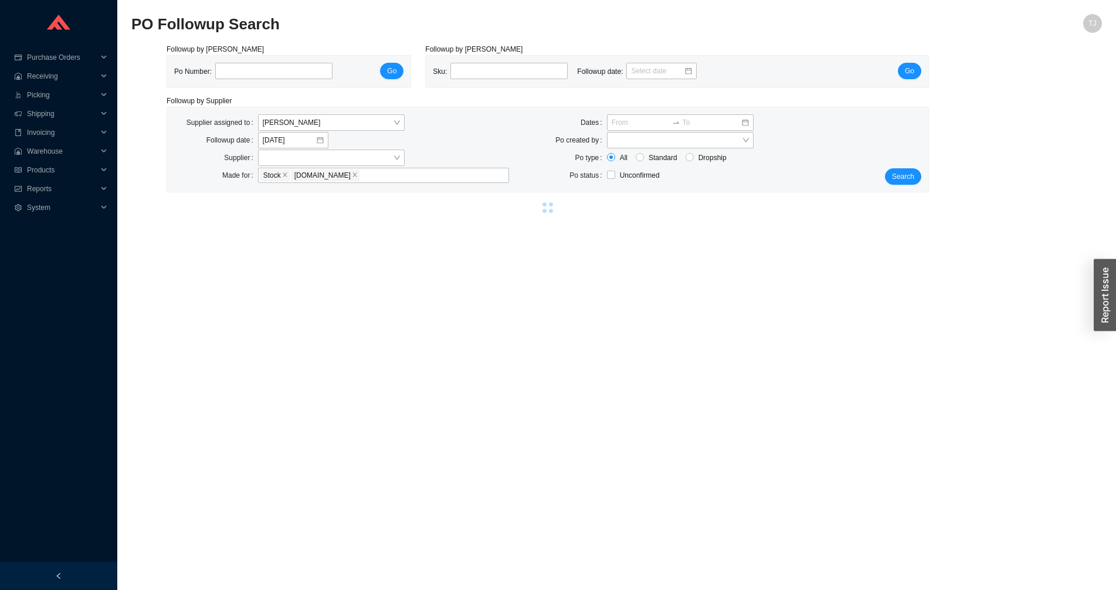
select select "94"
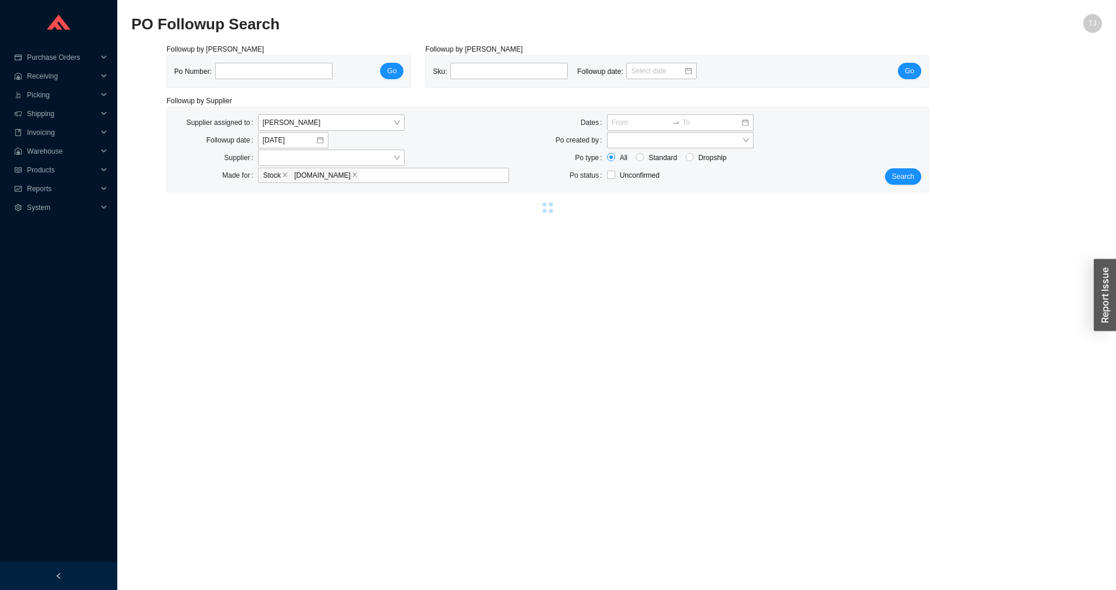
select select "94"
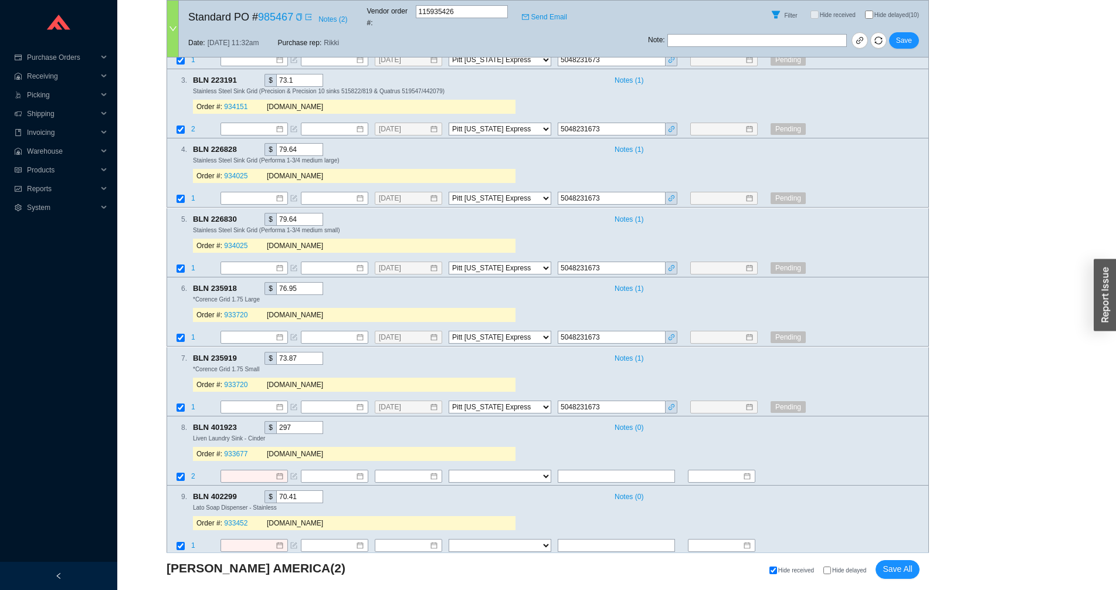
scroll to position [1450, 0]
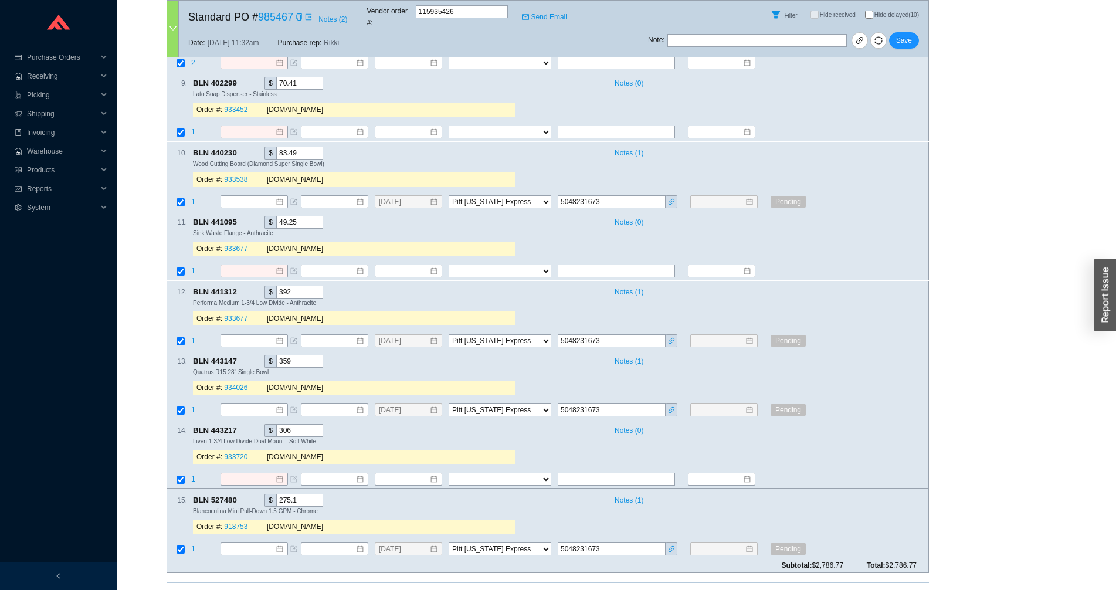
click at [855, 589] on span "Hide delayed" at bounding box center [849, 600] width 34 height 6
click at [831, 589] on input "Hide delayed" at bounding box center [827, 600] width 8 height 8
checkbox input "true"
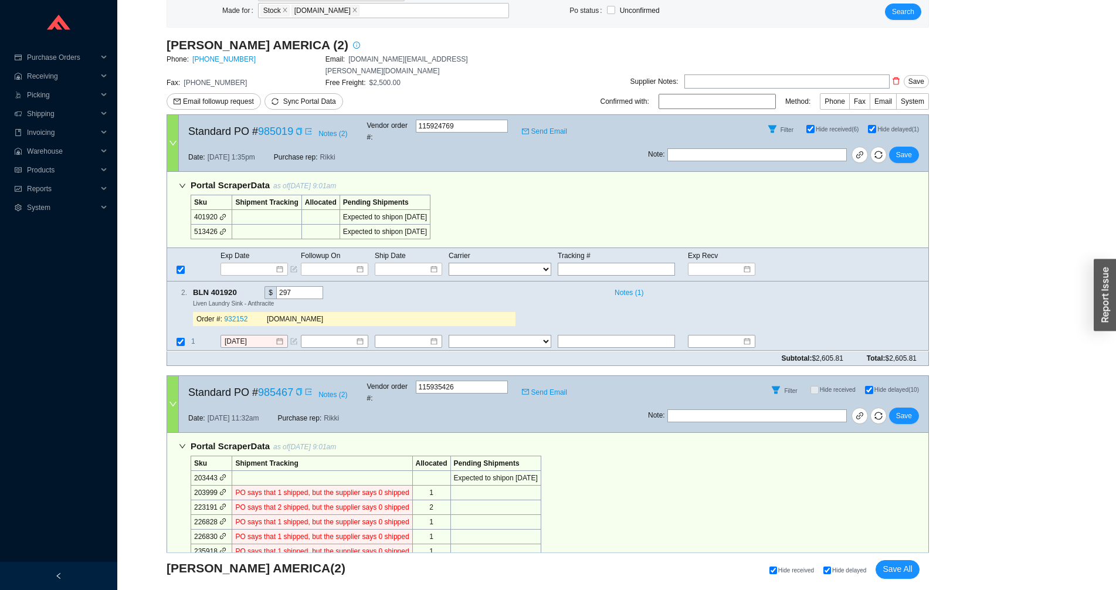
scroll to position [0, 0]
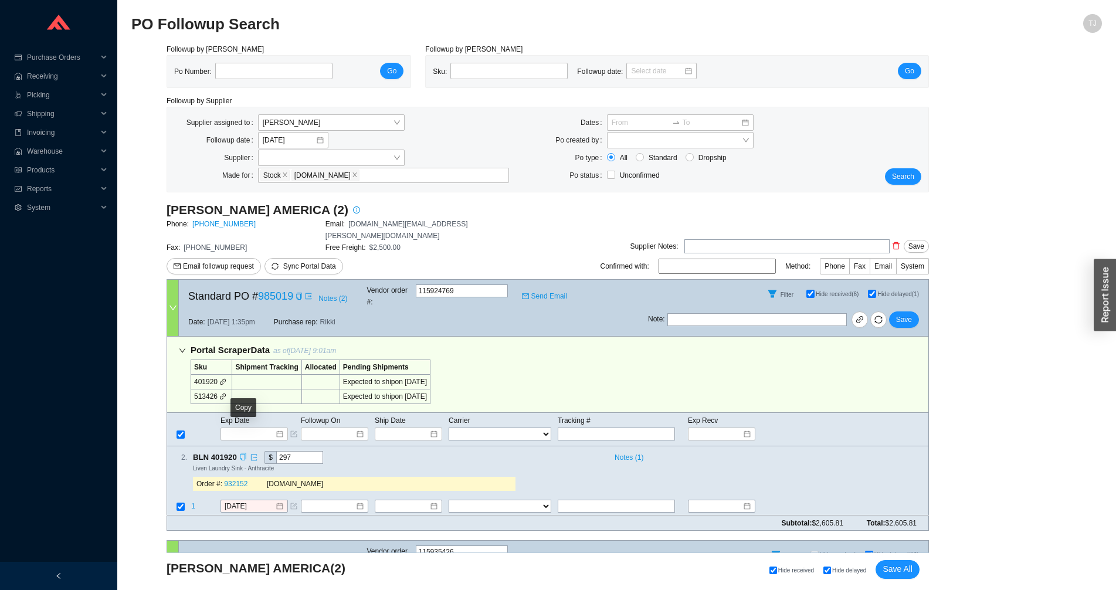
click at [240, 453] on icon "copy" at bounding box center [243, 457] width 6 height 8
click at [192, 502] on span "1" at bounding box center [193, 506] width 4 height 8
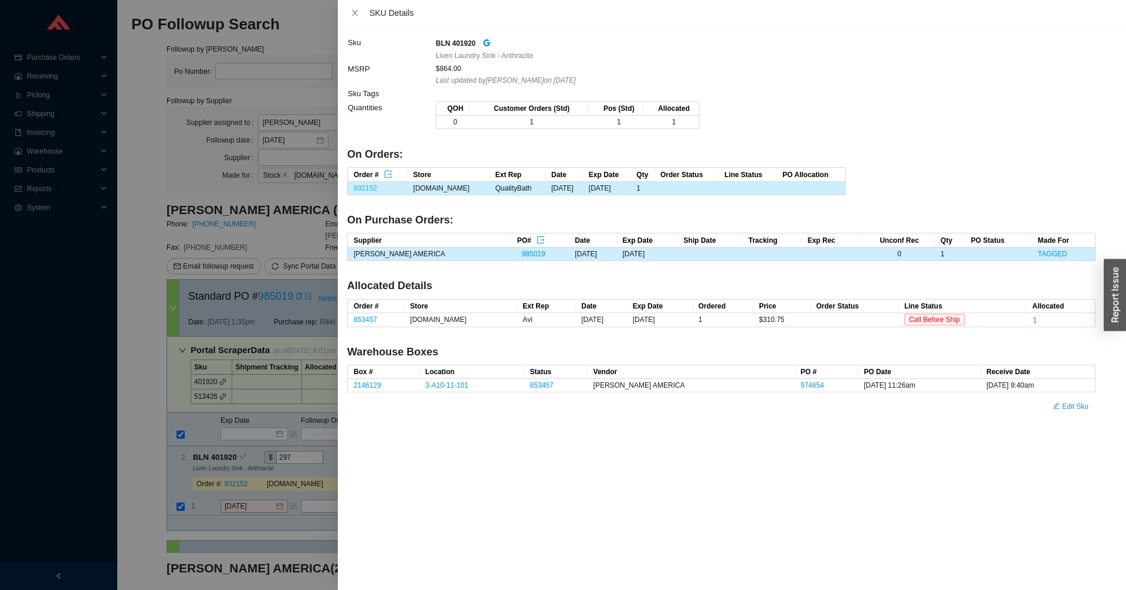
click at [365, 188] on link "932152" at bounding box center [365, 188] width 23 height 8
drag, startPoint x: 270, startPoint y: 483, endPoint x: 249, endPoint y: 484, distance: 20.5
click at [269, 483] on div at bounding box center [563, 295] width 1126 height 590
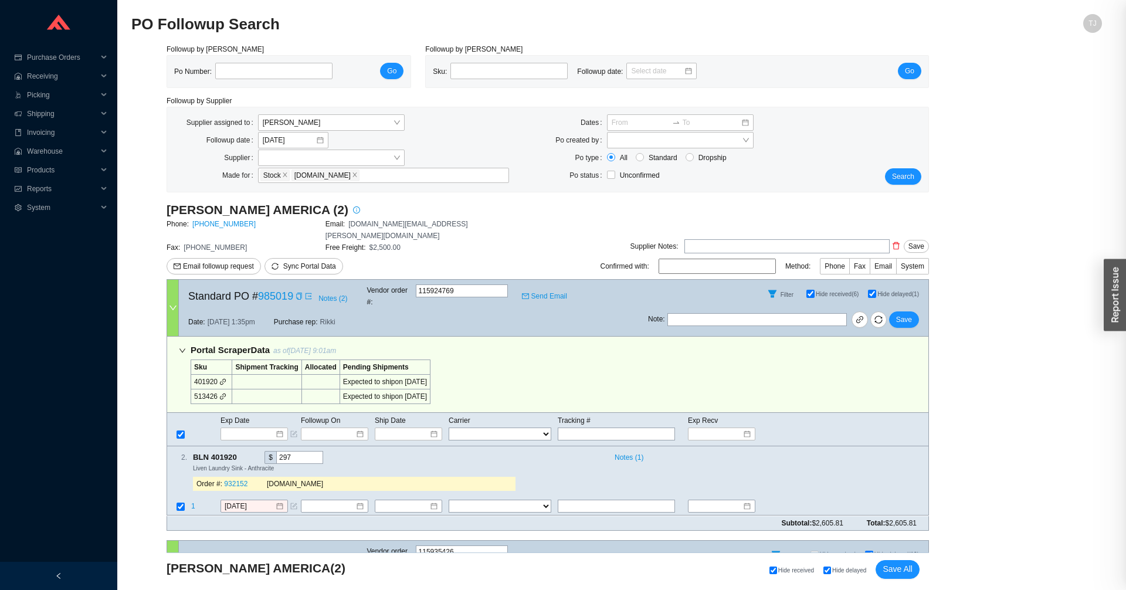
click at [232, 482] on div at bounding box center [563, 295] width 1126 height 590
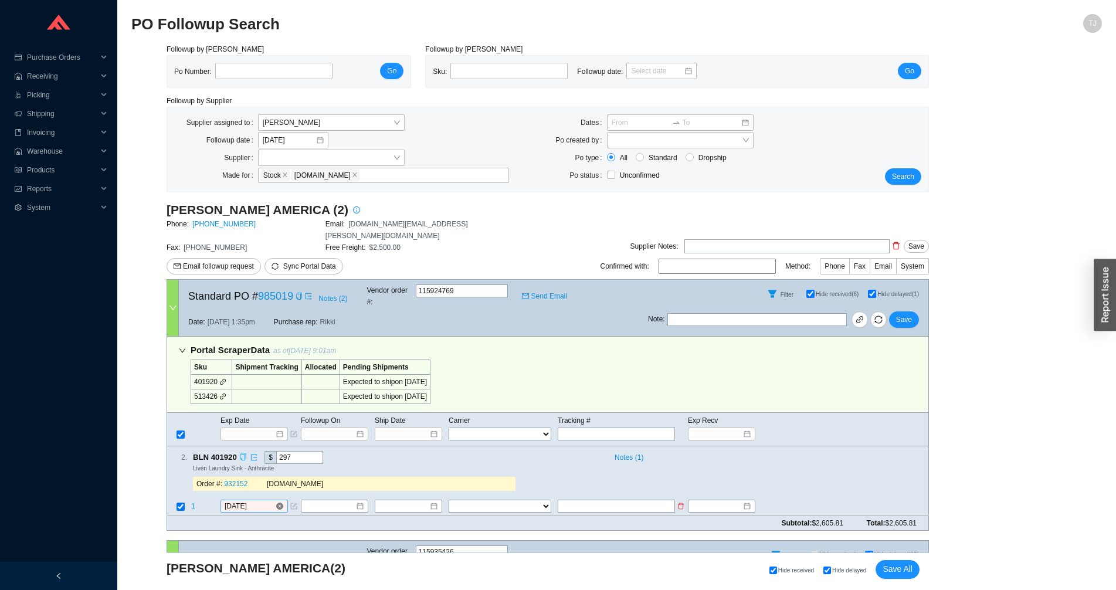
click at [249, 501] on input "[DATE]" at bounding box center [250, 507] width 50 height 12
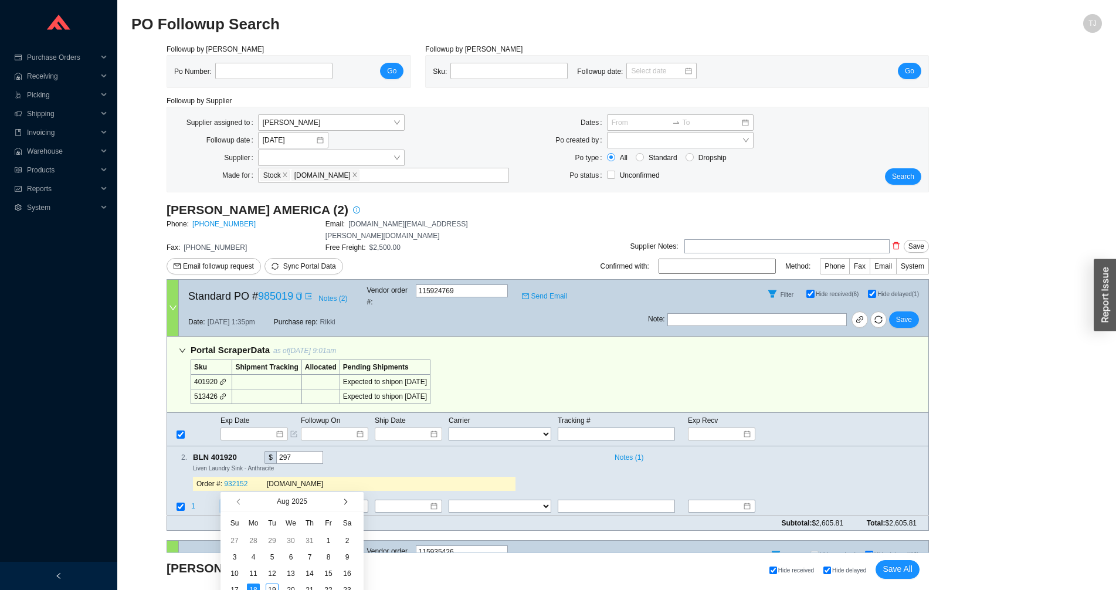
click at [346, 505] on button "button" at bounding box center [344, 501] width 11 height 19
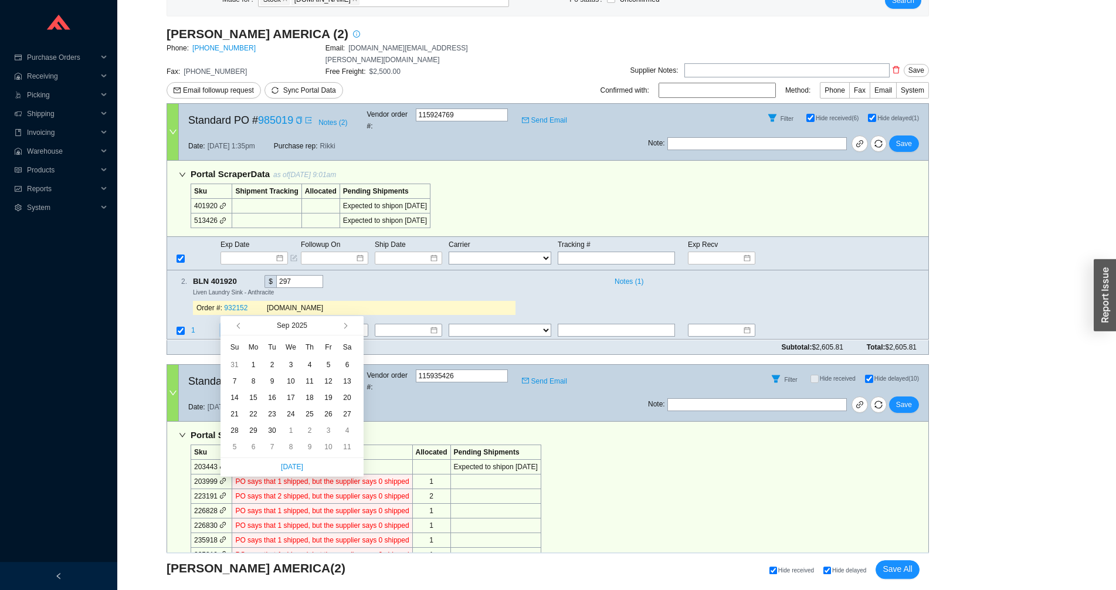
scroll to position [259, 0]
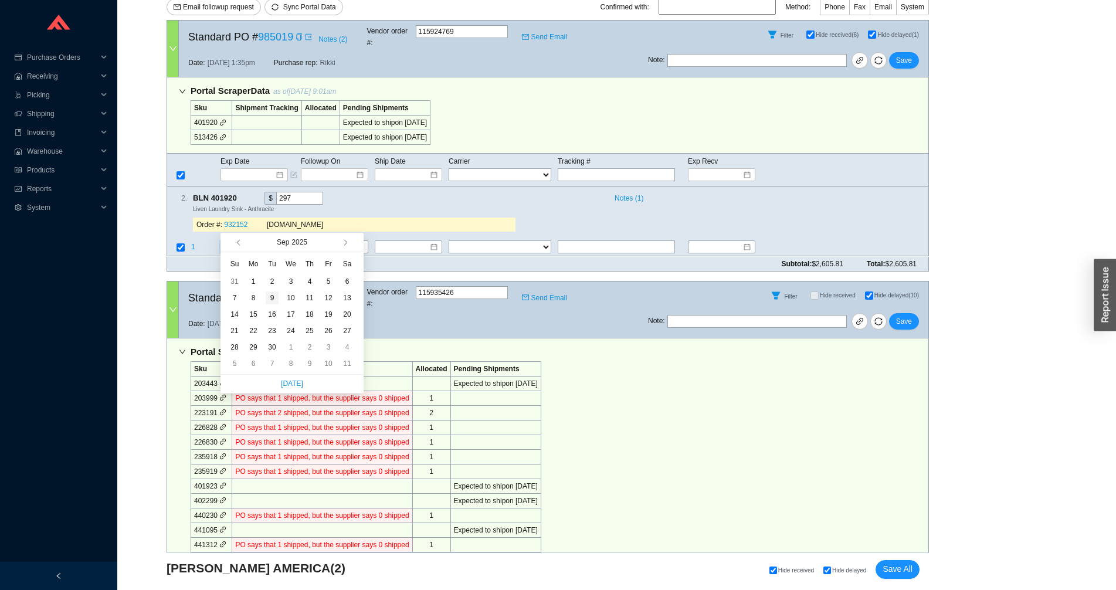
type input "[DATE]"
click at [272, 303] on div "9" at bounding box center [272, 297] width 13 height 13
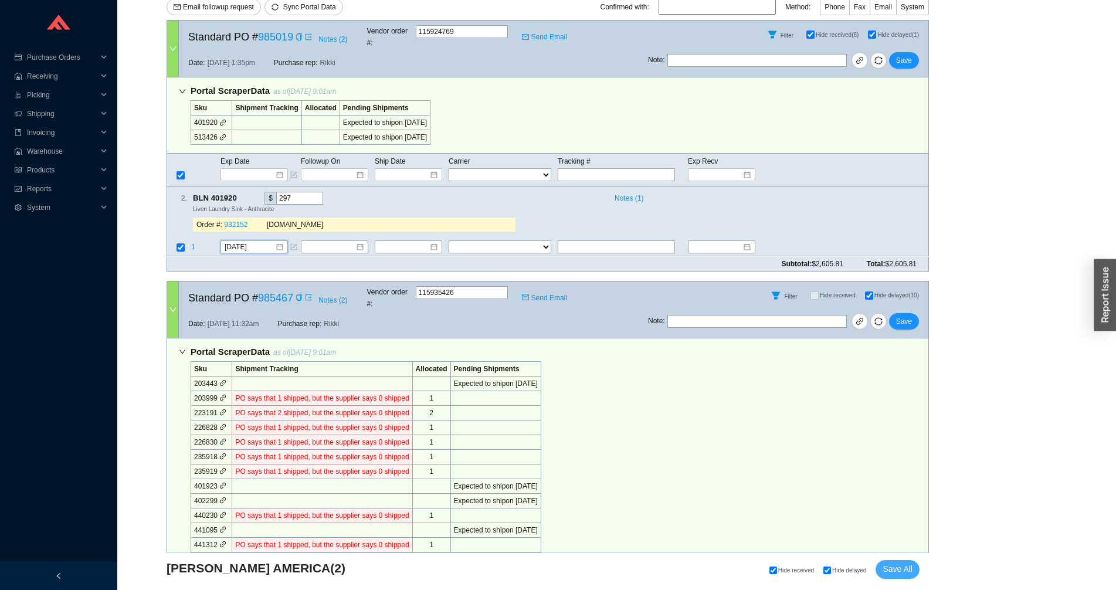
click at [883, 566] on button "Save All" at bounding box center [897, 569] width 44 height 19
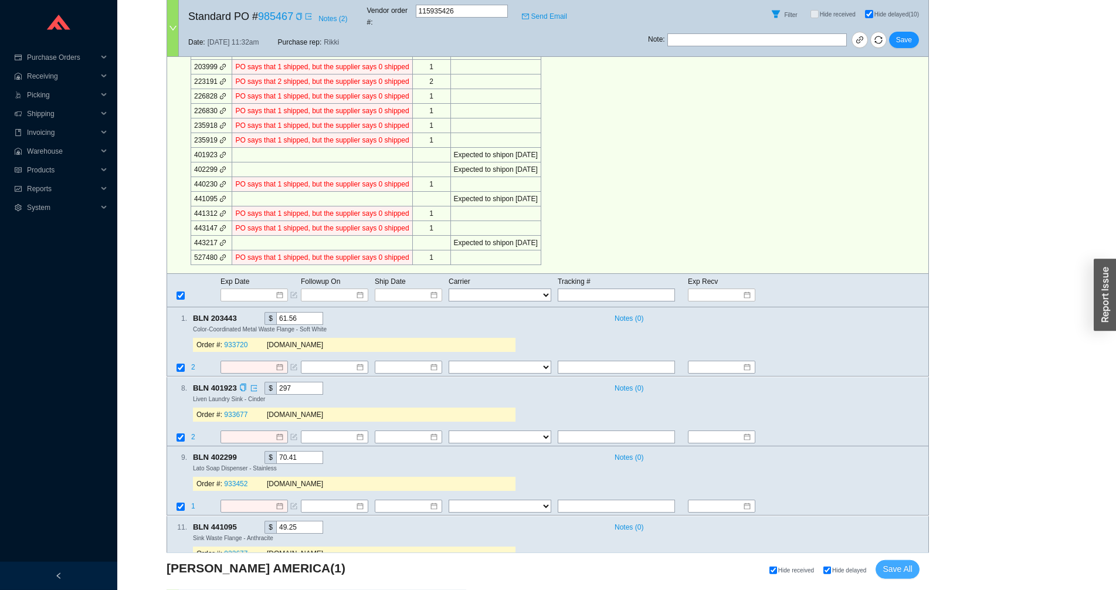
scroll to position [434, 0]
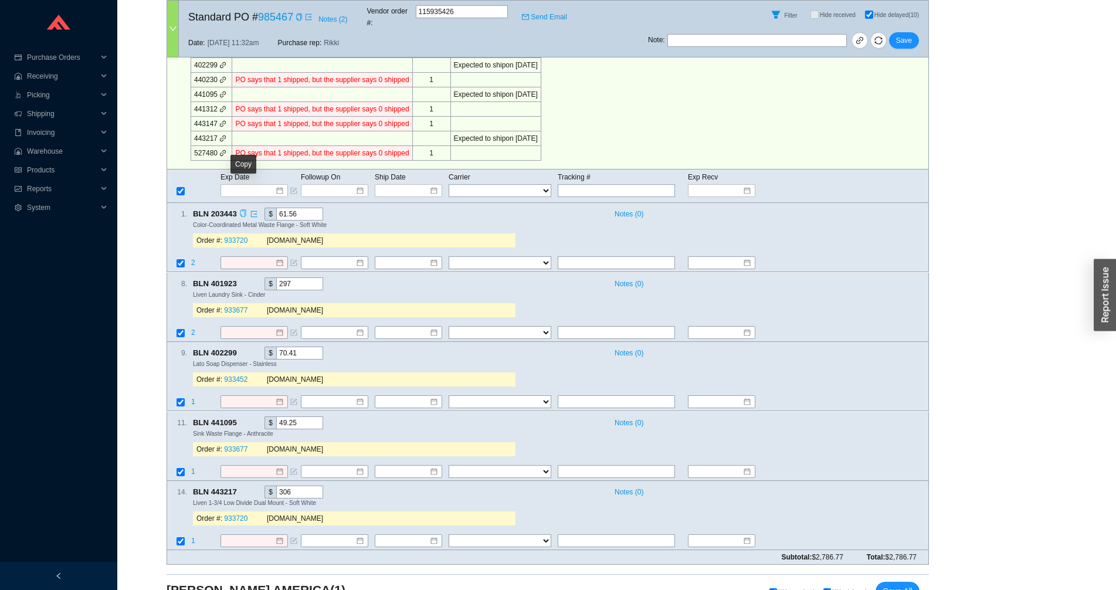
click at [242, 210] on icon "copy" at bounding box center [243, 214] width 8 height 8
click at [194, 259] on span "2" at bounding box center [194, 263] width 6 height 8
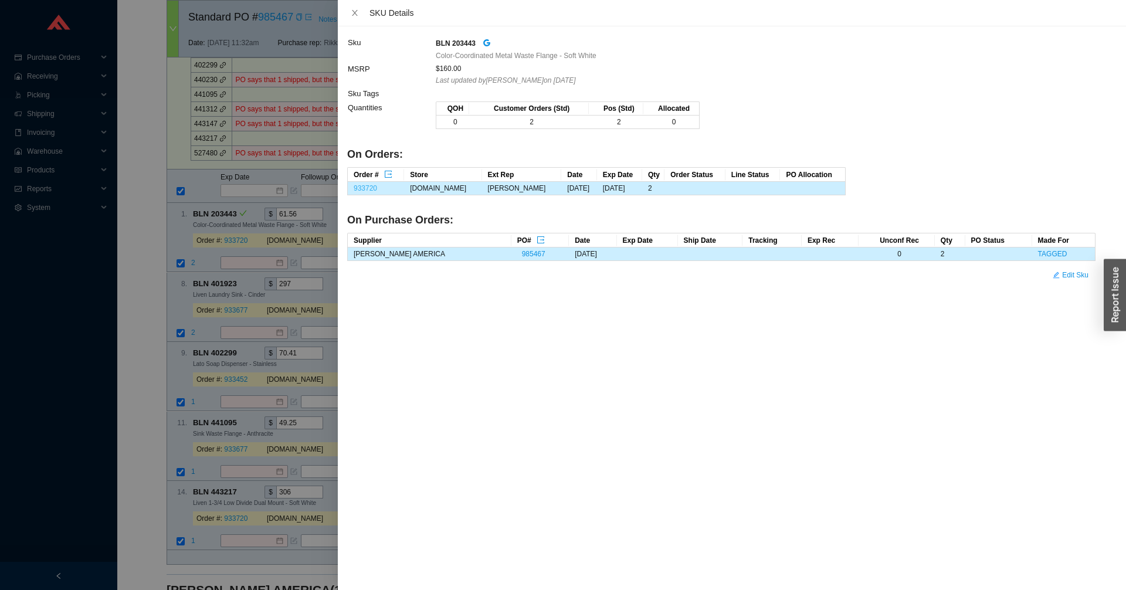
click at [371, 189] on link "933720" at bounding box center [365, 188] width 23 height 8
click at [236, 239] on div at bounding box center [563, 295] width 1126 height 590
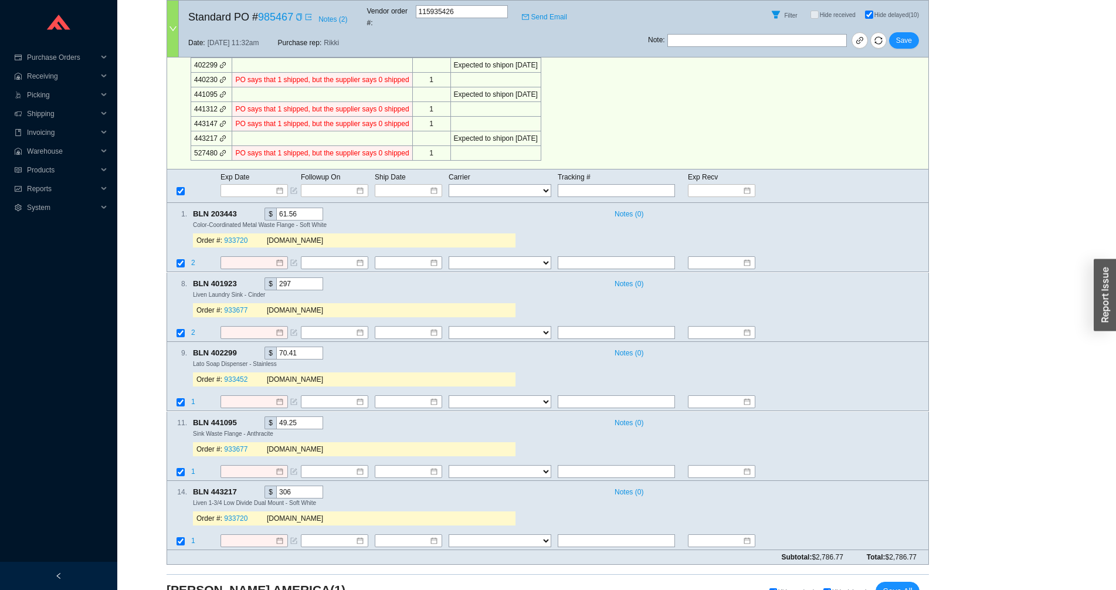
click at [236, 257] on input at bounding box center [250, 263] width 50 height 12
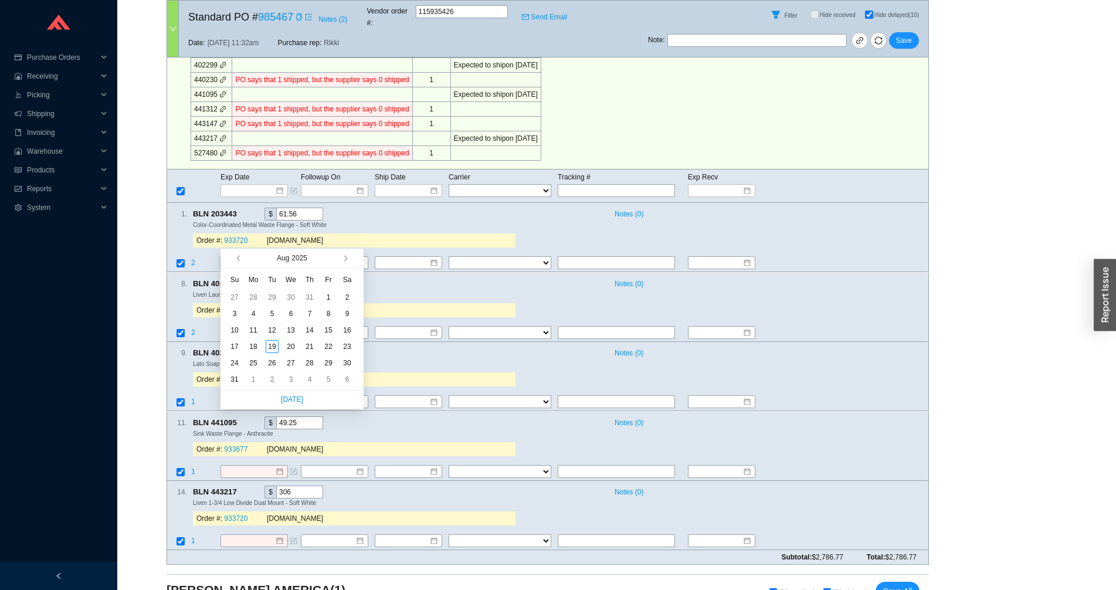
click at [338, 260] on div "[DATE]" at bounding box center [291, 258] width 93 height 19
type input "[DATE]"
click at [274, 380] on div "2" at bounding box center [272, 379] width 13 height 13
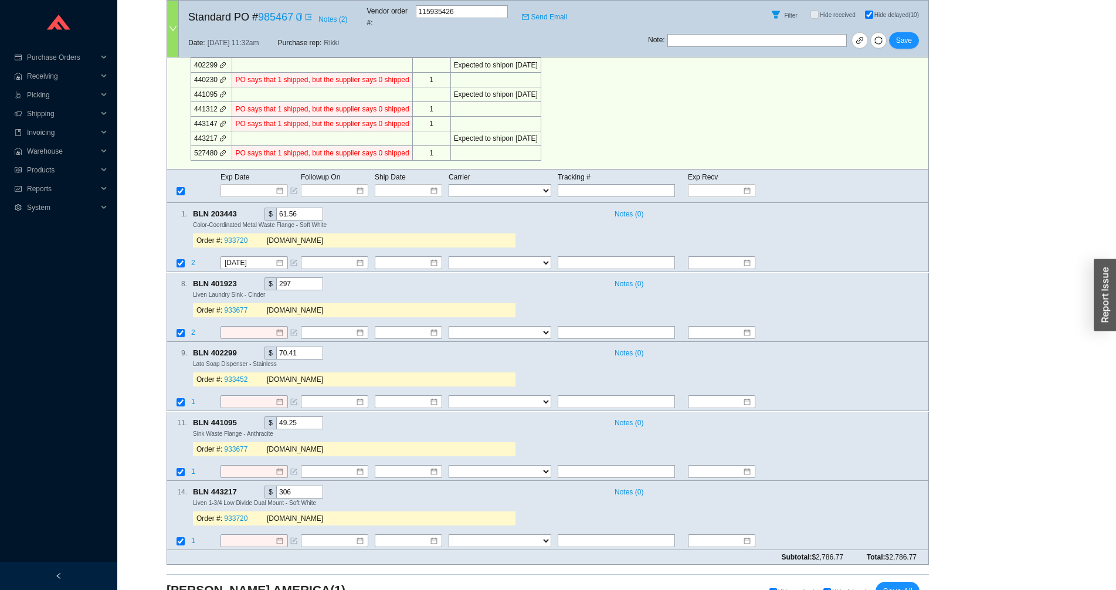
click at [221, 237] on span "Order #:" at bounding box center [209, 241] width 26 height 8
click at [234, 237] on link "933720" at bounding box center [235, 241] width 23 height 8
click at [244, 279] on icon "copy" at bounding box center [243, 283] width 8 height 8
click at [191, 328] on span "2" at bounding box center [194, 332] width 6 height 8
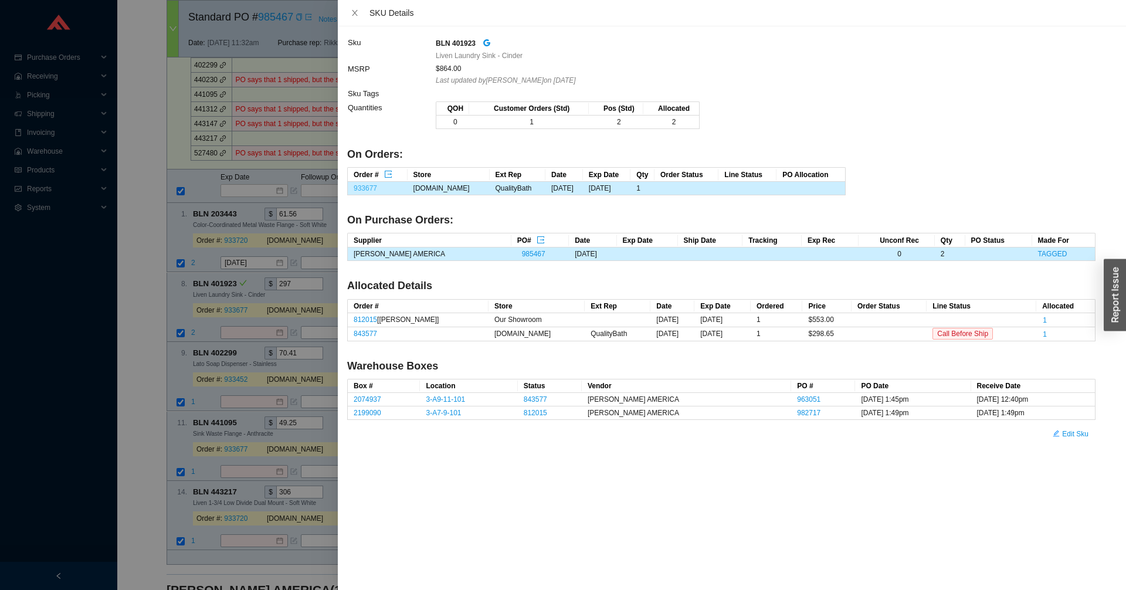
click at [370, 188] on link "933677" at bounding box center [365, 188] width 23 height 8
click at [149, 117] on div at bounding box center [563, 295] width 1126 height 590
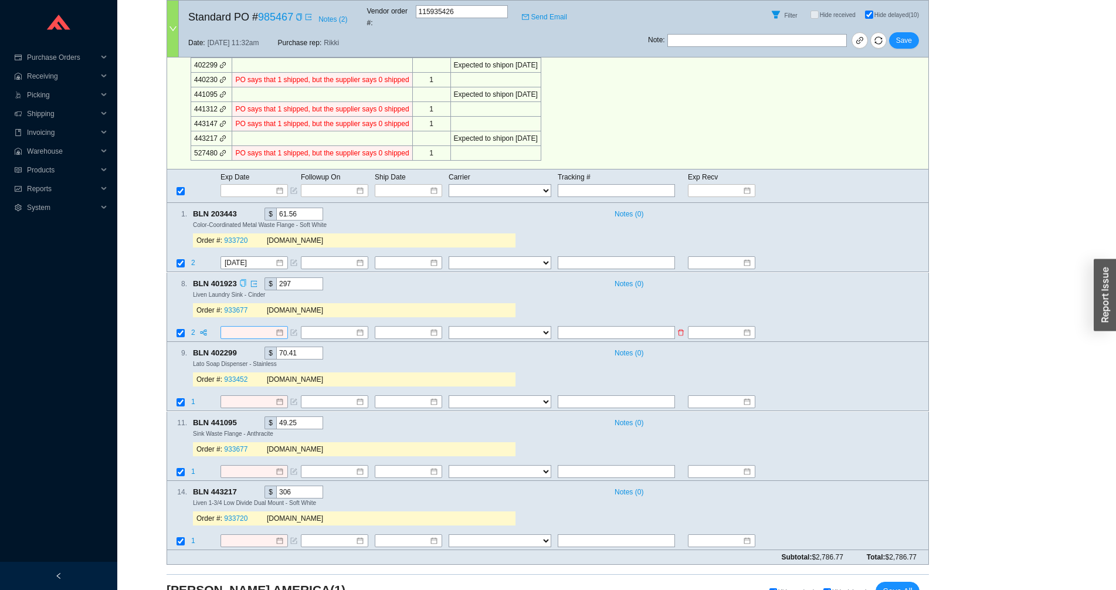
click at [240, 327] on input at bounding box center [250, 333] width 50 height 12
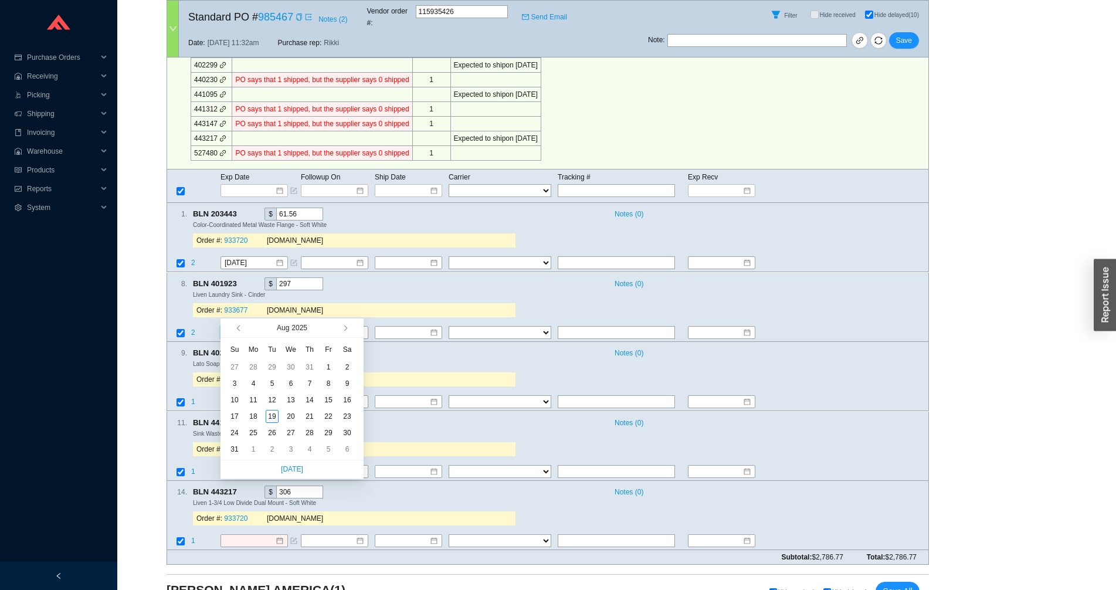
click at [338, 336] on div "[DATE]" at bounding box center [291, 327] width 93 height 19
click at [348, 333] on button "button" at bounding box center [344, 327] width 11 height 19
type input "[DATE]"
click at [288, 405] on div "17" at bounding box center [290, 399] width 13 height 13
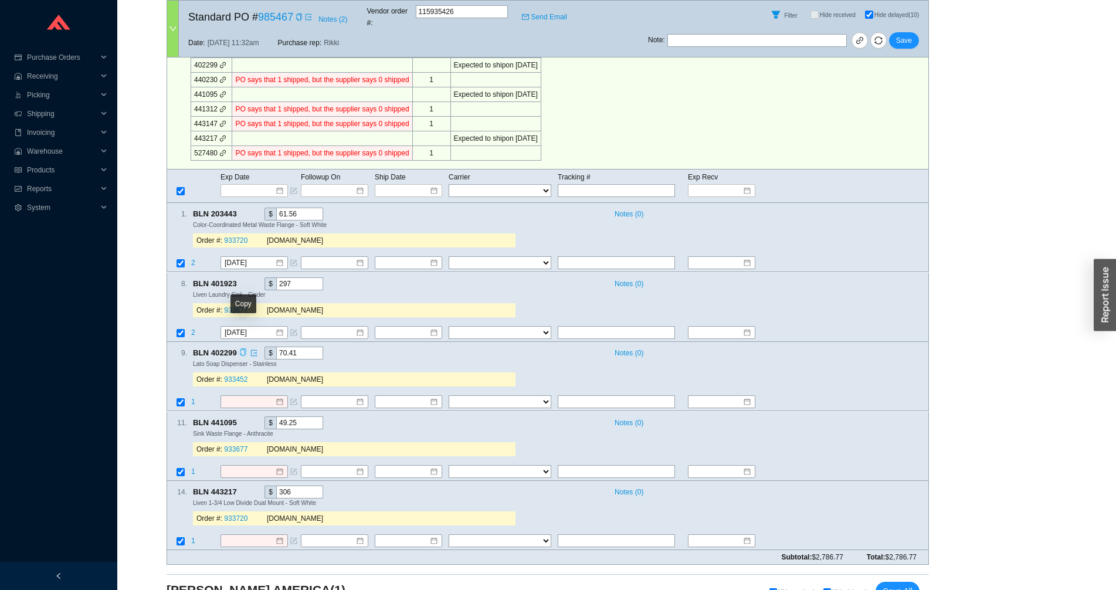
click at [240, 349] on icon "copy" at bounding box center [243, 353] width 8 height 8
click at [193, 398] on span "1" at bounding box center [193, 402] width 4 height 8
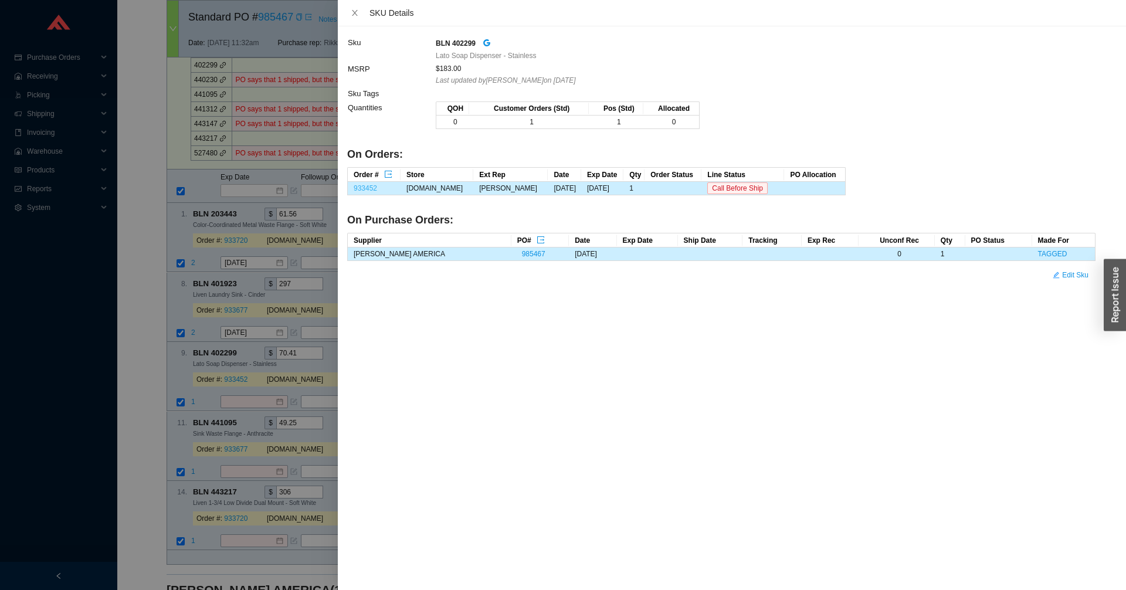
click at [375, 186] on link "933452" at bounding box center [365, 188] width 23 height 8
click at [235, 378] on div at bounding box center [563, 295] width 1126 height 590
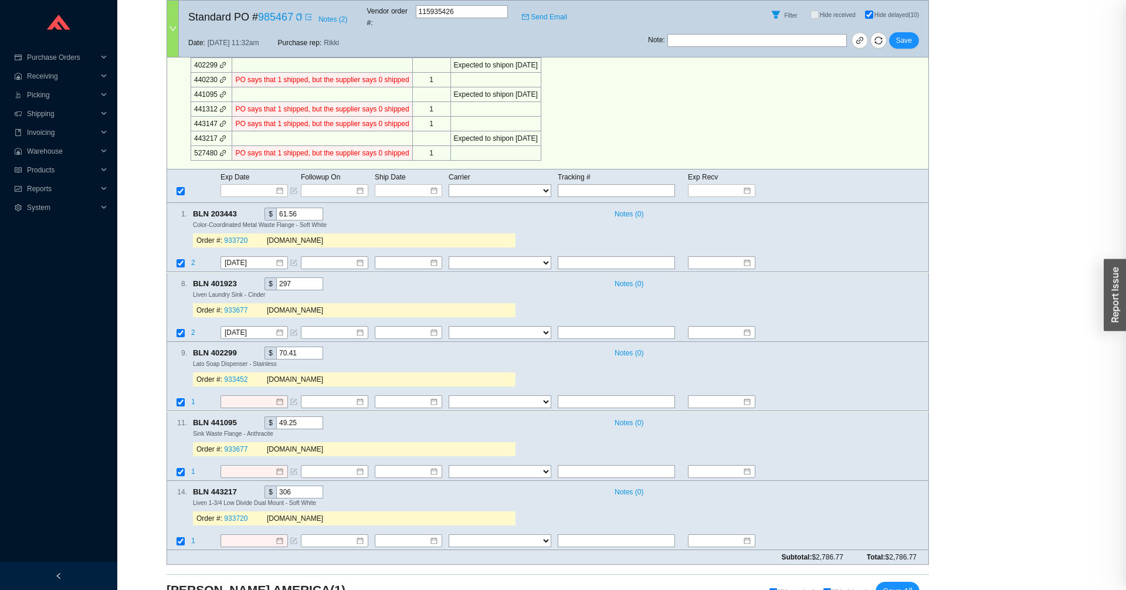
click at [243, 382] on div at bounding box center [563, 295] width 1126 height 590
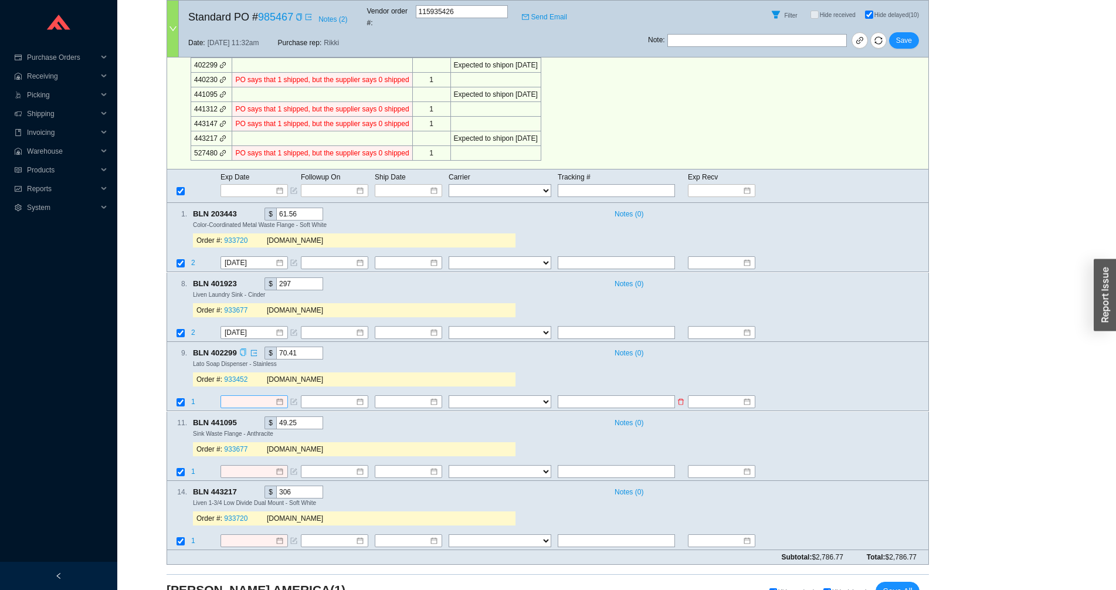
click at [260, 396] on input at bounding box center [250, 402] width 50 height 12
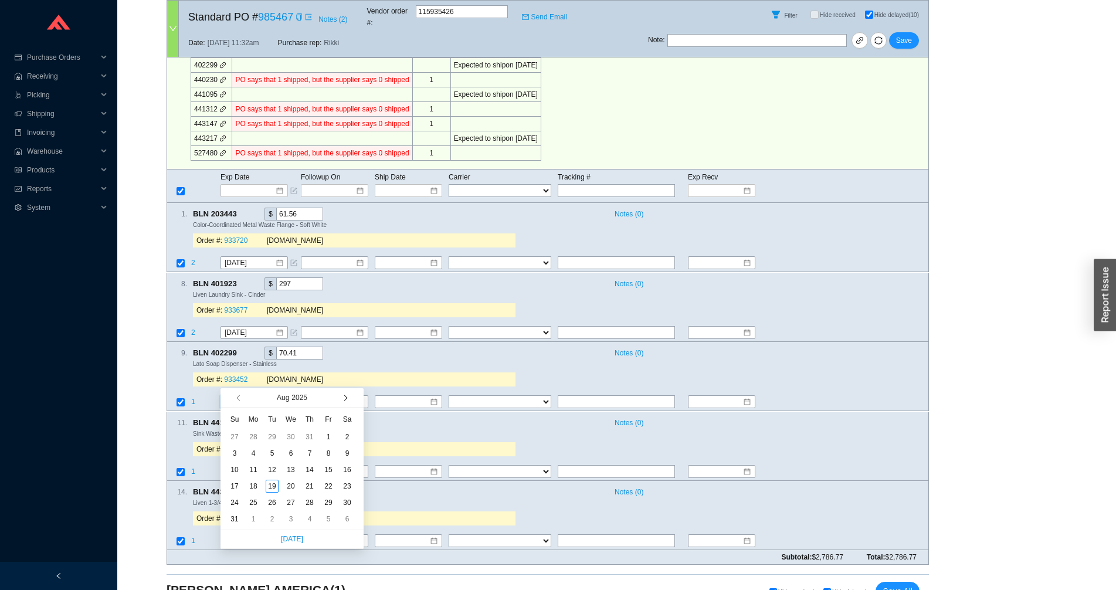
click at [339, 400] on button "button" at bounding box center [344, 397] width 11 height 19
click at [340, 400] on button "button" at bounding box center [344, 397] width 11 height 19
type input "[DATE]"
click at [257, 470] on div "13" at bounding box center [253, 469] width 13 height 13
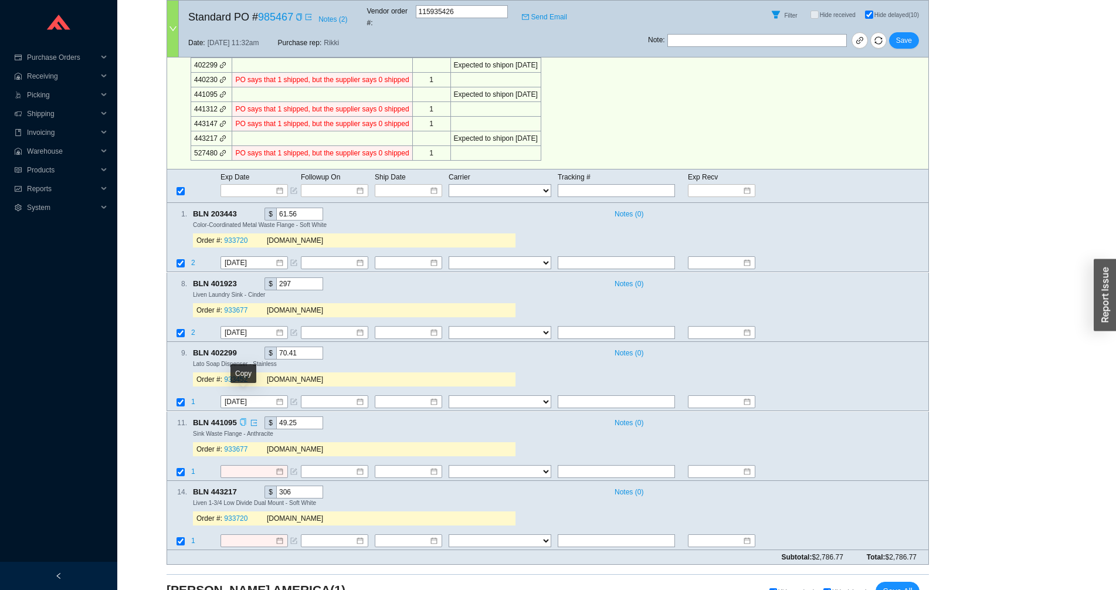
click at [245, 418] on icon "copy" at bounding box center [243, 422] width 8 height 8
click at [189, 464] on td at bounding box center [178, 472] width 23 height 16
click at [193, 467] on span "1" at bounding box center [193, 471] width 4 height 8
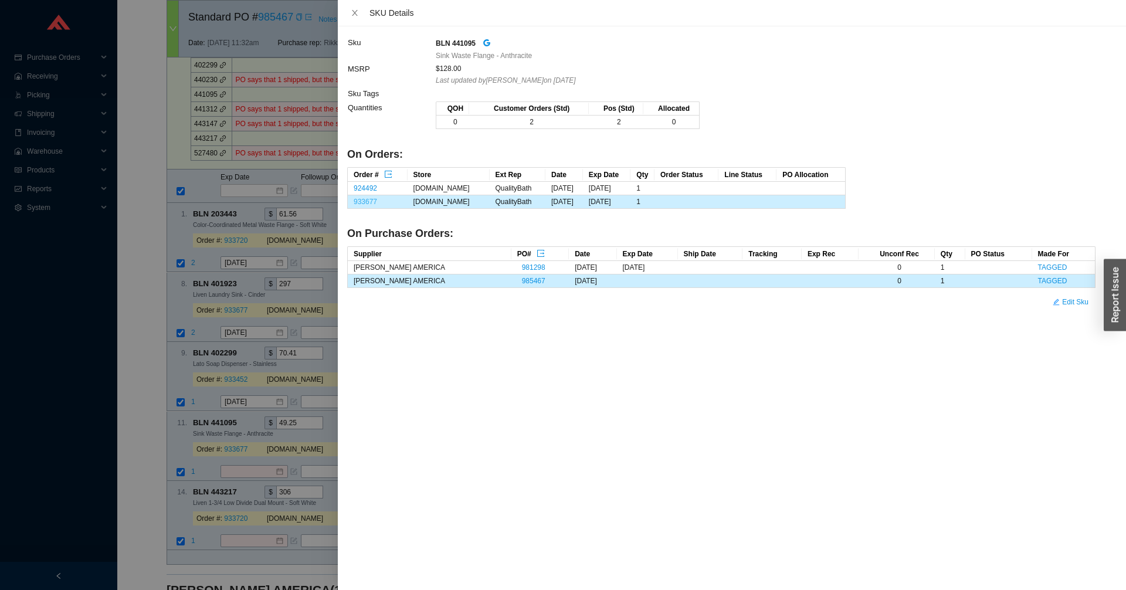
click at [364, 203] on link "933677" at bounding box center [365, 202] width 23 height 8
click at [230, 473] on div at bounding box center [563, 295] width 1126 height 590
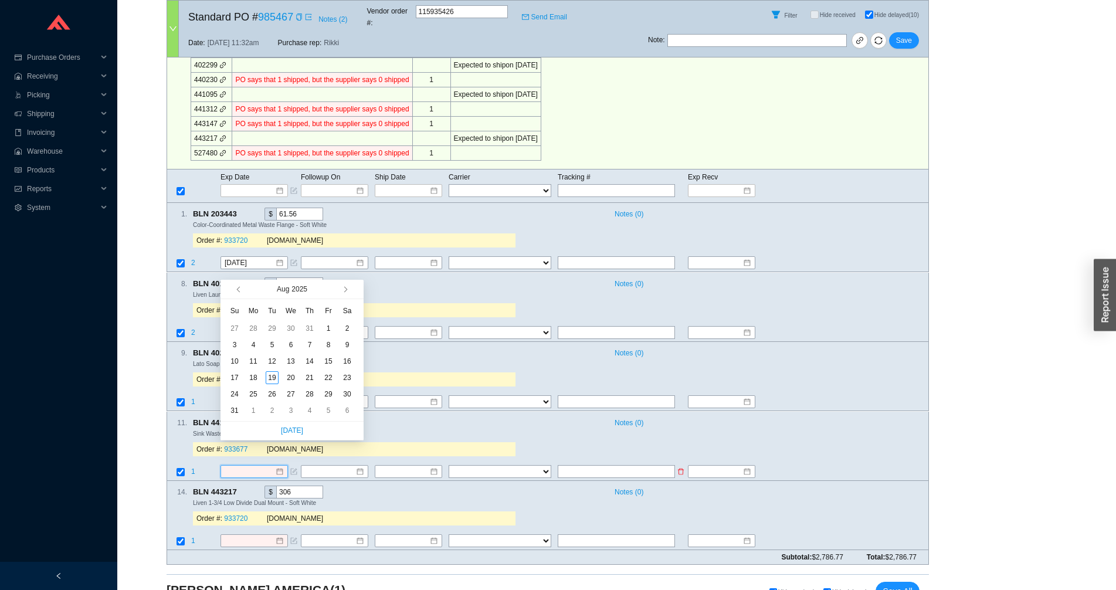
click at [245, 465] on input at bounding box center [250, 471] width 50 height 12
click at [259, 410] on div "1" at bounding box center [253, 410] width 13 height 13
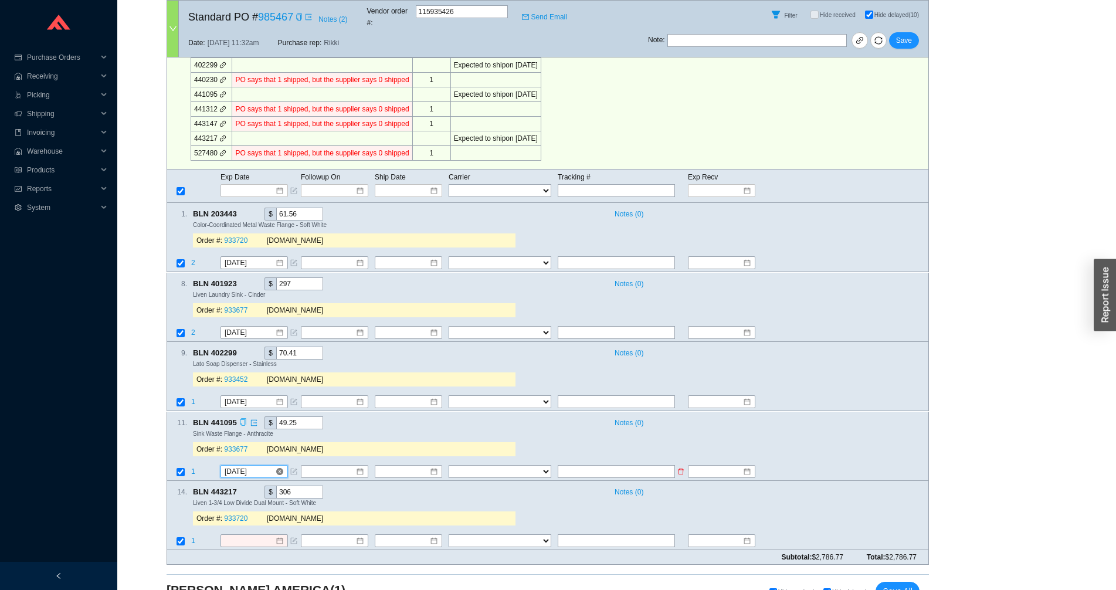
click at [241, 465] on input "9/1/2025" at bounding box center [250, 471] width 50 height 12
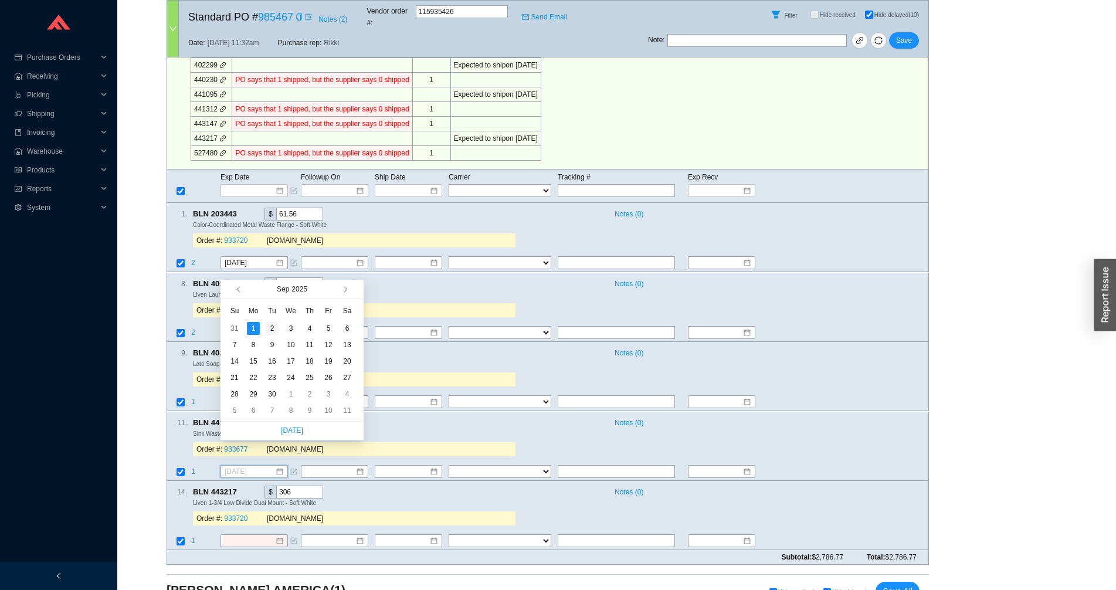
type input "9/2/2025"
click at [267, 327] on div "2" at bounding box center [272, 328] width 13 height 13
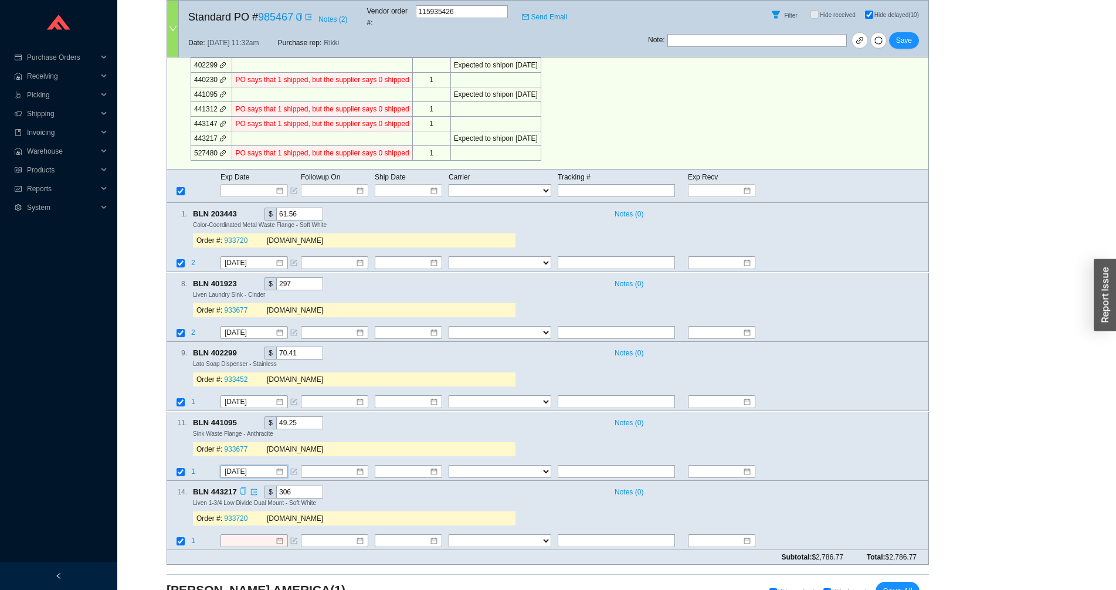
click at [244, 487] on icon "copy" at bounding box center [243, 491] width 8 height 8
click at [193, 536] on span "1" at bounding box center [193, 540] width 4 height 8
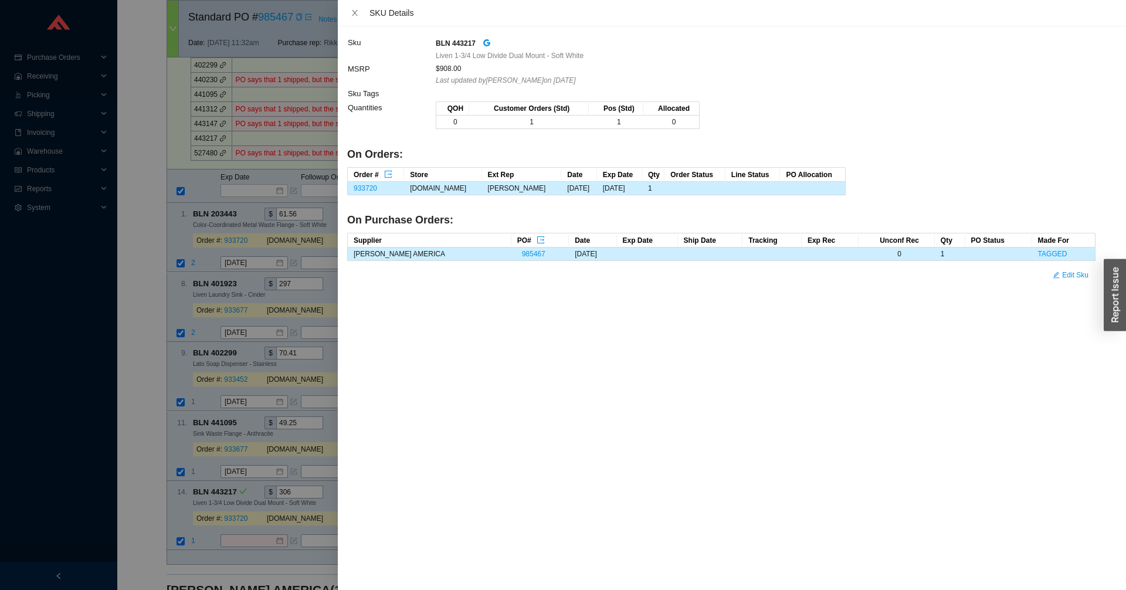
click at [375, 193] on td "933720" at bounding box center [376, 188] width 56 height 13
click at [365, 186] on link "933720" at bounding box center [365, 188] width 23 height 8
click at [165, 156] on div at bounding box center [563, 295] width 1126 height 590
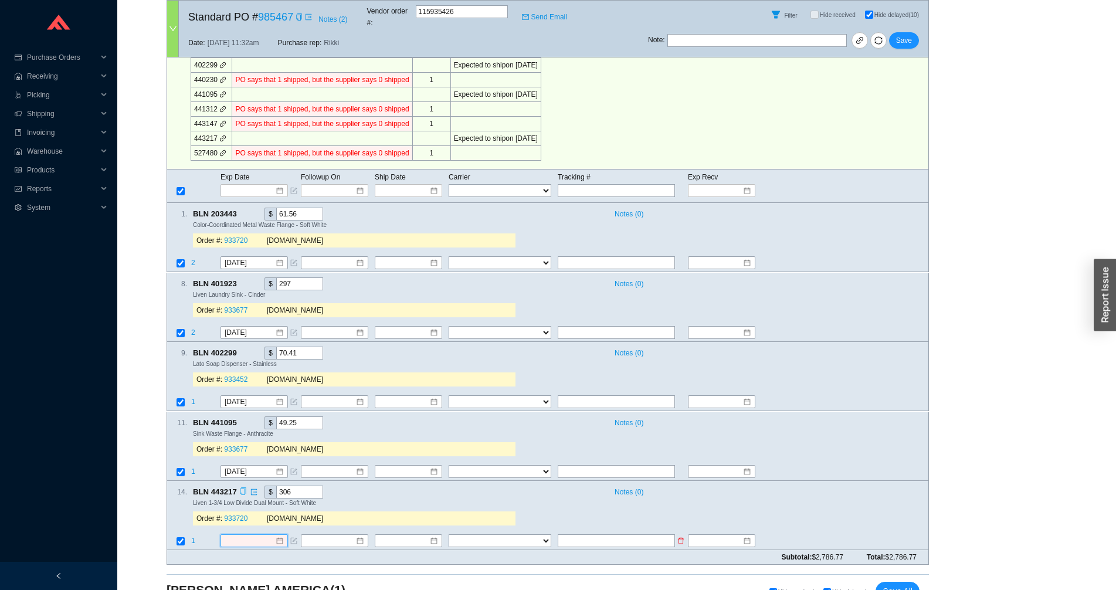
click at [245, 535] on input at bounding box center [250, 541] width 50 height 12
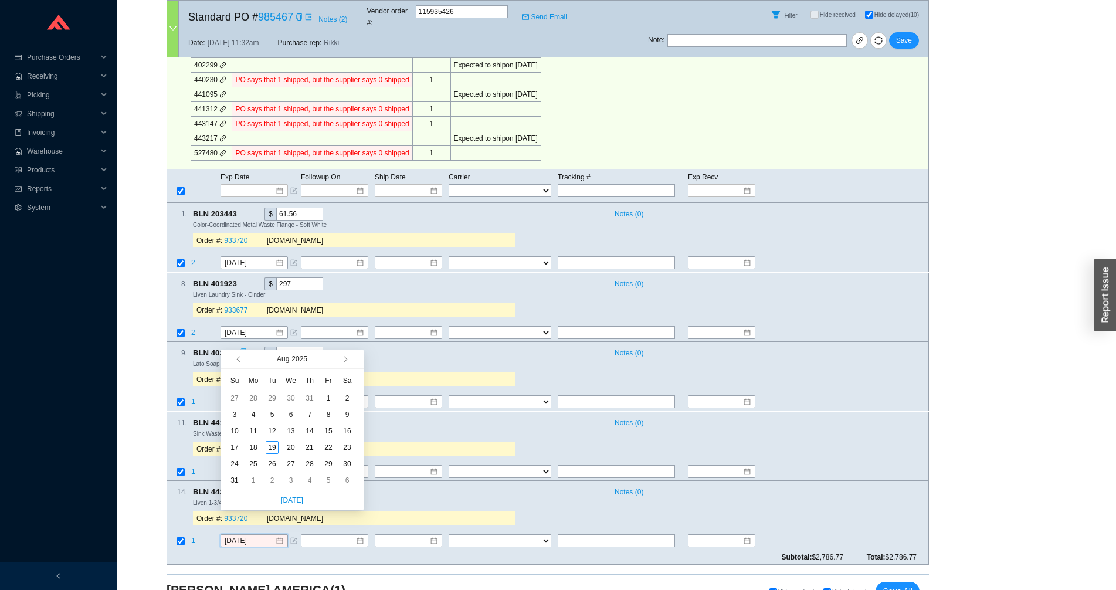
type input "8/9/2025"
click at [351, 358] on span "button" at bounding box center [355, 358] width 11 height 19
click at [344, 362] on span "button" at bounding box center [344, 359] width 6 height 6
type input "9/17/2025"
click at [288, 432] on div "17" at bounding box center [290, 430] width 13 height 13
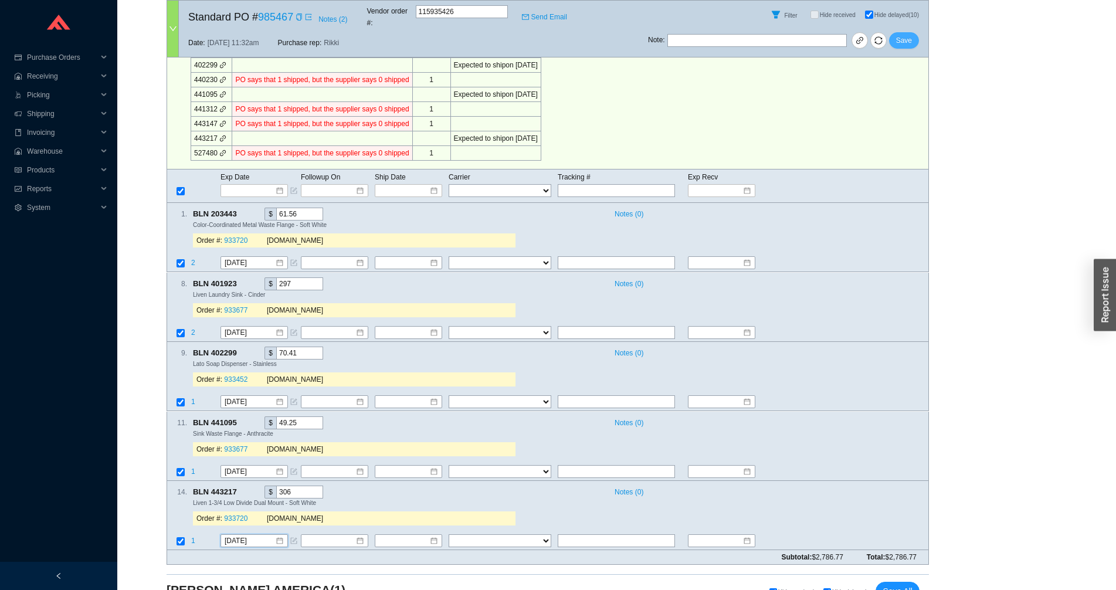
click at [909, 35] on span "Save" at bounding box center [904, 41] width 16 height 12
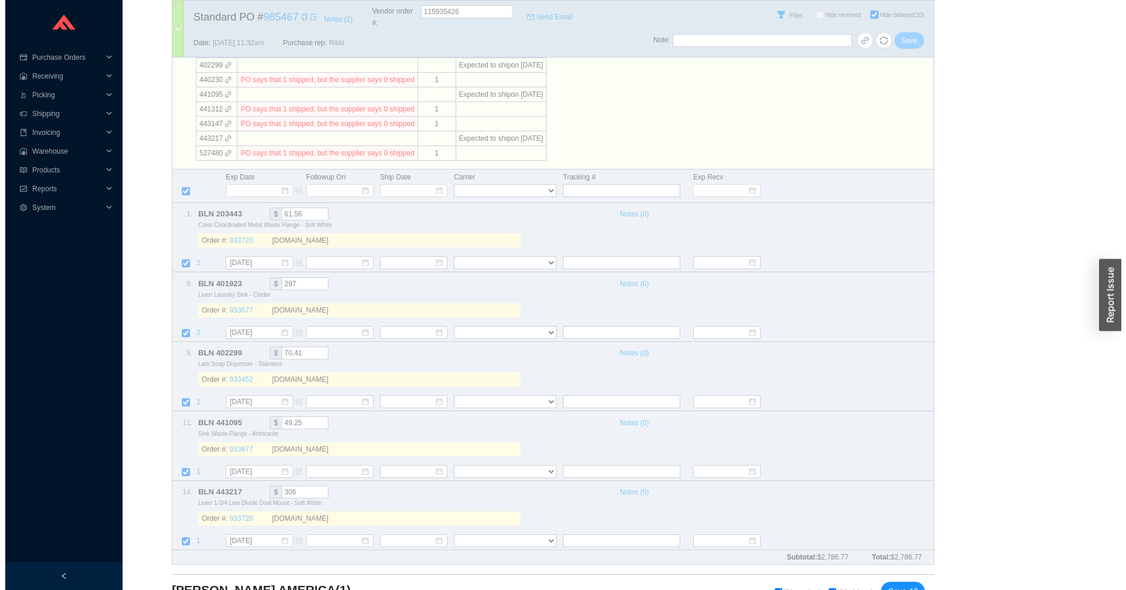
scroll to position [0, 0]
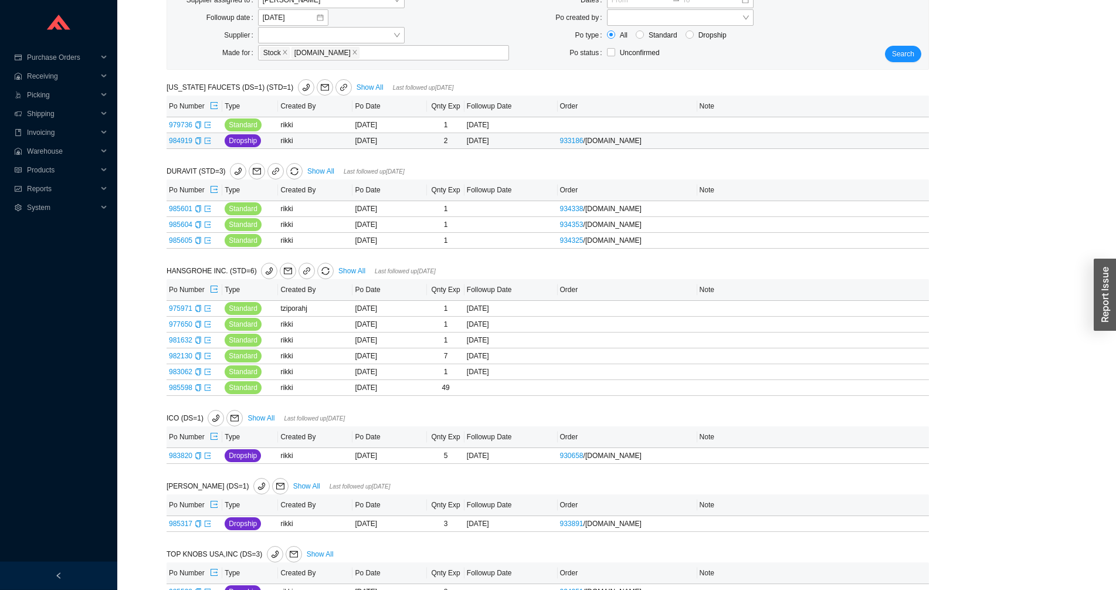
scroll to position [179, 0]
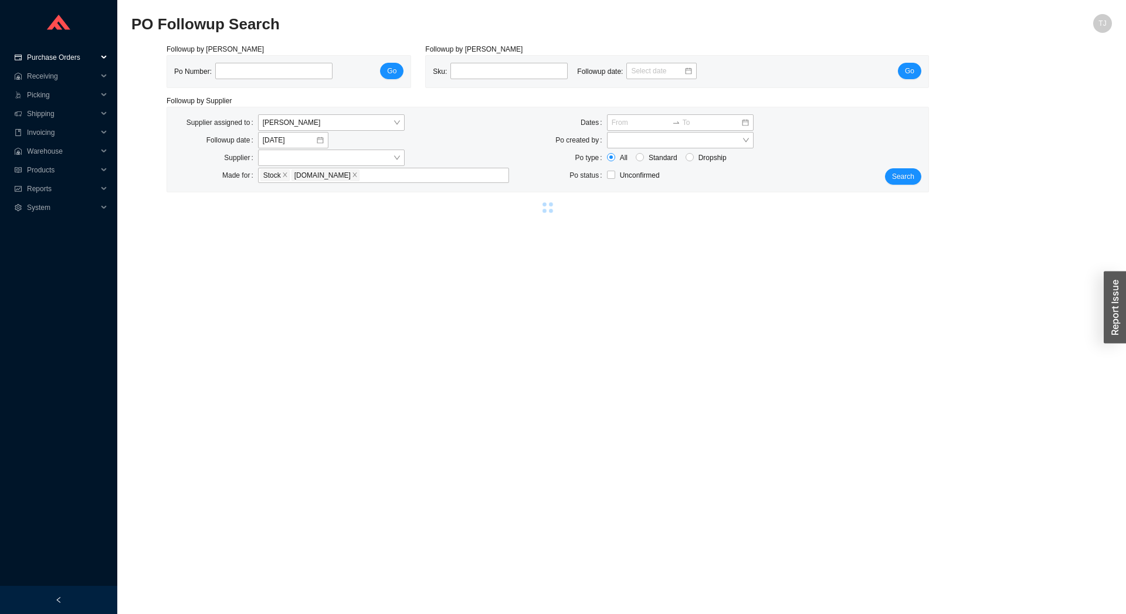
click at [73, 57] on span "Purchase Orders" at bounding box center [62, 57] width 70 height 19
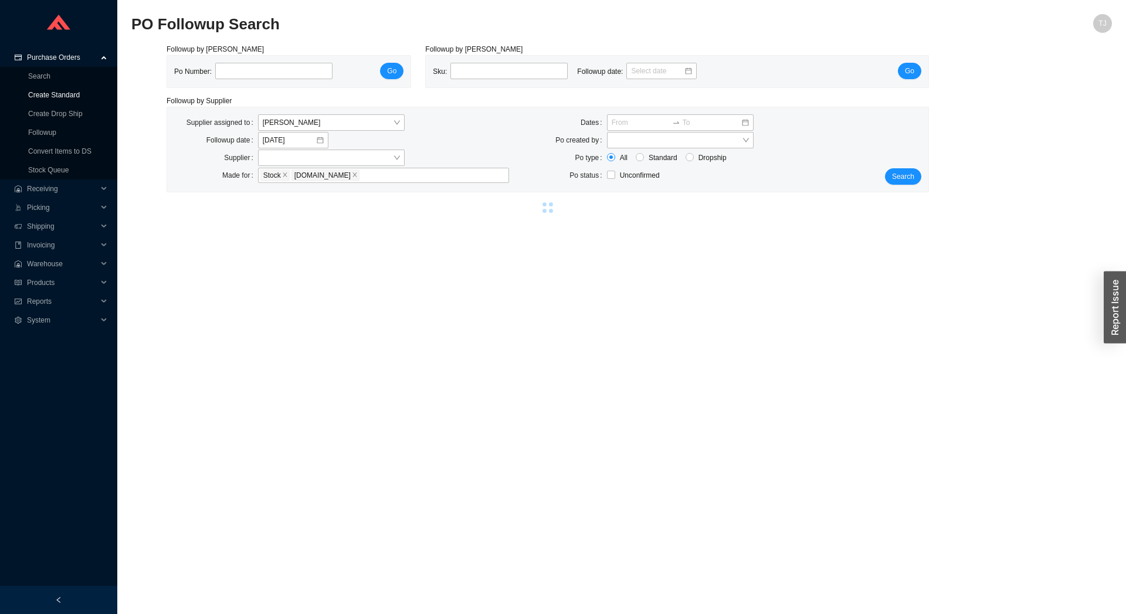
click at [62, 97] on link "Create Standard" at bounding box center [54, 95] width 52 height 8
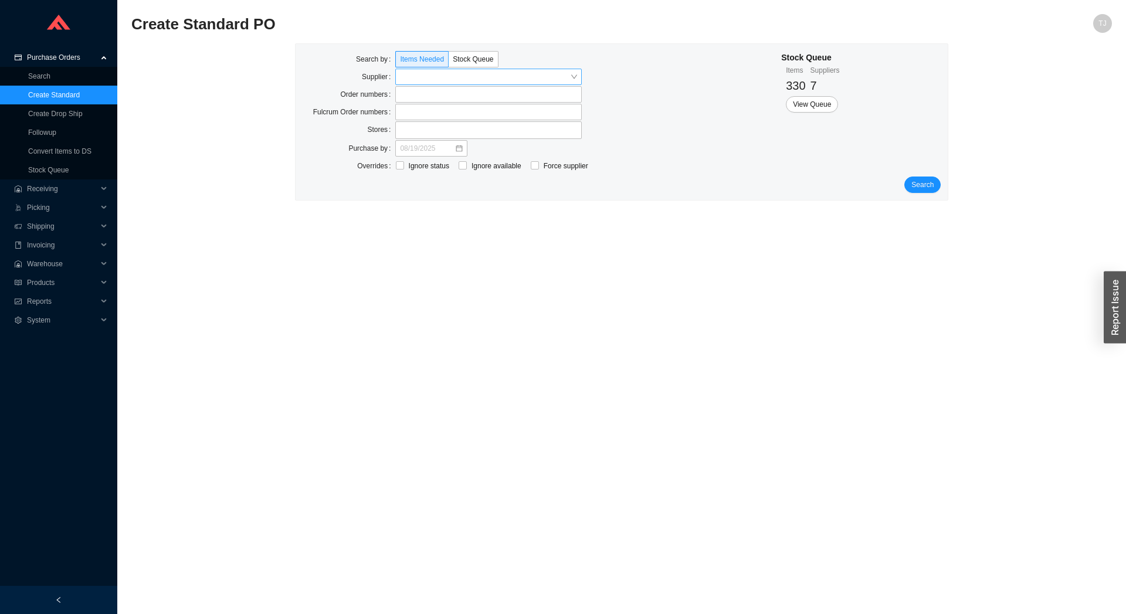
click at [432, 74] on input "search" at bounding box center [485, 76] width 170 height 15
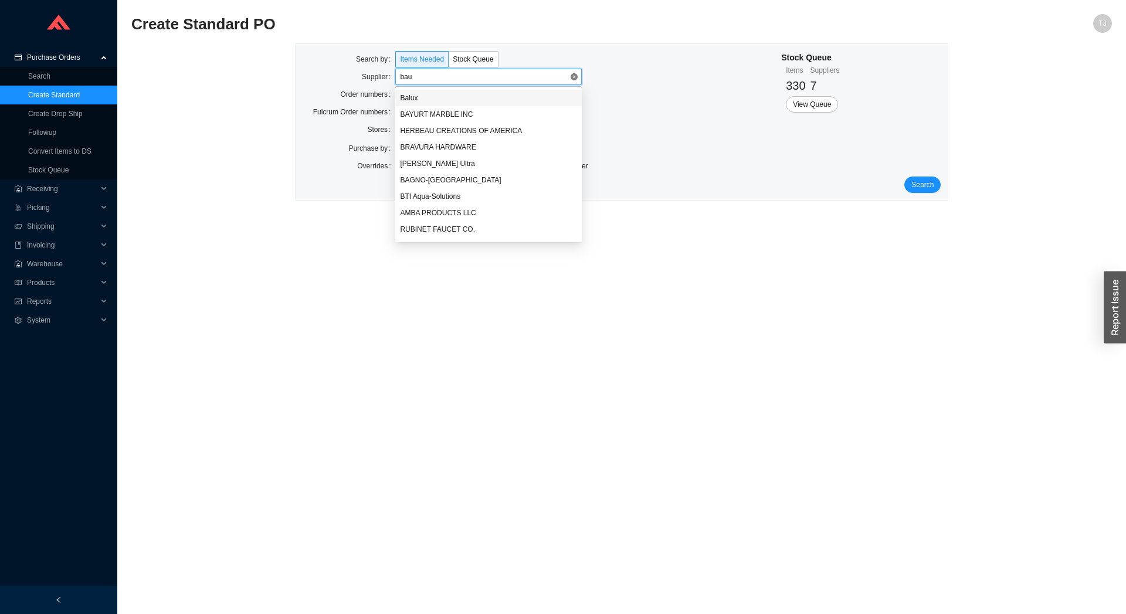
type input "ba"
click at [423, 149] on div "[PERSON_NAME] Ultra" at bounding box center [488, 147] width 177 height 11
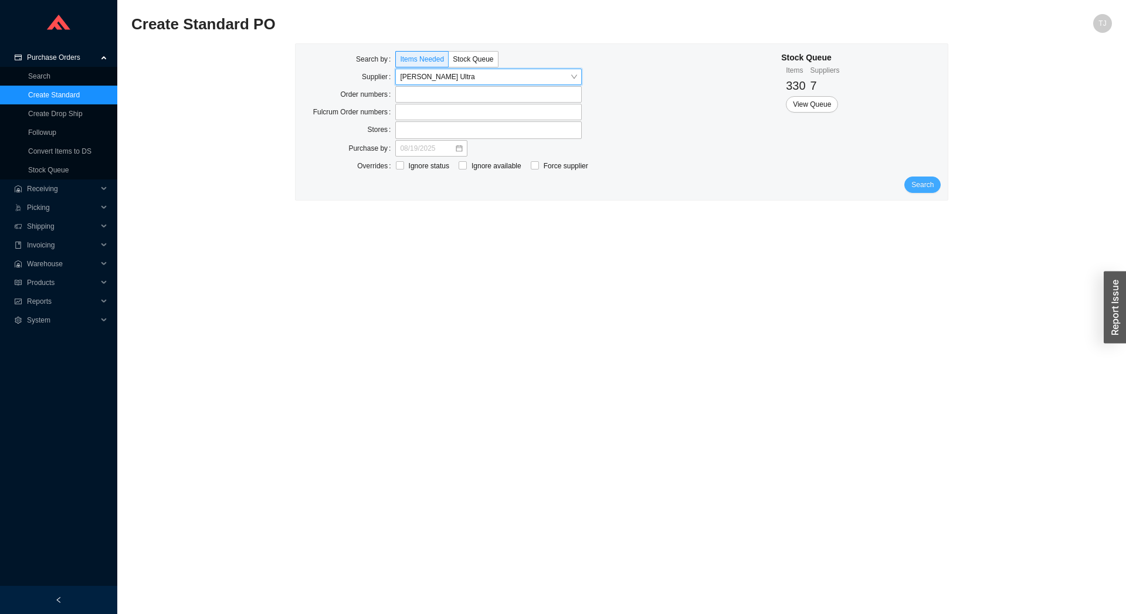
click at [920, 179] on button "Search" at bounding box center [922, 184] width 36 height 16
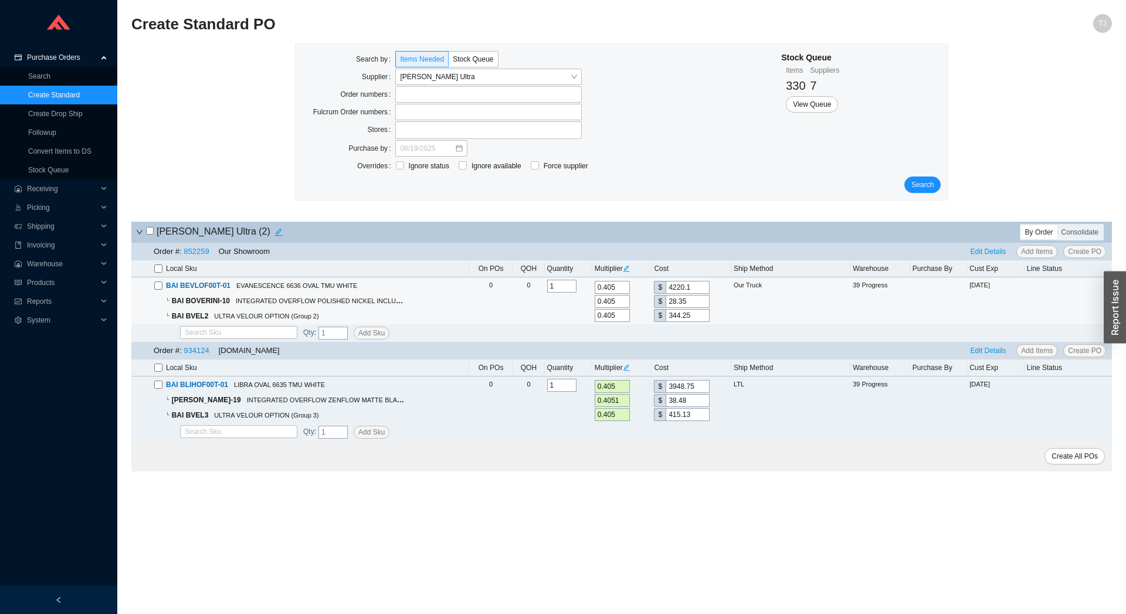
click at [154, 291] on td "BAI BEVLOF00T-01 EVANESCENCE 6636 OVAL TMU WHITE └ BAI BOVERINI-10 INTEGRATED O…" at bounding box center [300, 300] width 338 height 47
click at [161, 287] on input "checkbox" at bounding box center [158, 285] width 8 height 8
checkbox input "true"
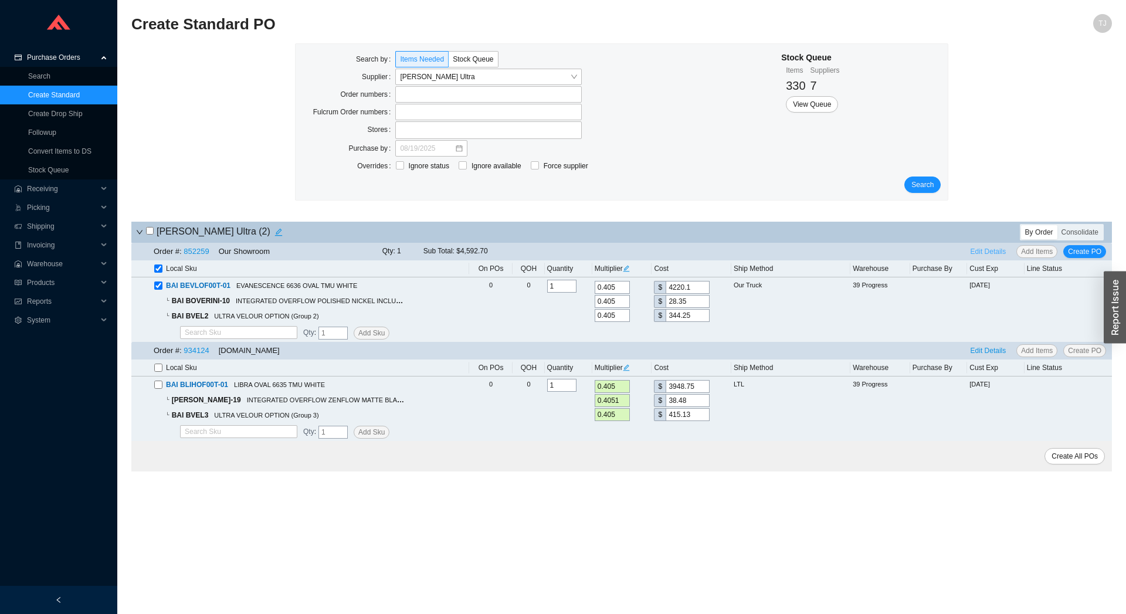
click at [984, 252] on span "Edit Details" at bounding box center [988, 252] width 36 height 12
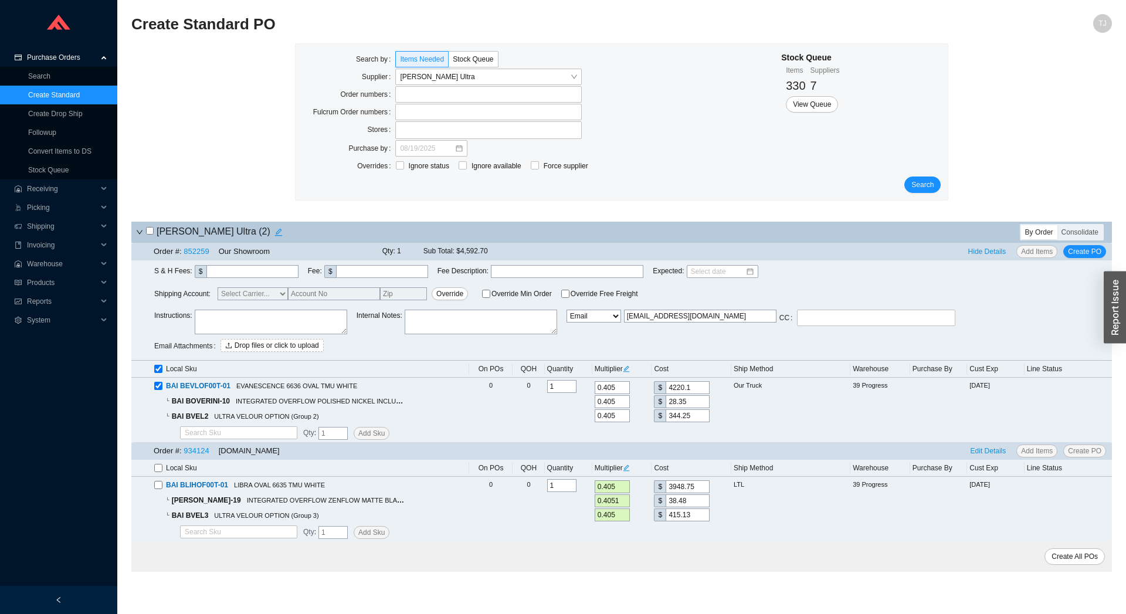
click at [566, 310] on select "Email Email Buyer EDI Do Not Send" at bounding box center [593, 316] width 55 height 13
select select "5"
click option "Email Buyer" at bounding box center [0, 0] width 0 height 0
type input "tziporahj@homeandstone.com"
click at [1083, 254] on span "Create PO" at bounding box center [1084, 252] width 33 height 12
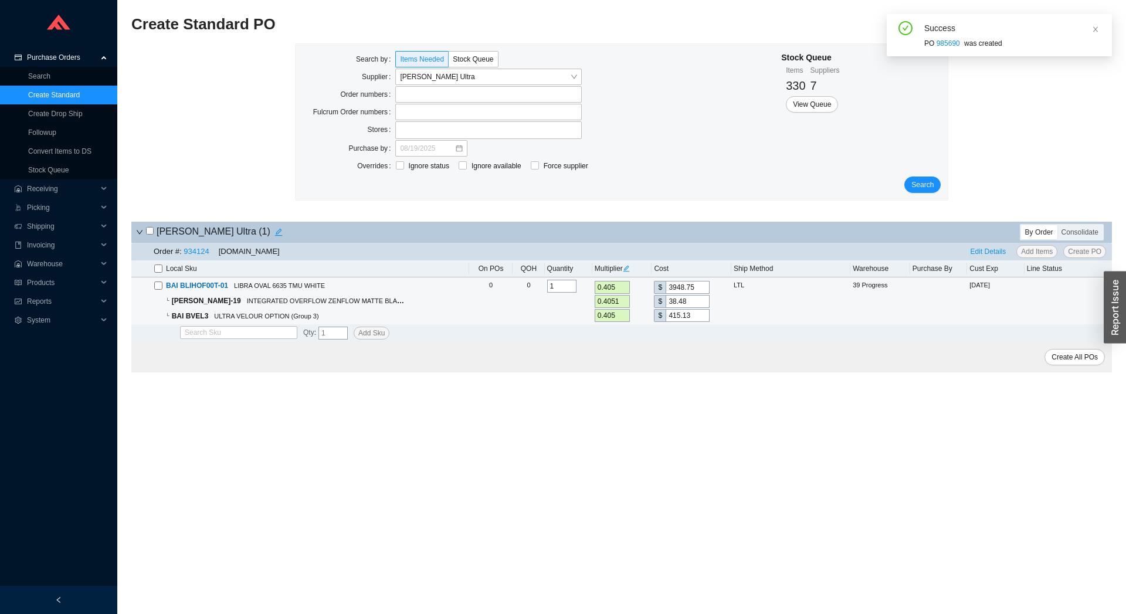
click at [158, 284] on input "checkbox" at bounding box center [158, 285] width 8 height 8
checkbox input "true"
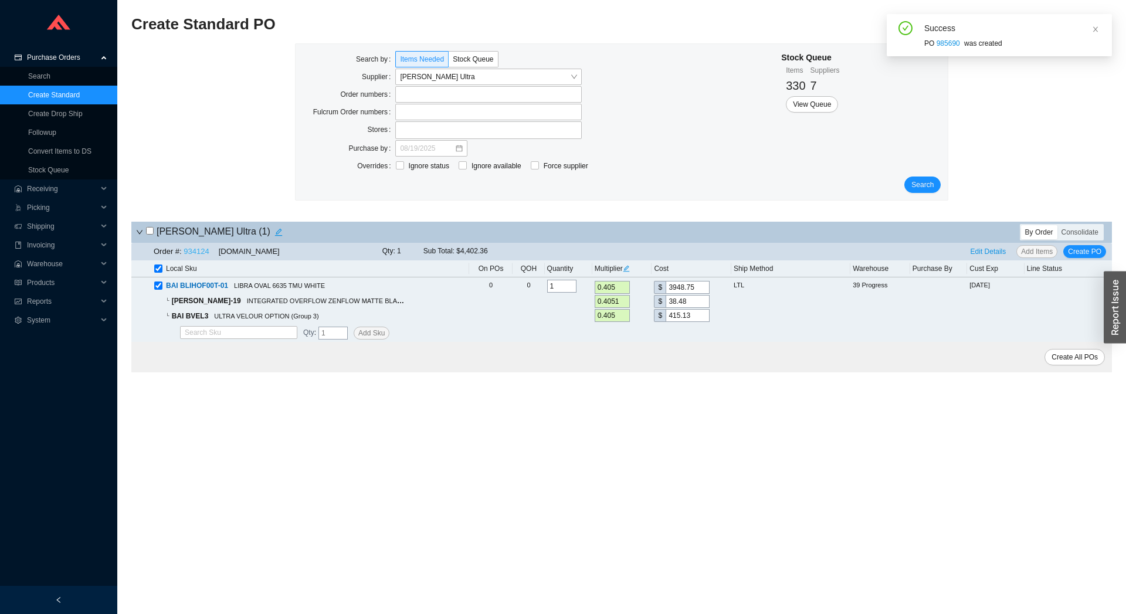
click at [196, 252] on link "934124" at bounding box center [195, 251] width 25 height 9
click at [996, 257] on span "Edit Details" at bounding box center [988, 252] width 36 height 12
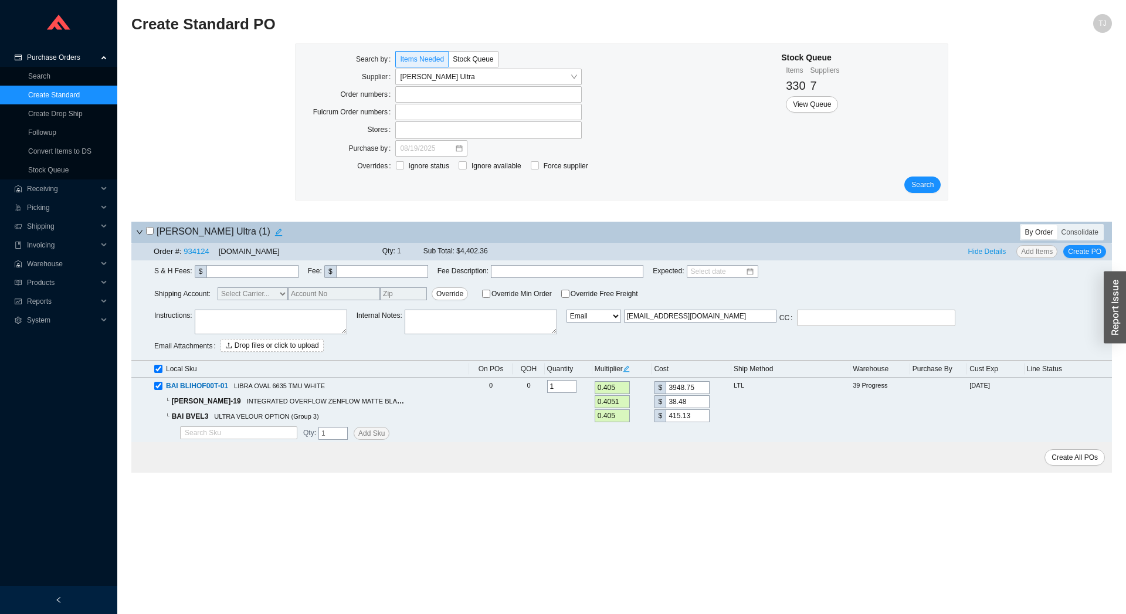
click at [262, 332] on textarea at bounding box center [271, 322] width 152 height 25
paste textarea "Spiff ID SWEB008"
type textarea "Spiff ID SWEB008"
click at [1076, 254] on span "Create PO" at bounding box center [1084, 252] width 33 height 12
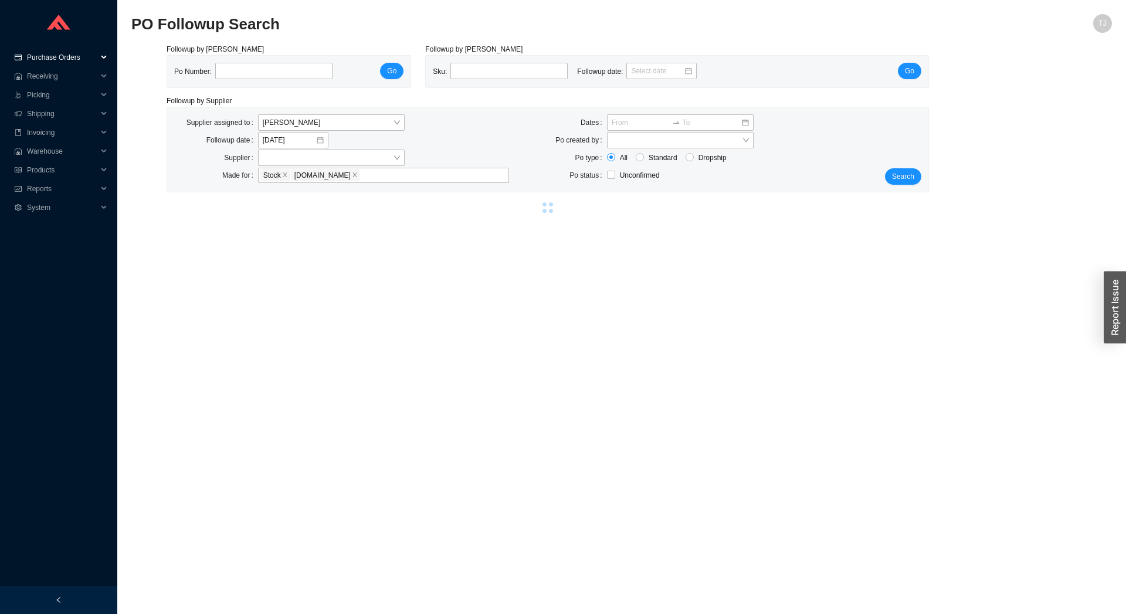
click at [63, 56] on span "Purchase Orders" at bounding box center [62, 57] width 70 height 19
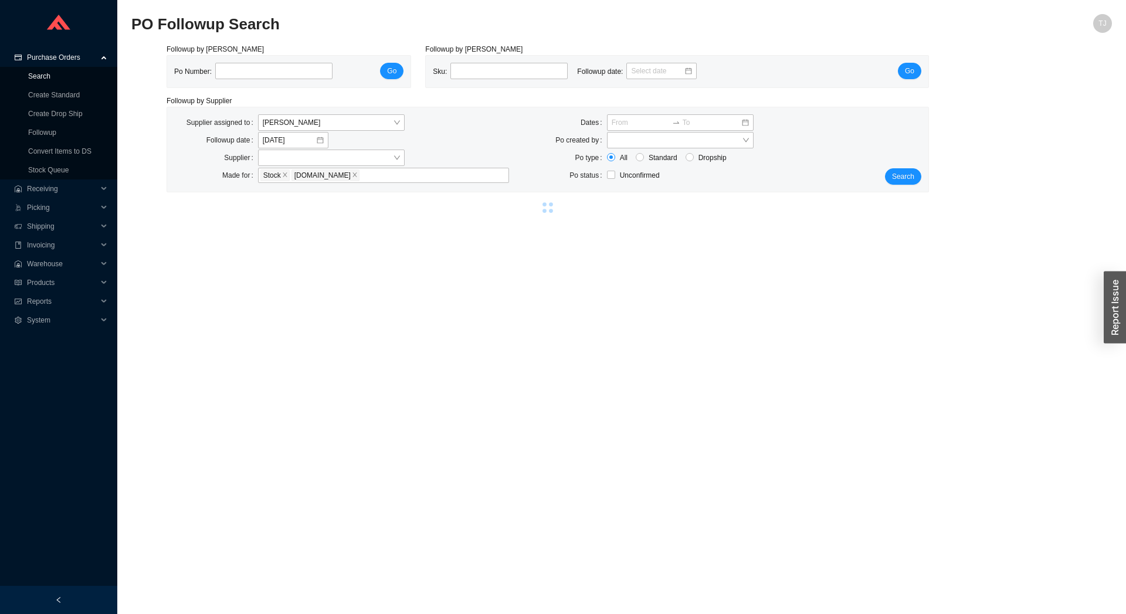
click at [50, 80] on link "Search" at bounding box center [39, 76] width 22 height 8
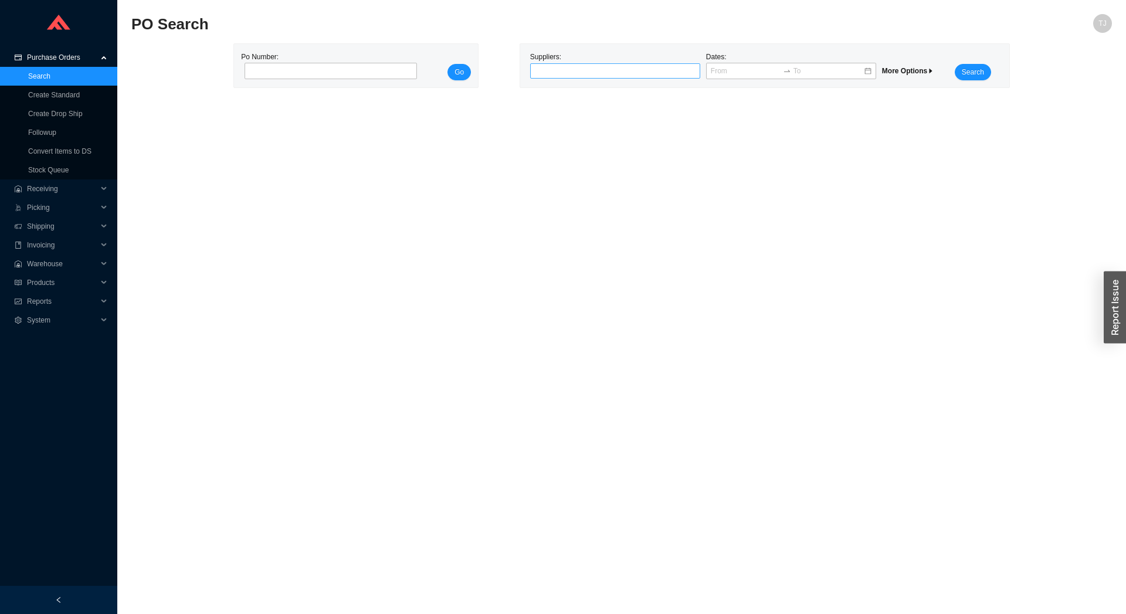
click at [584, 73] on div at bounding box center [609, 71] width 155 height 12
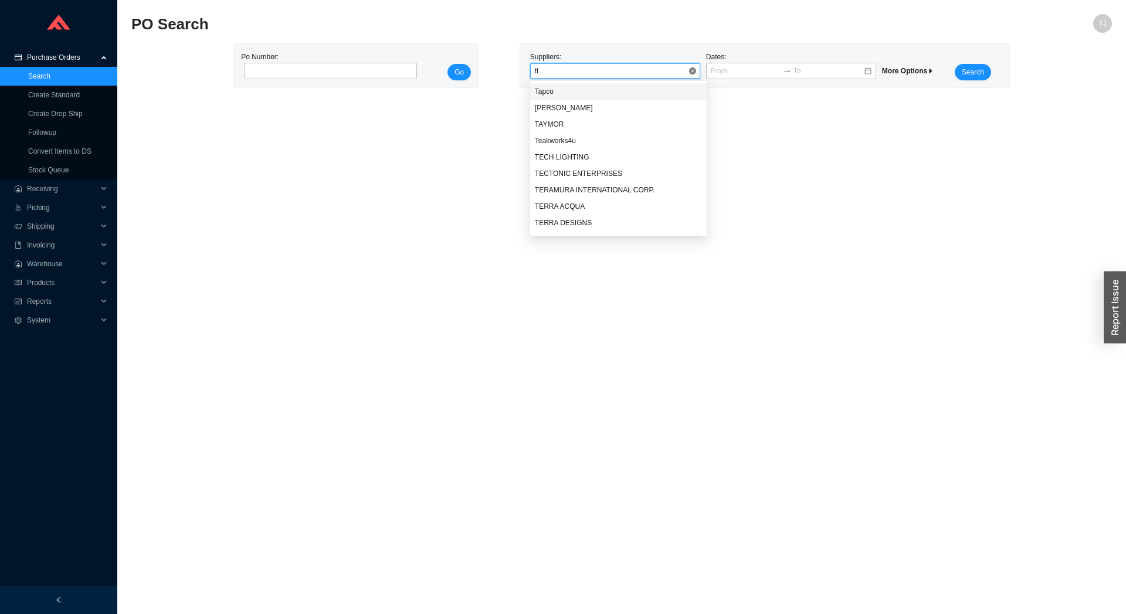
type input "[PERSON_NAME]"
click at [589, 87] on div "Timberline" at bounding box center [615, 91] width 161 height 11
click at [968, 73] on span "Search" at bounding box center [972, 72] width 22 height 12
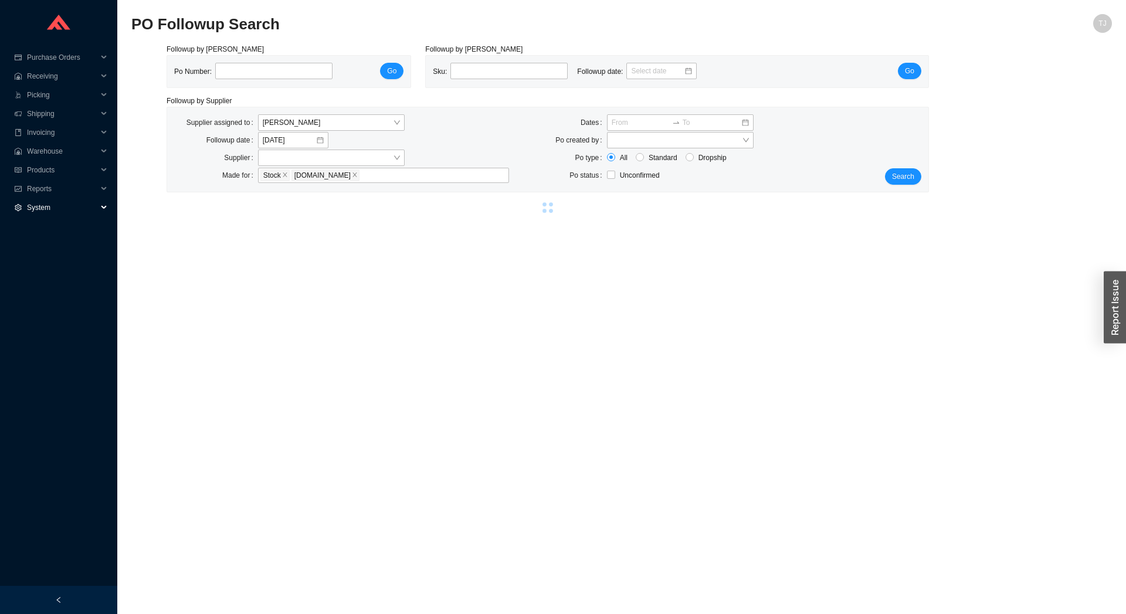
click at [32, 209] on span "System" at bounding box center [62, 207] width 70 height 19
click at [39, 241] on link "Suppliers" at bounding box center [42, 245] width 29 height 8
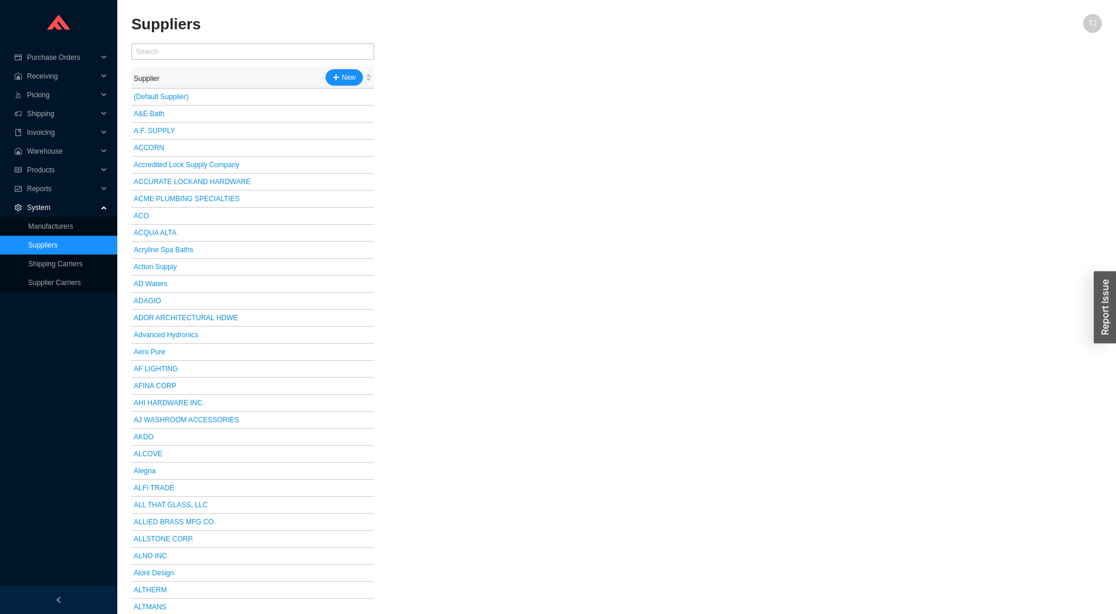
click at [222, 34] on h2 "Suppliers" at bounding box center [495, 24] width 728 height 21
click at [216, 48] on input "text" at bounding box center [252, 51] width 243 height 16
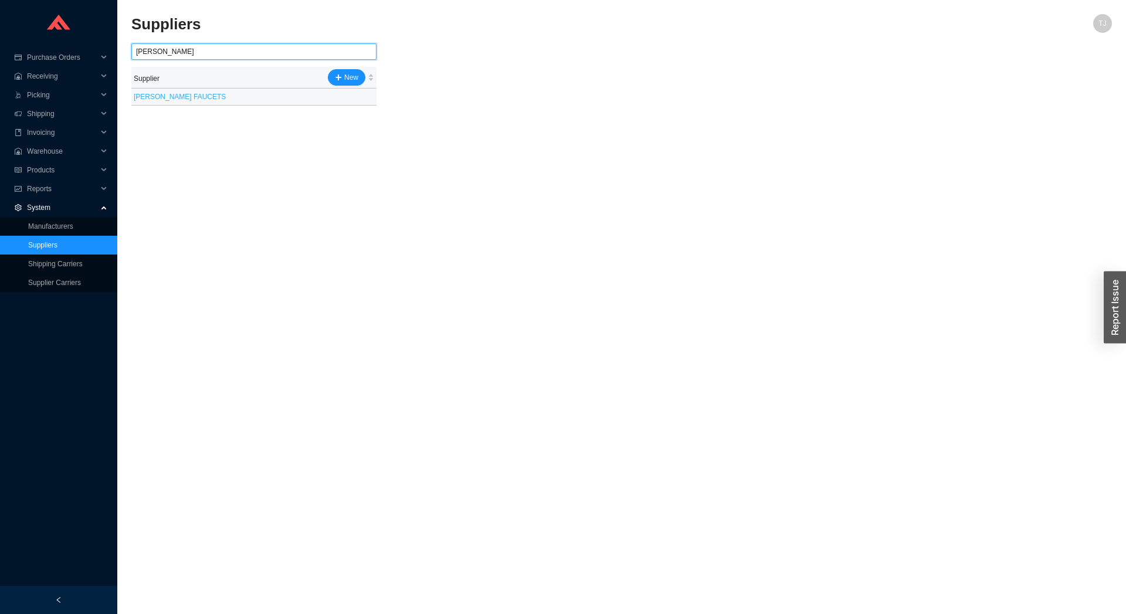
type input "[PERSON_NAME]"
click at [172, 100] on link "[PERSON_NAME] FAUCETS" at bounding box center [180, 97] width 92 height 8
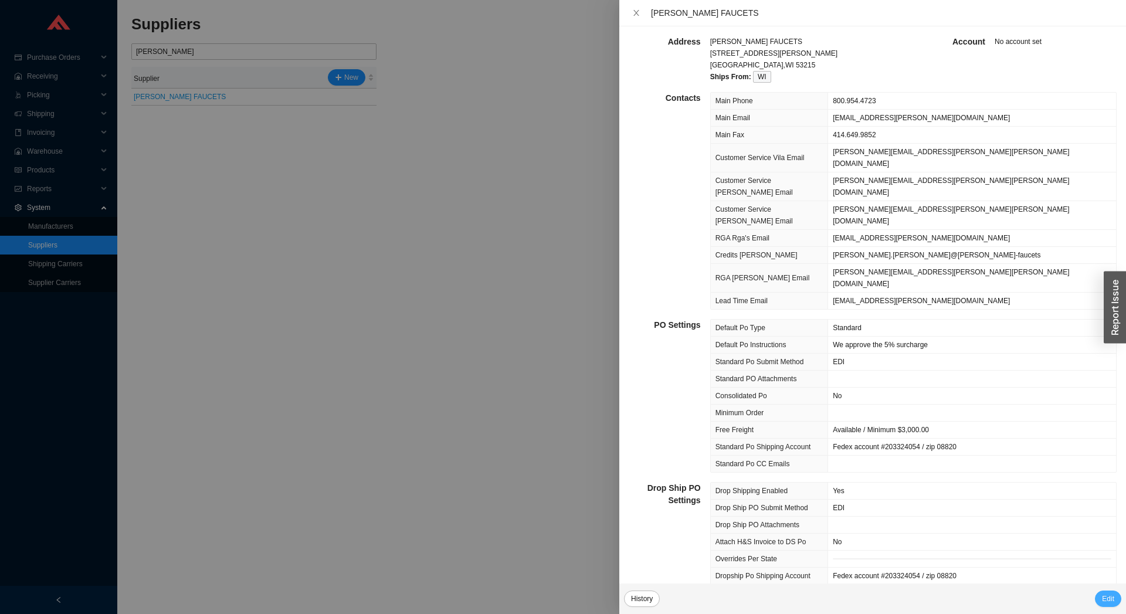
click at [1106, 600] on span "Edit" at bounding box center [1108, 599] width 12 height 12
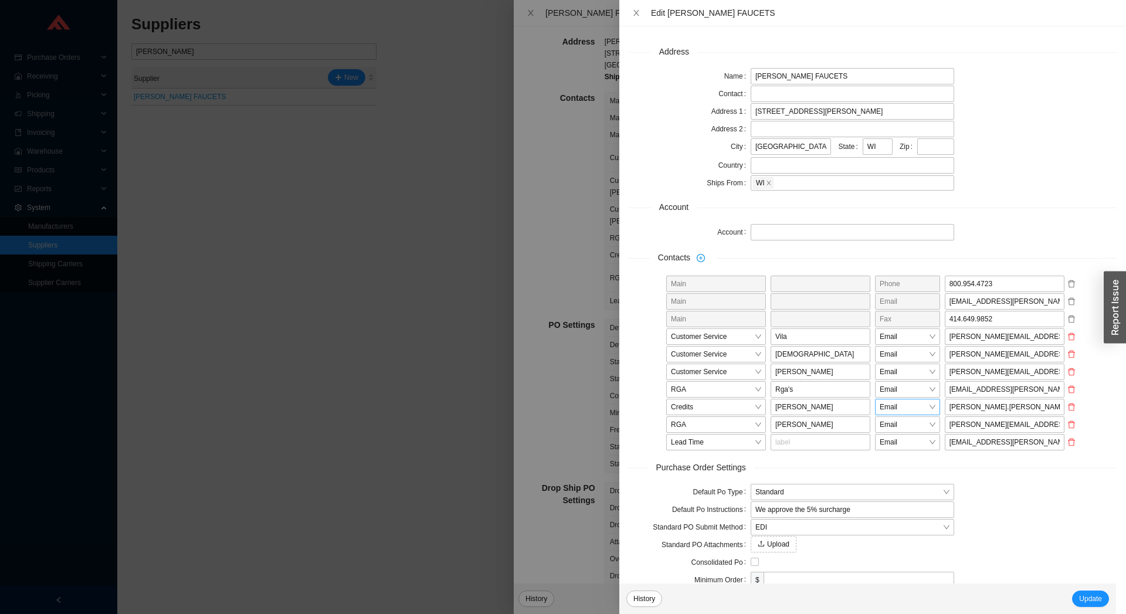
scroll to position [244, 0]
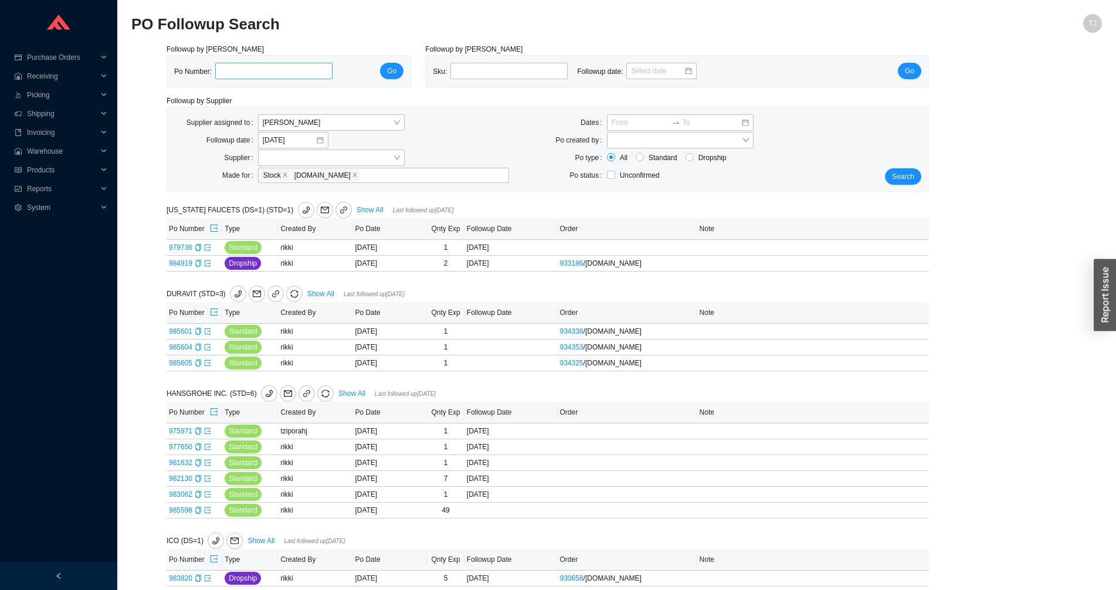
click at [231, 72] on input "tel" at bounding box center [273, 71] width 117 height 16
type input "985598"
click at [395, 69] on span "Go" at bounding box center [391, 71] width 9 height 12
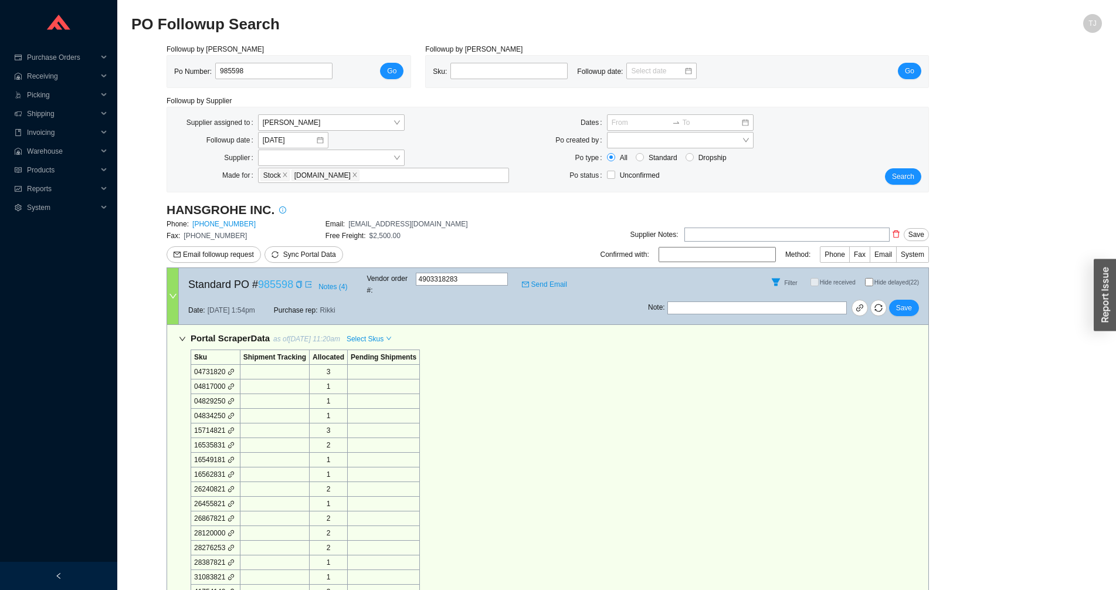
click at [277, 285] on link "985598" at bounding box center [275, 284] width 35 height 12
click at [274, 73] on input "985598" at bounding box center [273, 71] width 117 height 16
paste input "4427"
type input "984427"
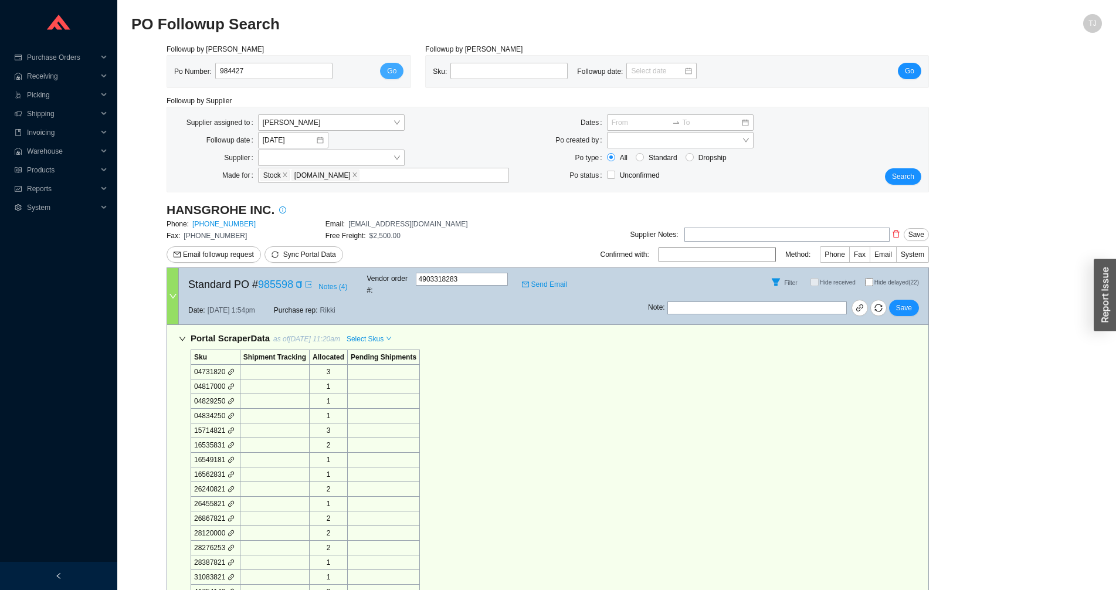
click at [384, 72] on button "Go" at bounding box center [391, 71] width 23 height 16
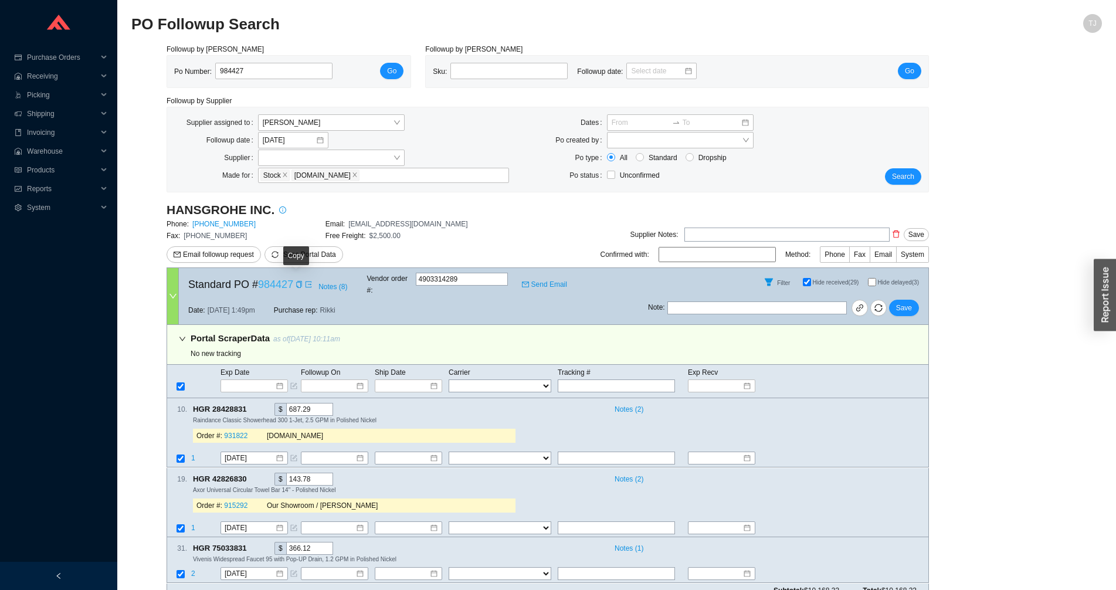
click at [275, 283] on link "984427" at bounding box center [275, 284] width 35 height 12
click at [247, 69] on input "984427" at bounding box center [273, 71] width 117 height 16
paste input "5690"
type input "985690"
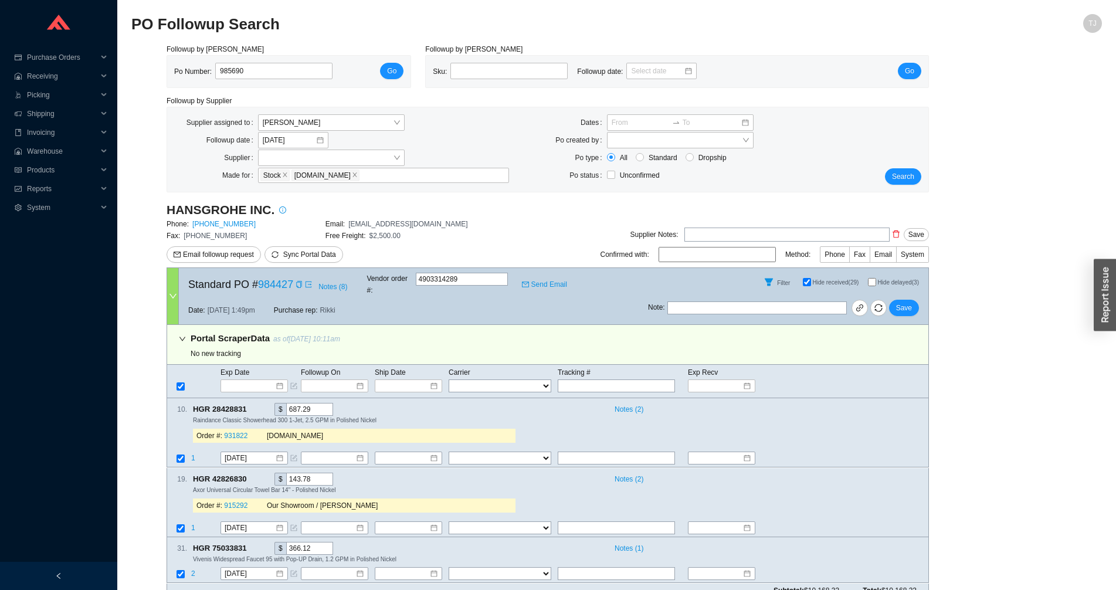
click at [378, 64] on div "Po Number: 985690 Go" at bounding box center [288, 72] width 229 height 18
click at [383, 66] on button "Go" at bounding box center [391, 71] width 23 height 16
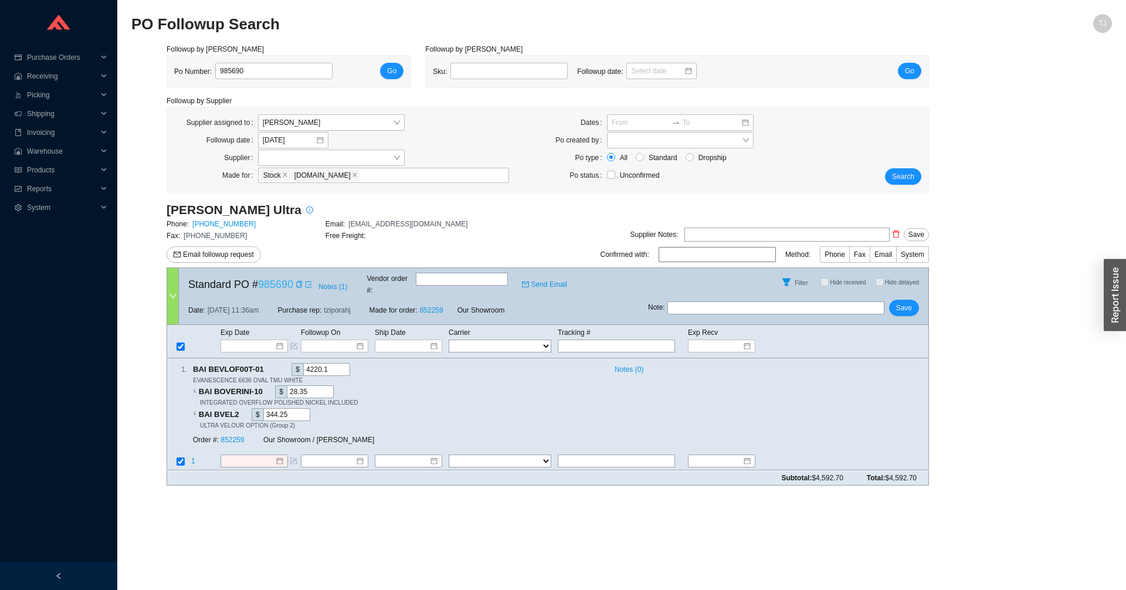
click at [270, 286] on link "985690" at bounding box center [275, 284] width 35 height 12
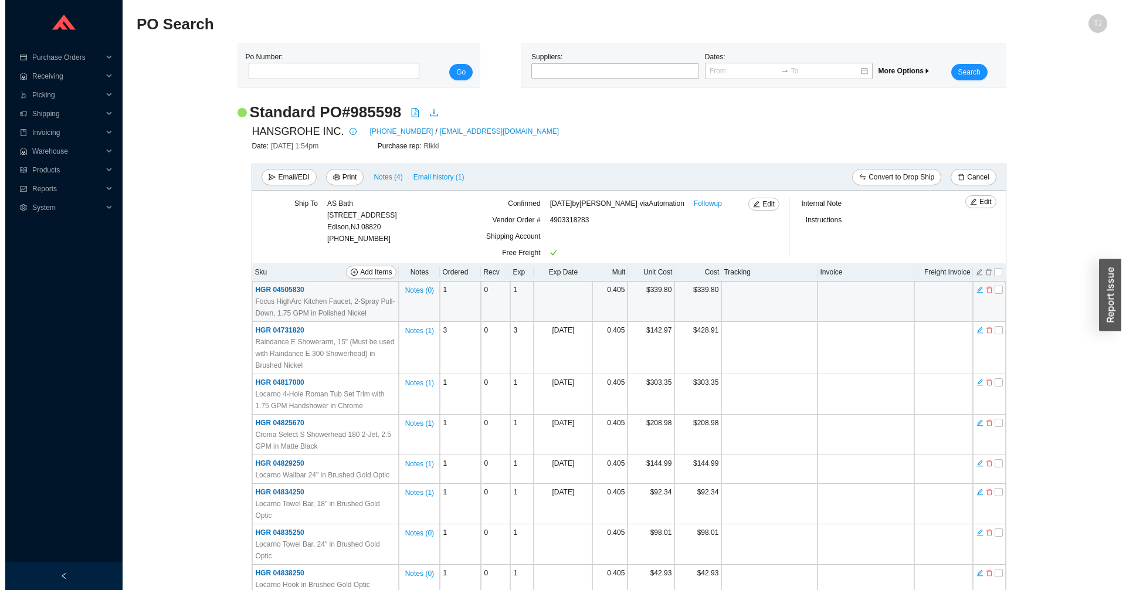
scroll to position [312, 0]
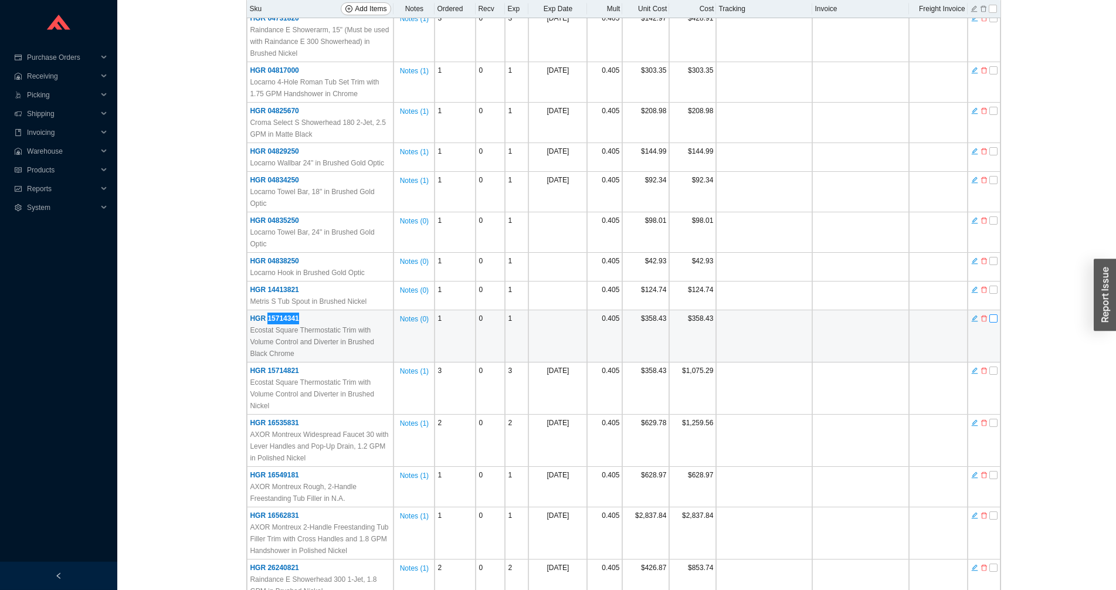
click at [991, 314] on input "checkbox" at bounding box center [993, 318] width 8 height 8
checkbox input "true"
click at [988, 310] on td at bounding box center [983, 336] width 33 height 52
click at [985, 314] on icon "delete" at bounding box center [983, 318] width 7 height 8
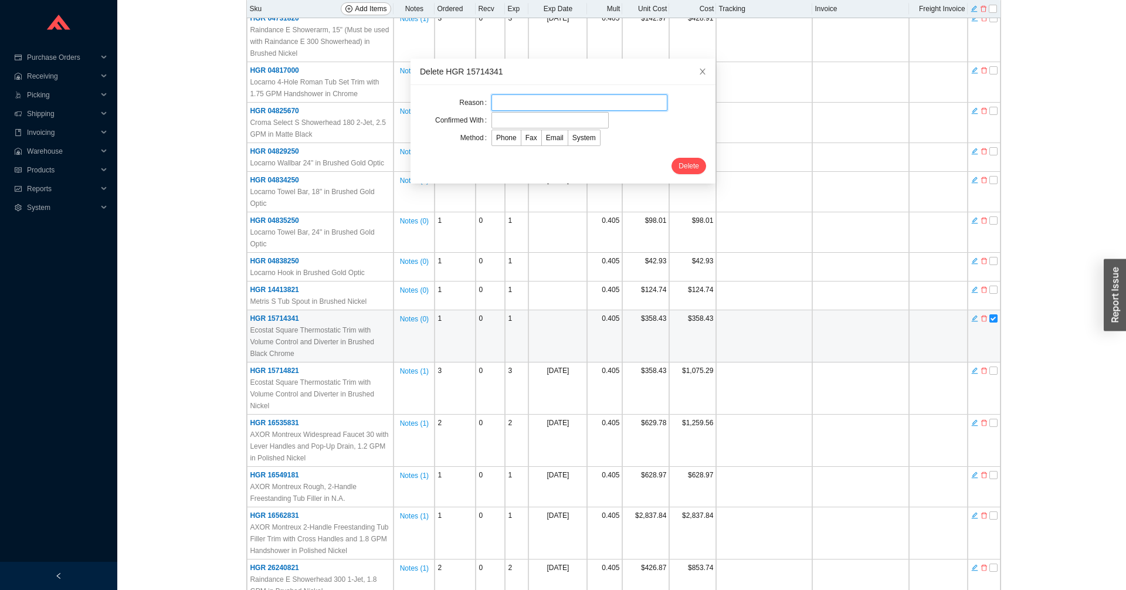
click at [491, 105] on input "text" at bounding box center [579, 102] width 176 height 16
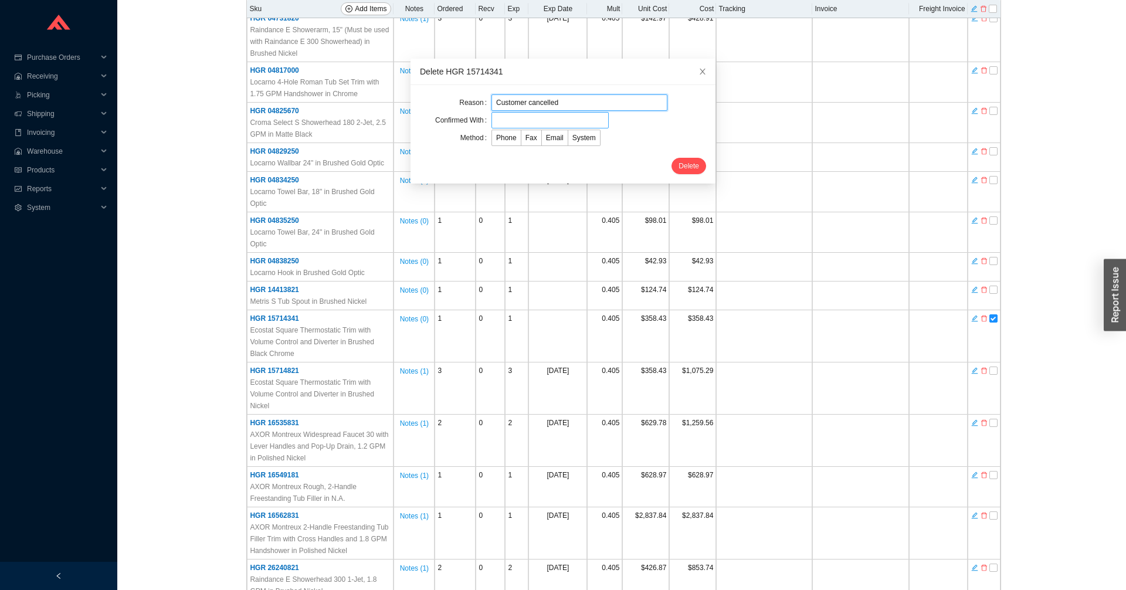
type input "Customer cancelled"
click at [504, 118] on input "text" at bounding box center [549, 120] width 117 height 16
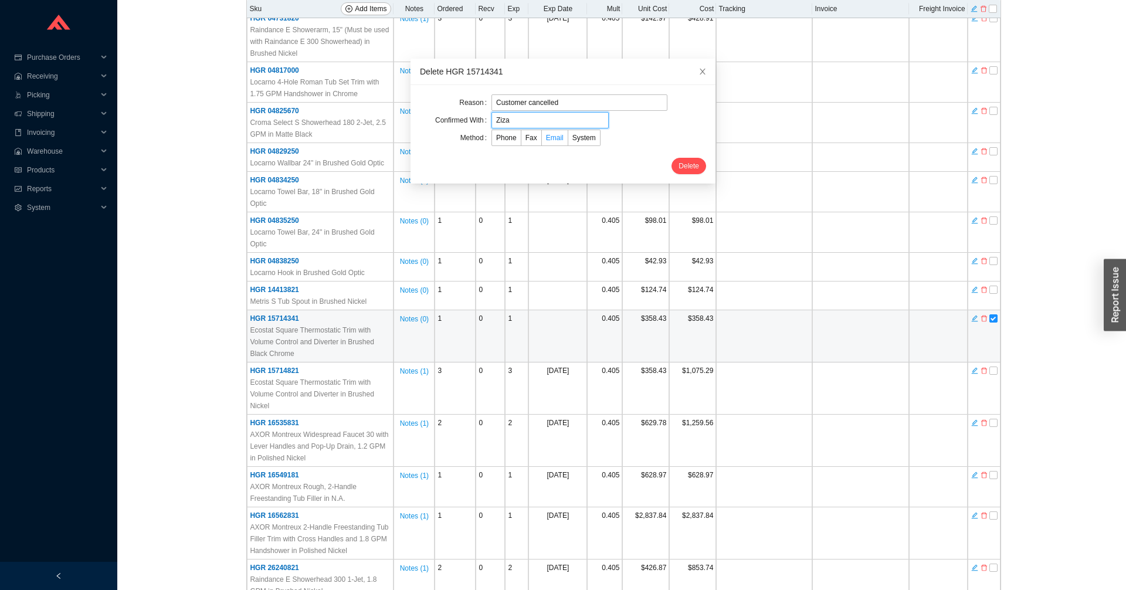
type input "Ziza"
click at [546, 141] on span "Email" at bounding box center [555, 138] width 18 height 8
click at [542, 140] on input "Email" at bounding box center [542, 140] width 0 height 0
click at [678, 167] on span "Delete" at bounding box center [688, 166] width 21 height 12
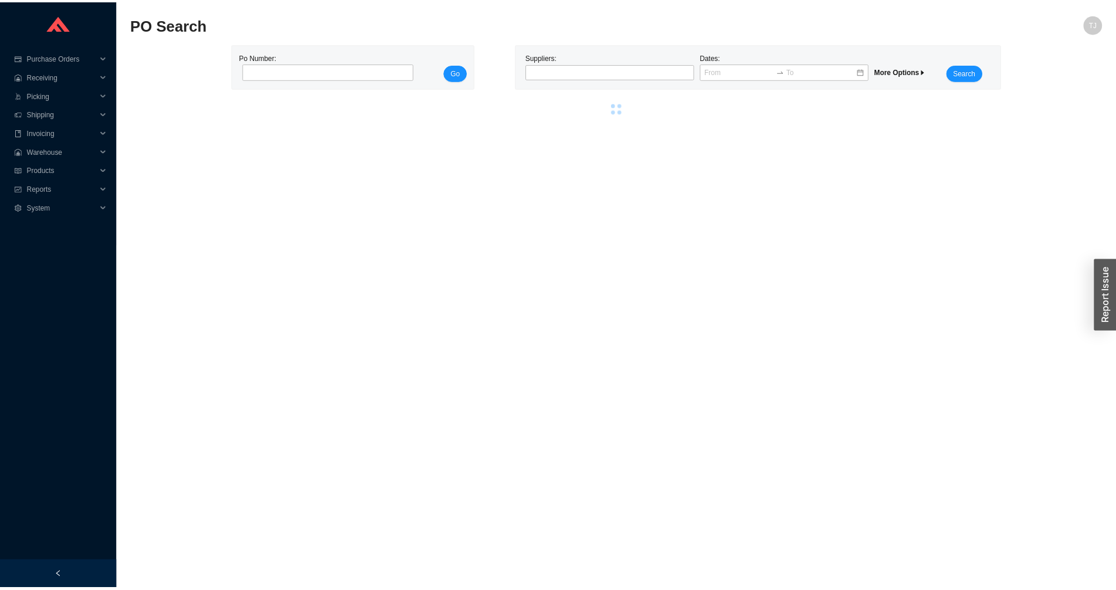
scroll to position [0, 0]
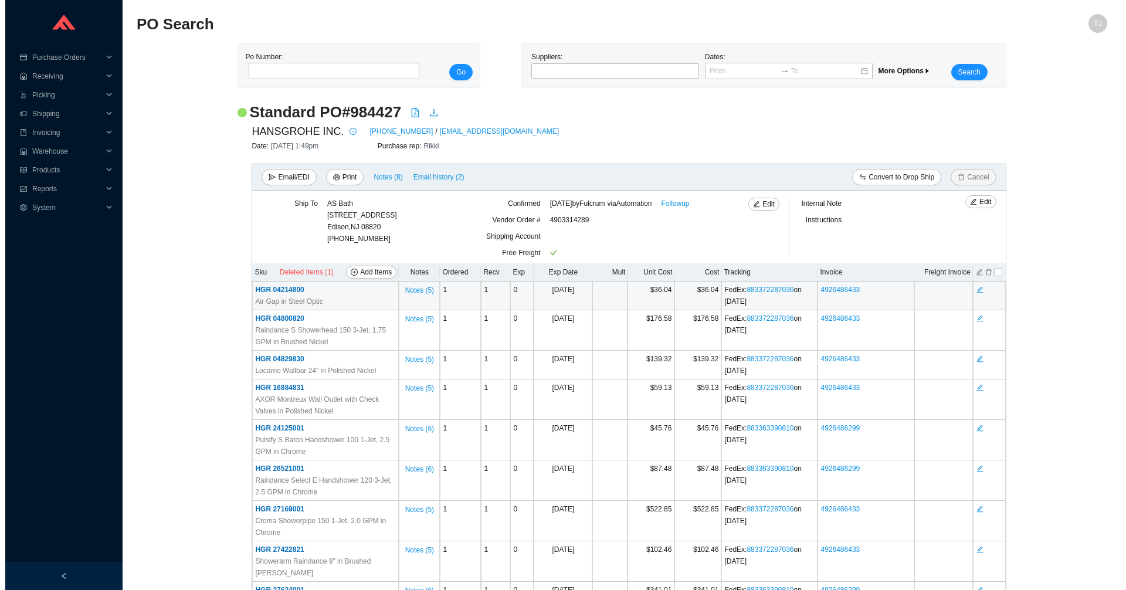
scroll to position [1080, 0]
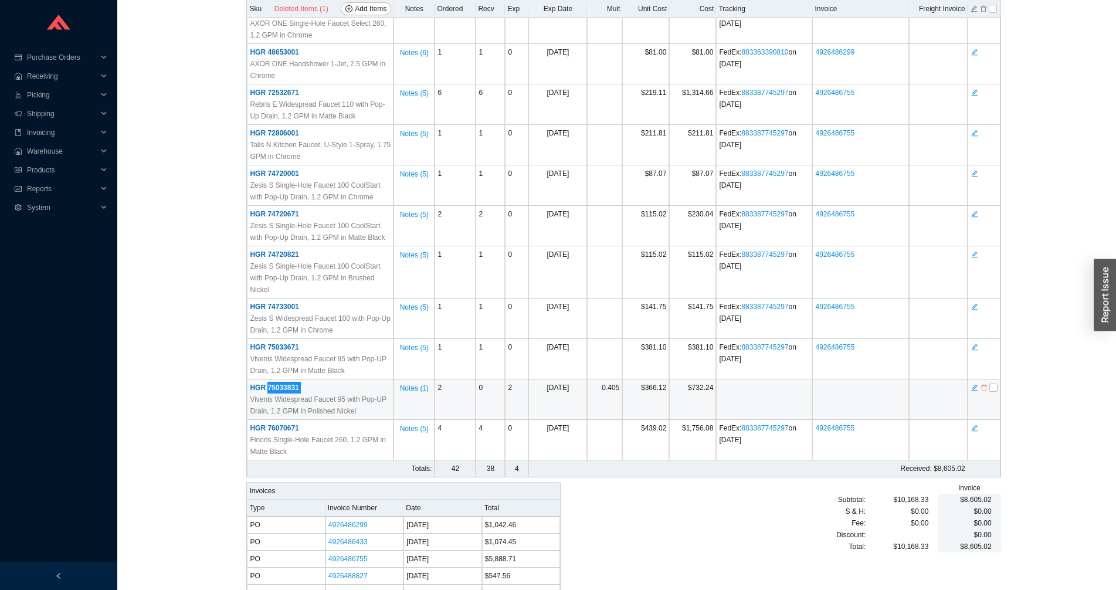
click at [986, 385] on icon "delete" at bounding box center [983, 388] width 6 height 6
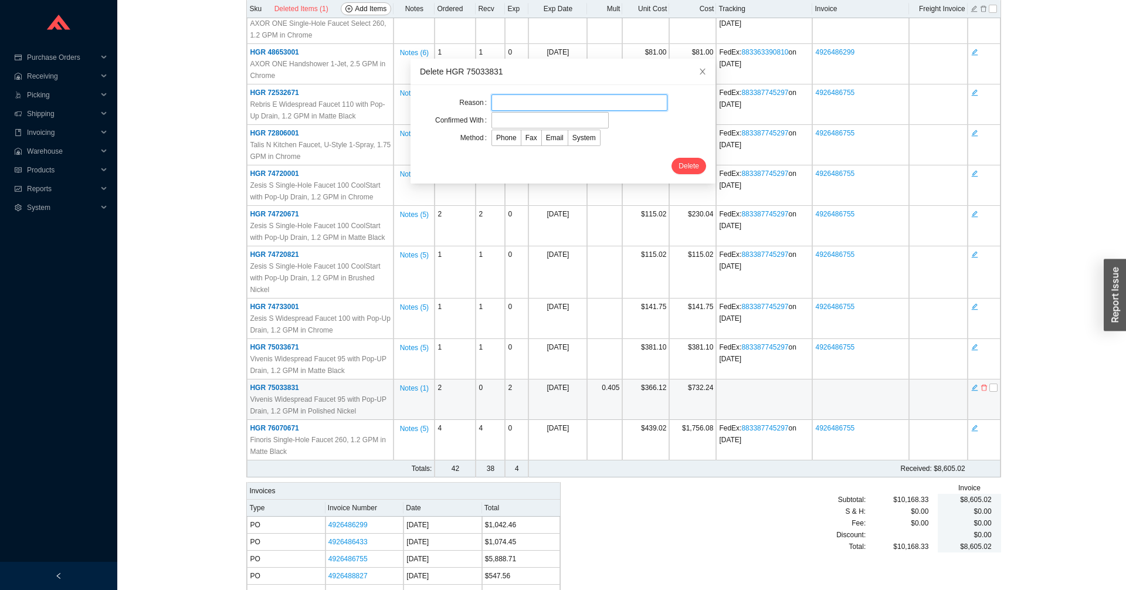
click at [511, 104] on input "text" at bounding box center [579, 102] width 176 height 16
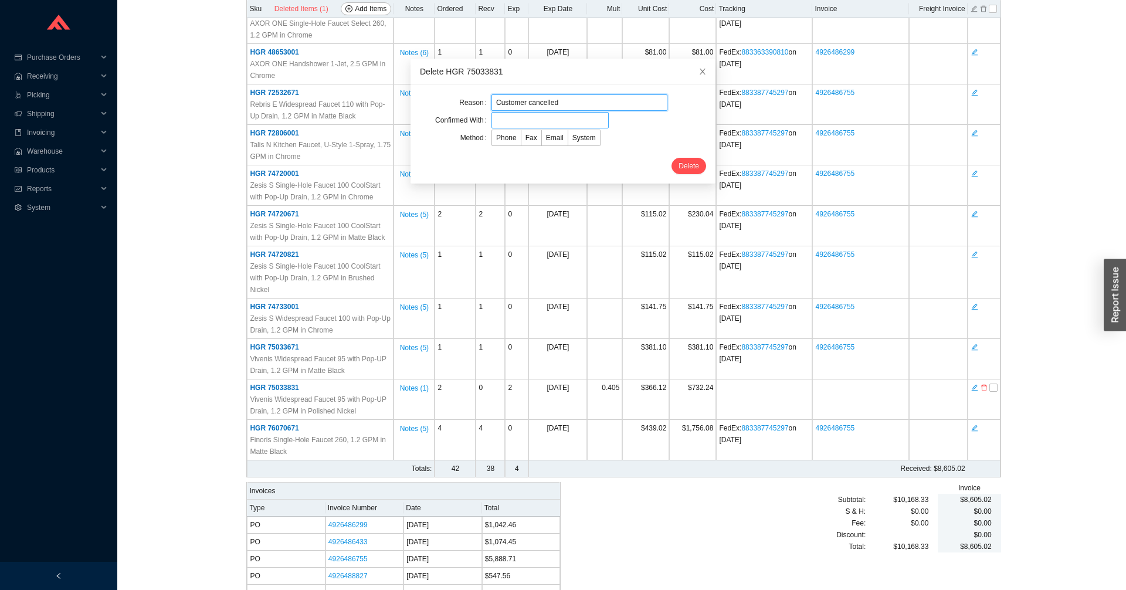
type input "Customer cancelled"
click at [511, 118] on input "text" at bounding box center [549, 120] width 117 height 16
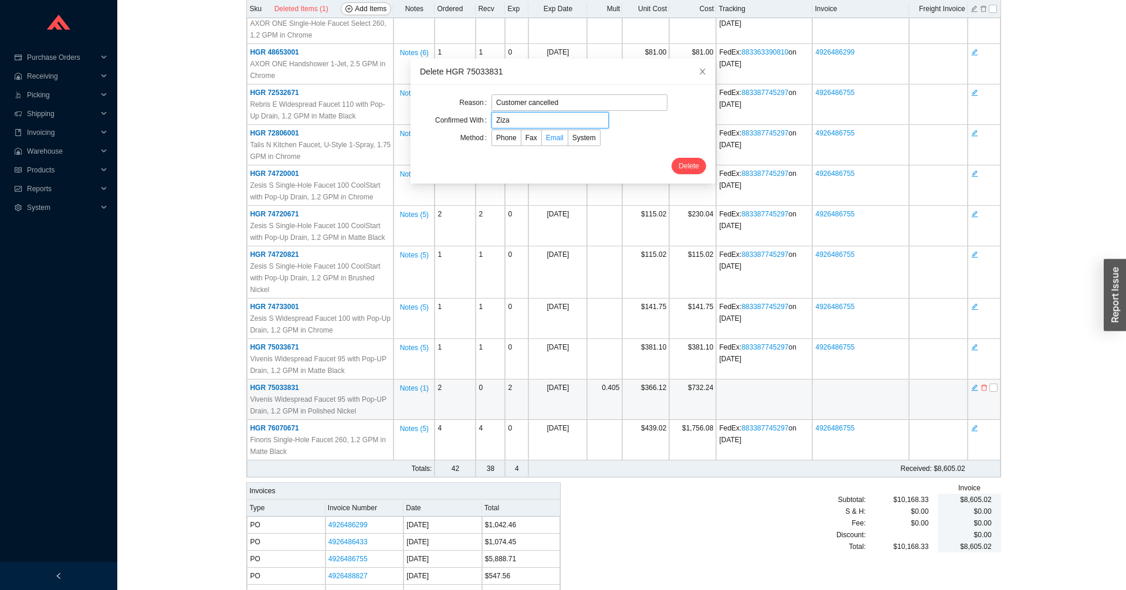
type input "Ziza"
click at [549, 137] on span "Email" at bounding box center [555, 138] width 18 height 8
click at [542, 140] on input "Email" at bounding box center [542, 140] width 0 height 0
click at [668, 180] on div "Reason Customer cancelled Confirmed With Ziza Method Phone Fax Email System Del…" at bounding box center [562, 134] width 305 height 98
click at [679, 165] on span "Delete" at bounding box center [688, 166] width 21 height 12
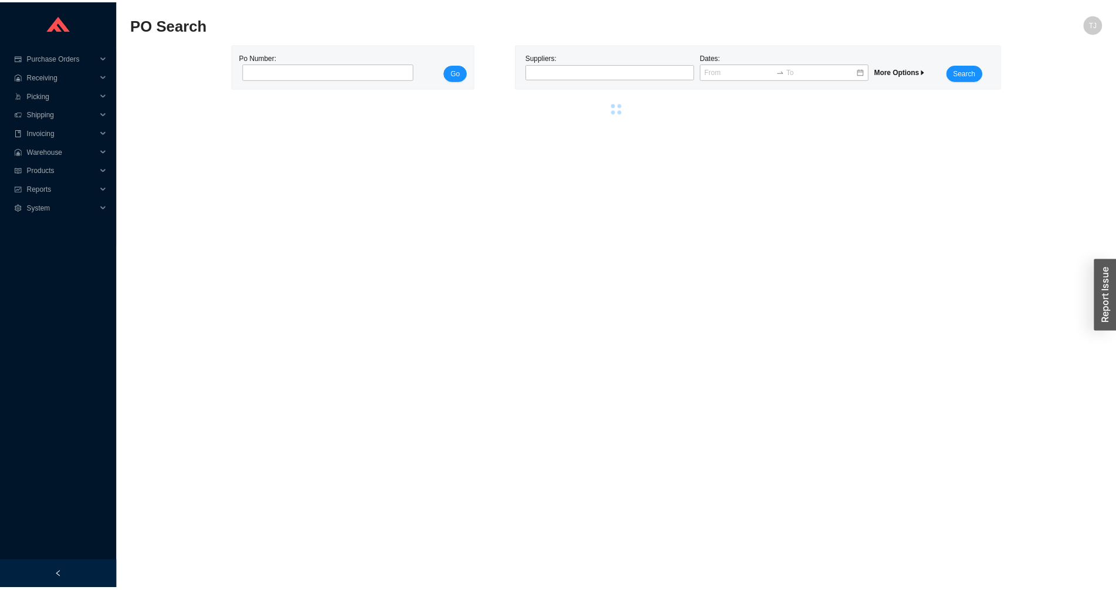
scroll to position [0, 0]
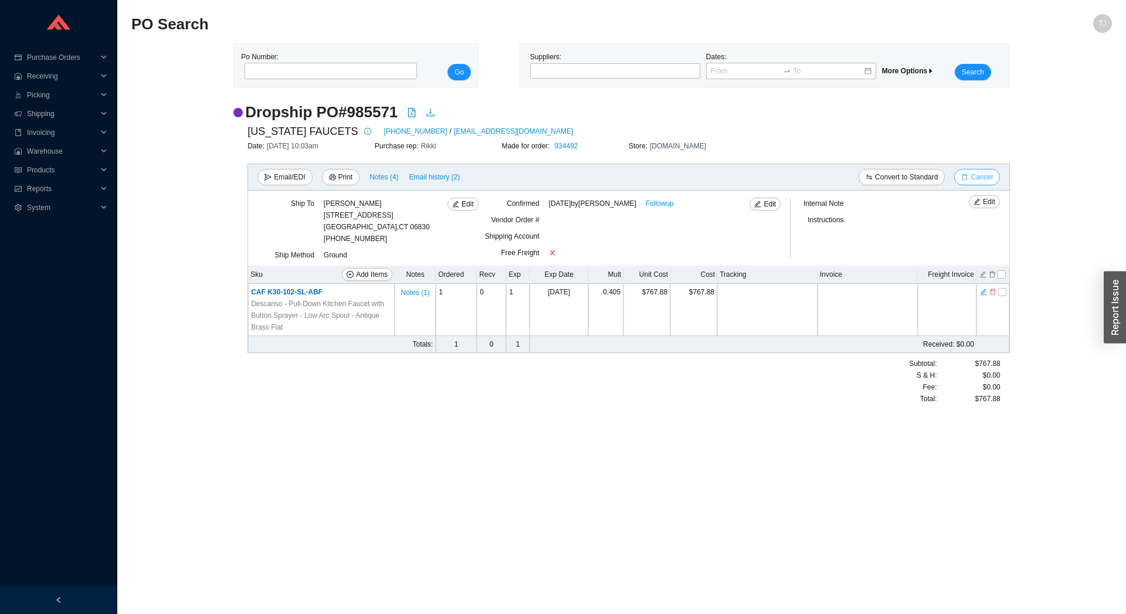
drag, startPoint x: 971, startPoint y: 179, endPoint x: 958, endPoint y: 182, distance: 13.4
click at [971, 178] on button "Cancel" at bounding box center [976, 177] width 45 height 16
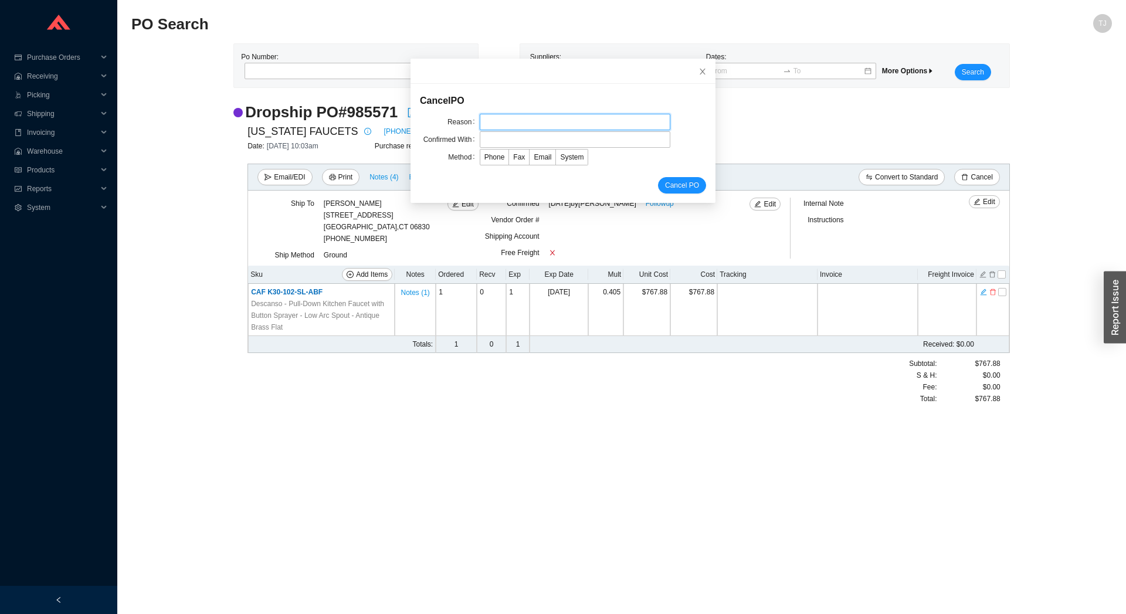
click at [539, 125] on input "text" at bounding box center [575, 122] width 191 height 16
type input "Customer cancelled"
click at [529, 144] on input "text" at bounding box center [575, 139] width 191 height 16
type input "Confirmation"
click at [541, 163] on label "Email" at bounding box center [542, 157] width 26 height 16
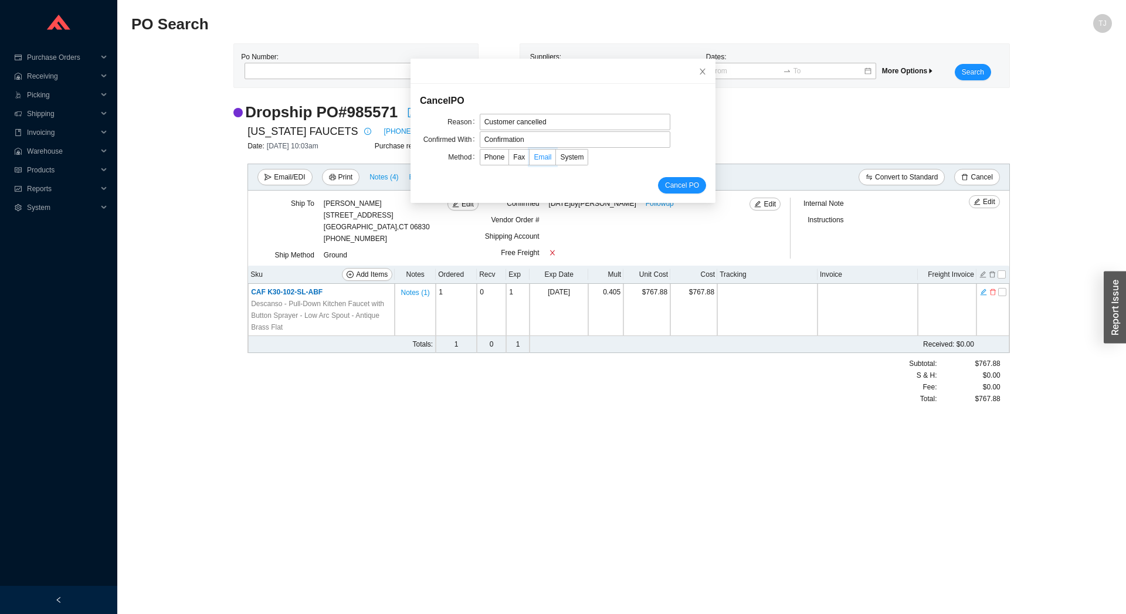
click at [529, 159] on input "Email" at bounding box center [529, 159] width 0 height 0
click at [668, 188] on span "Cancel PO" at bounding box center [682, 185] width 34 height 12
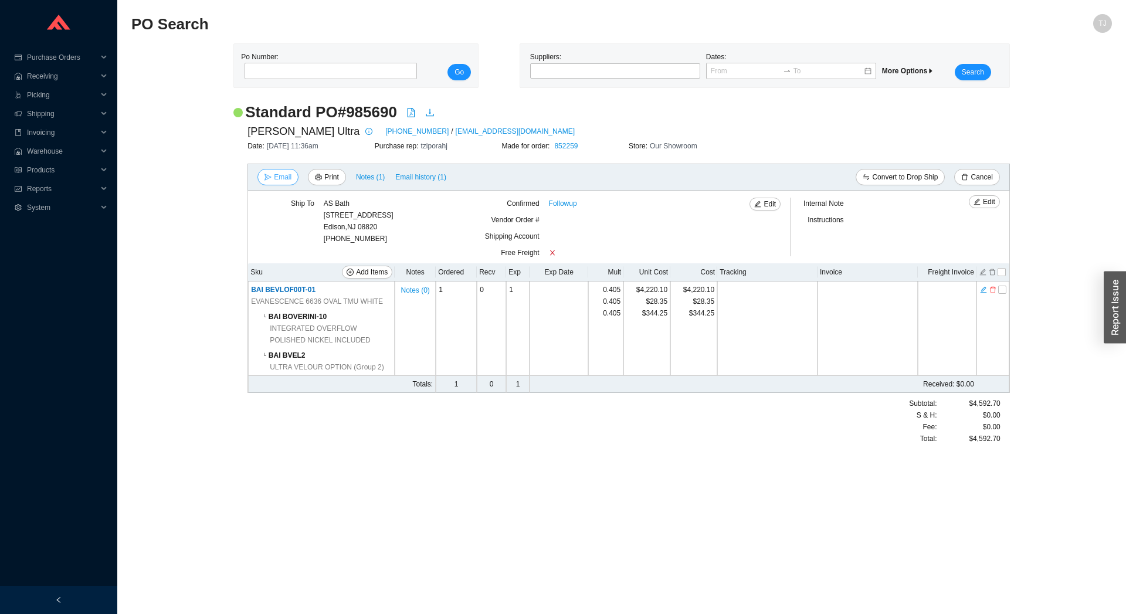
click at [271, 176] on icon "send" at bounding box center [267, 177] width 7 height 7
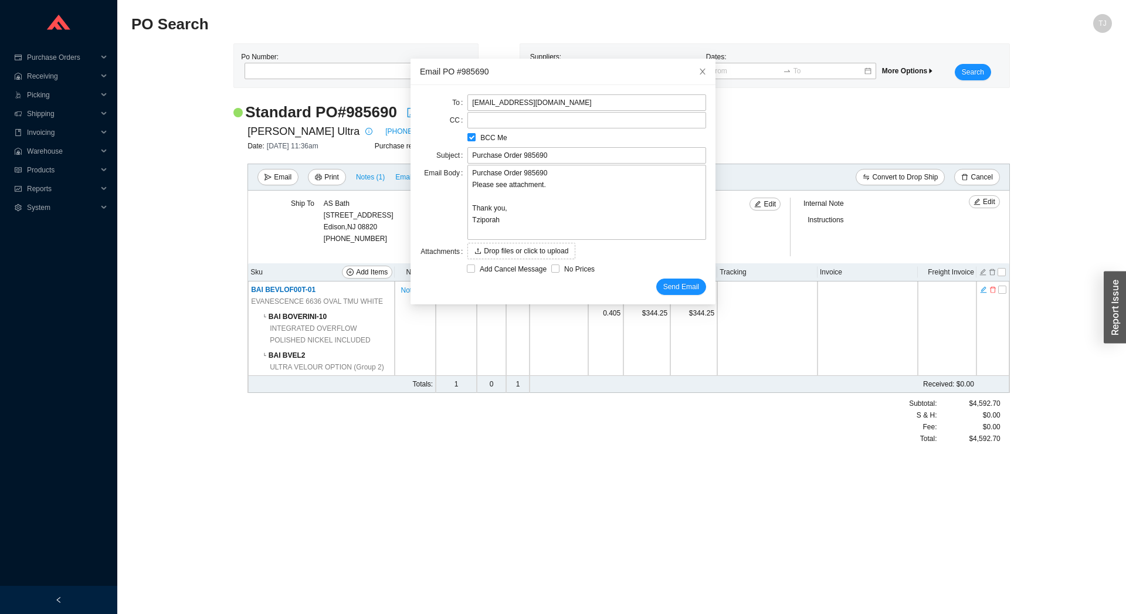
click at [481, 138] on span "BCC Me" at bounding box center [493, 138] width 36 height 12
click at [475, 138] on input "BCC Me" at bounding box center [471, 137] width 8 height 8
checkbox input "false"
click at [663, 291] on span "Send Email" at bounding box center [681, 287] width 36 height 12
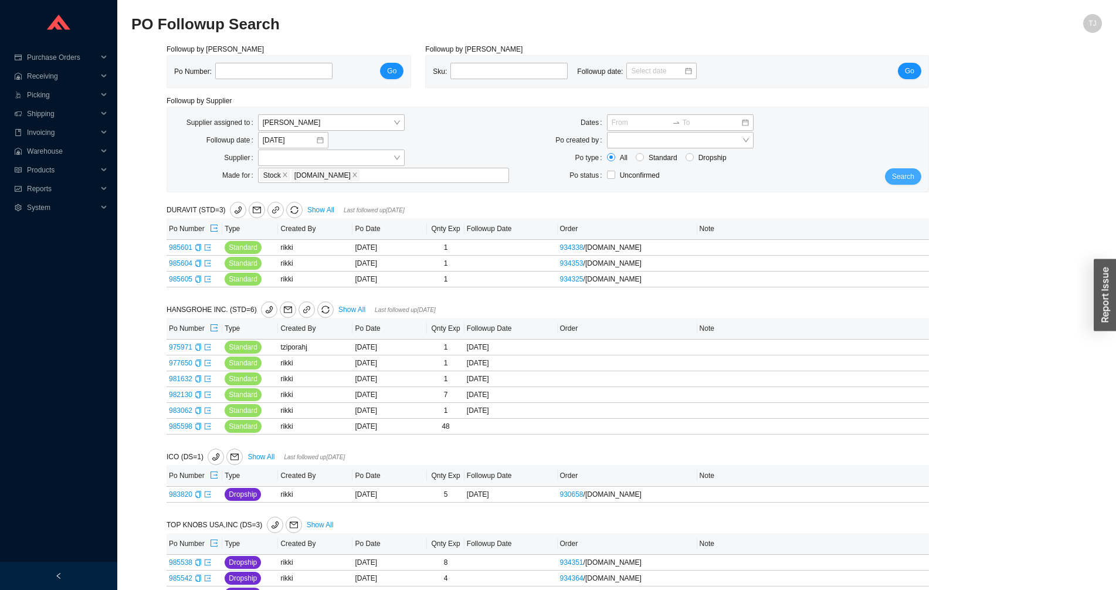
click at [897, 176] on span "Search" at bounding box center [903, 177] width 22 height 12
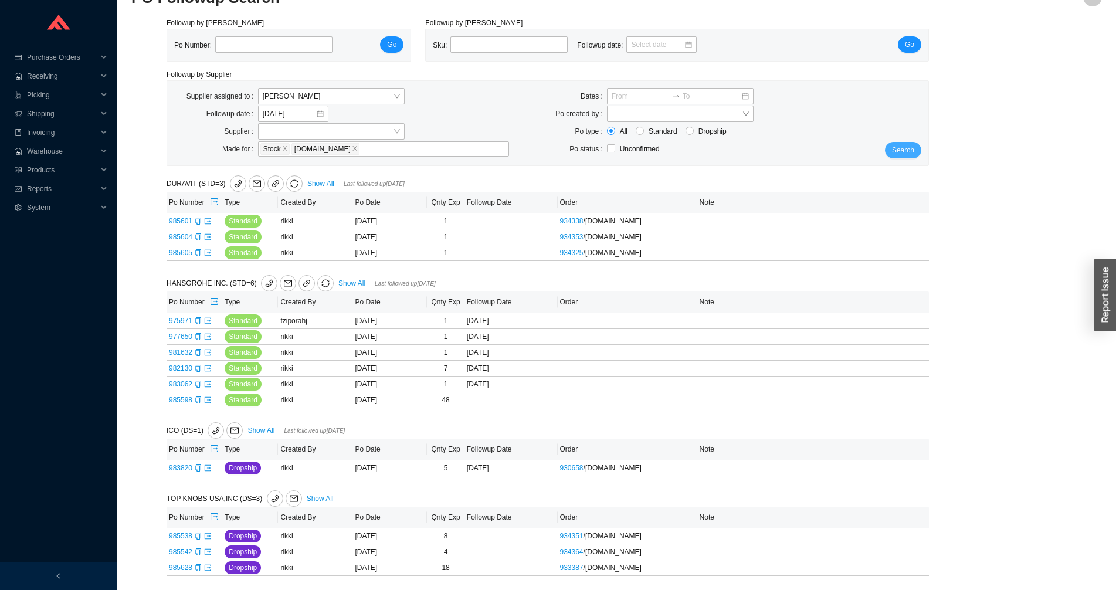
click at [915, 153] on button "Search" at bounding box center [903, 150] width 36 height 16
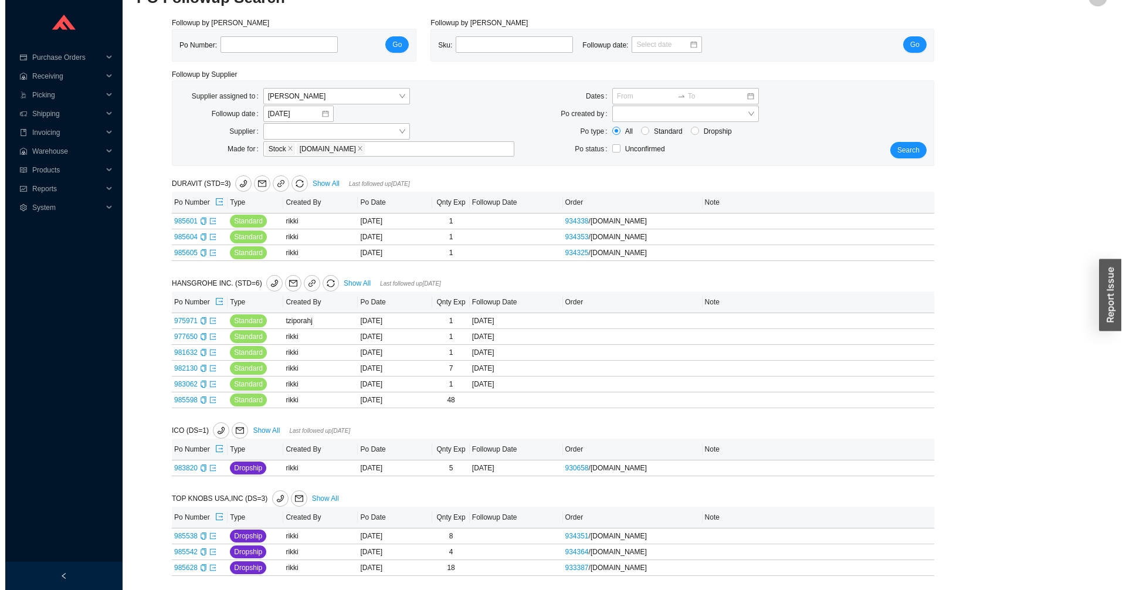
scroll to position [0, 0]
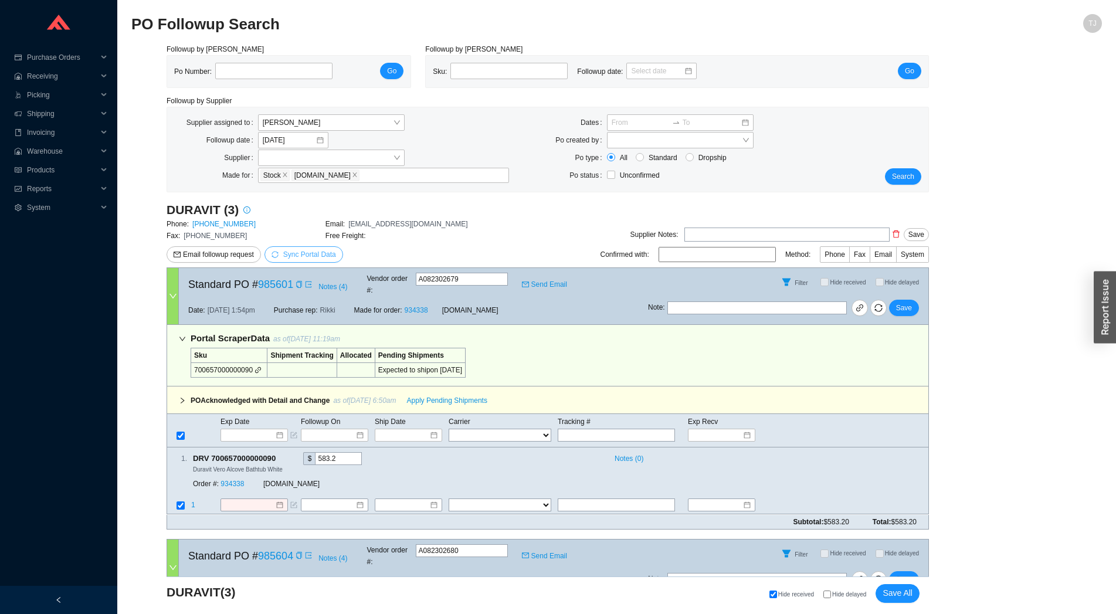
click at [294, 260] on span "Sync Portal Data" at bounding box center [303, 255] width 64 height 12
click at [359, 220] on button "OK" at bounding box center [365, 221] width 19 height 13
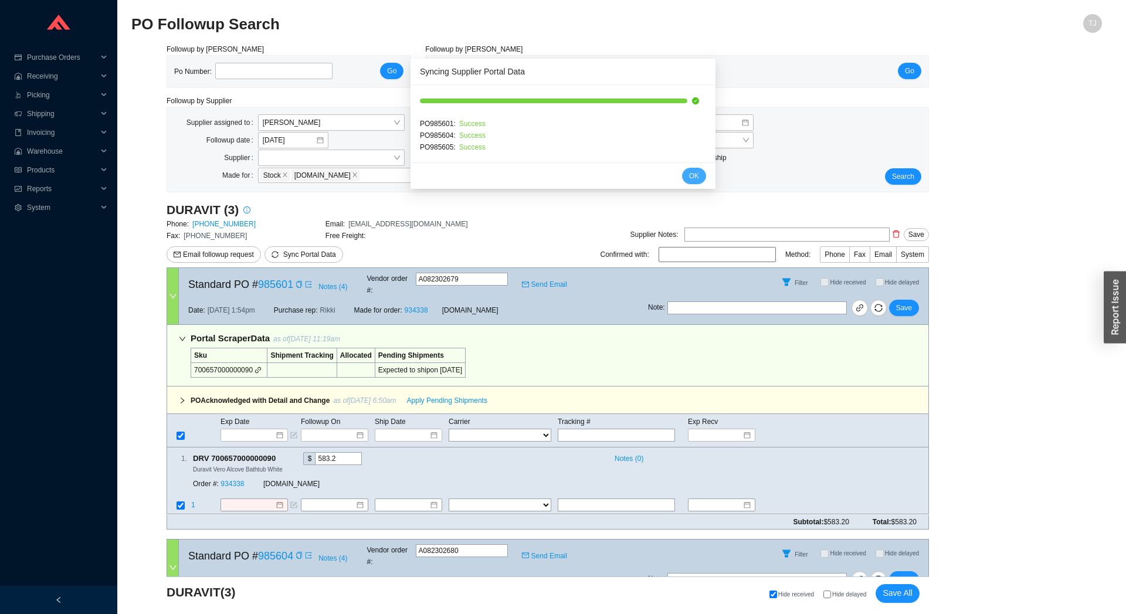
click at [689, 175] on span "OK" at bounding box center [694, 176] width 10 height 12
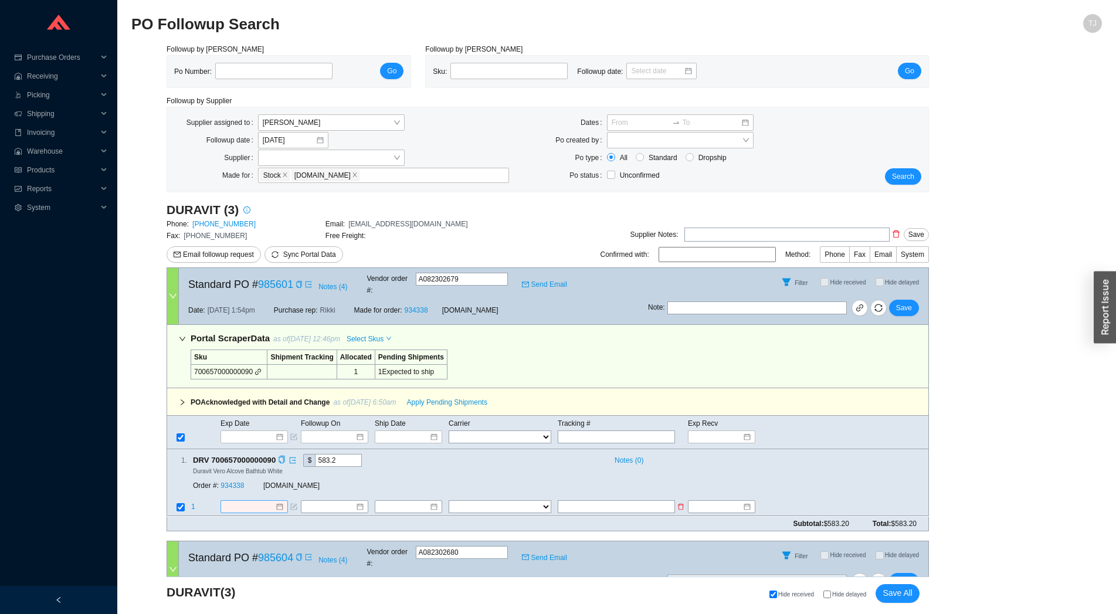
click at [269, 501] on input at bounding box center [250, 507] width 50 height 12
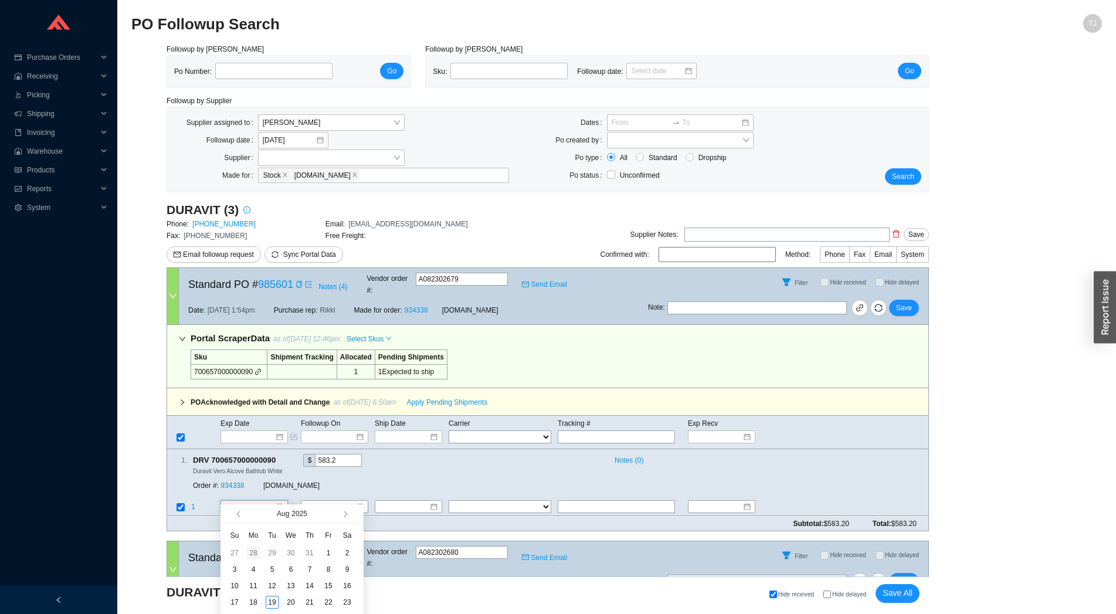
type input "[DATE]"
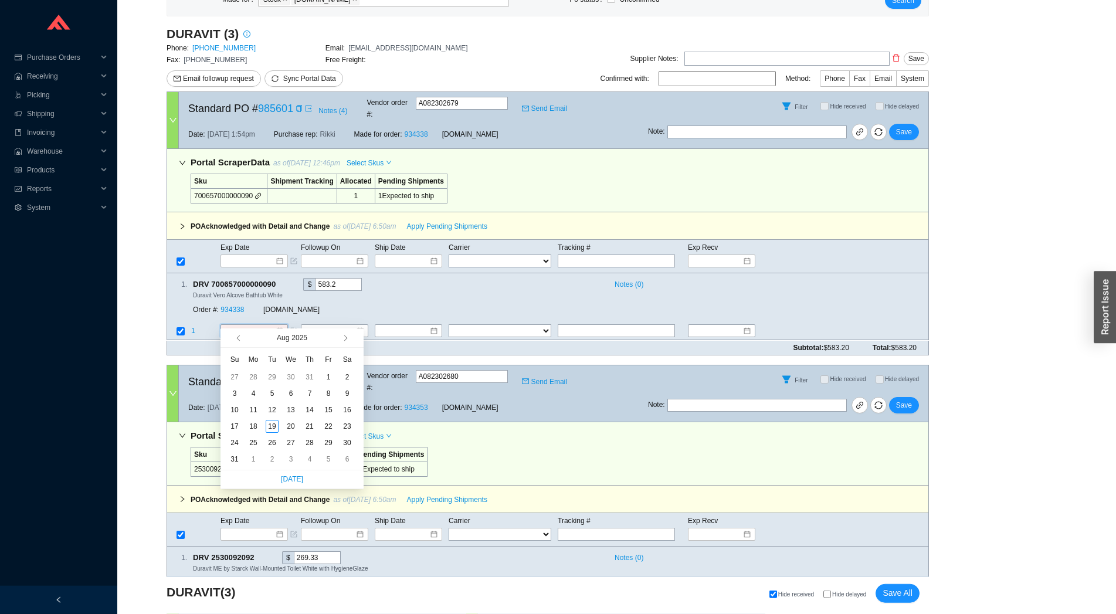
scroll to position [259, 0]
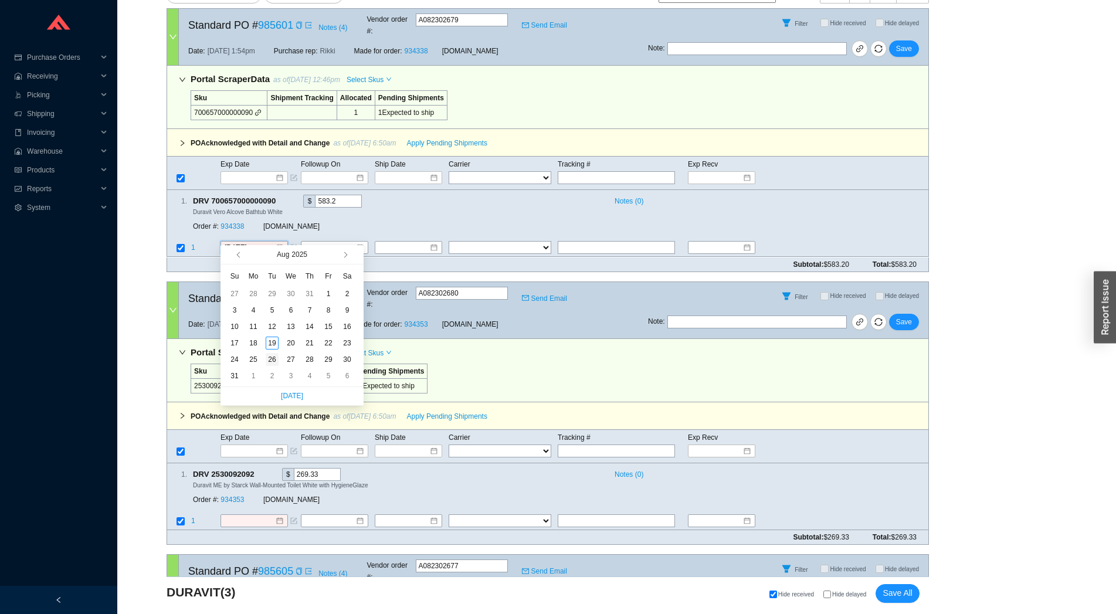
type input "[DATE]"
click at [271, 359] on div "26" at bounding box center [272, 359] width 13 height 13
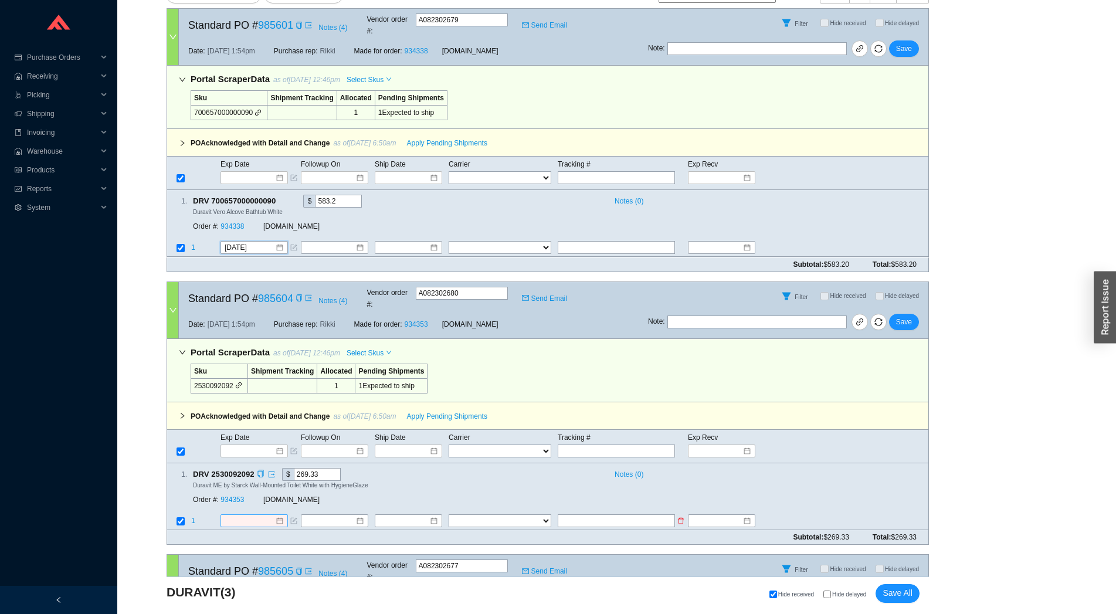
click at [237, 514] on div at bounding box center [253, 520] width 67 height 13
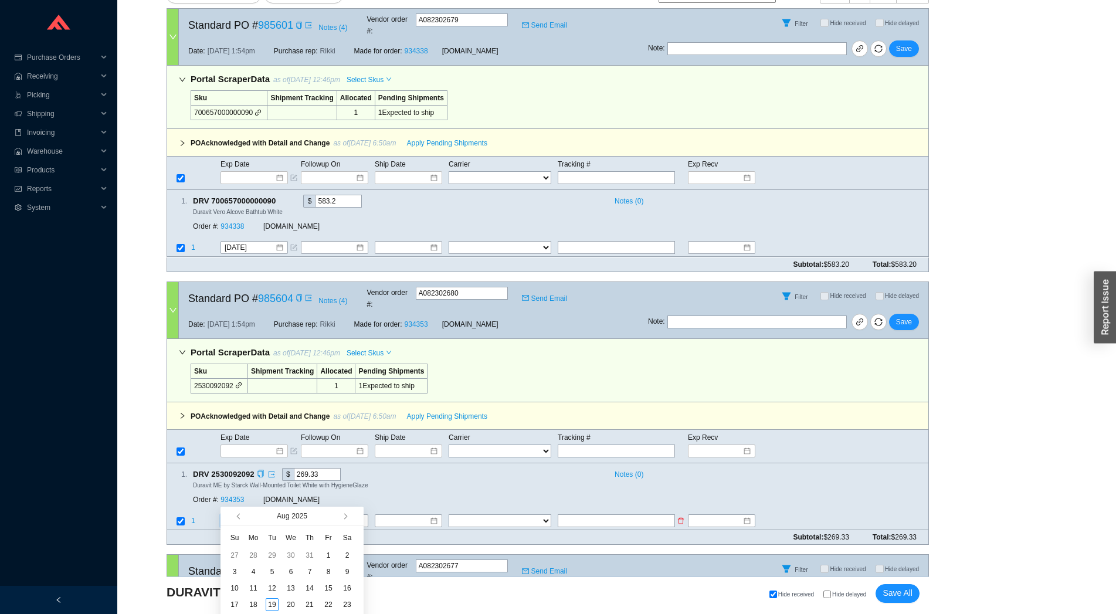
click at [239, 515] on input at bounding box center [250, 521] width 50 height 12
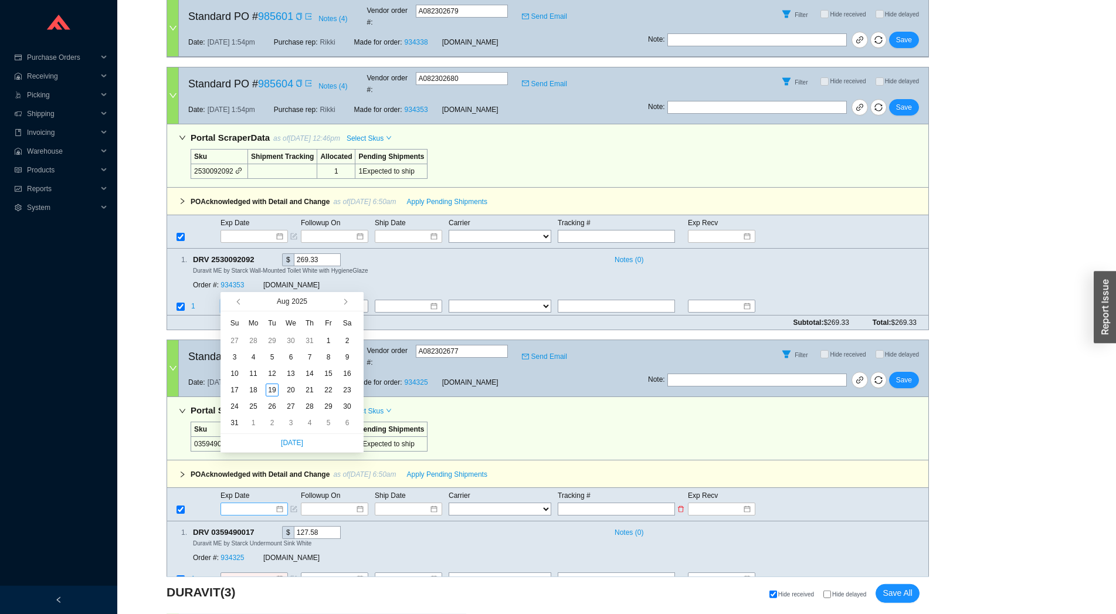
scroll to position [475, 0]
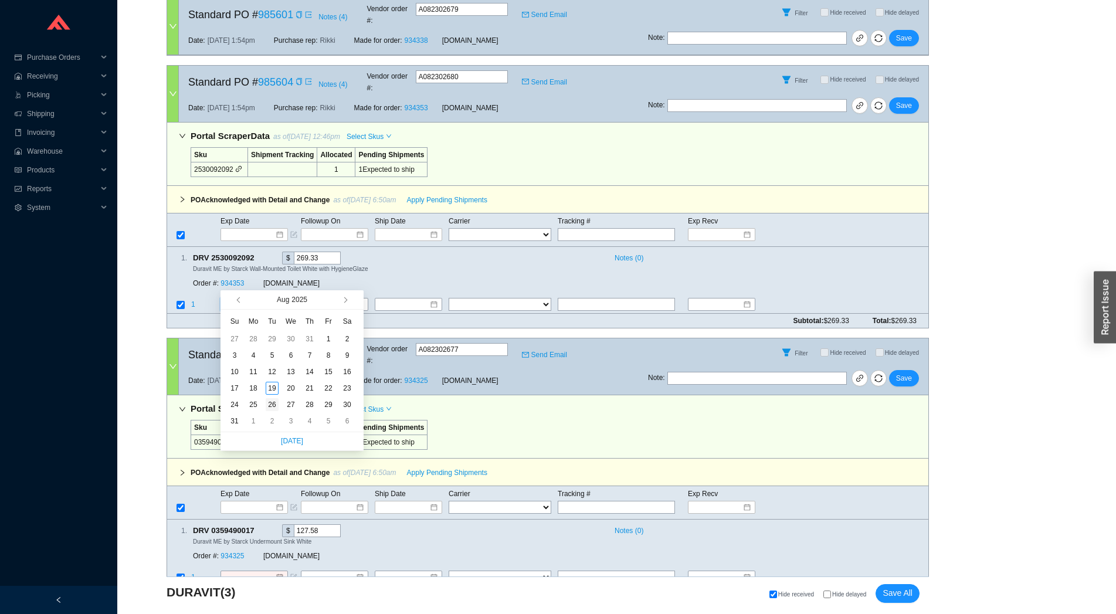
type input "[DATE]"
click at [268, 403] on div "26" at bounding box center [272, 404] width 13 height 13
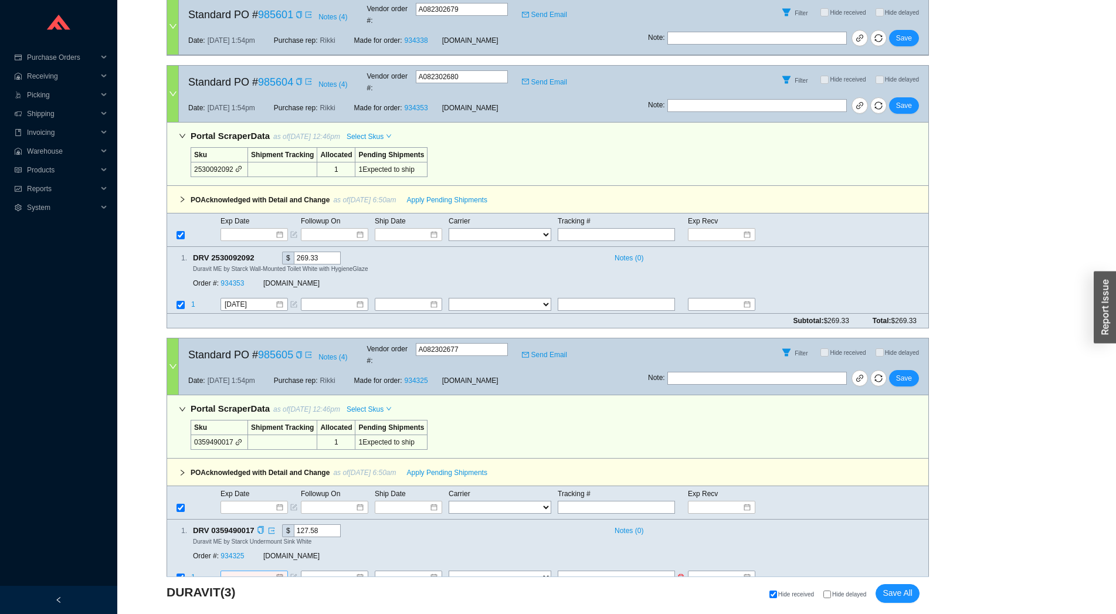
drag, startPoint x: 246, startPoint y: 537, endPoint x: 247, endPoint y: 543, distance: 6.0
click at [246, 571] on div at bounding box center [253, 577] width 67 height 13
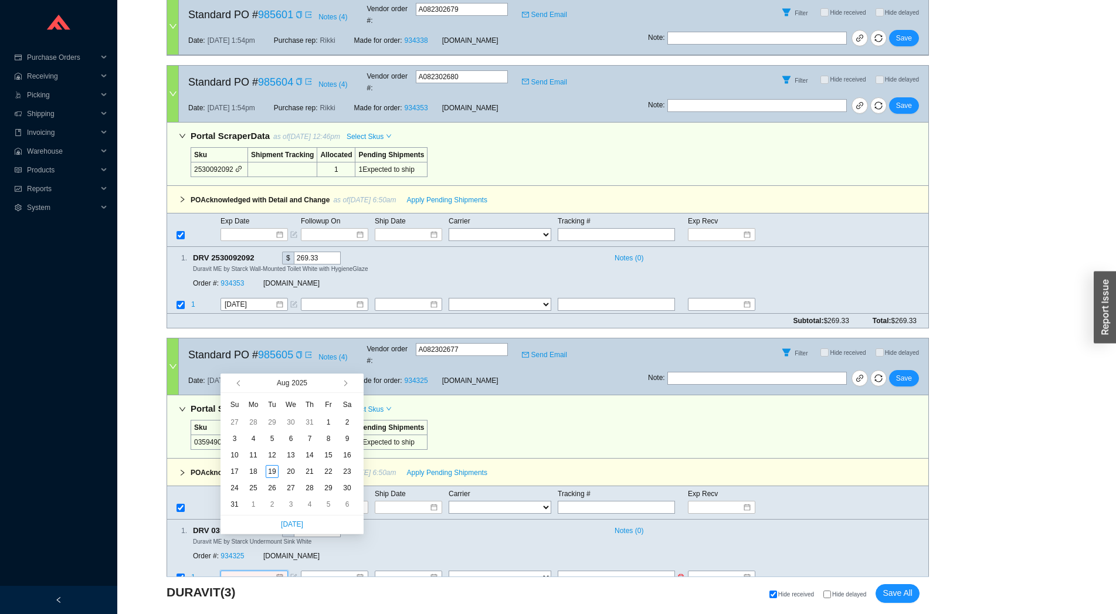
click at [247, 572] on input at bounding box center [250, 578] width 50 height 12
click at [273, 487] on div "26" at bounding box center [272, 487] width 13 height 13
click at [234, 521] on div "[DATE]" at bounding box center [291, 524] width 143 height 19
type input "[DATE]"
click at [430, 550] on div "[DOMAIN_NAME]" at bounding box center [380, 556] width 234 height 12
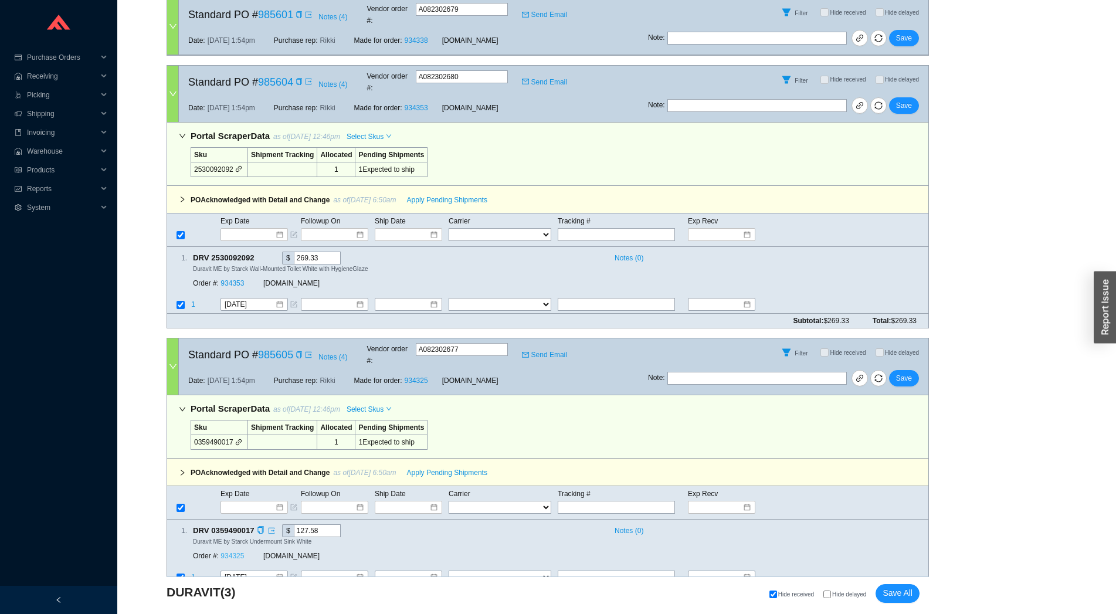
click at [223, 552] on link "934325" at bounding box center [231, 556] width 23 height 8
click at [233, 279] on link "934353" at bounding box center [231, 283] width 23 height 8
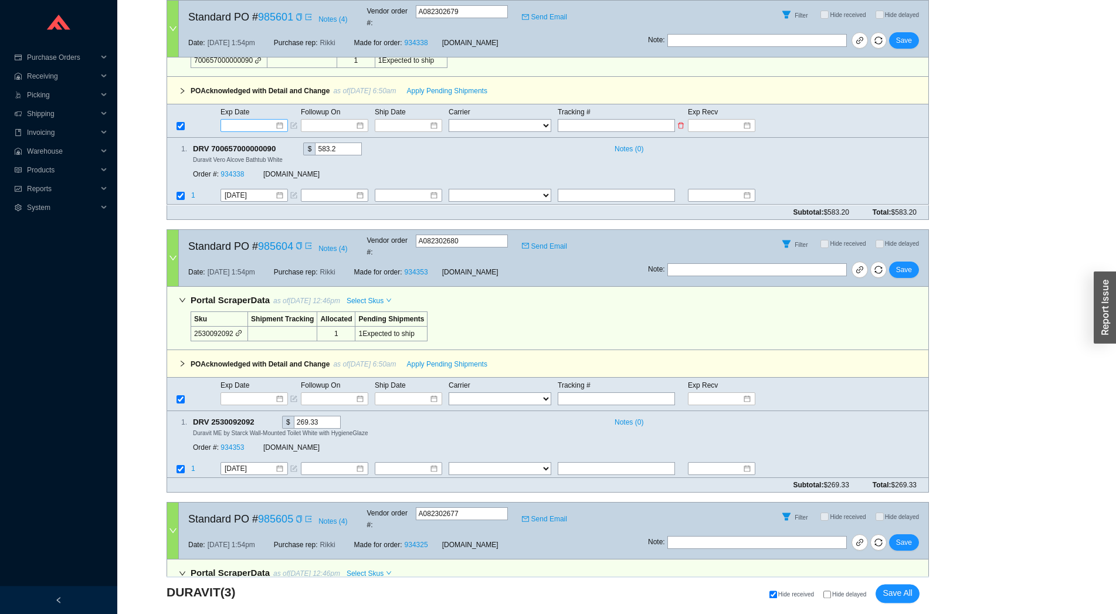
scroll to position [216, 0]
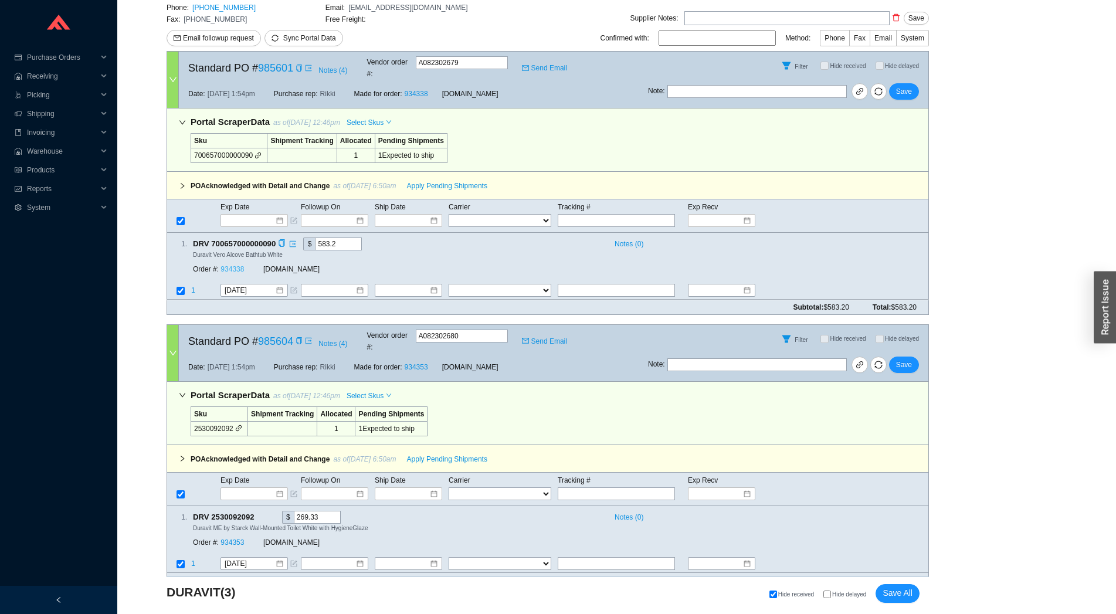
click at [237, 266] on link "934338" at bounding box center [231, 270] width 23 height 8
click at [234, 558] on input "[DATE]" at bounding box center [250, 564] width 50 height 12
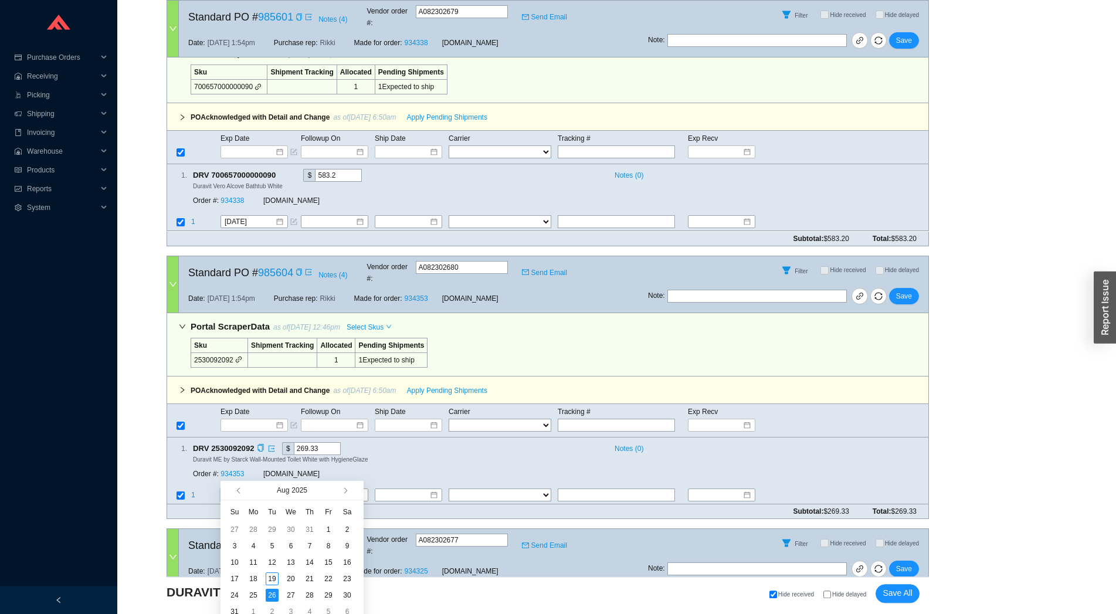
scroll to position [475, 0]
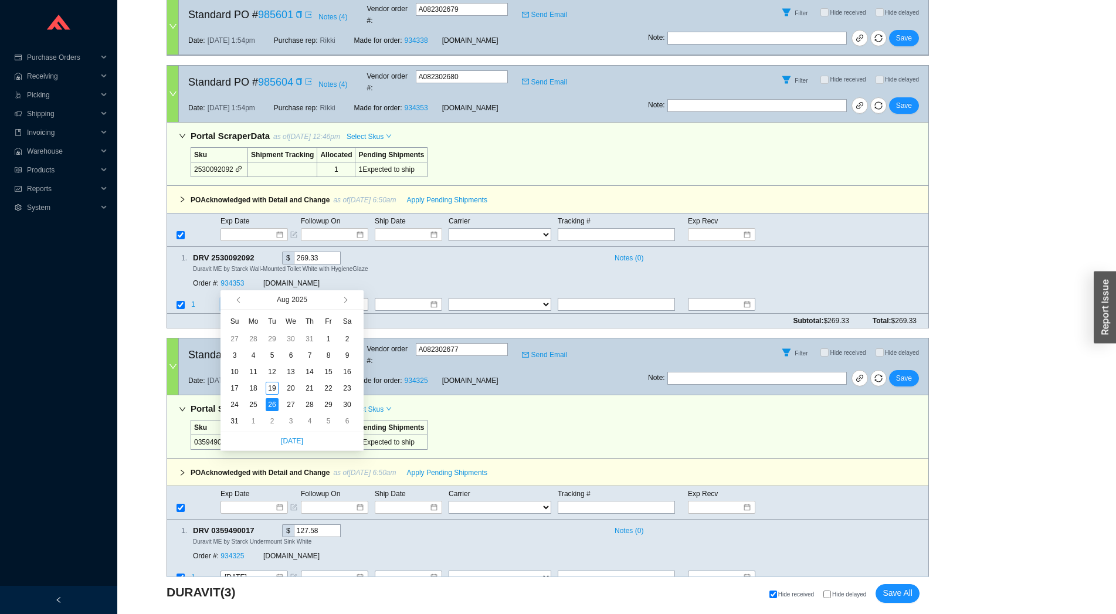
click at [599, 366] on div "Date: [DATE] 1:54pm Purchase rep: Rikki Made for order: 934325 [DOMAIN_NAME]" at bounding box center [413, 380] width 469 height 28
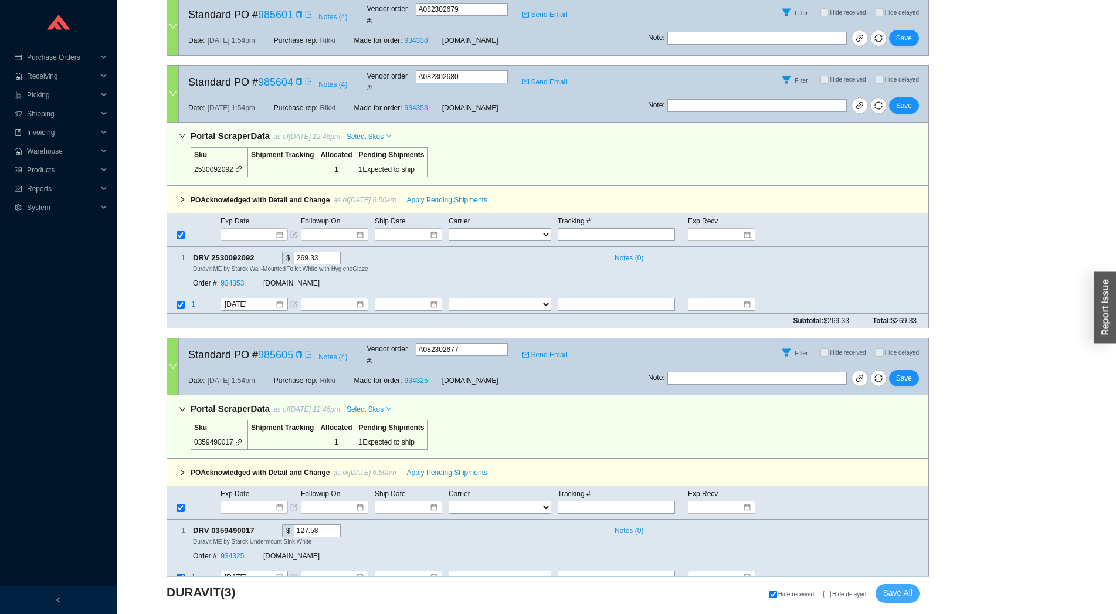
click at [908, 592] on span "Save All" at bounding box center [897, 592] width 30 height 13
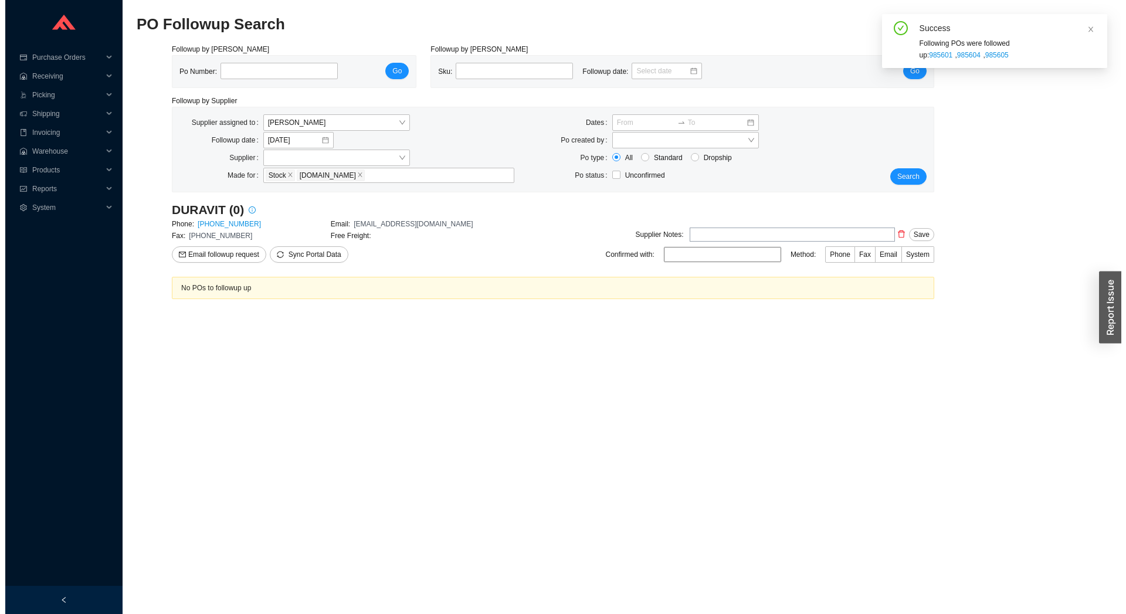
scroll to position [0, 0]
